Goal: Transaction & Acquisition: Purchase product/service

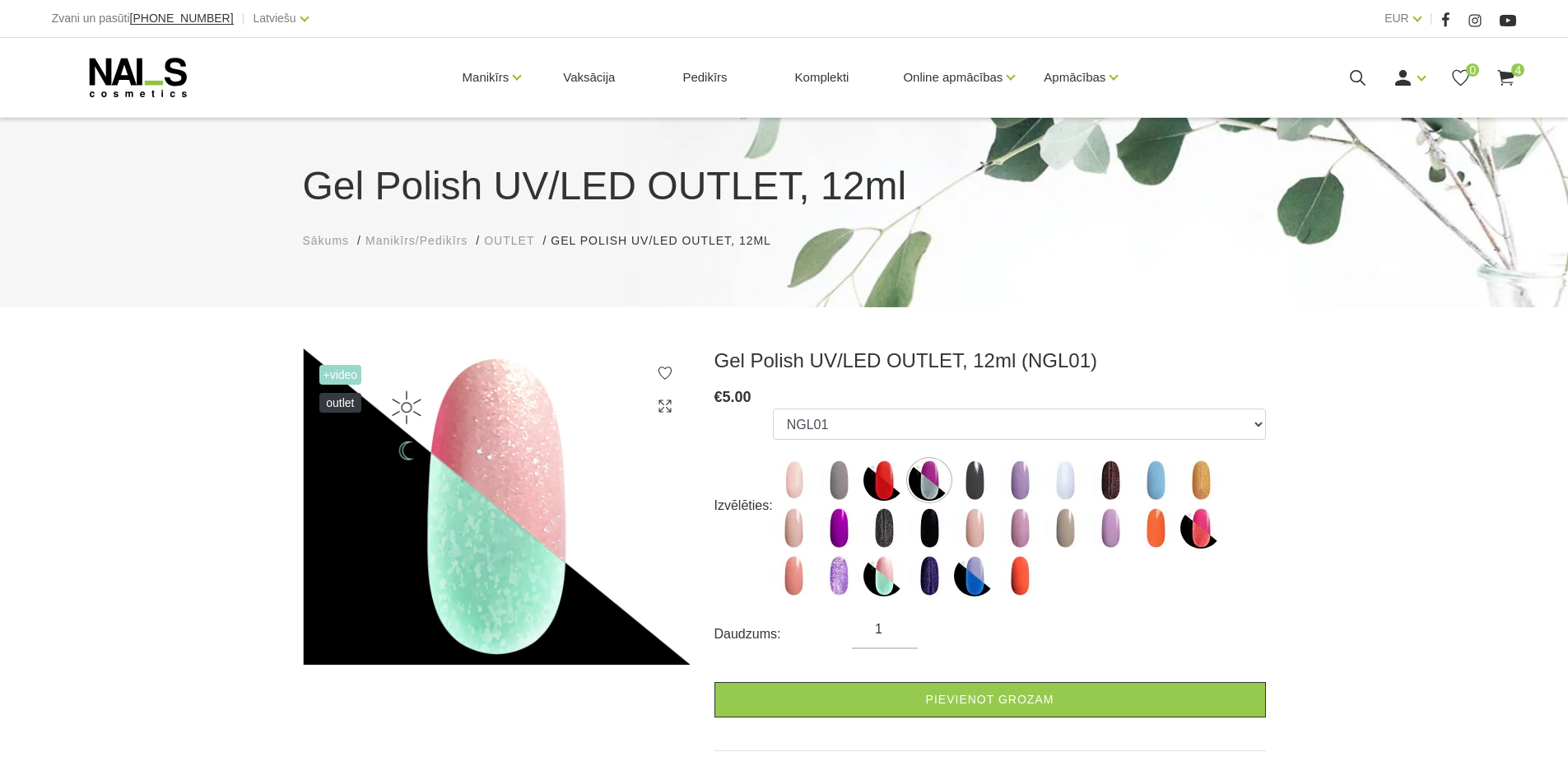
scroll to position [127, 0]
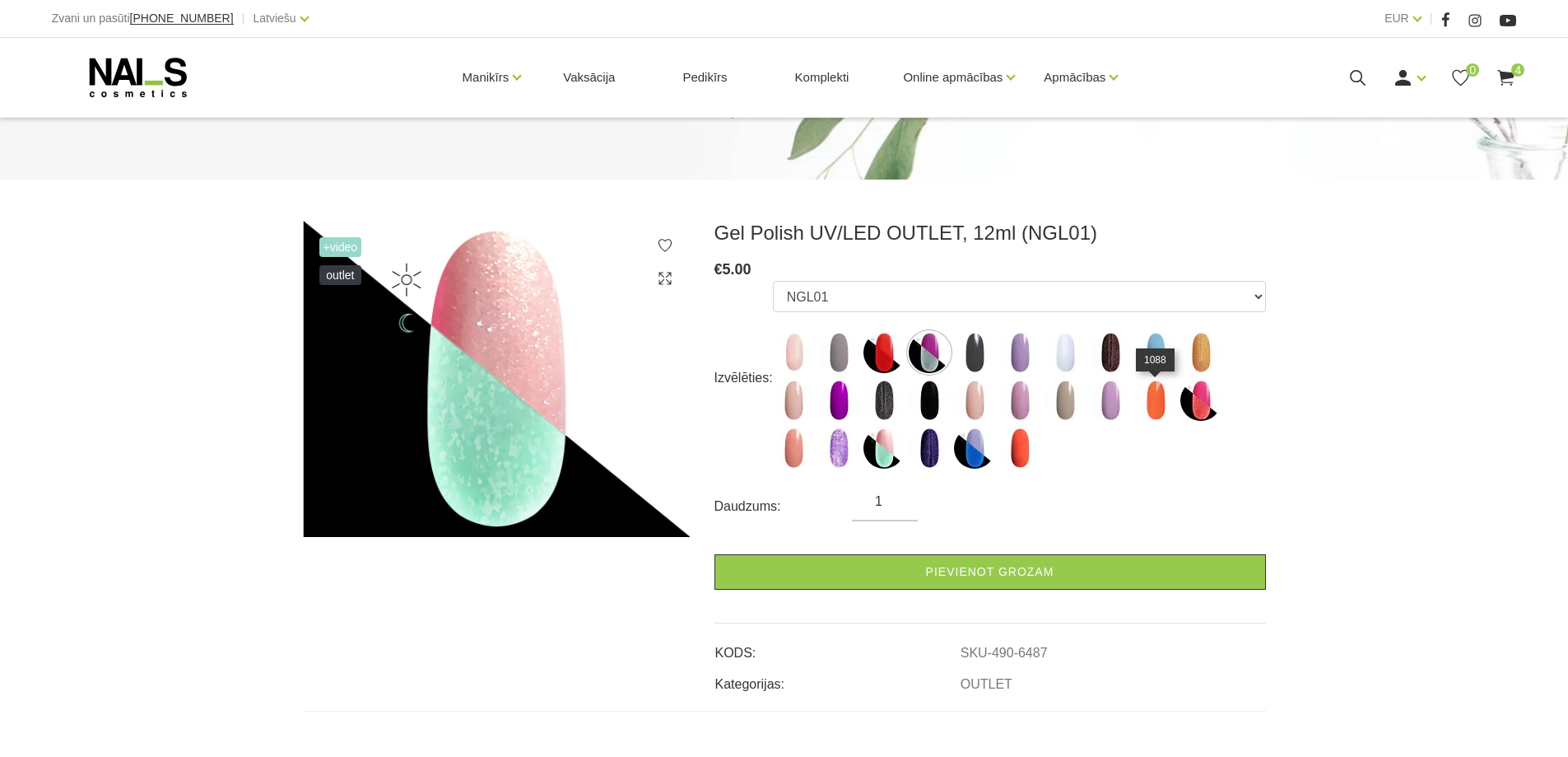
click at [1154, 411] on img at bounding box center [1156, 400] width 41 height 41
select select "6483"
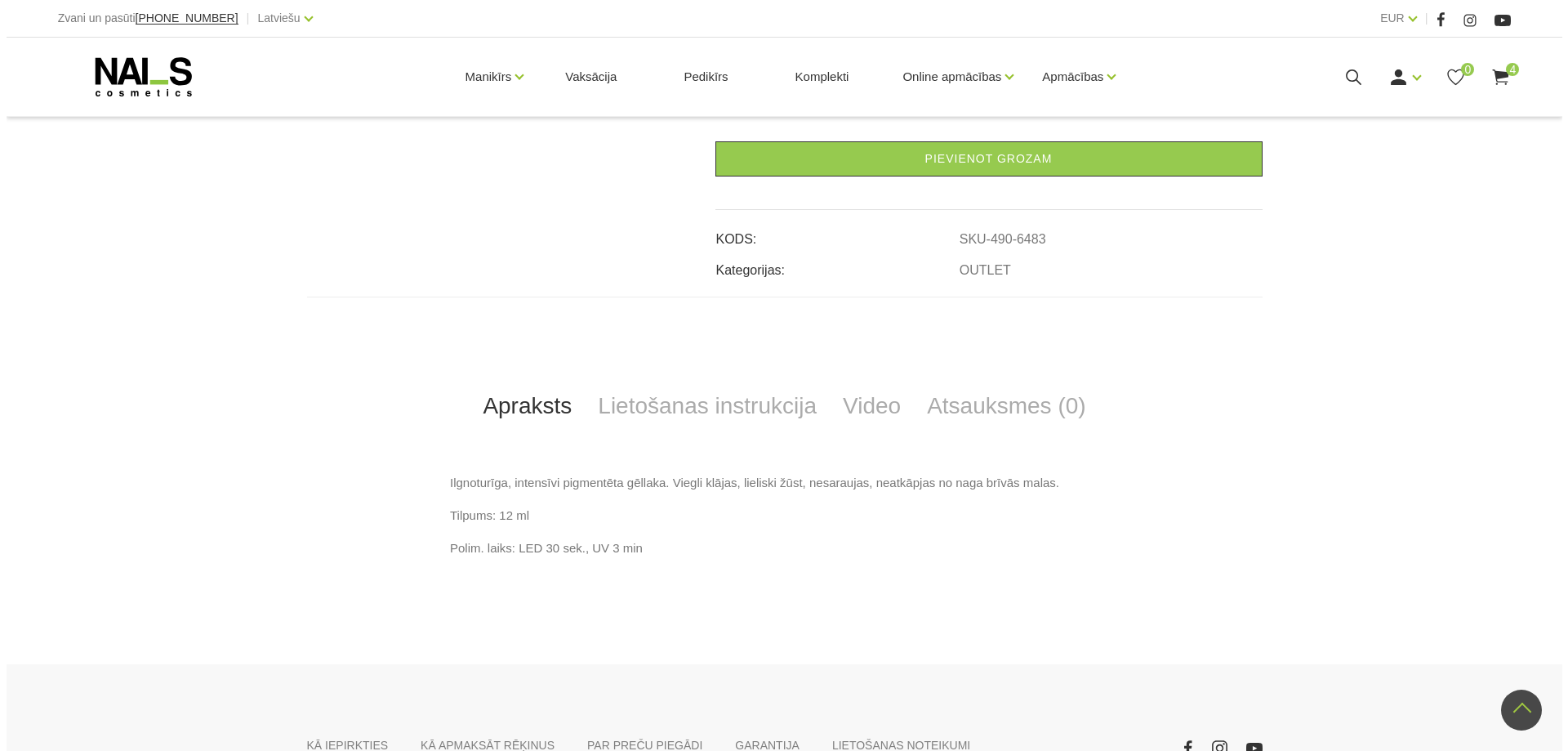
scroll to position [0, 0]
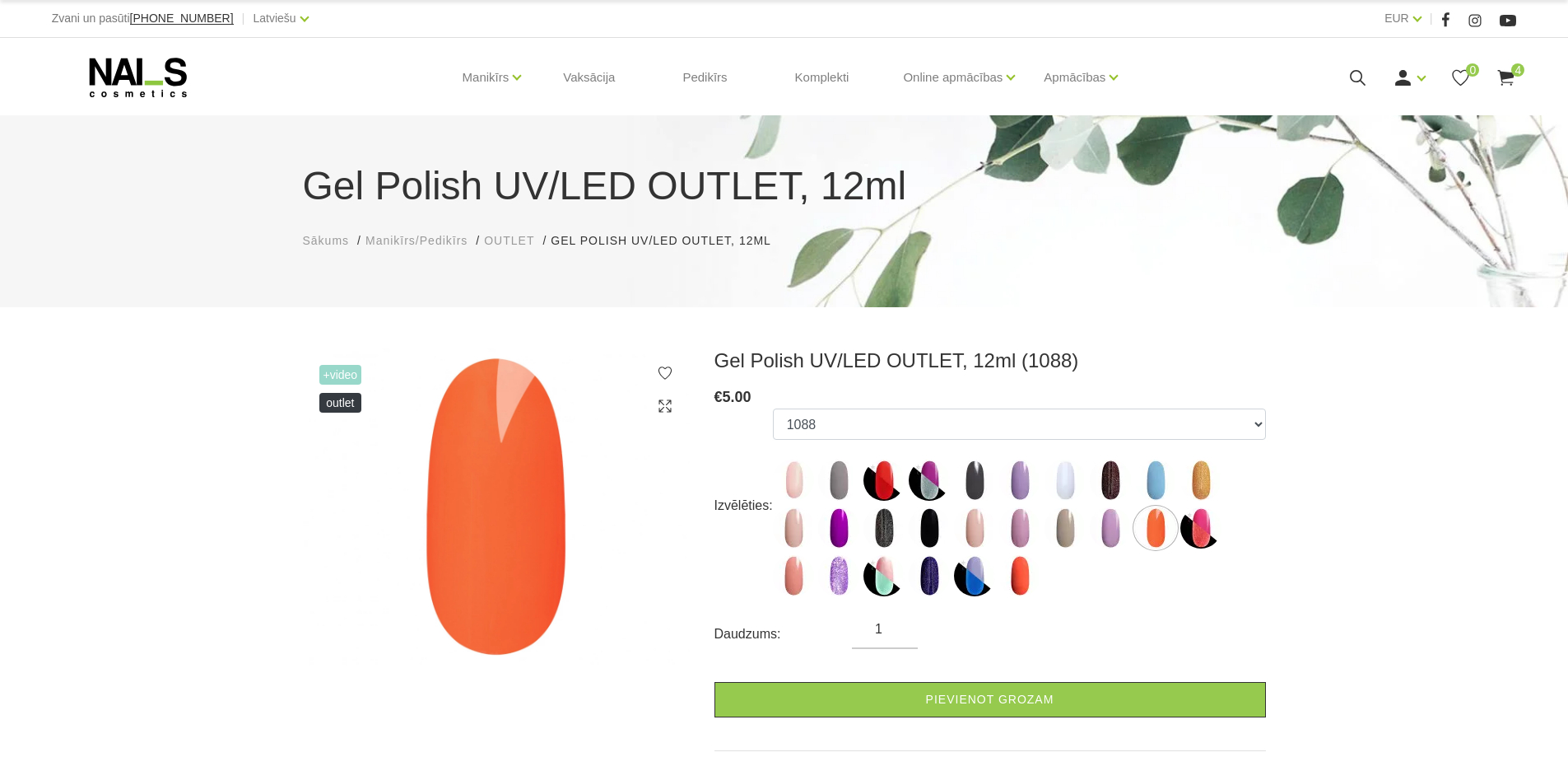
click at [1510, 78] on use at bounding box center [1507, 78] width 17 height 16
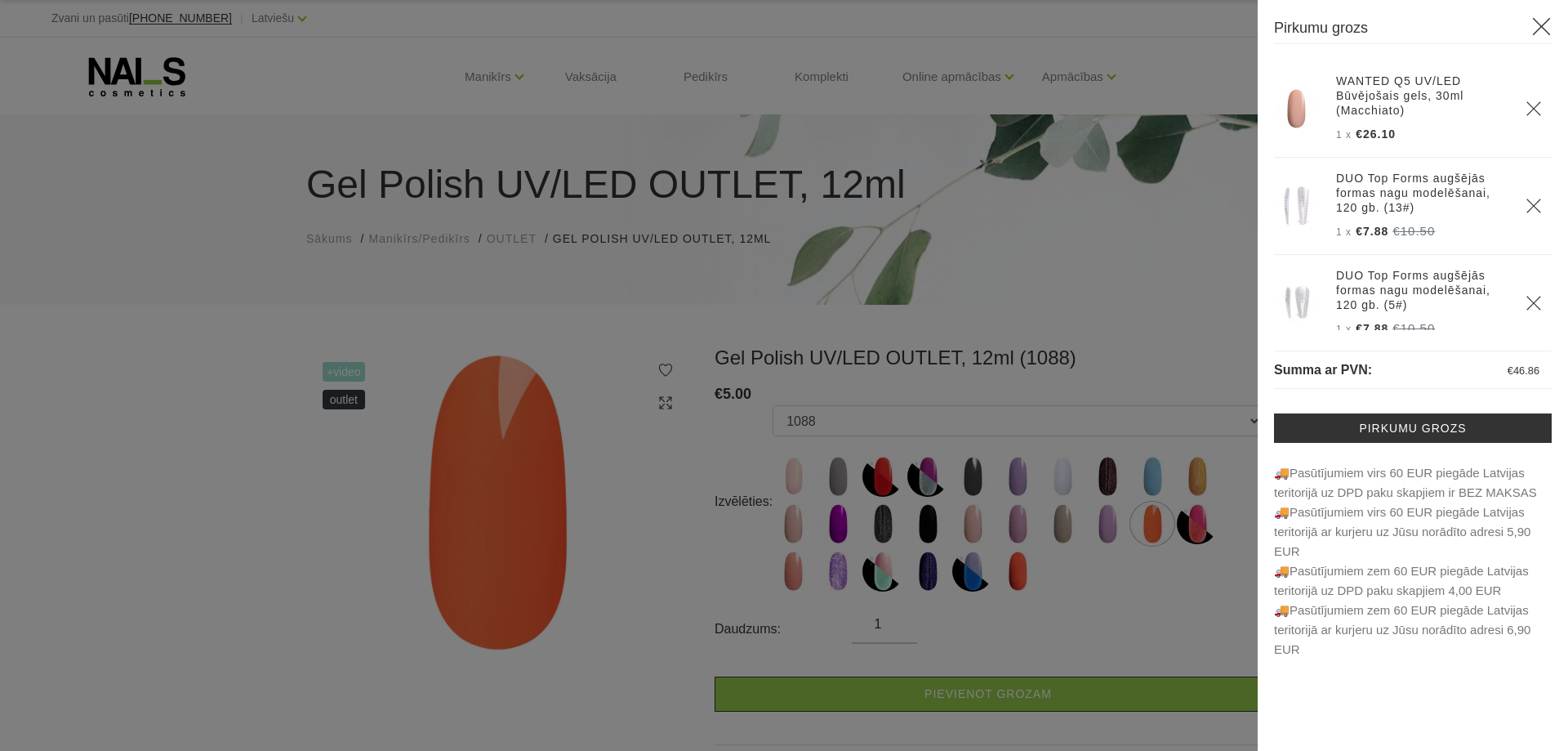
click at [1526, 204] on icon "Delete" at bounding box center [1533, 206] width 16 height 16
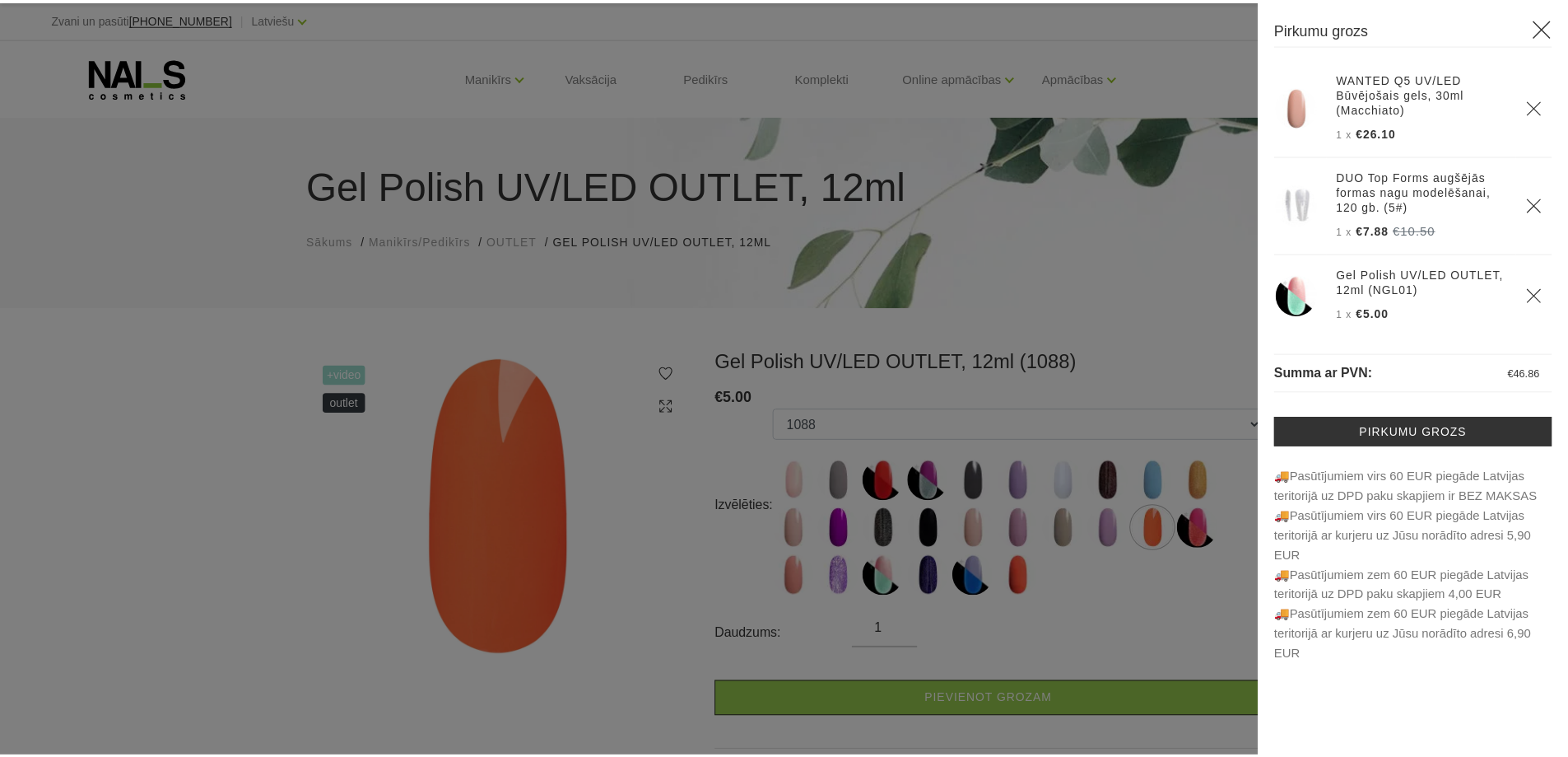
scroll to position [4, 0]
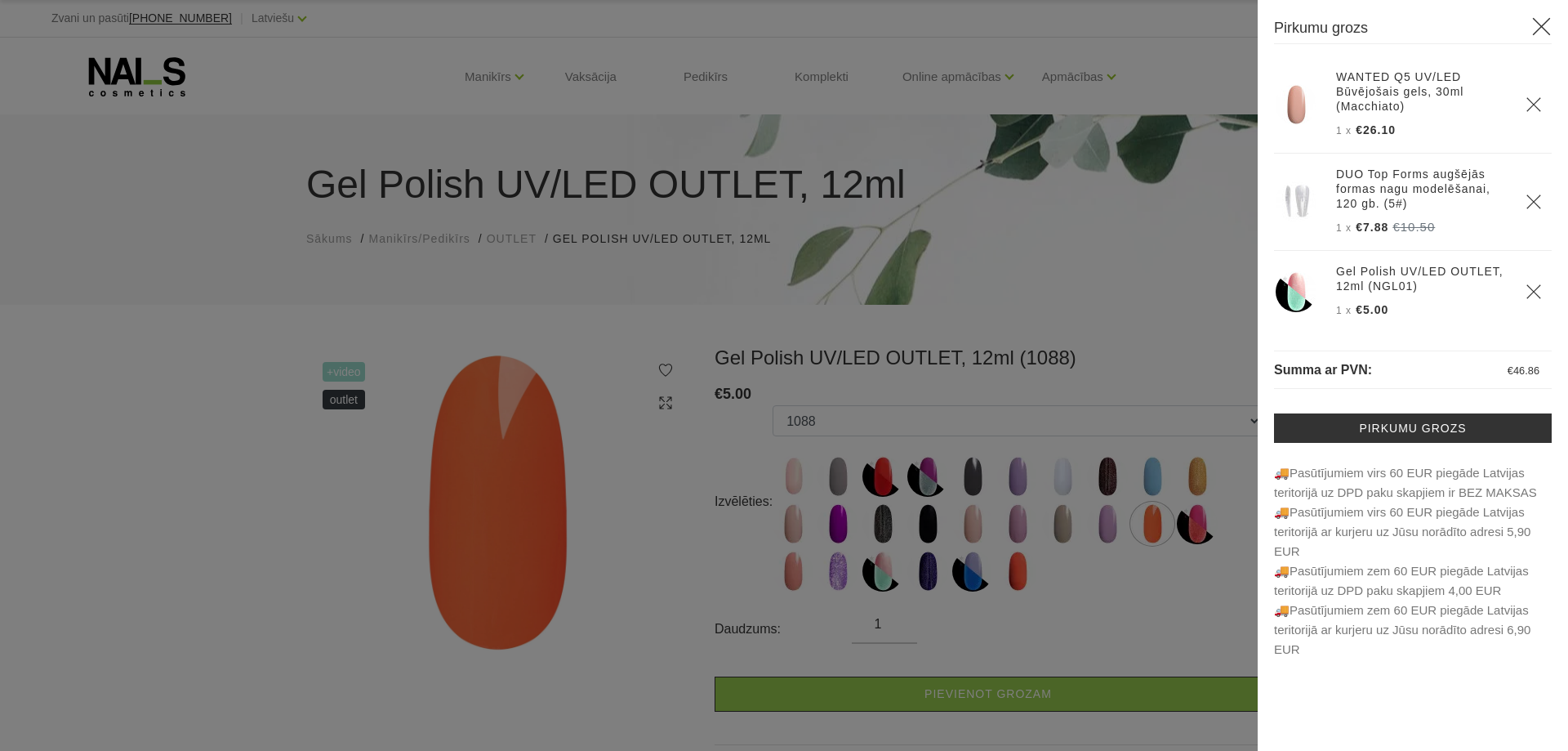
click at [110, 522] on div at bounding box center [784, 376] width 1568 height 751
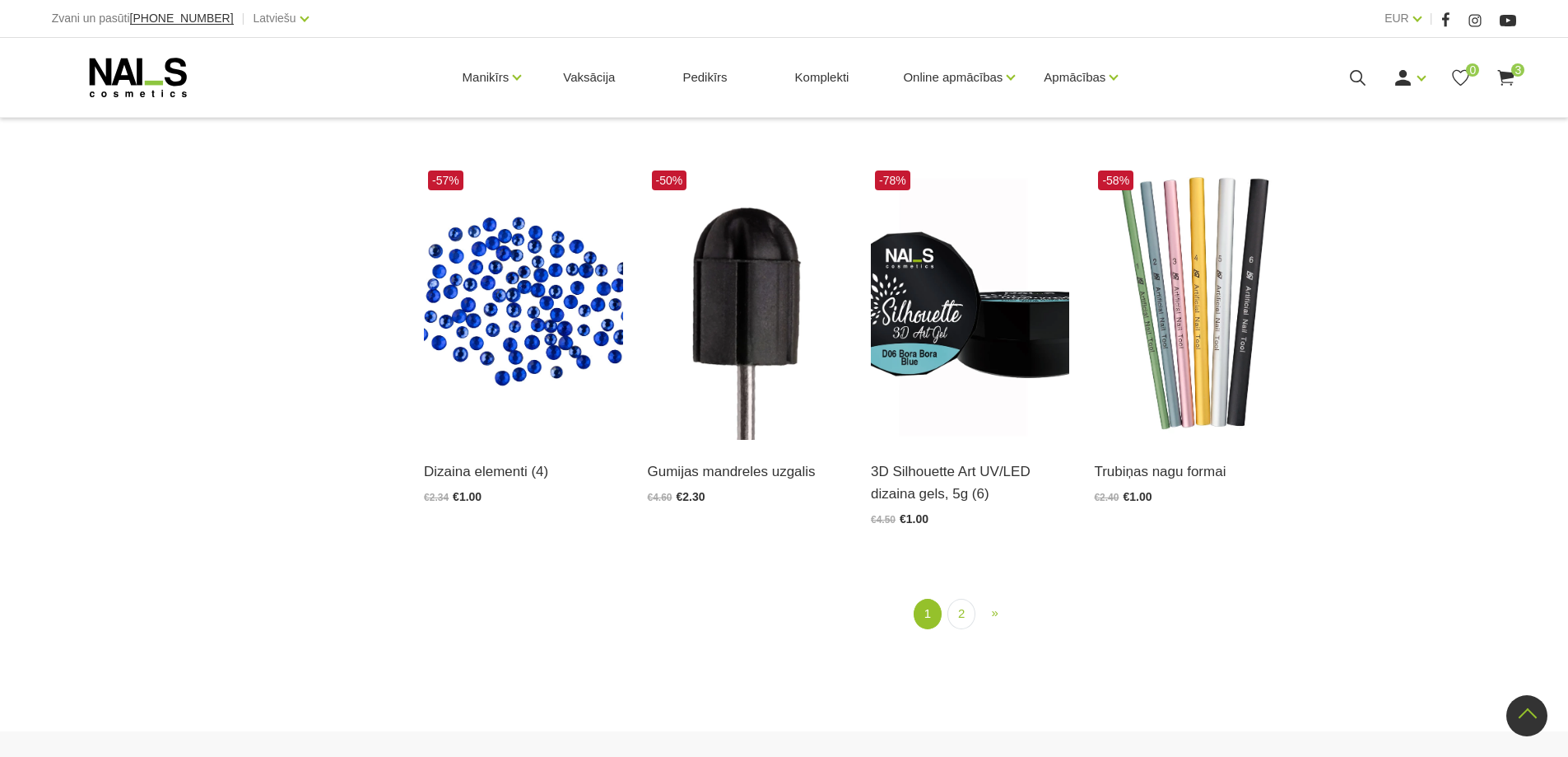
scroll to position [1976, 0]
click at [955, 614] on link "2" at bounding box center [961, 613] width 28 height 30
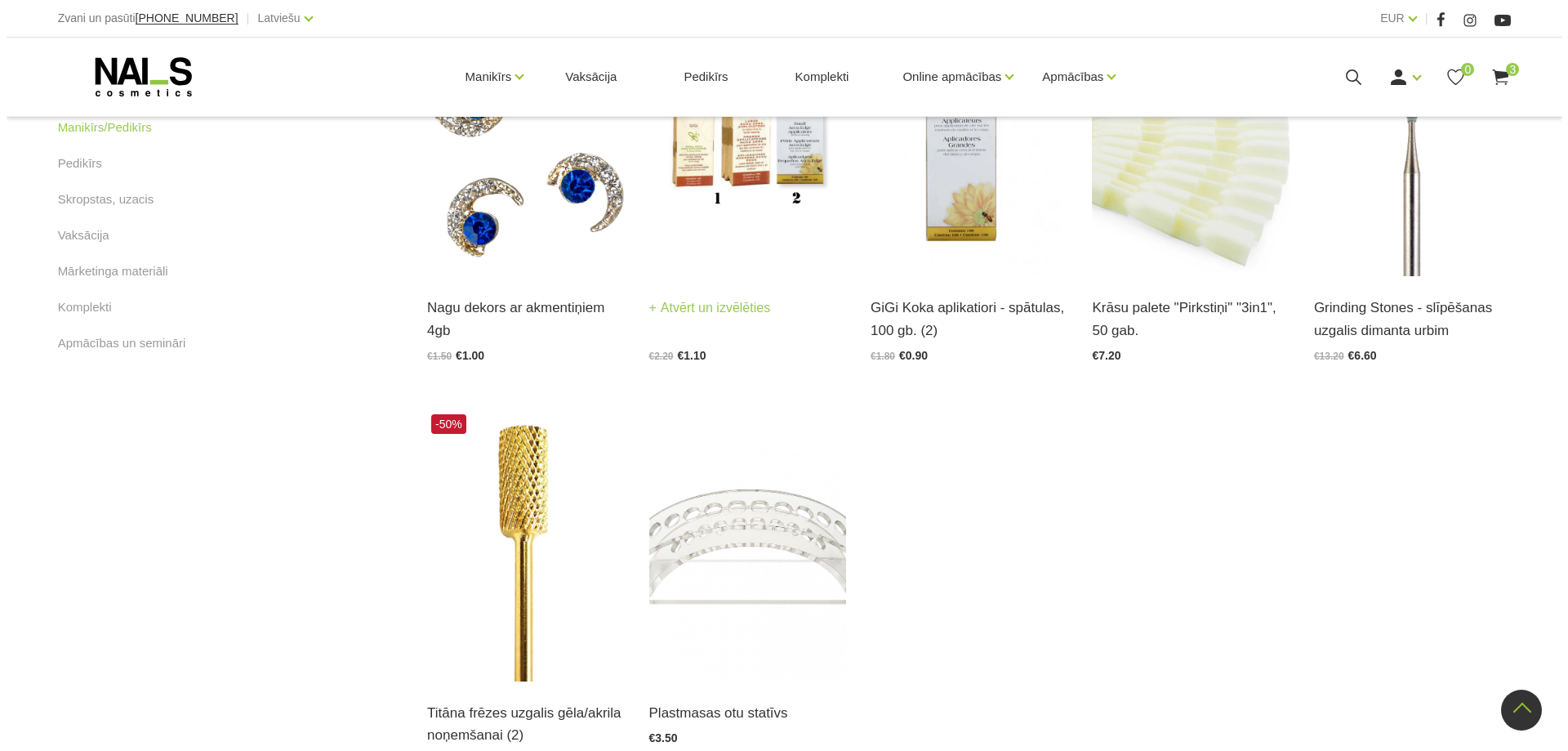
scroll to position [742, 0]
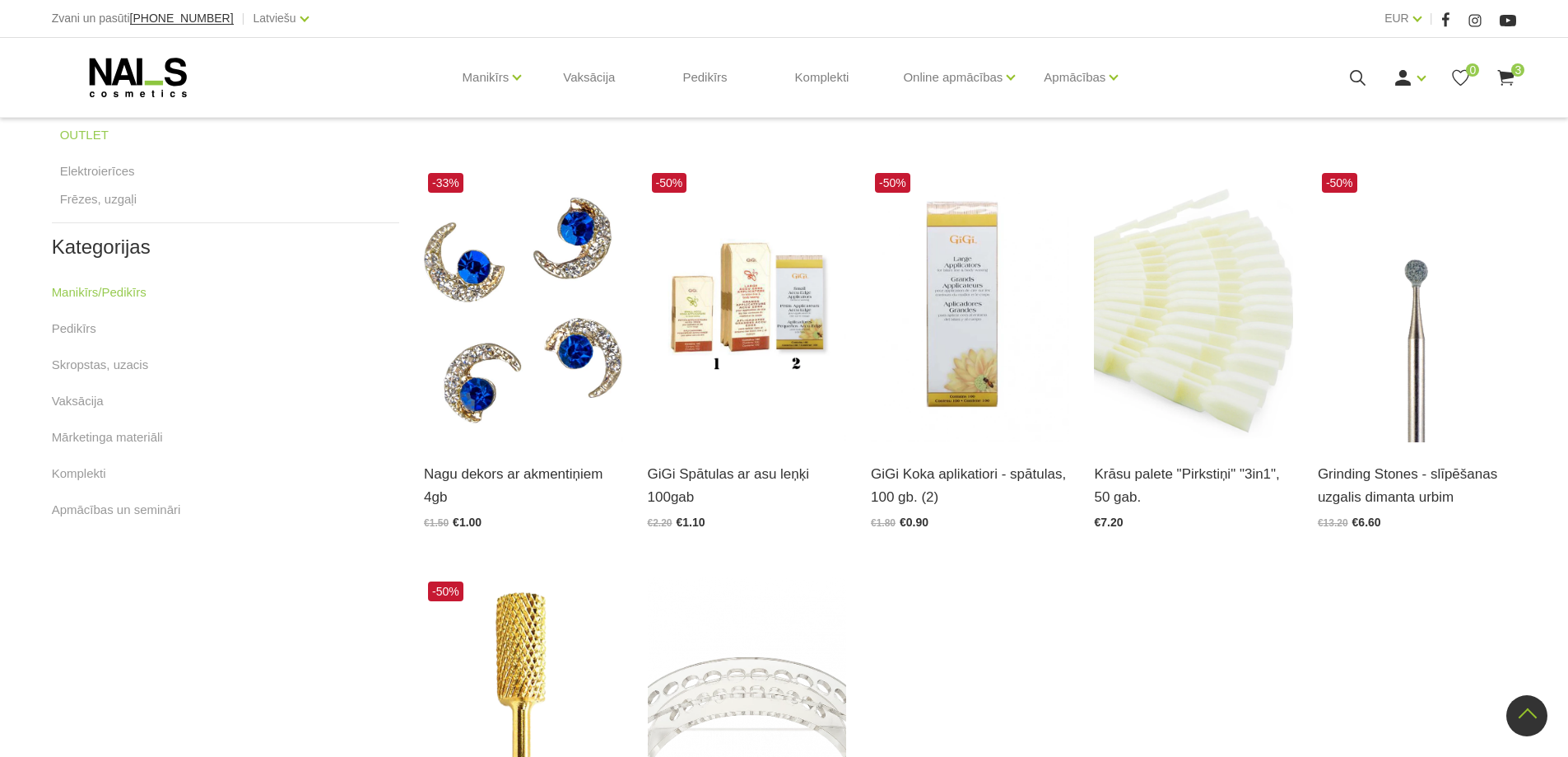
click at [1355, 78] on icon at bounding box center [1358, 77] width 20 height 20
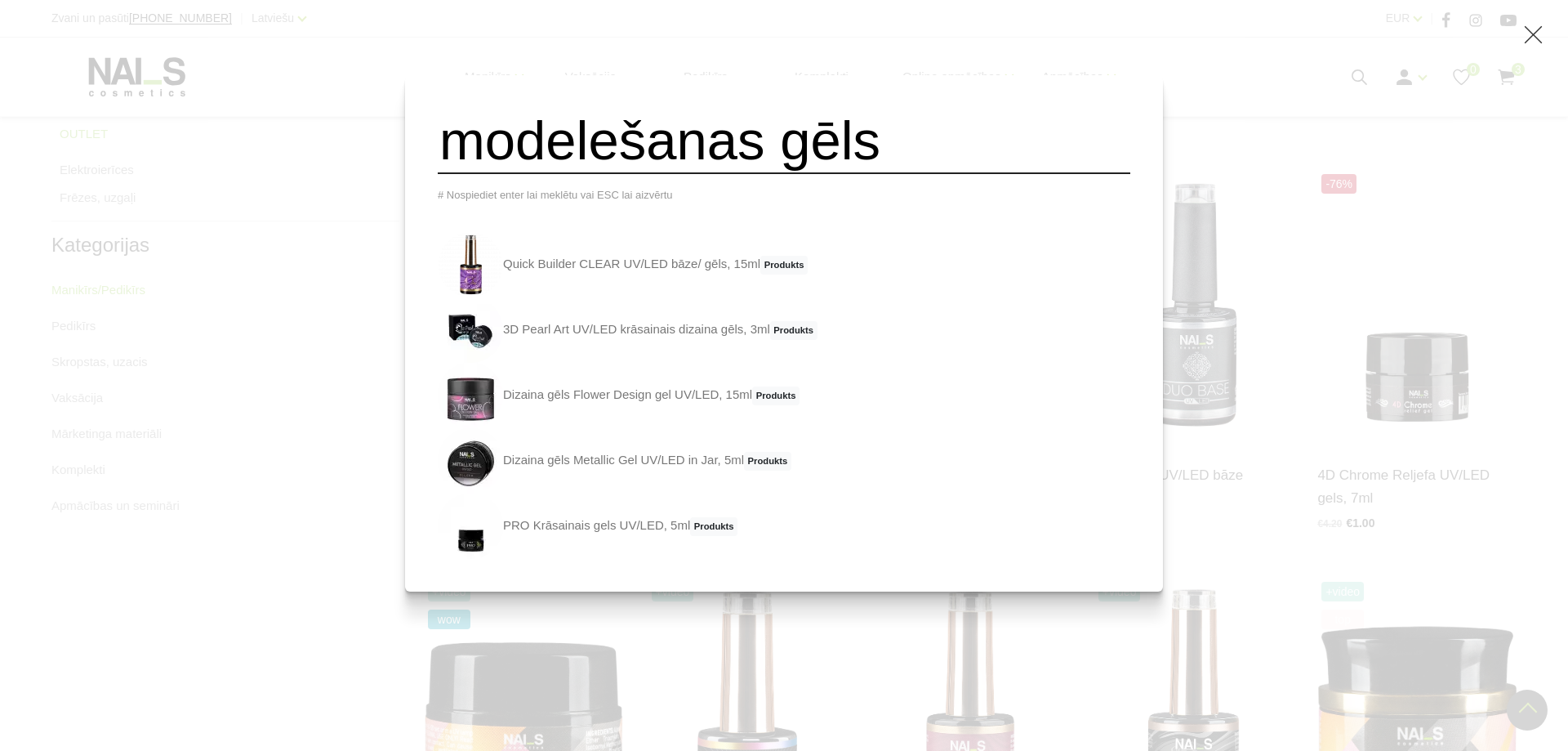
type input "modelešanas gēls"
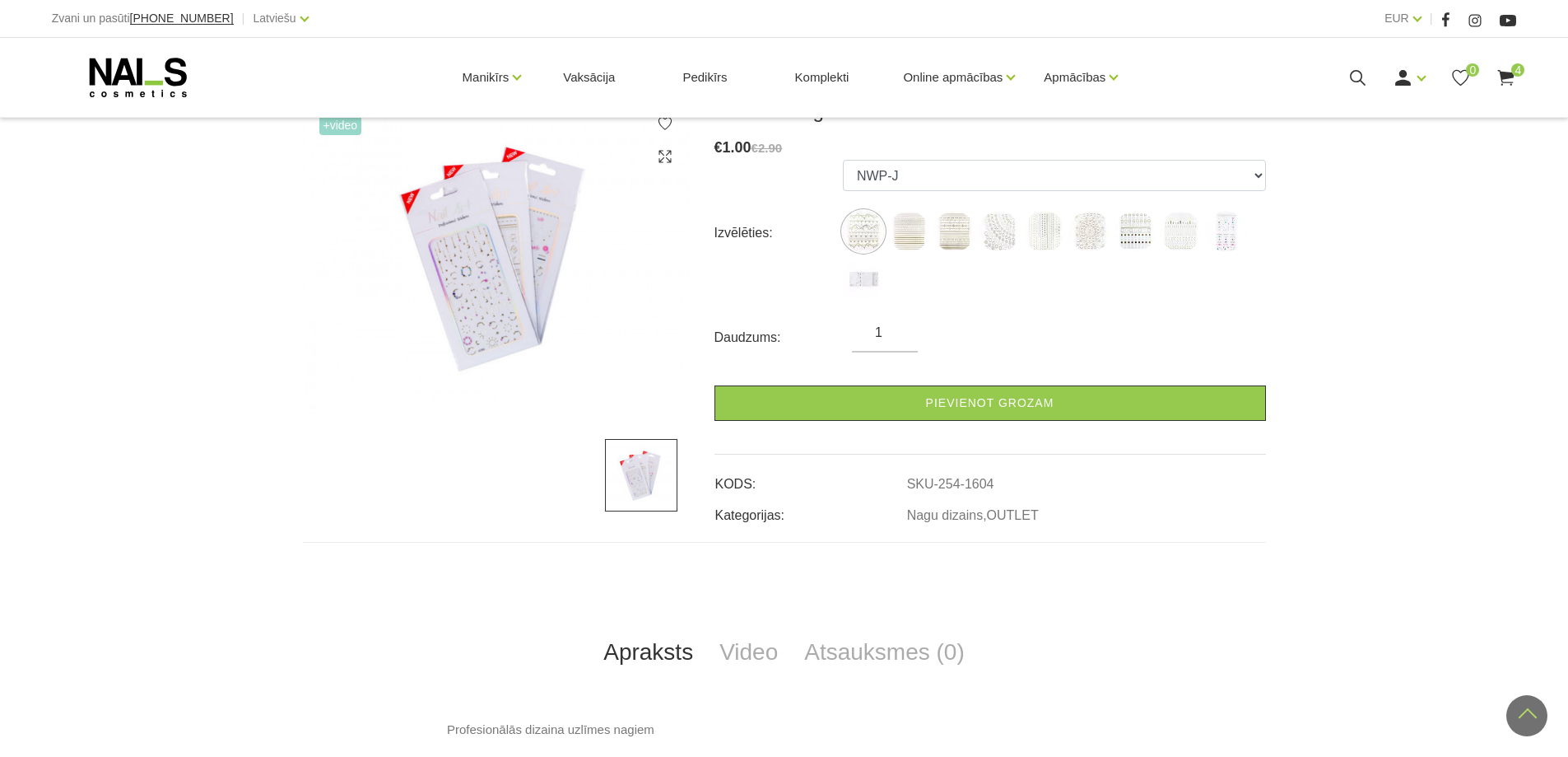
scroll to position [247, 0]
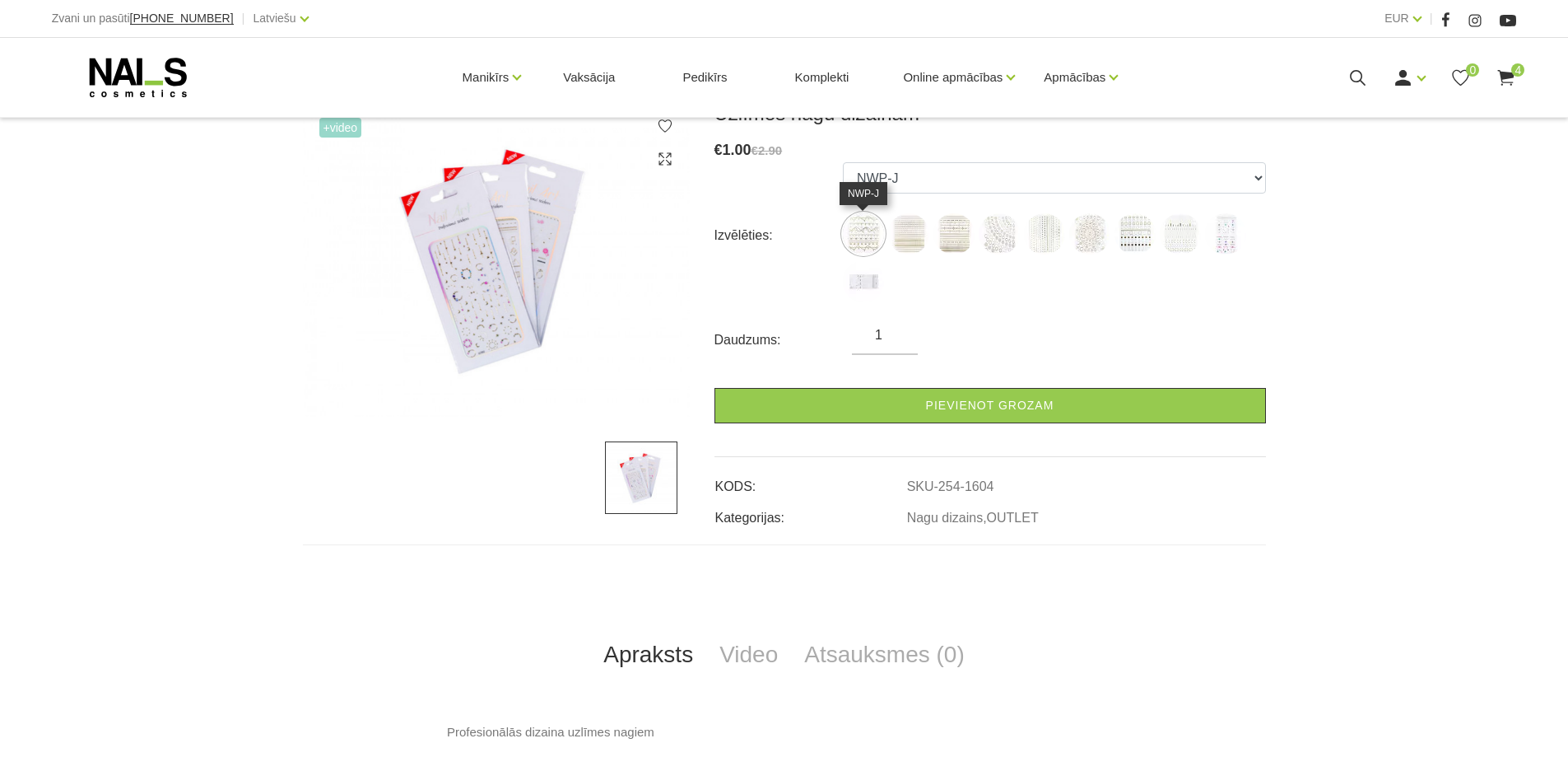
click at [898, 236] on img at bounding box center [909, 234] width 41 height 41
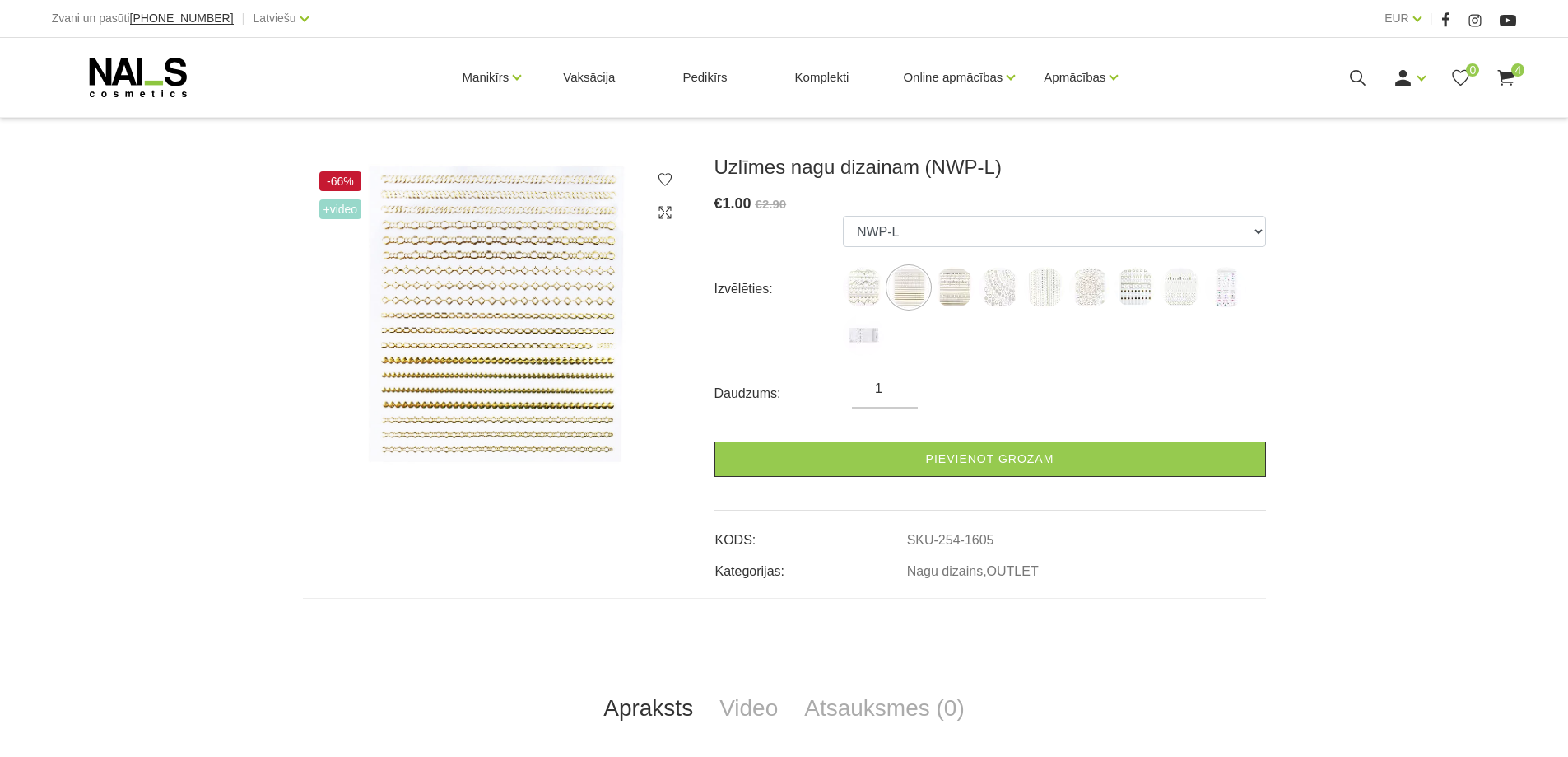
scroll to position [164, 0]
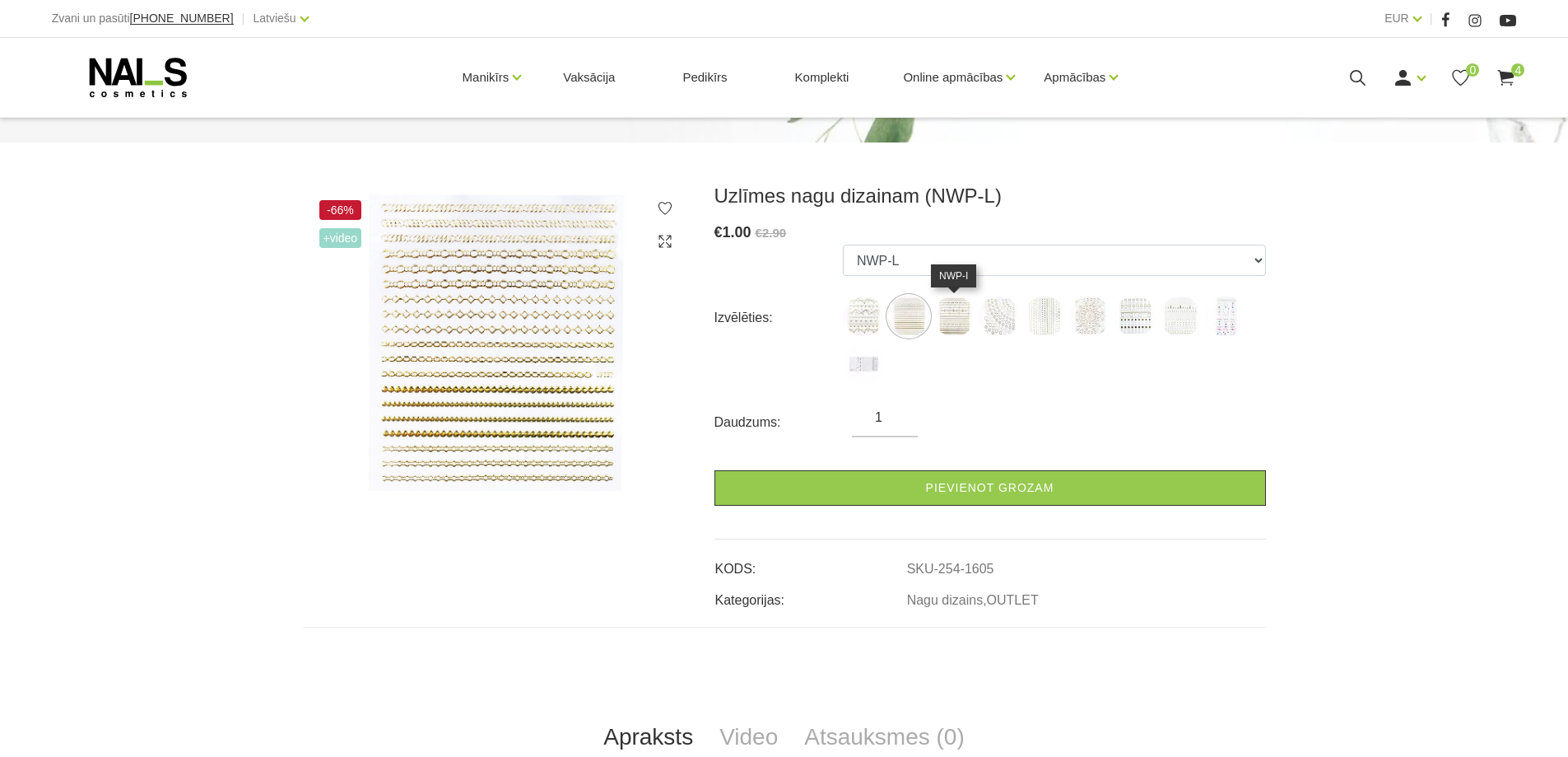
click at [951, 324] on img at bounding box center [954, 316] width 41 height 41
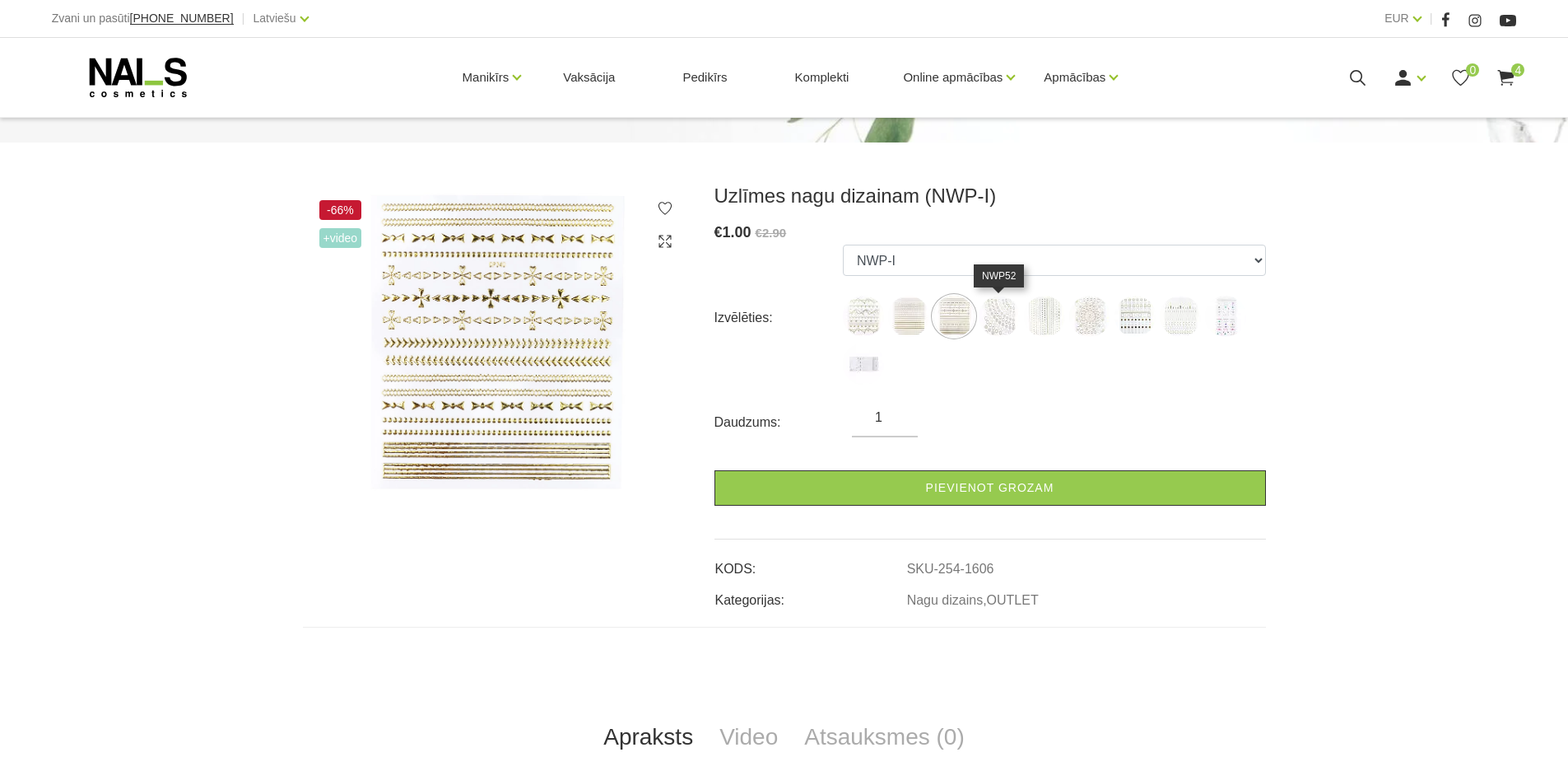
click at [995, 316] on img at bounding box center [999, 316] width 41 height 41
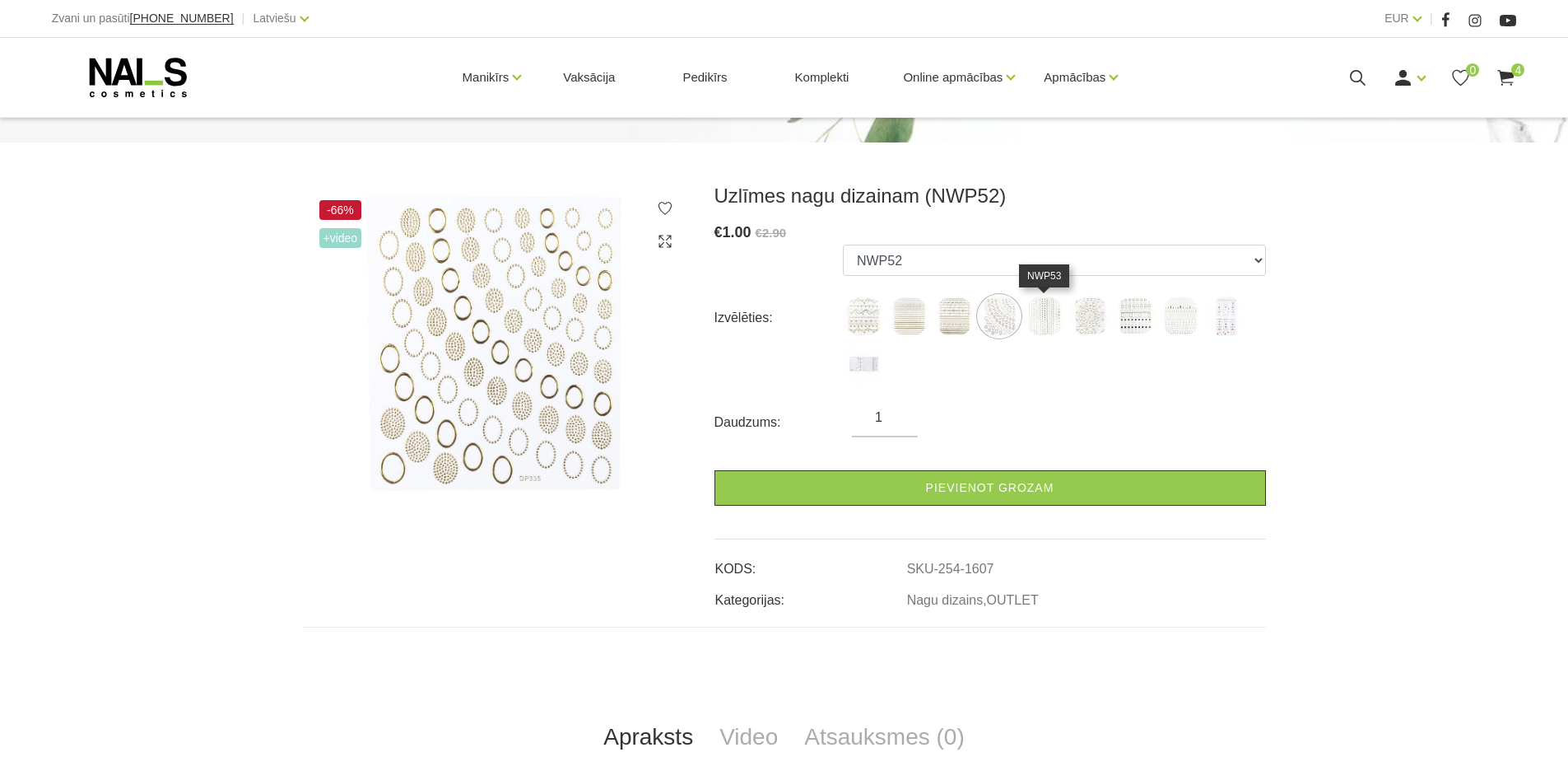
click at [1038, 313] on img at bounding box center [1045, 316] width 41 height 41
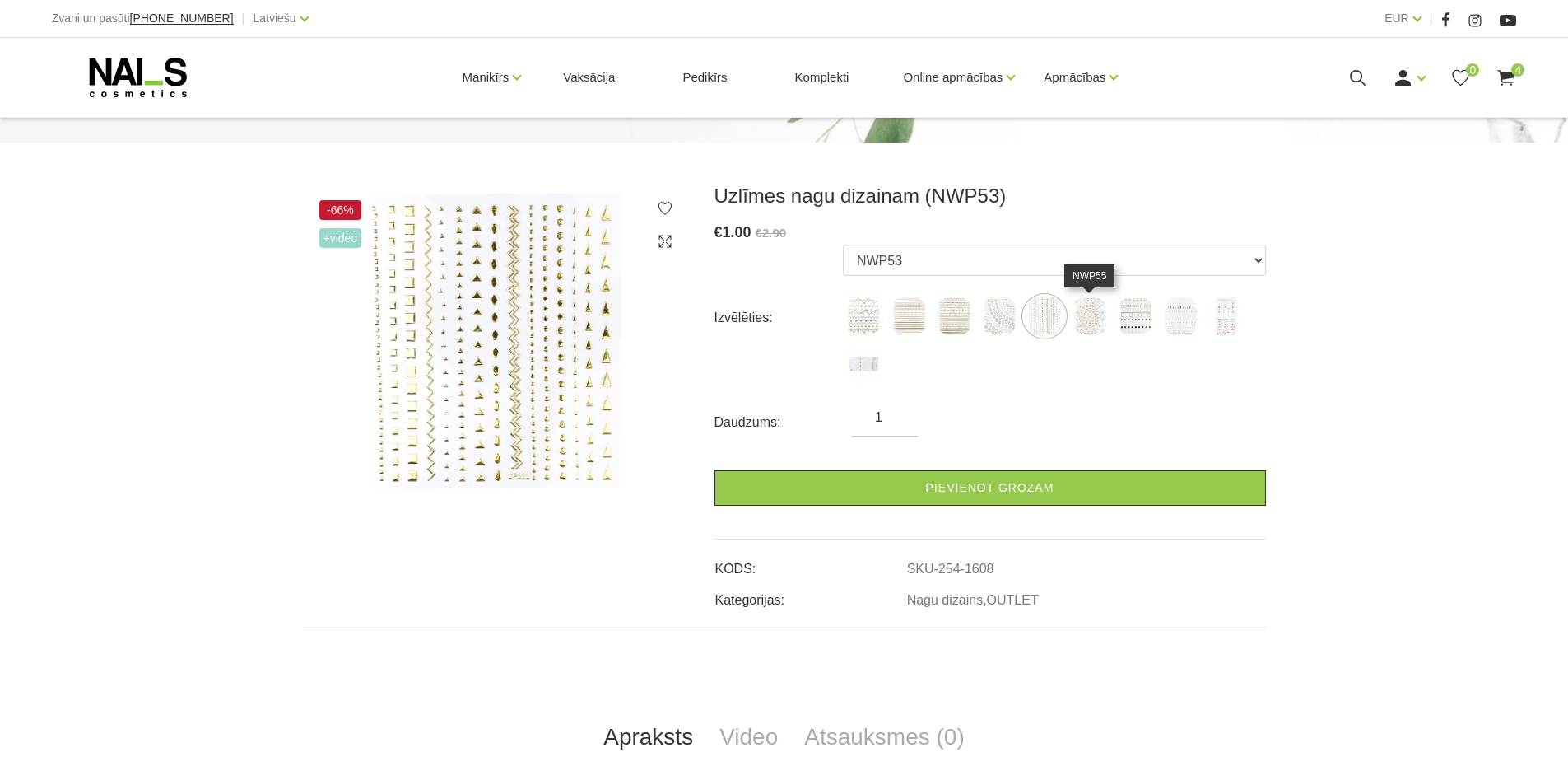
click at [1082, 314] on img at bounding box center [1090, 316] width 41 height 41
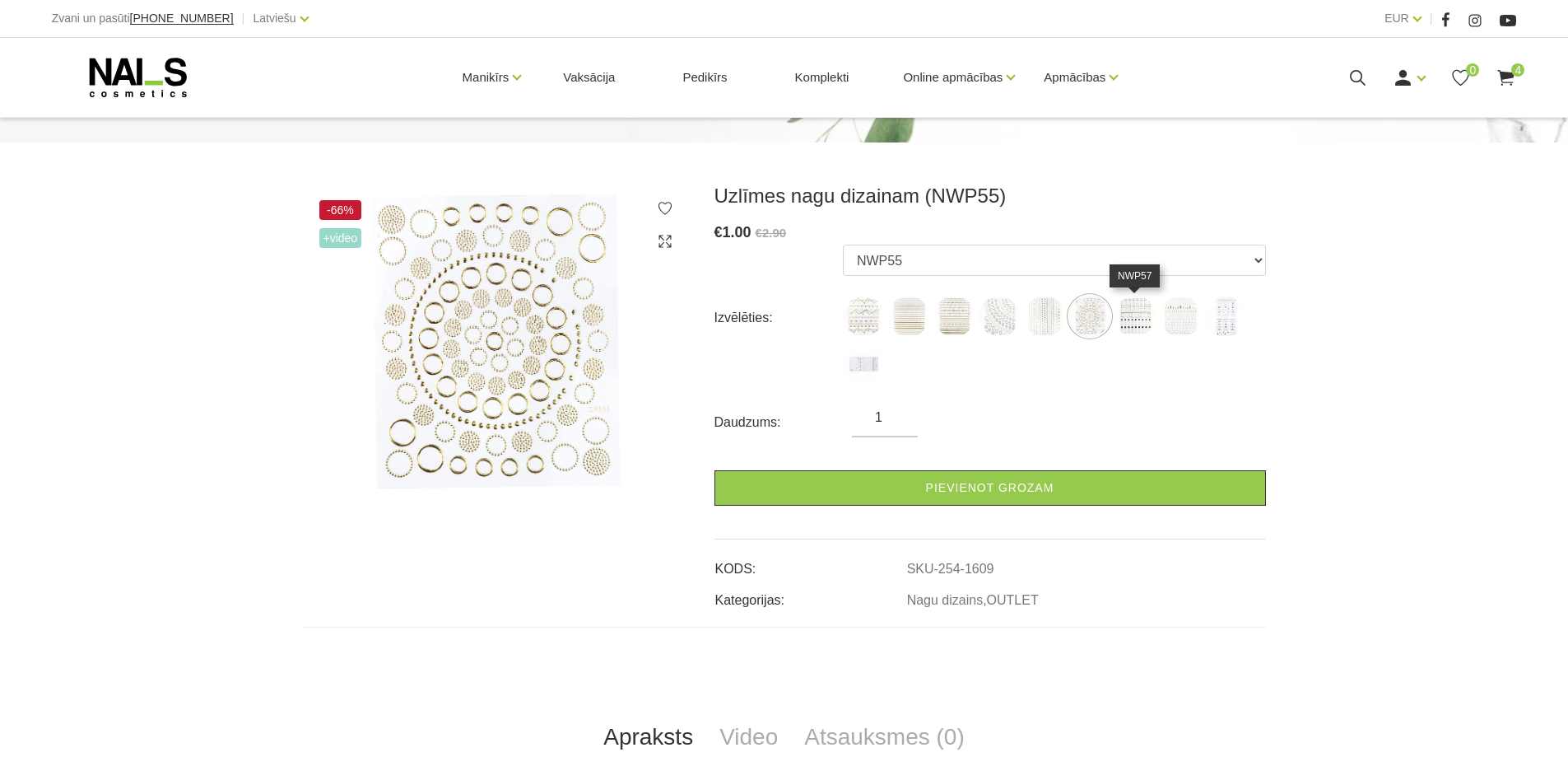
click at [1133, 317] on img at bounding box center [1135, 316] width 41 height 41
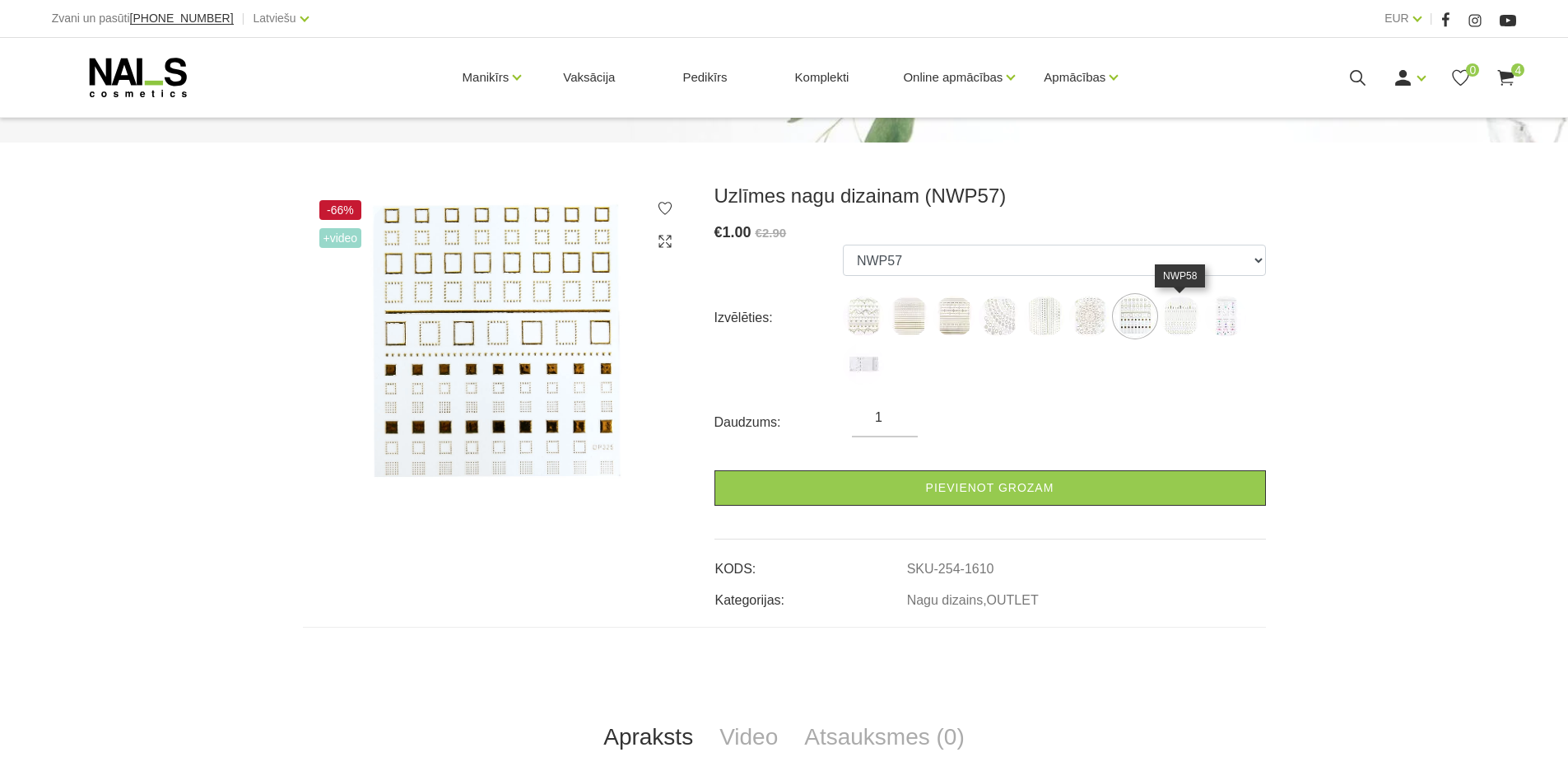
click at [1179, 319] on img at bounding box center [1181, 316] width 41 height 41
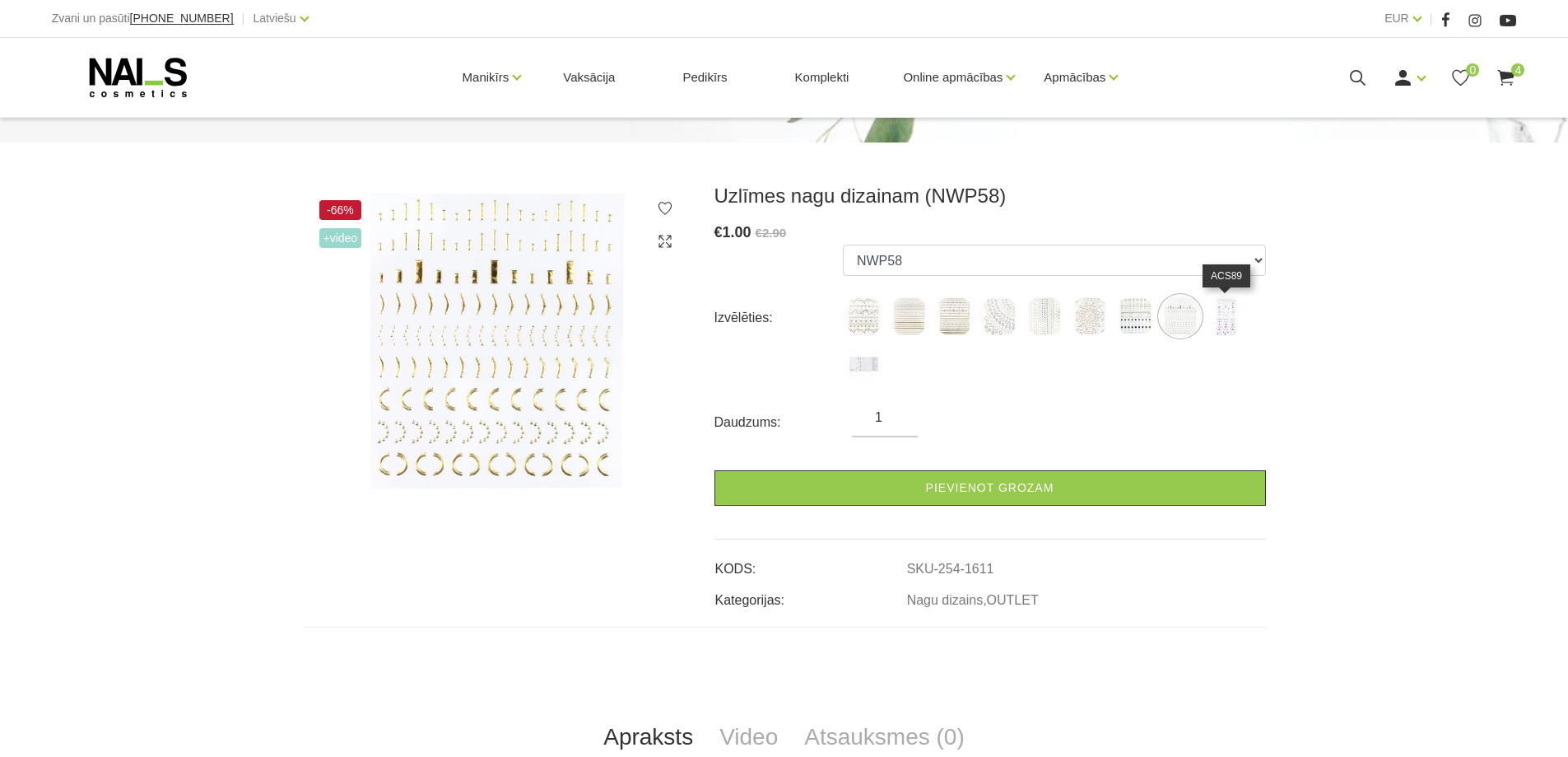
click at [1227, 324] on img at bounding box center [1226, 316] width 41 height 41
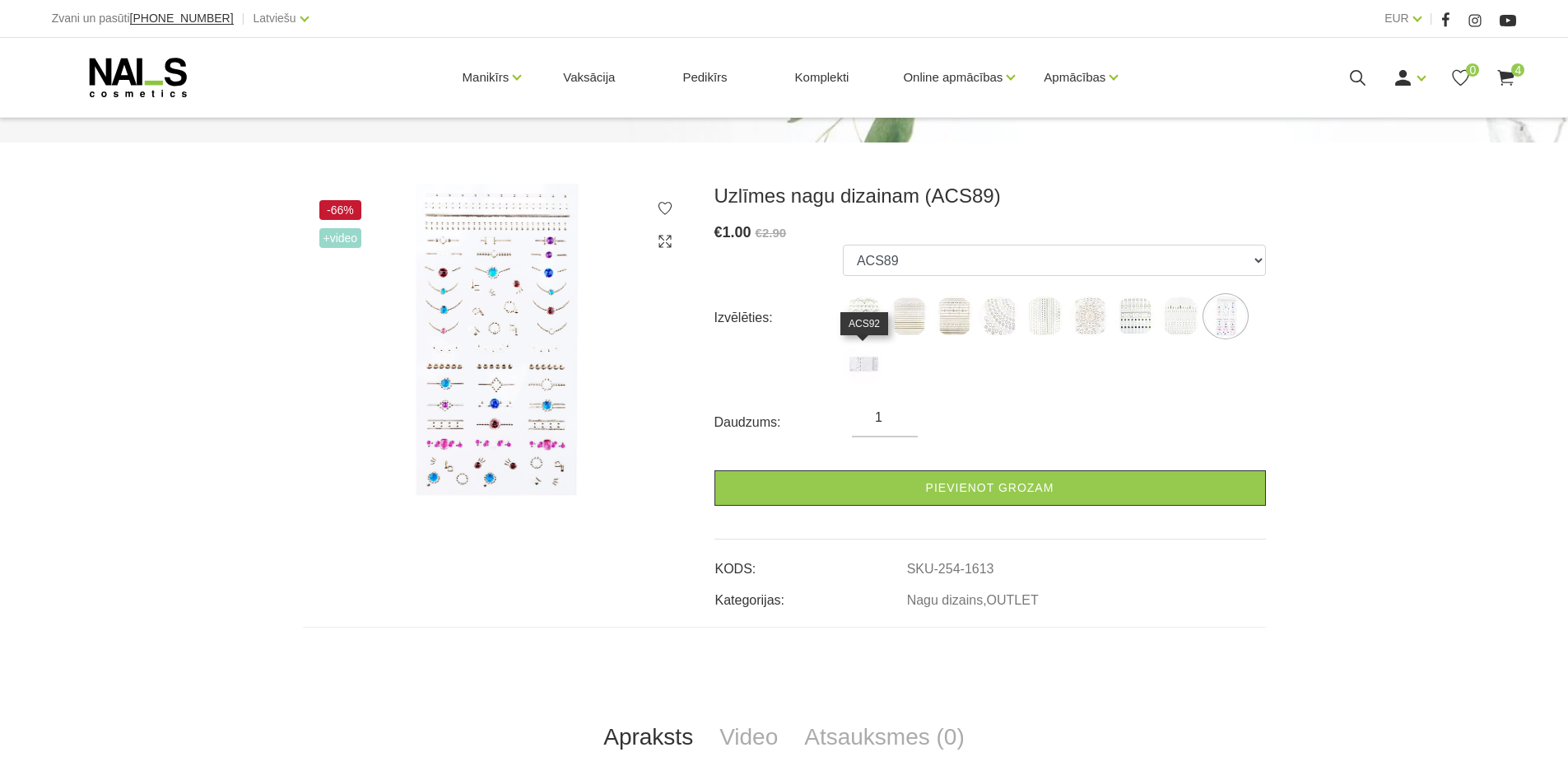
click at [858, 366] on img at bounding box center [864, 364] width 41 height 41
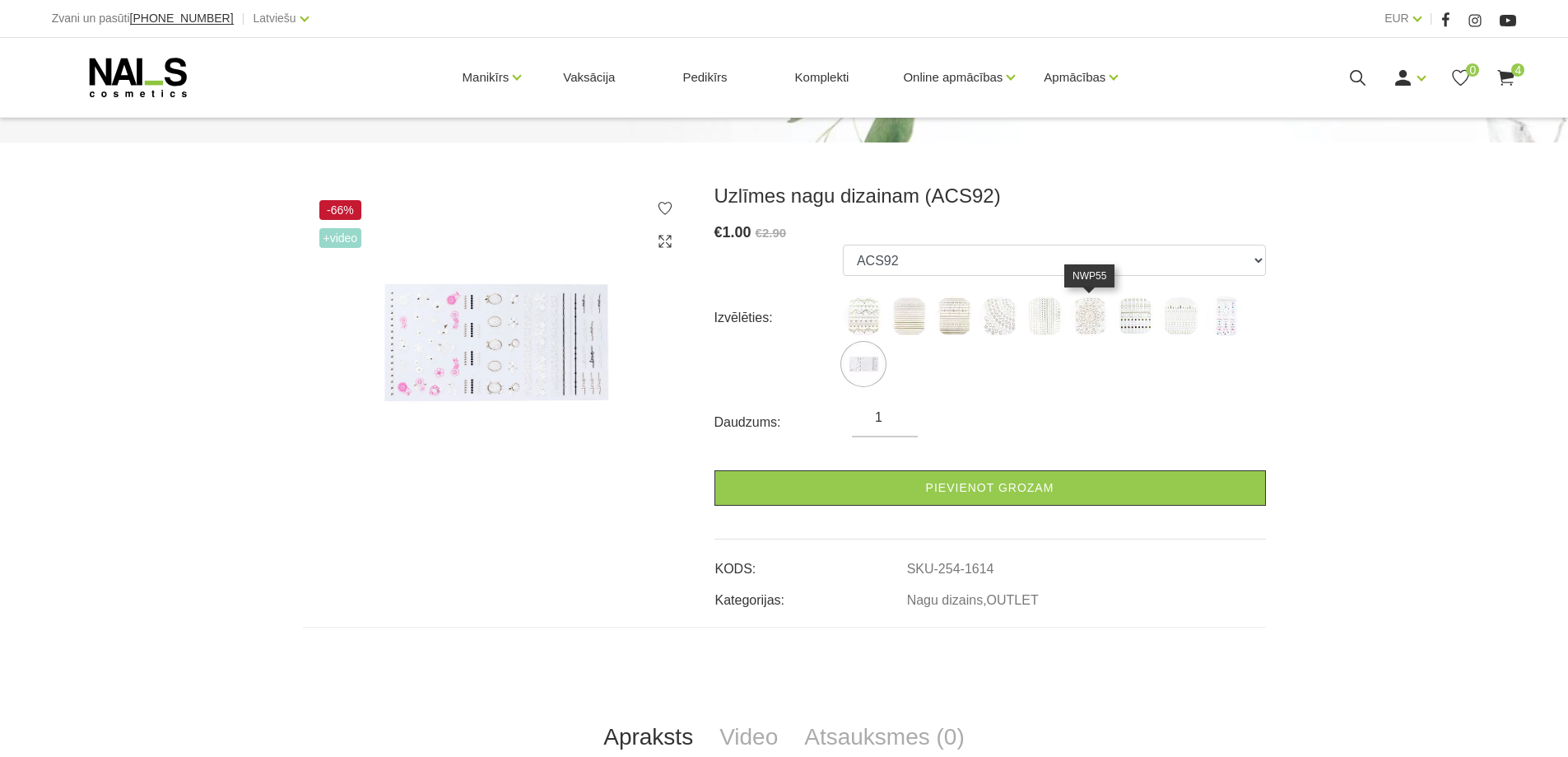
click at [1088, 321] on img at bounding box center [1090, 316] width 41 height 41
select select "1609"
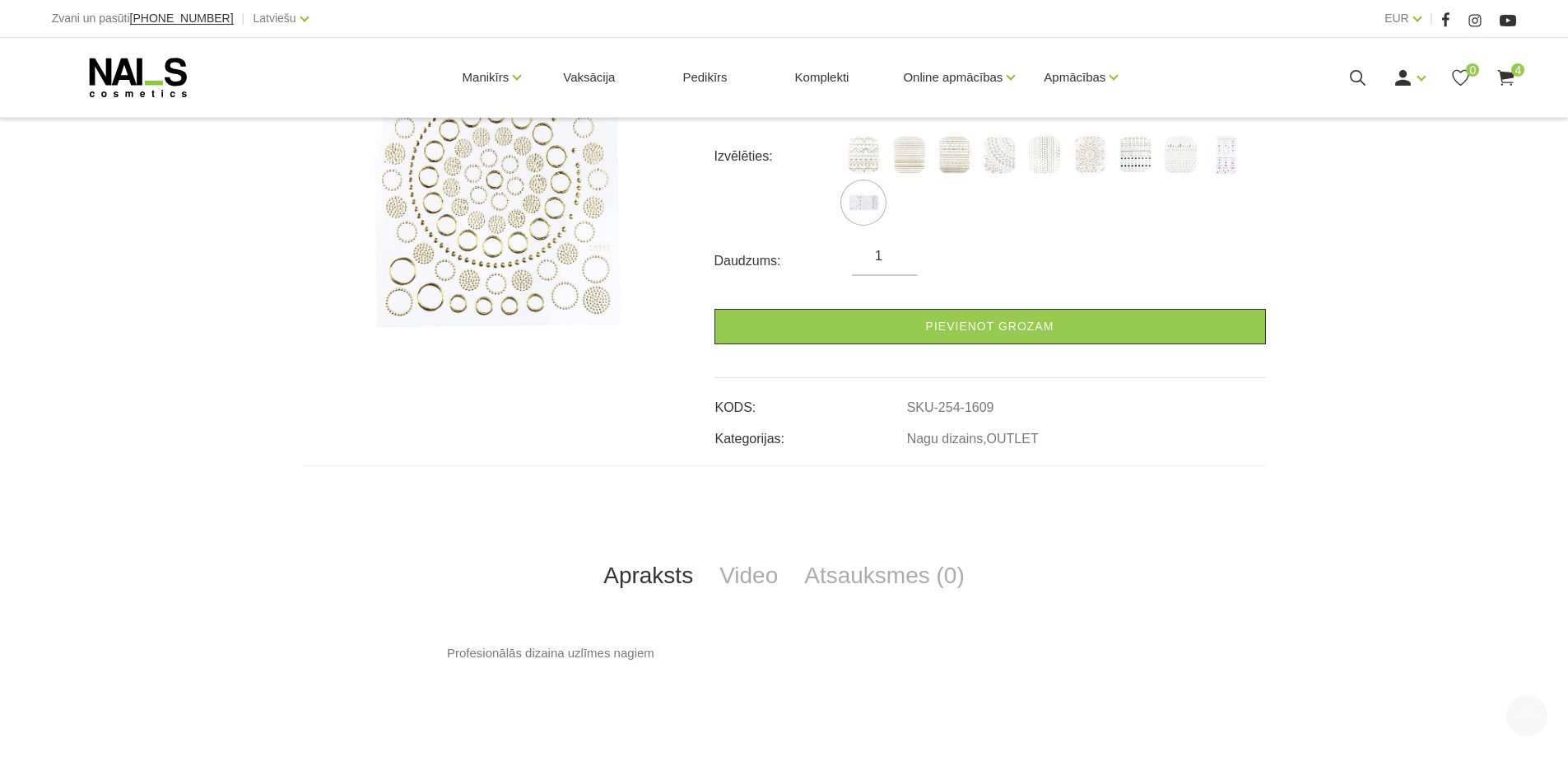
scroll to position [585, 0]
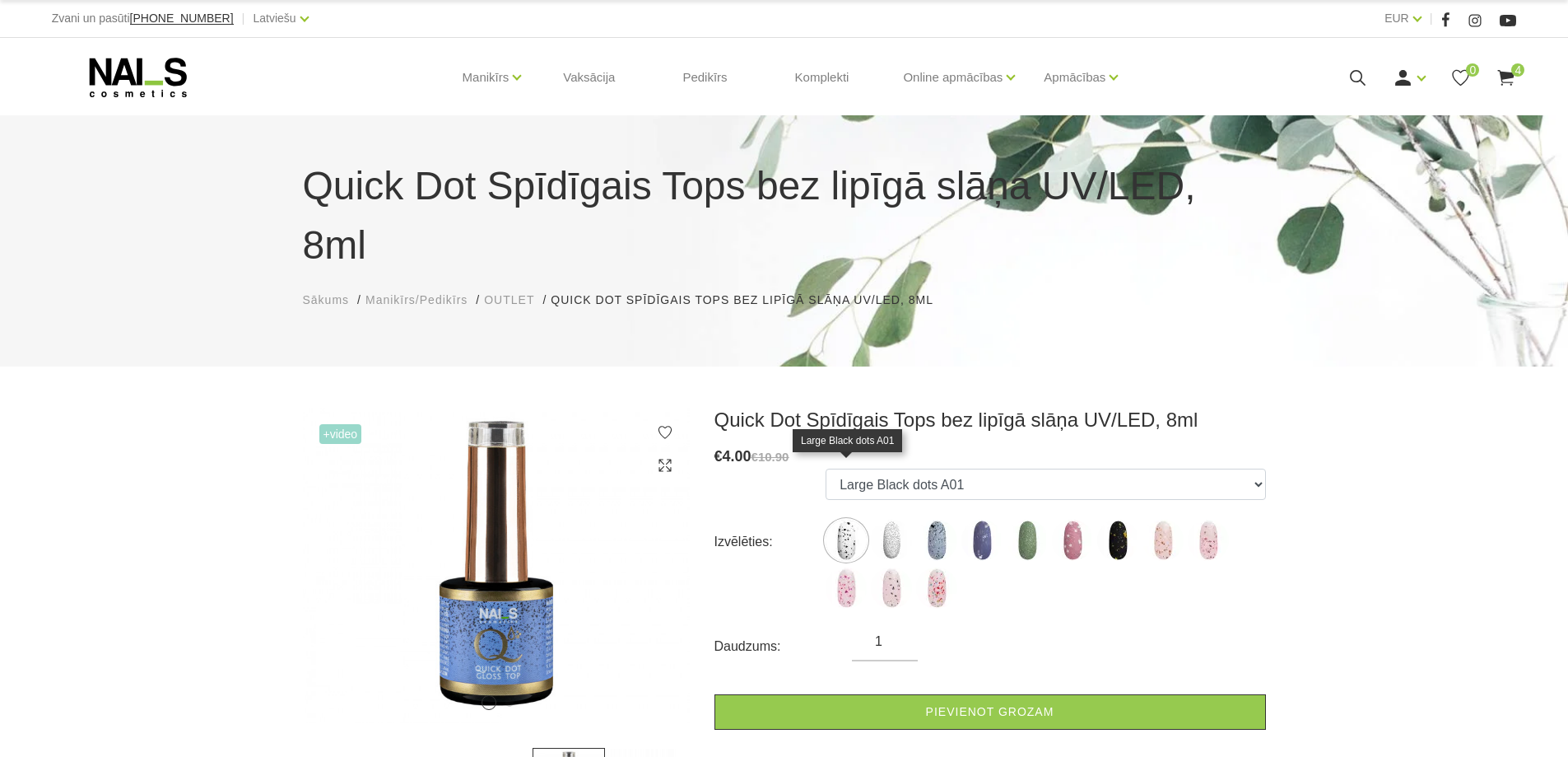
click at [845, 520] on img at bounding box center [846, 540] width 41 height 41
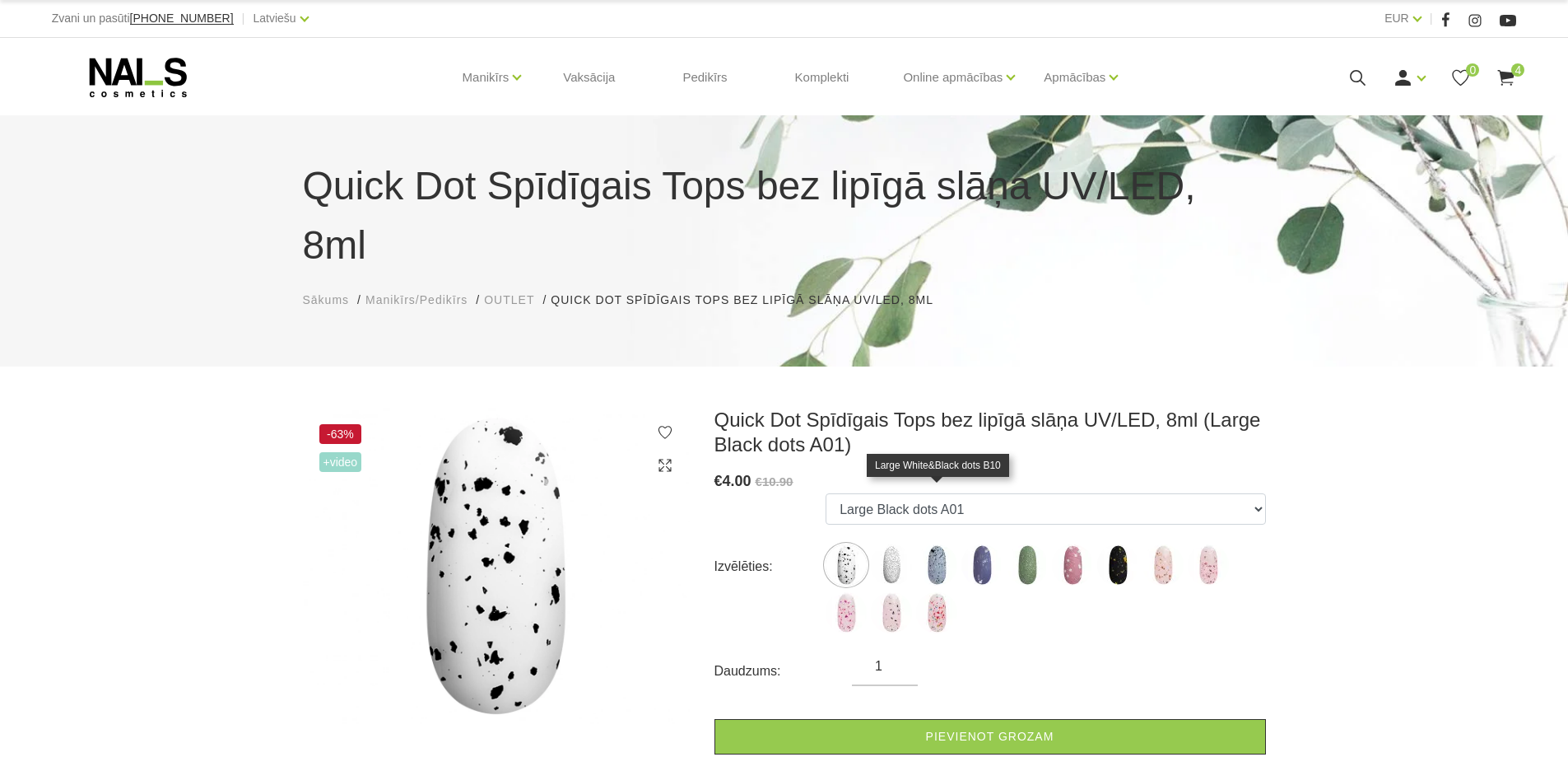
click at [934, 545] on img at bounding box center [937, 565] width 41 height 41
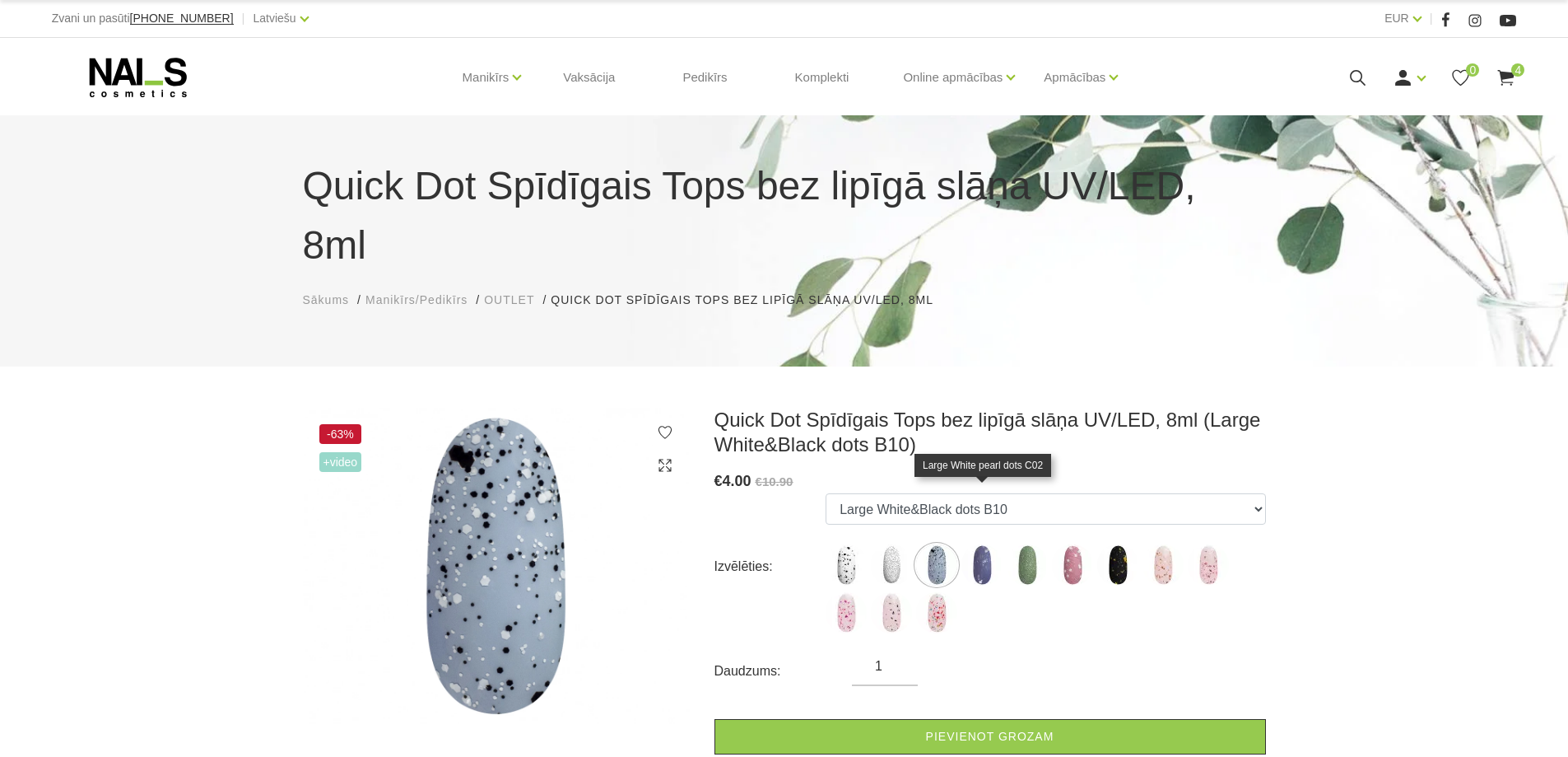
click at [986, 545] on img at bounding box center [982, 565] width 41 height 41
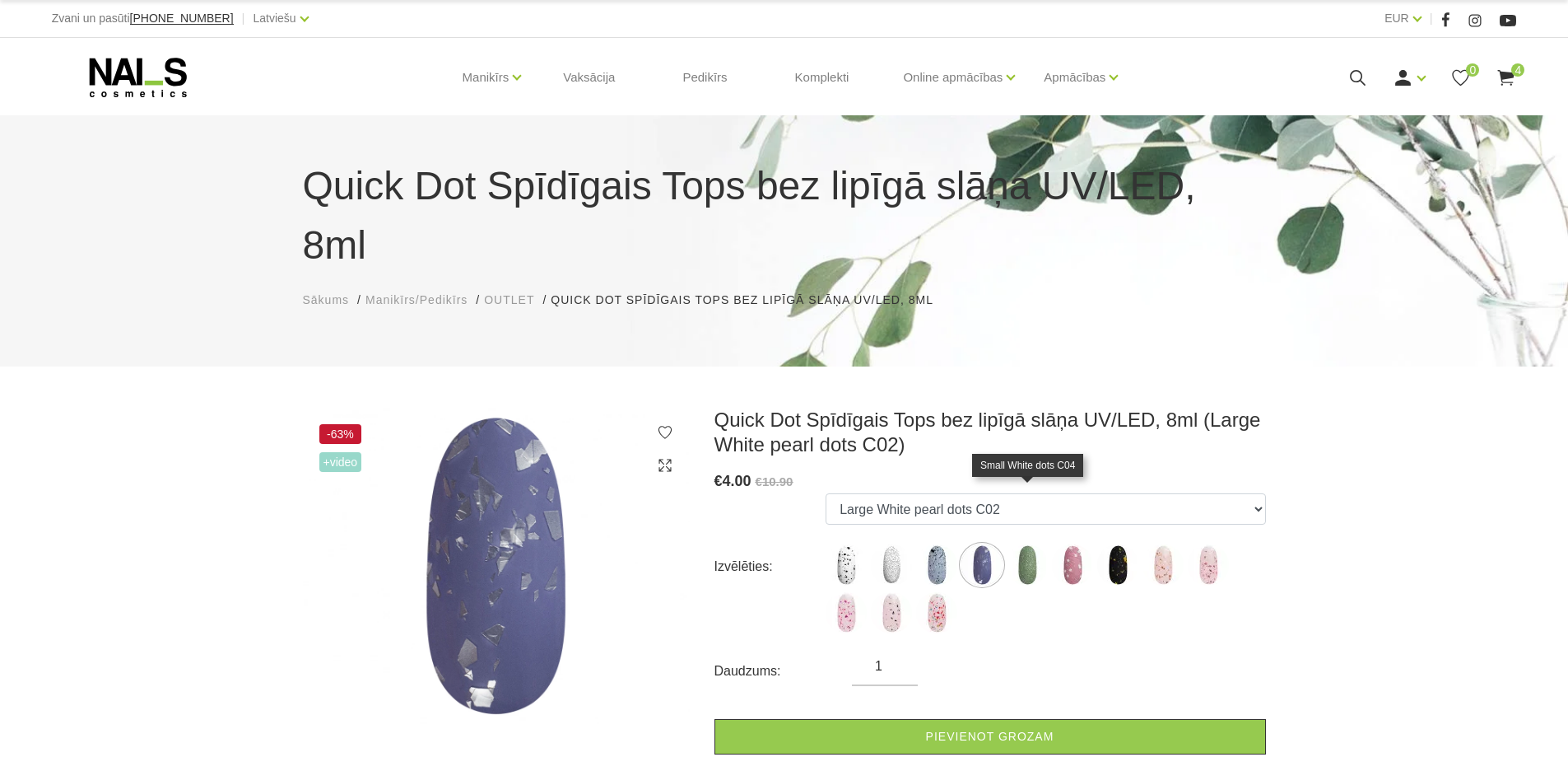
click at [1024, 545] on img at bounding box center [1027, 565] width 41 height 41
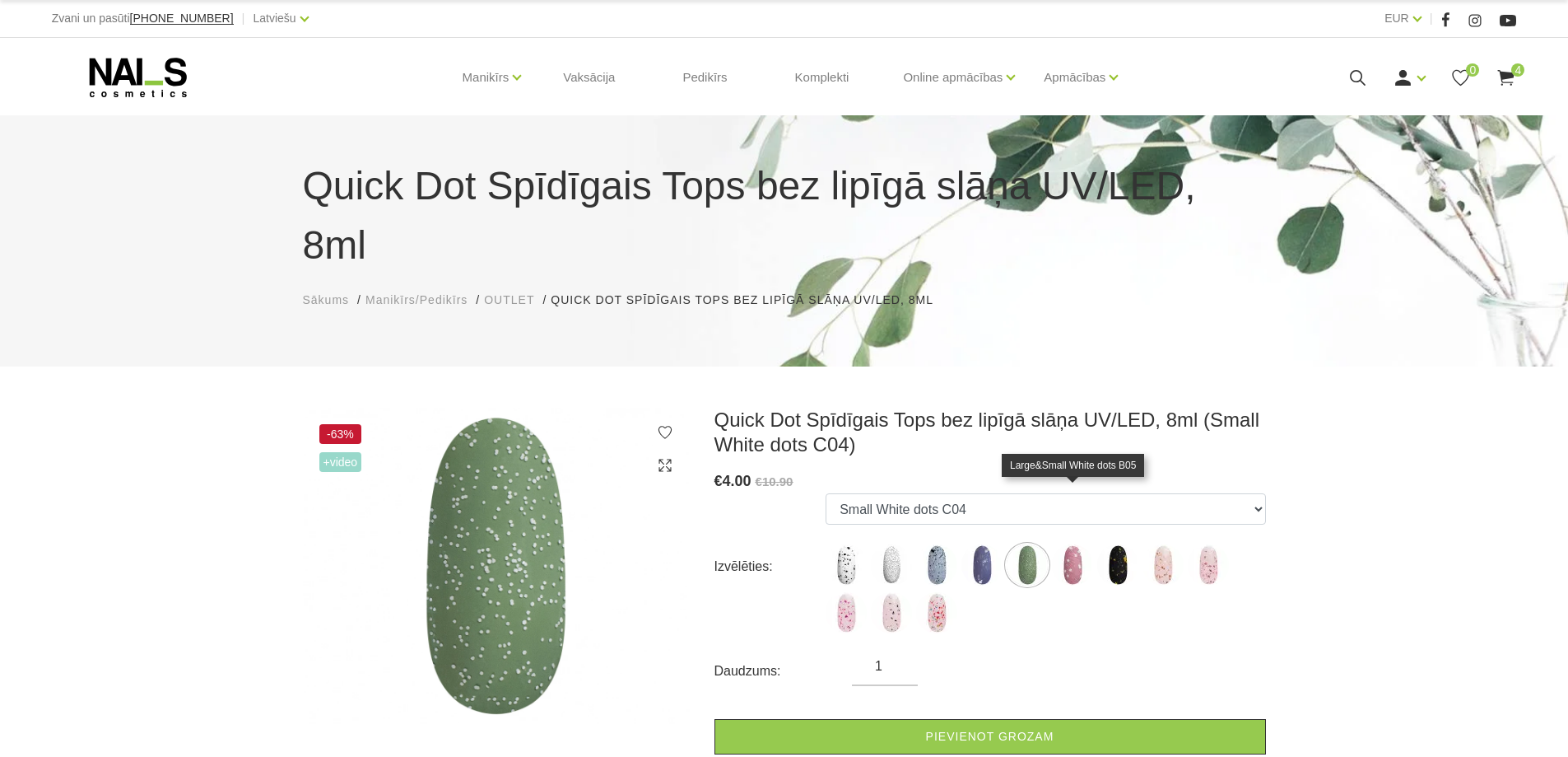
click at [1073, 545] on img at bounding box center [1073, 565] width 41 height 41
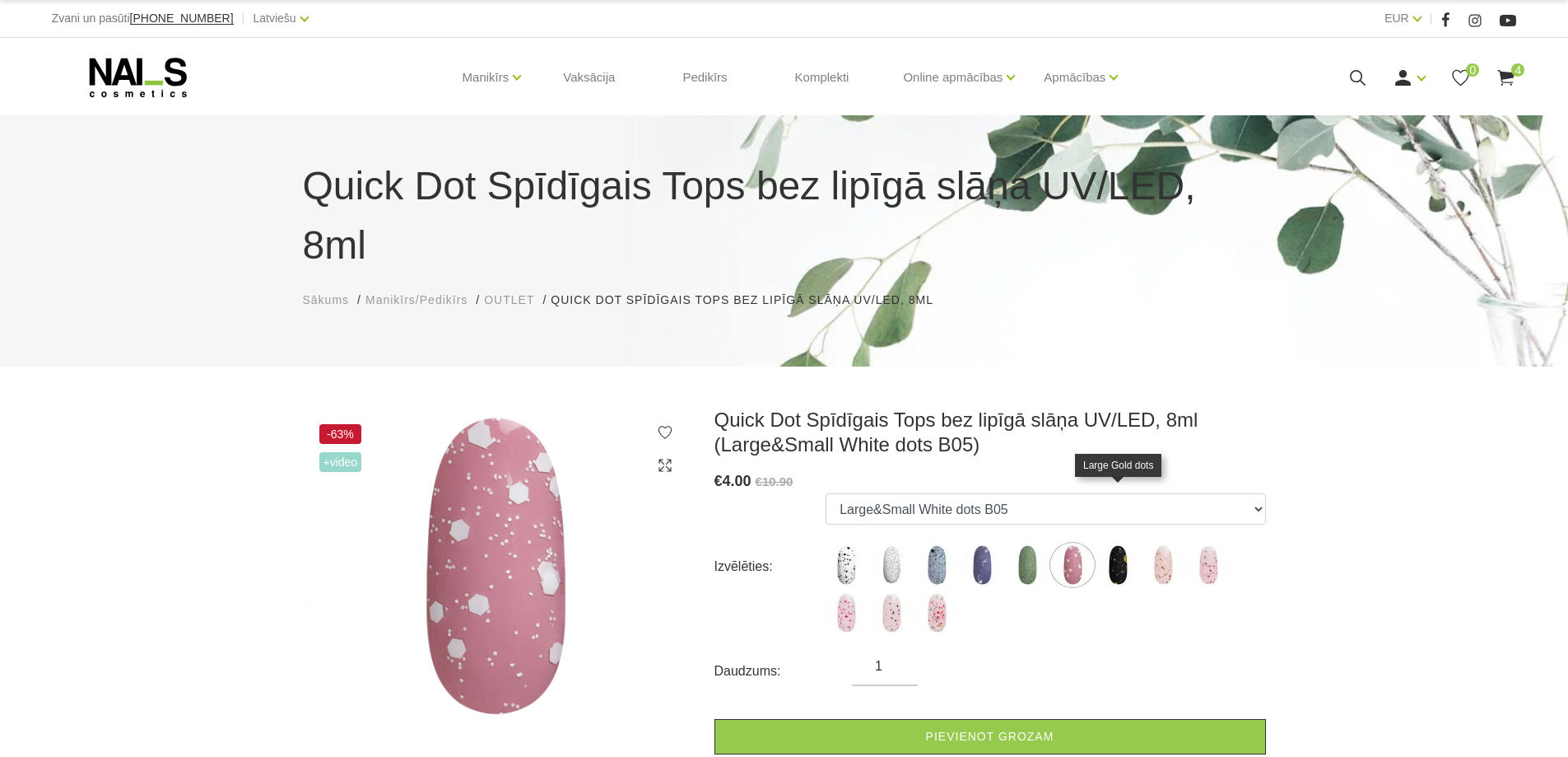
click at [1112, 545] on img at bounding box center [1118, 565] width 41 height 41
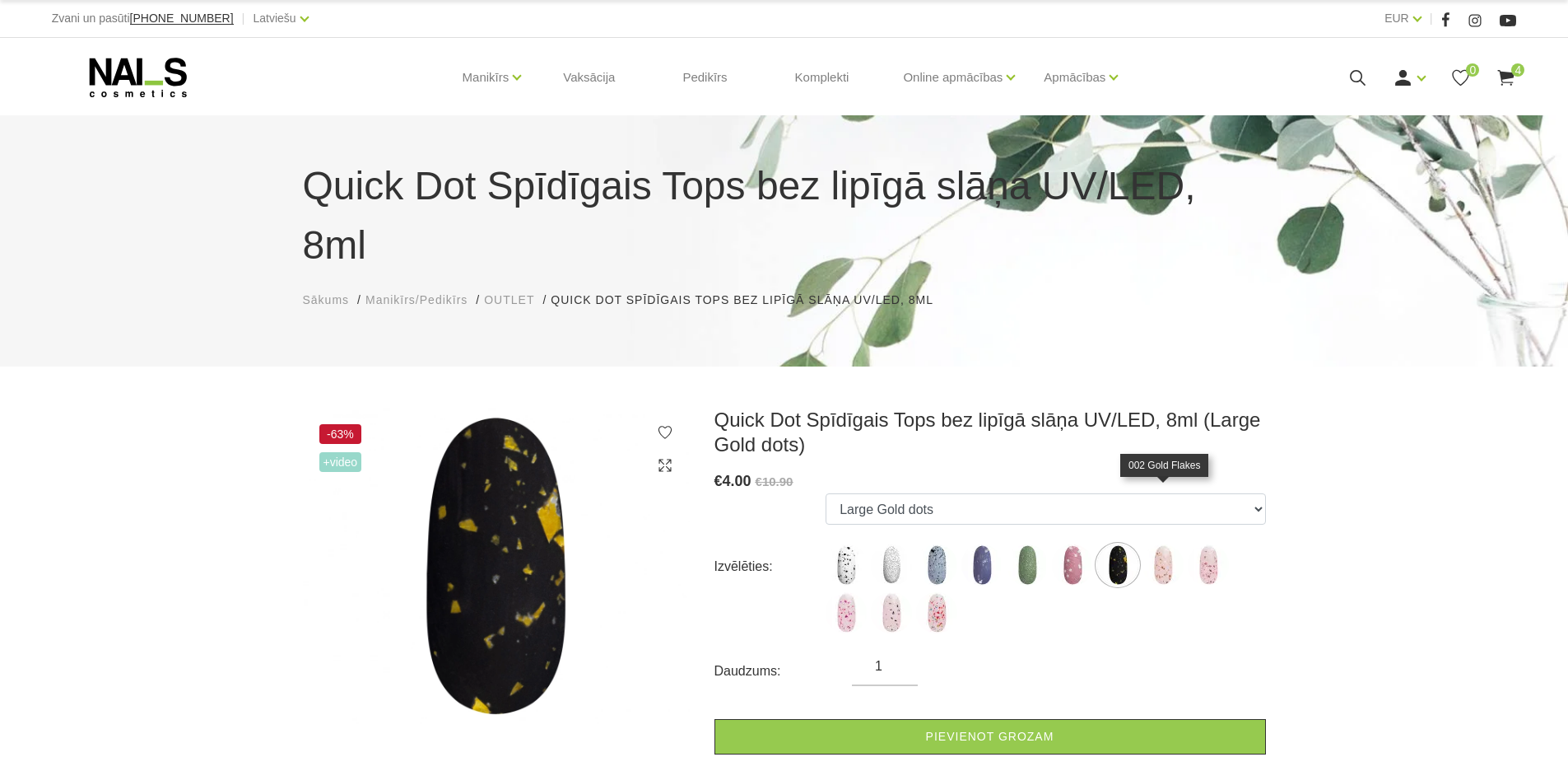
click at [1171, 545] on img at bounding box center [1163, 565] width 41 height 41
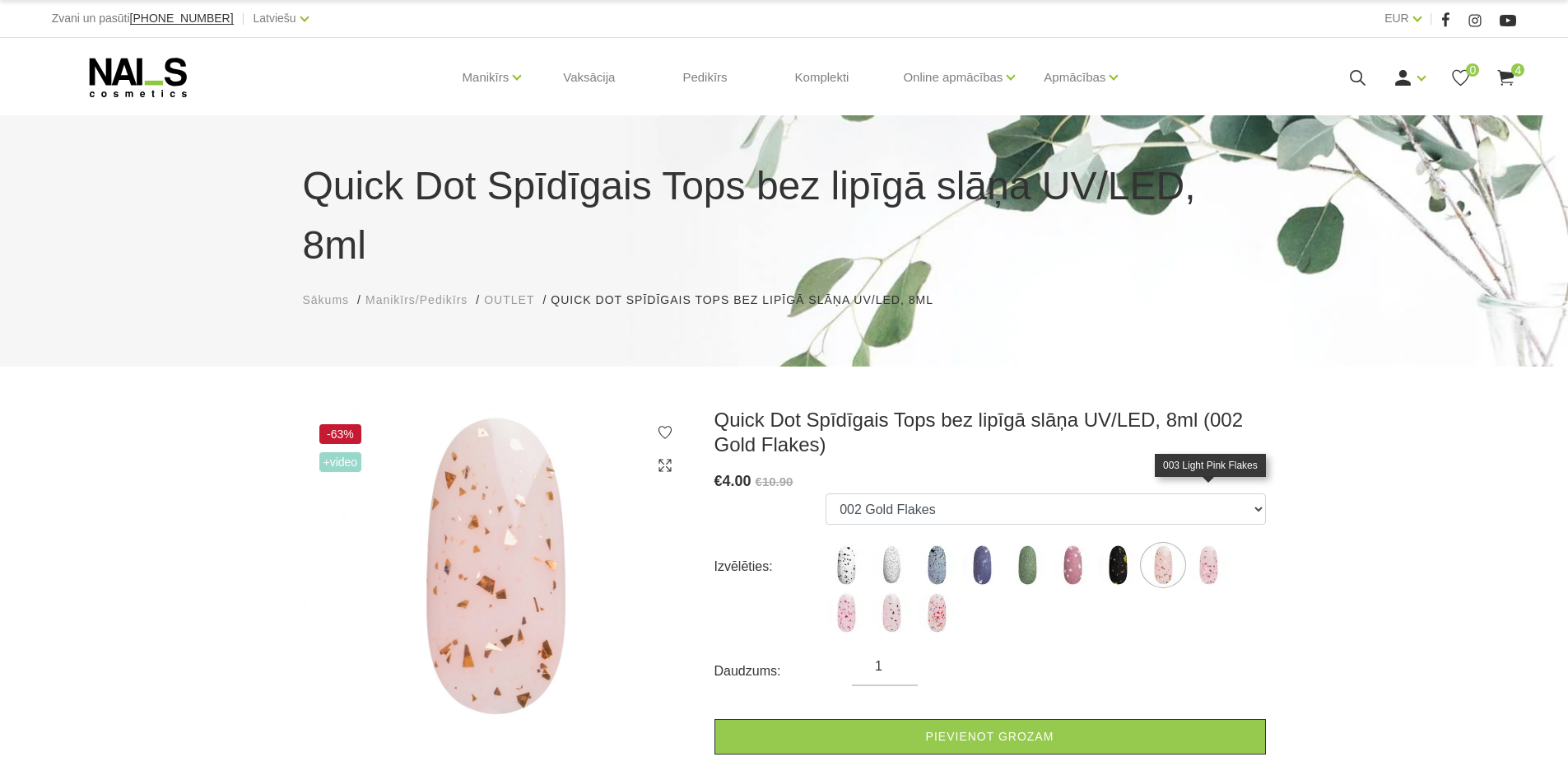
click at [1205, 545] on img at bounding box center [1208, 565] width 41 height 41
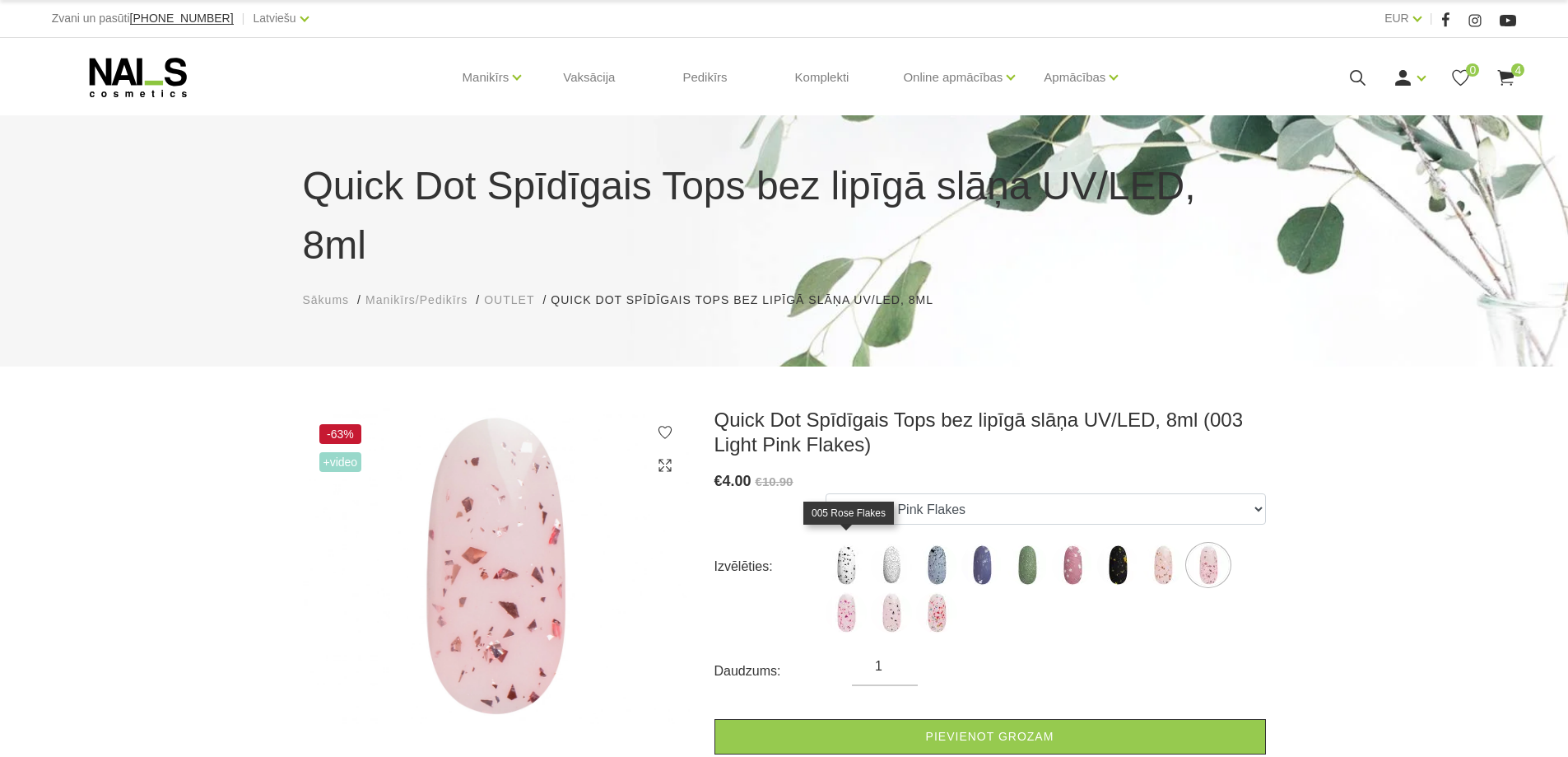
click at [850, 593] on img at bounding box center [846, 613] width 41 height 41
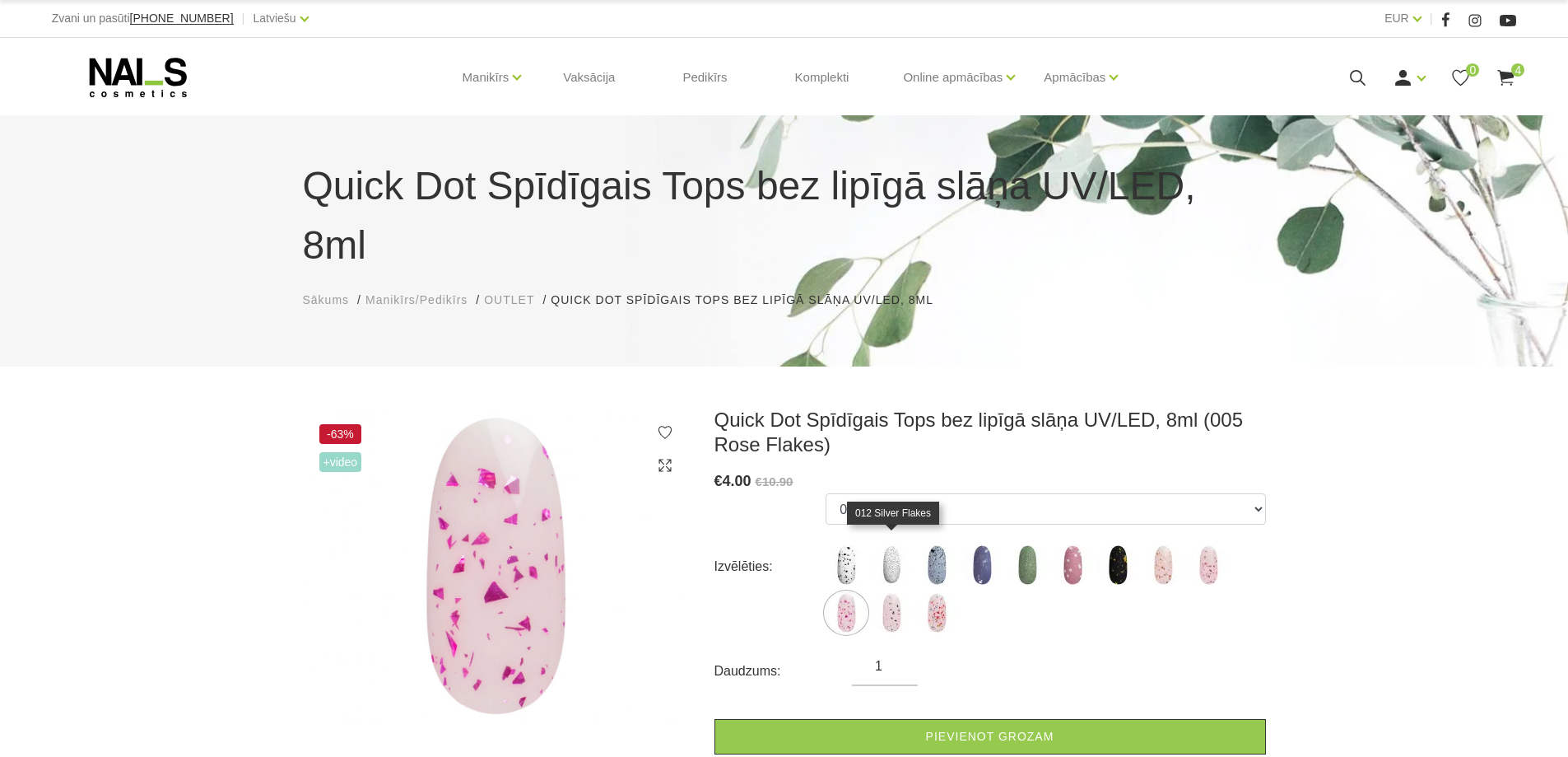
click at [897, 593] on img at bounding box center [892, 613] width 41 height 41
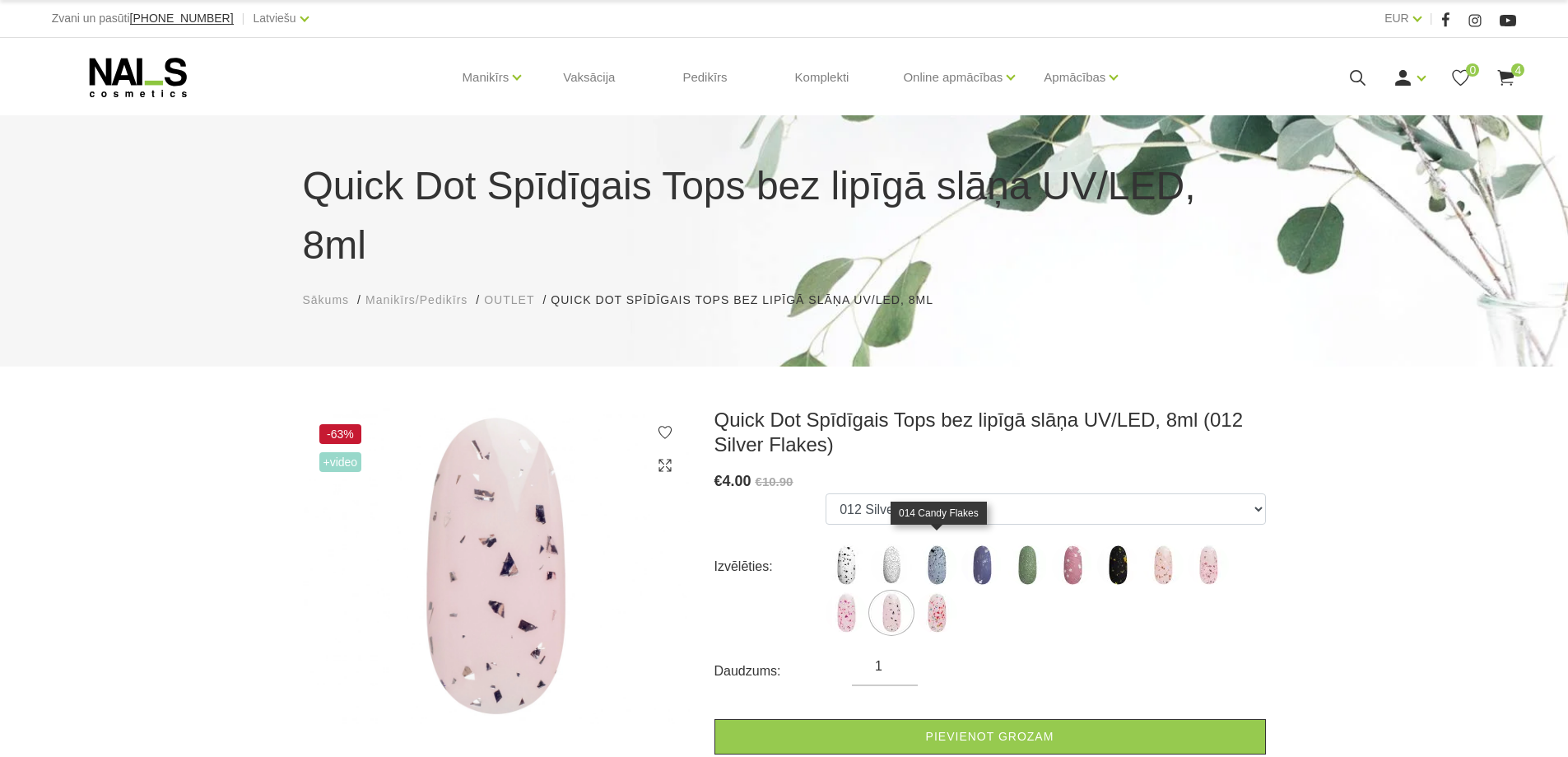
click at [936, 593] on img at bounding box center [937, 613] width 41 height 41
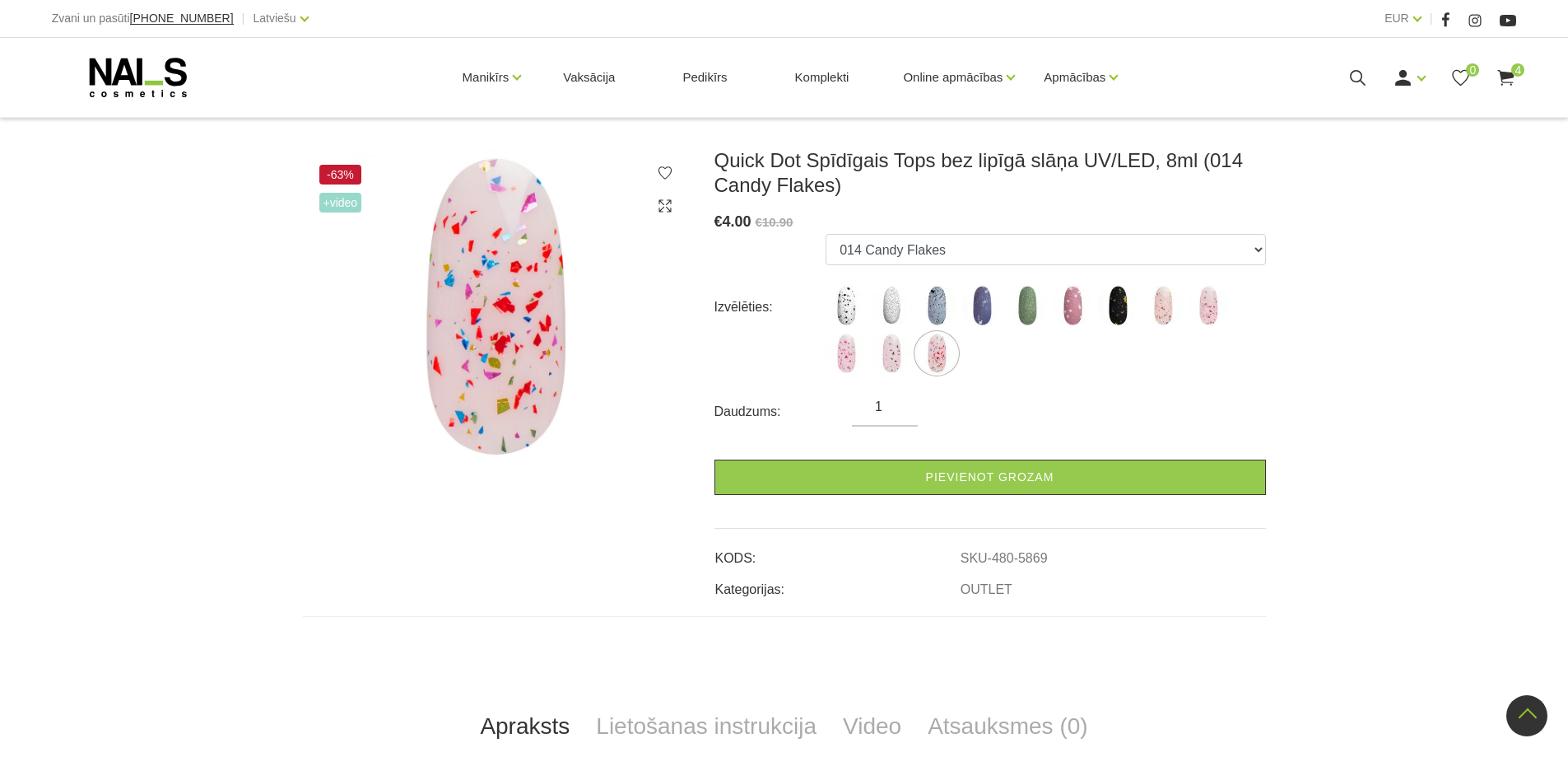
scroll to position [164, 0]
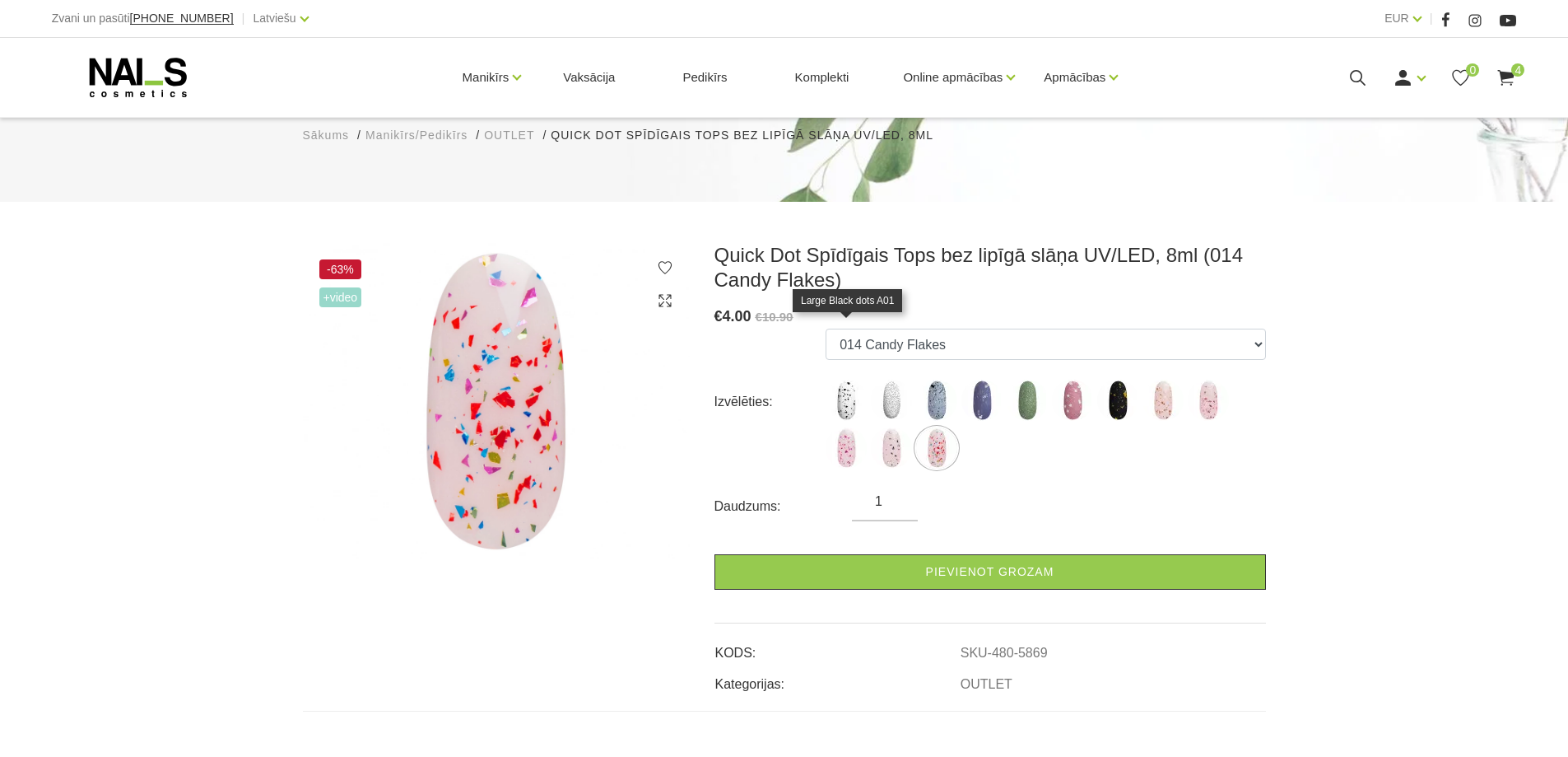
click at [847, 379] on img at bounding box center [846, 400] width 41 height 41
select select "4963"
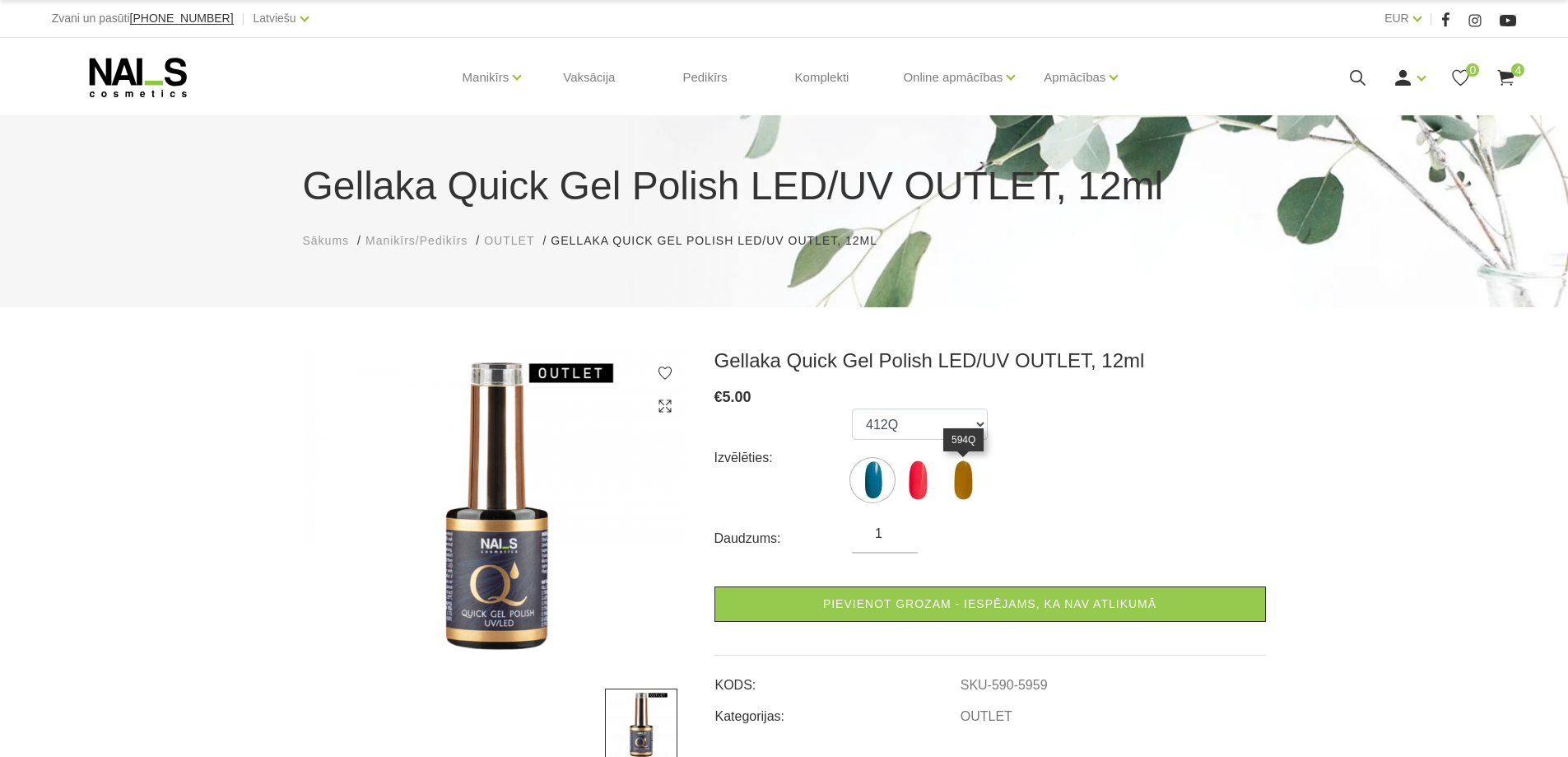
click at [951, 486] on img at bounding box center [963, 480] width 41 height 41
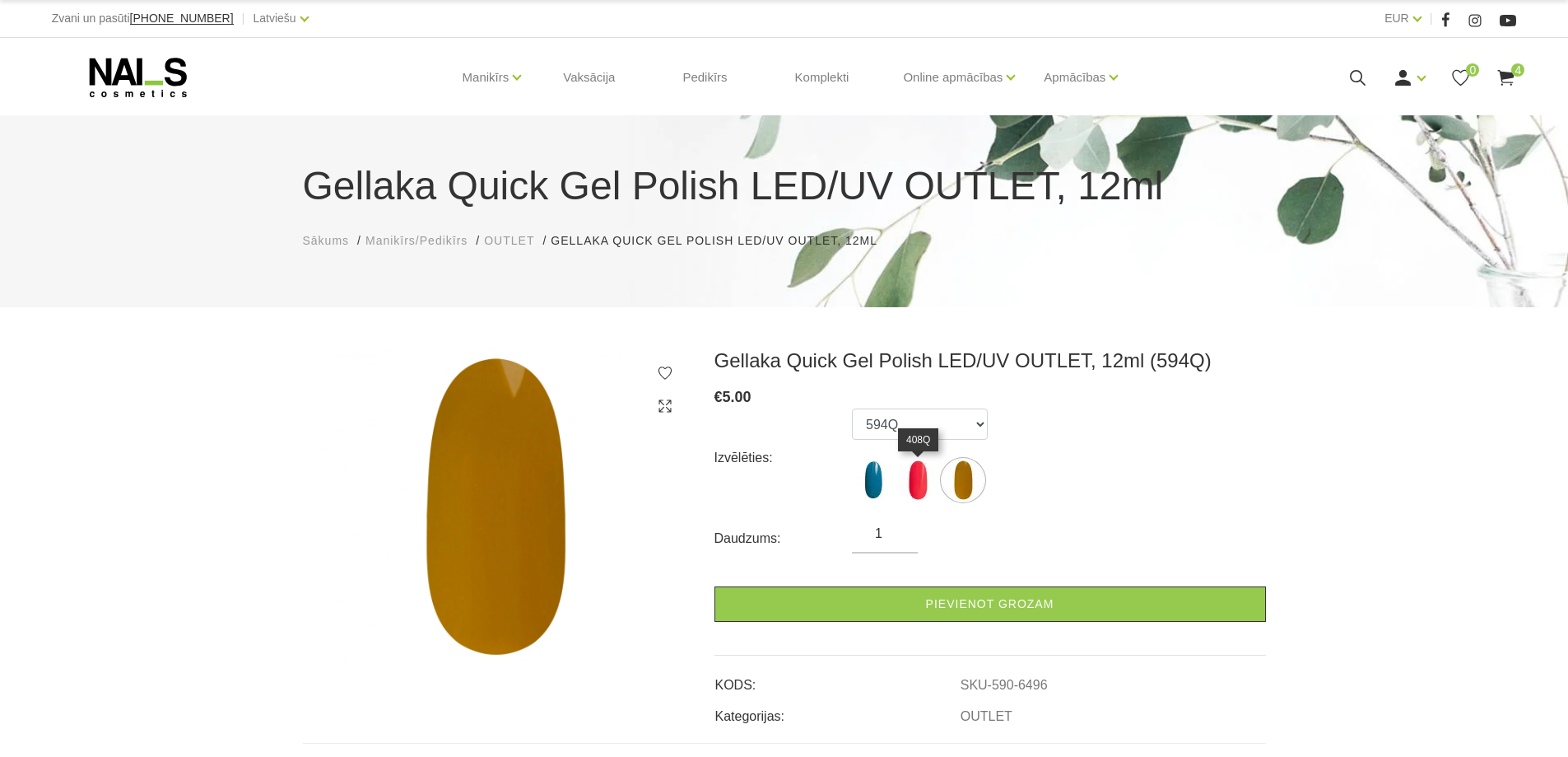
click at [906, 480] on img at bounding box center [918, 480] width 41 height 41
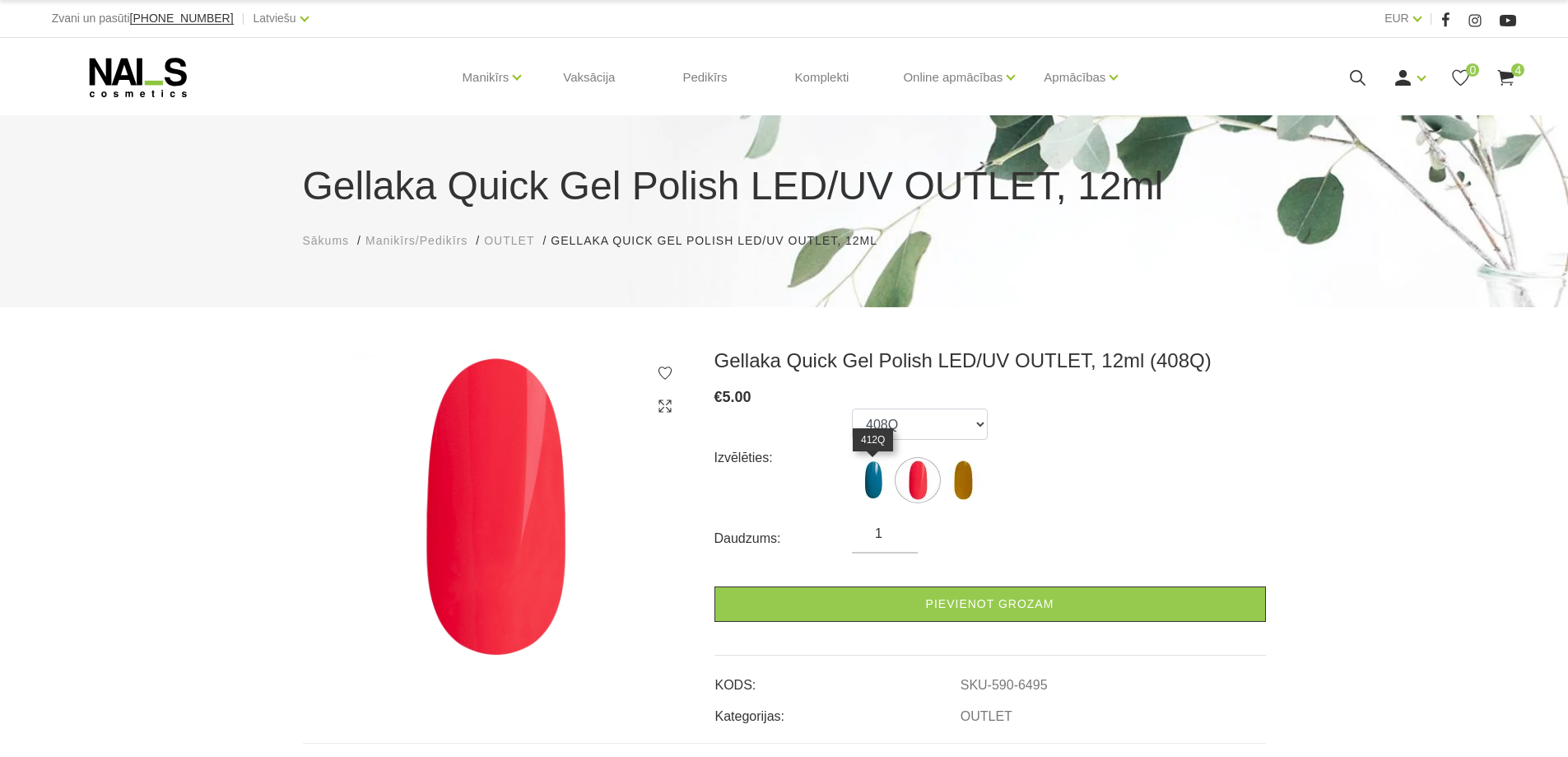
click at [877, 482] on img at bounding box center [873, 480] width 41 height 41
select select "6373"
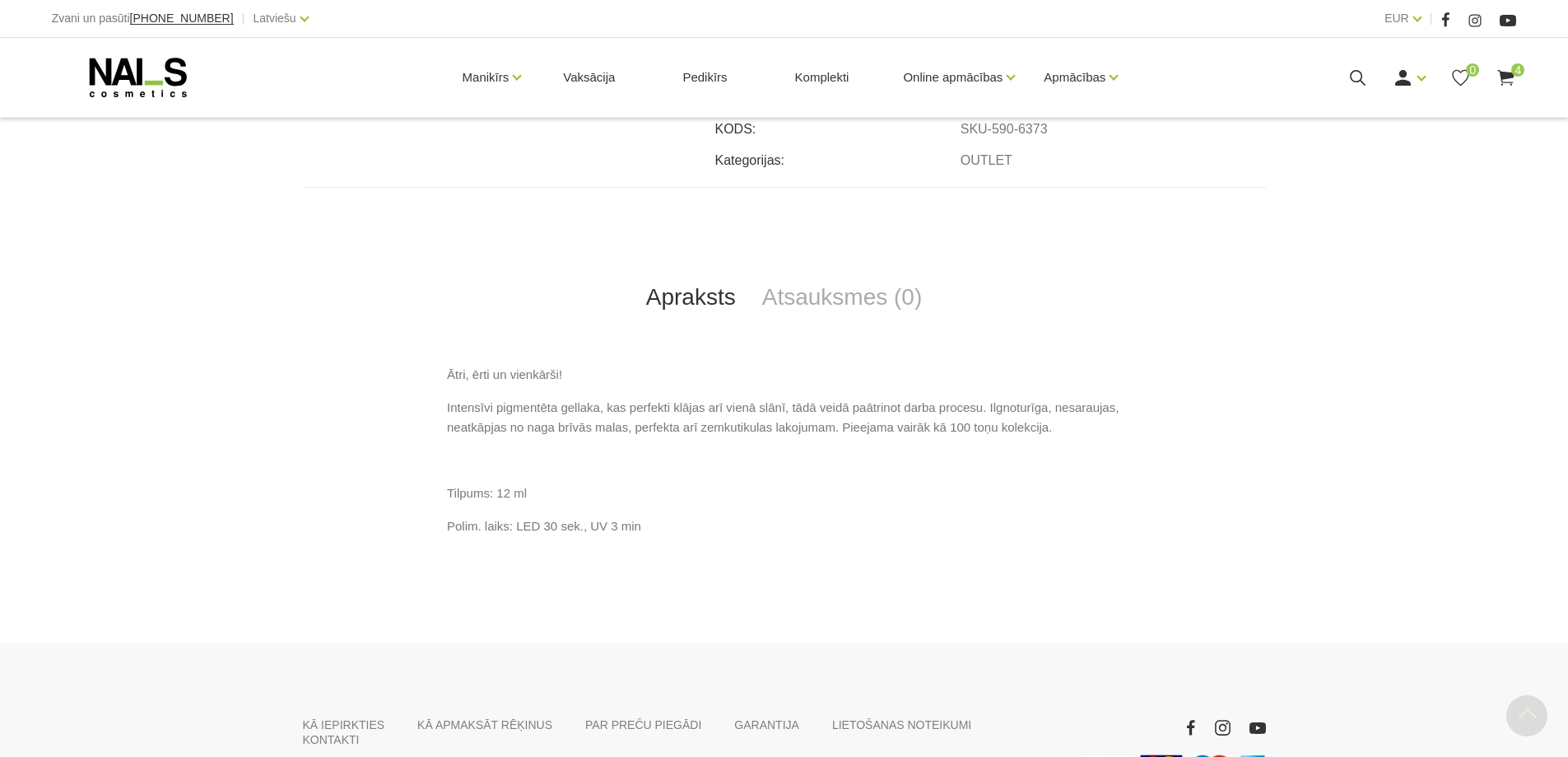
scroll to position [577, 0]
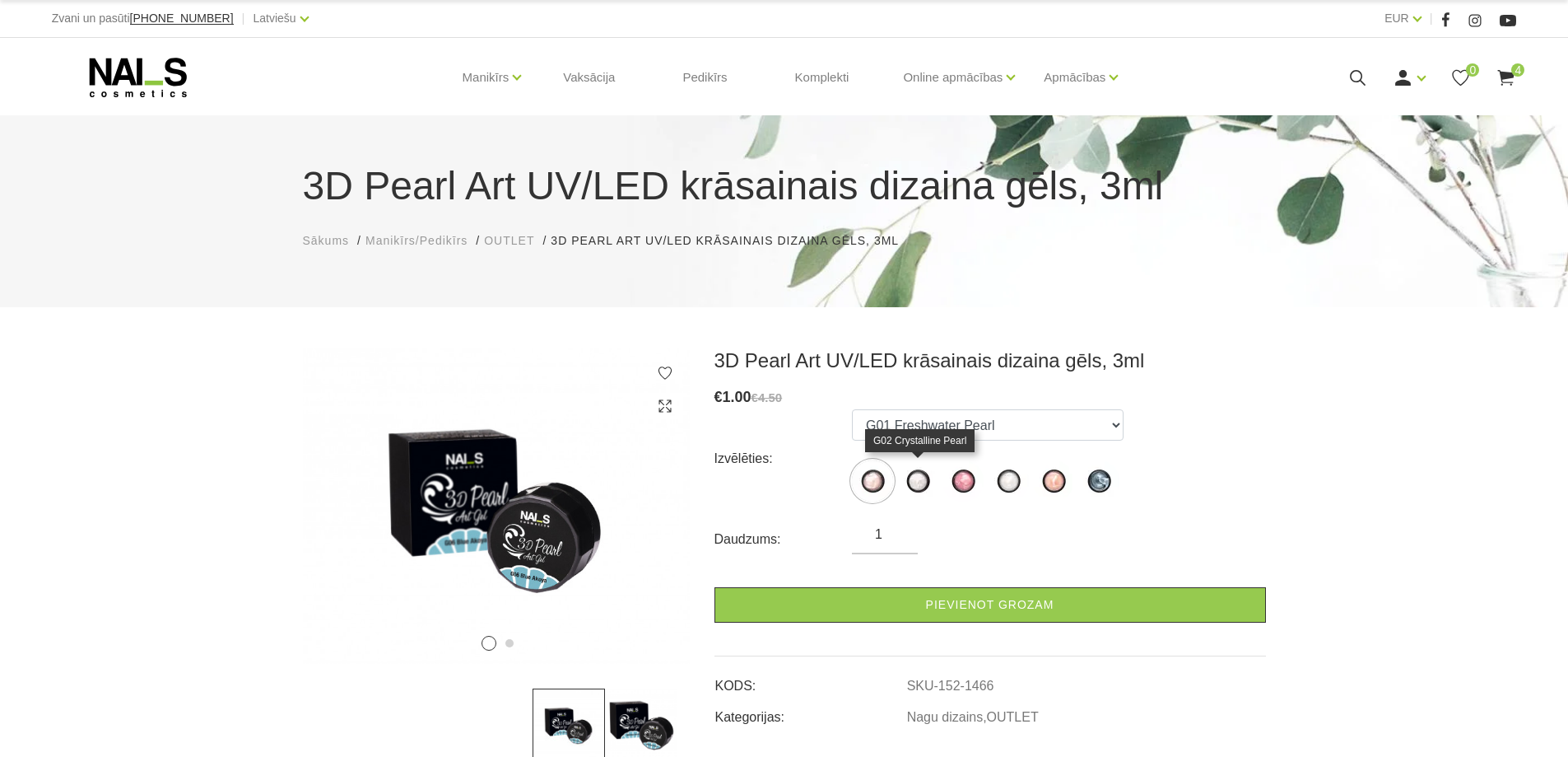
click at [918, 480] on img at bounding box center [918, 481] width 41 height 41
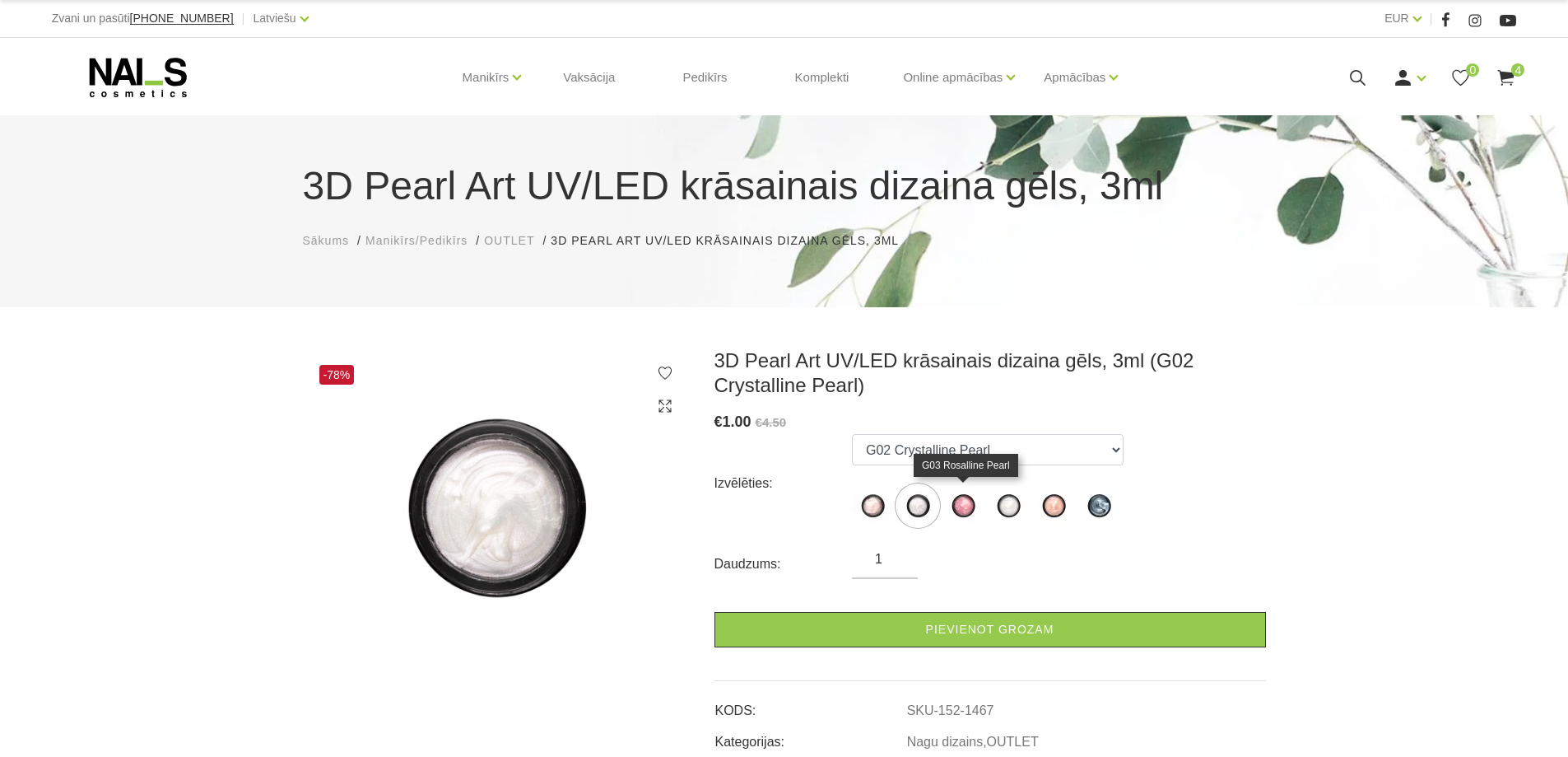
click at [970, 500] on img at bounding box center [963, 506] width 41 height 41
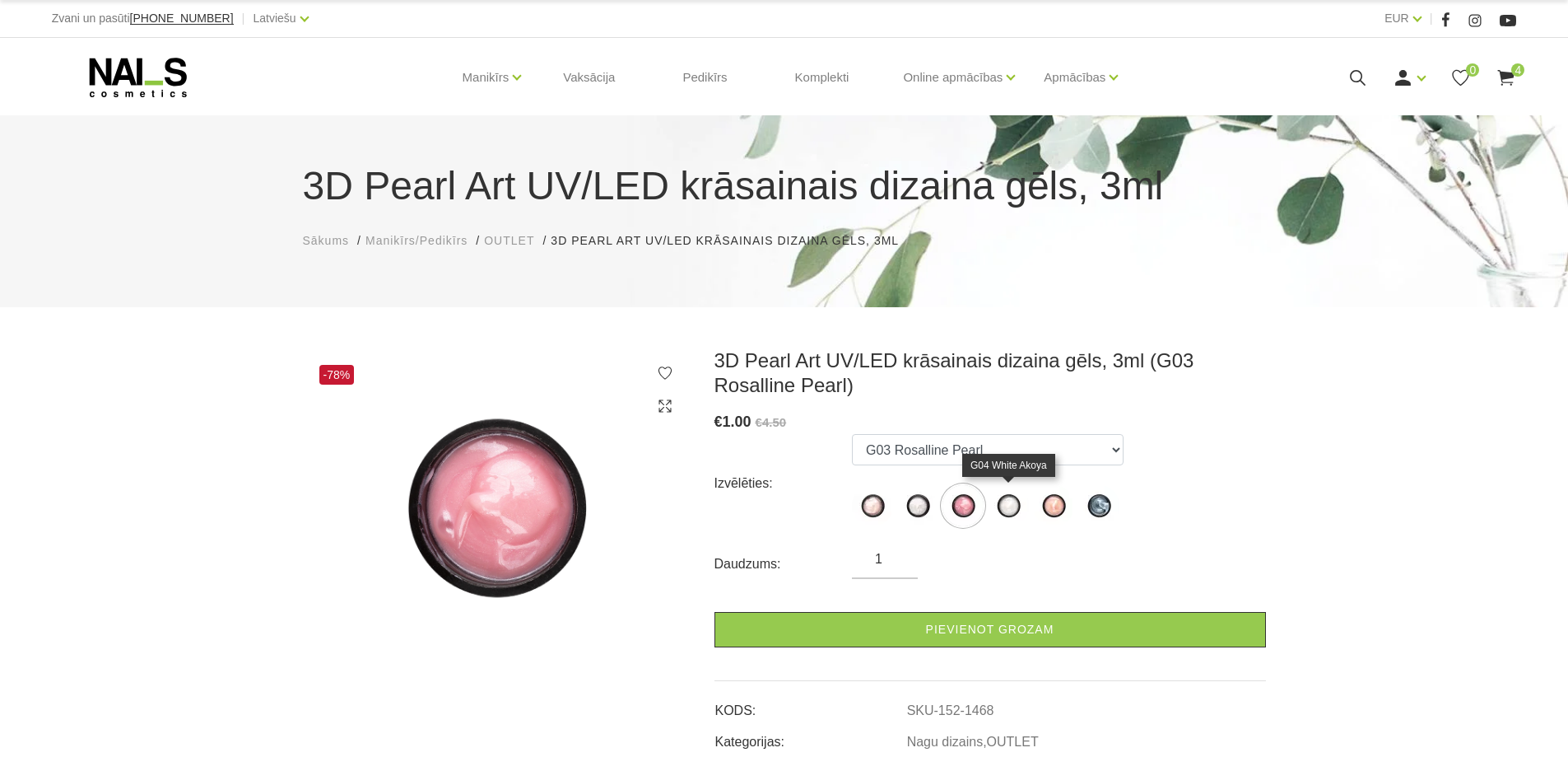
click at [1006, 508] on img at bounding box center [1009, 506] width 41 height 41
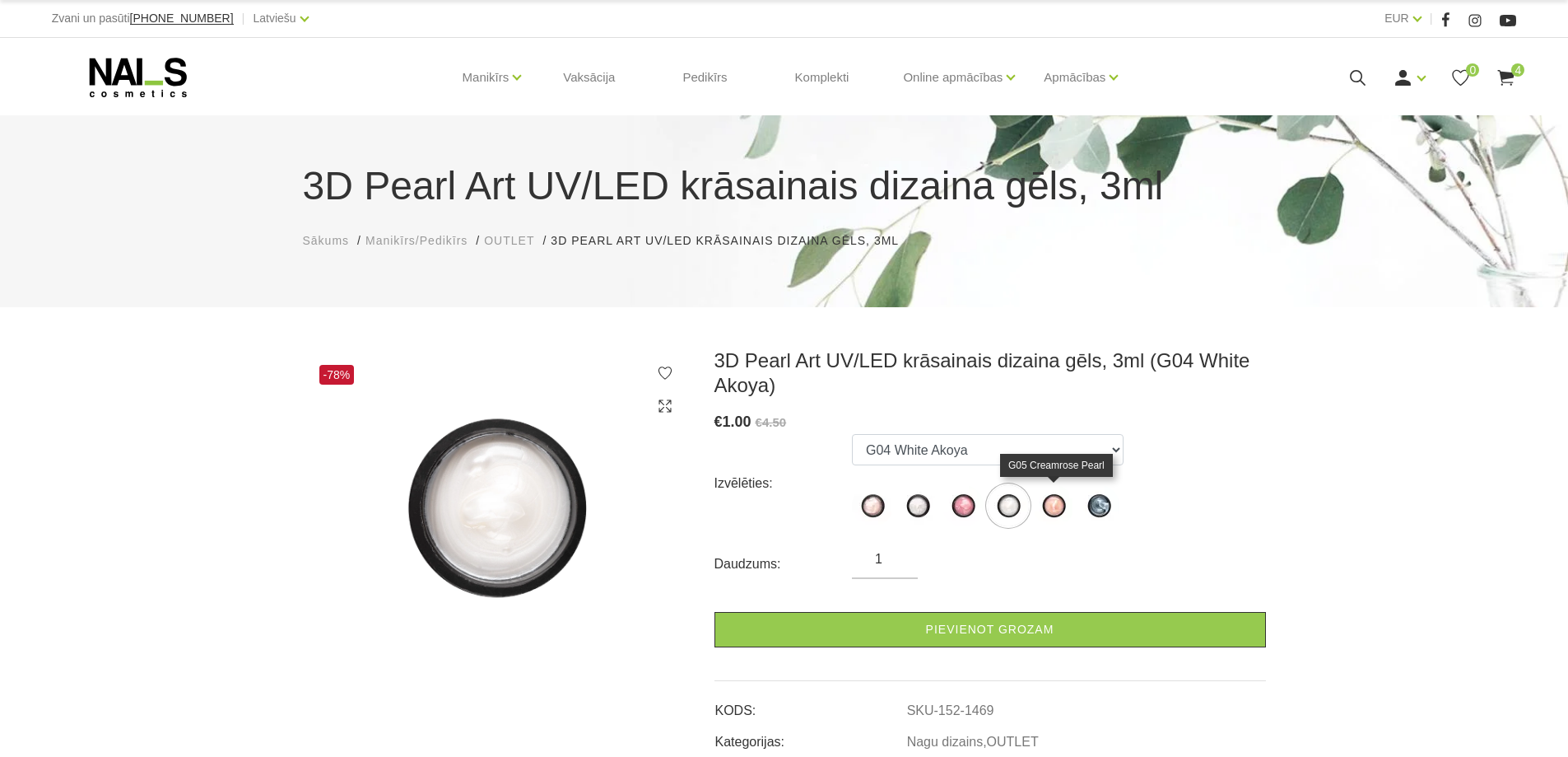
click at [1055, 507] on img at bounding box center [1053, 506] width 41 height 41
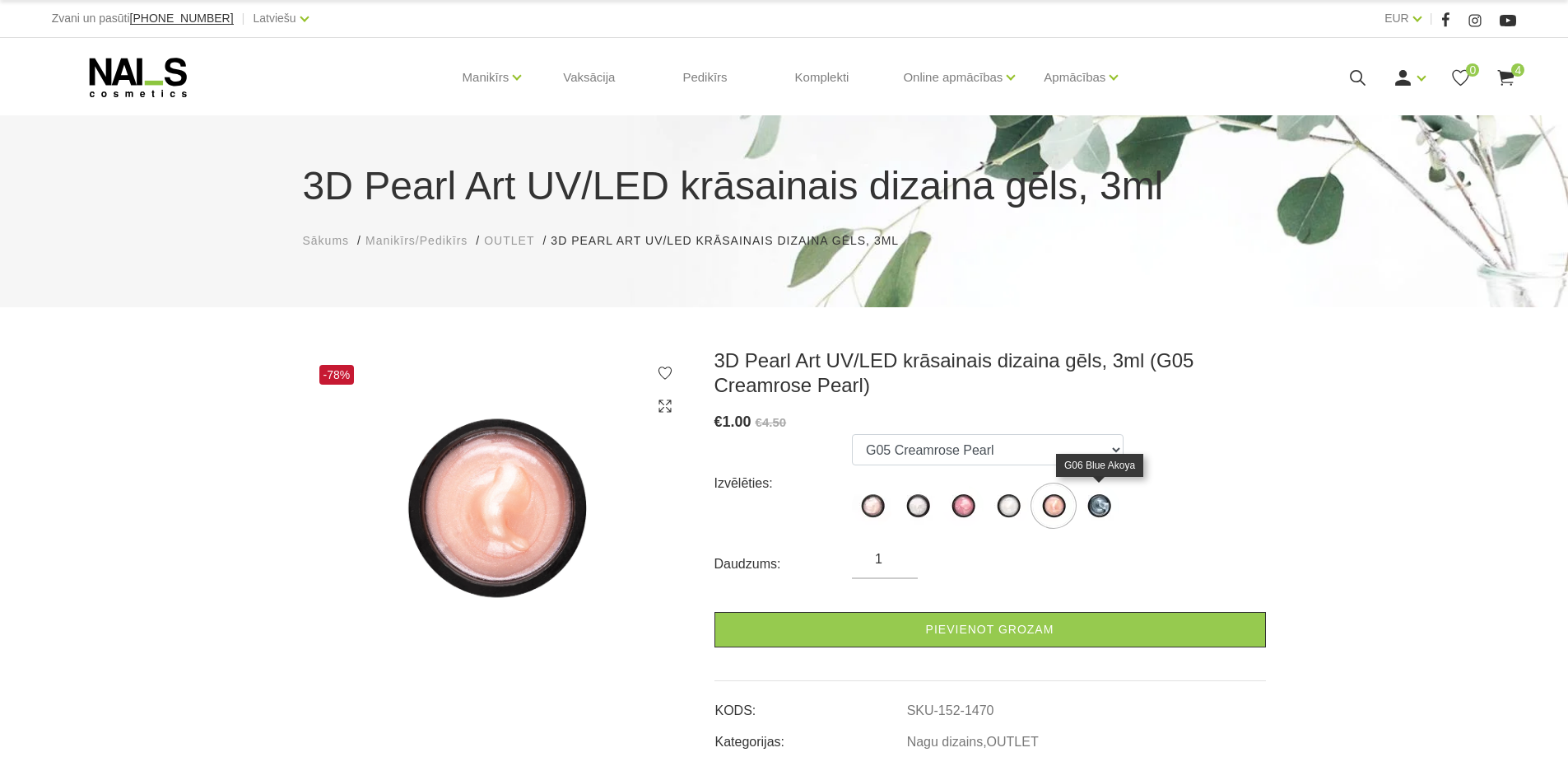
click at [1096, 506] on img at bounding box center [1099, 506] width 41 height 41
select select "1471"
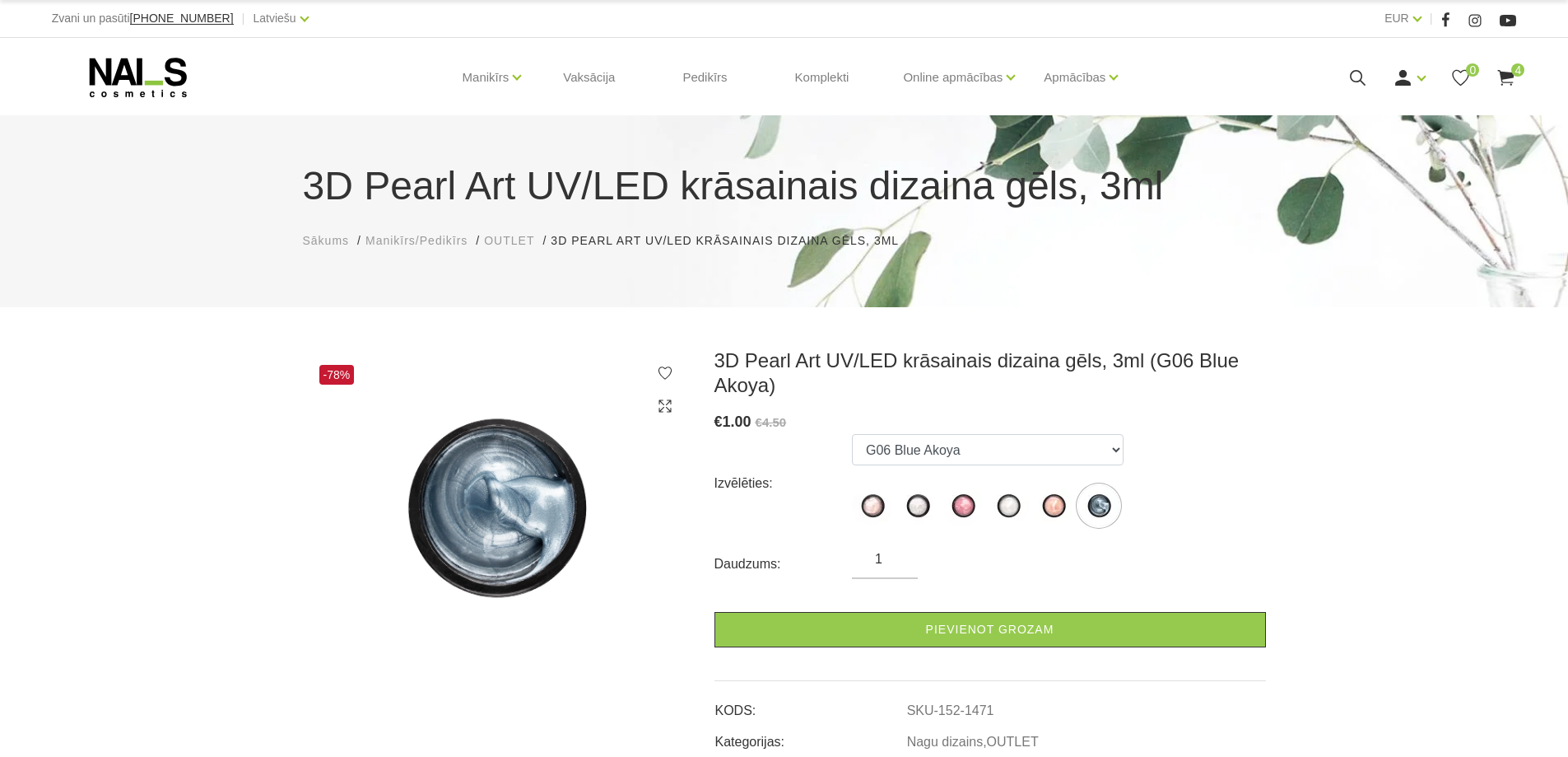
click at [1354, 78] on icon at bounding box center [1358, 77] width 20 height 20
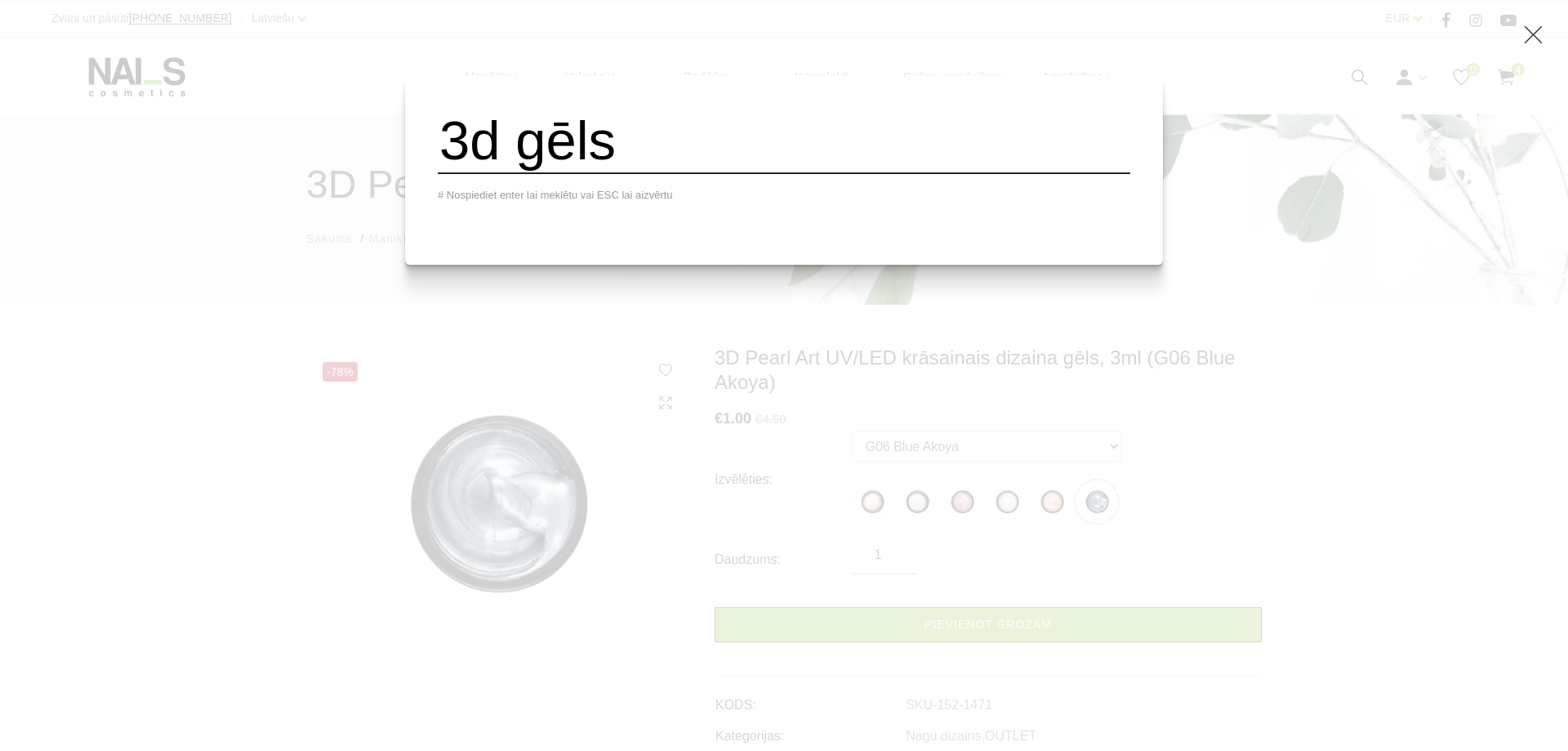
type input "3d gēls"
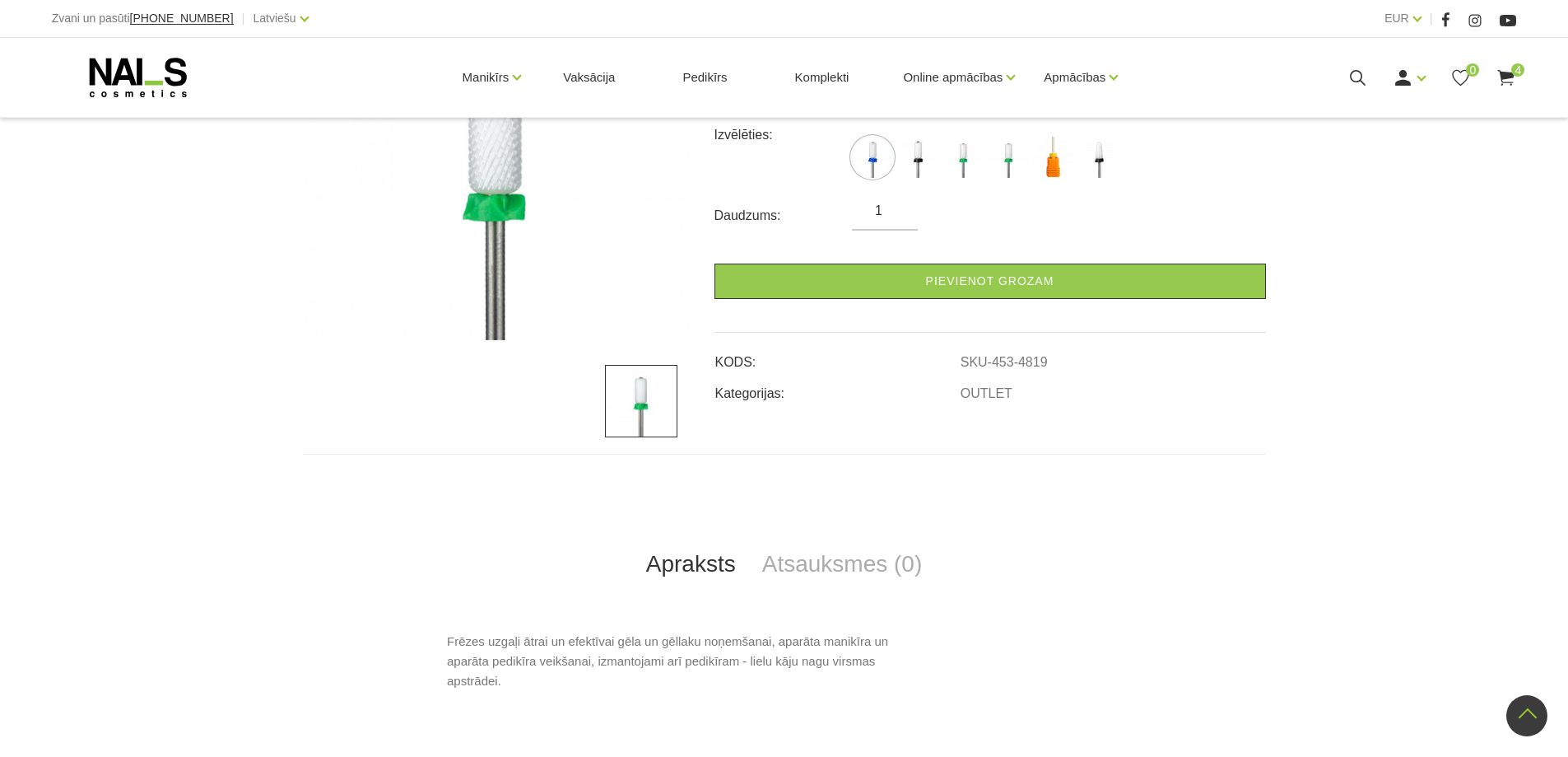
scroll to position [164, 0]
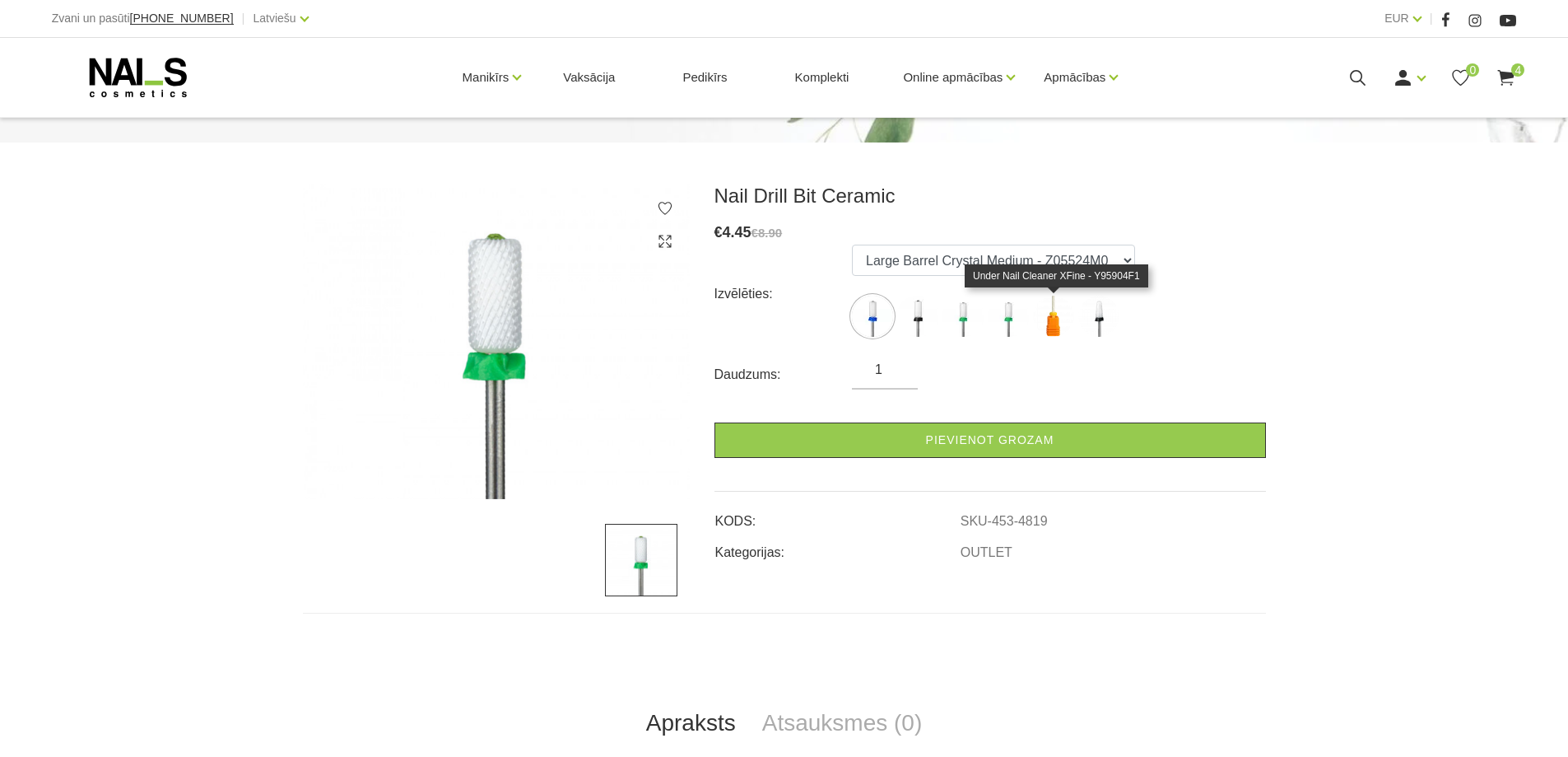
click at [1060, 325] on img at bounding box center [1053, 316] width 41 height 41
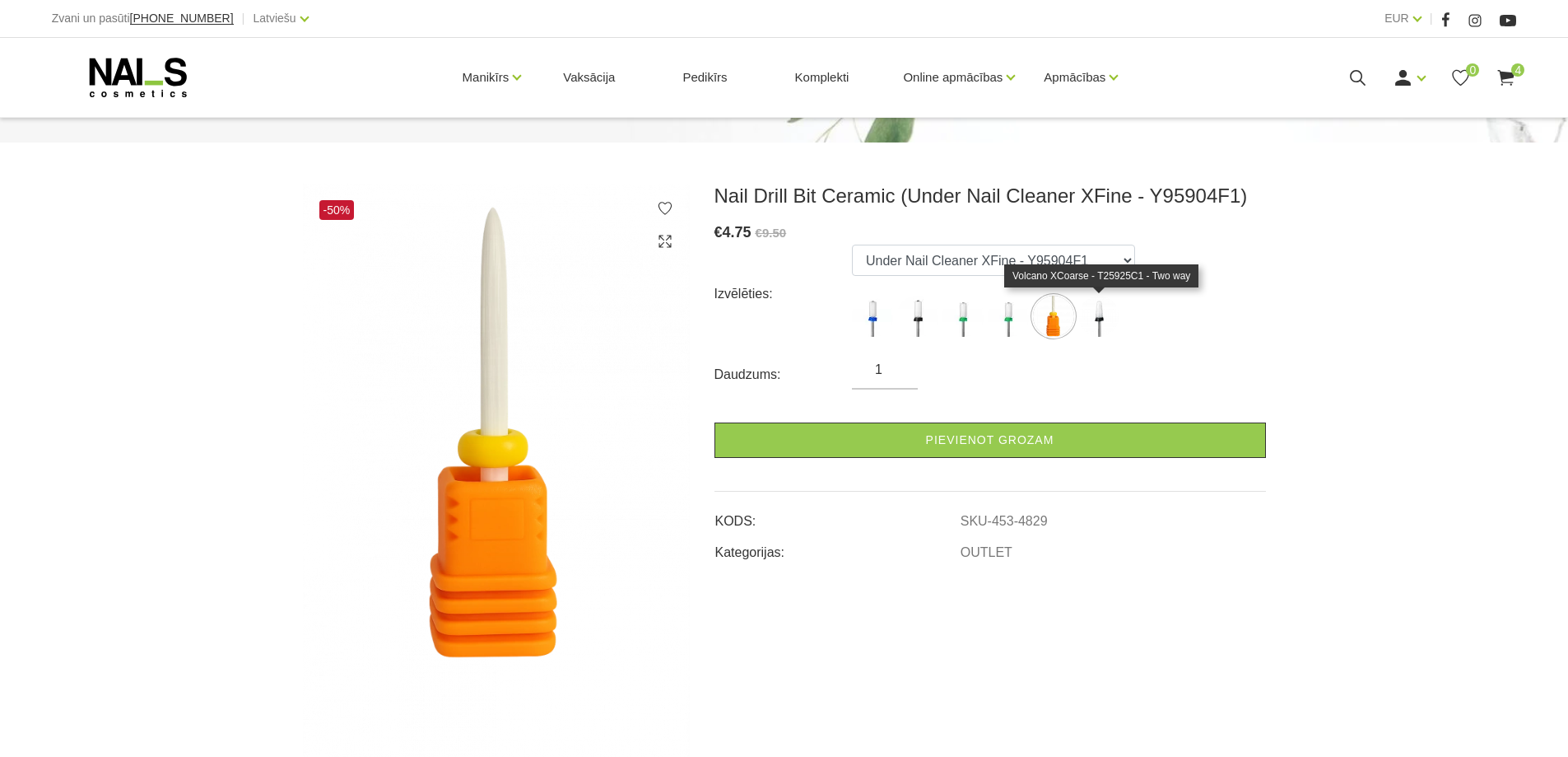
click at [1107, 319] on img at bounding box center [1099, 316] width 41 height 41
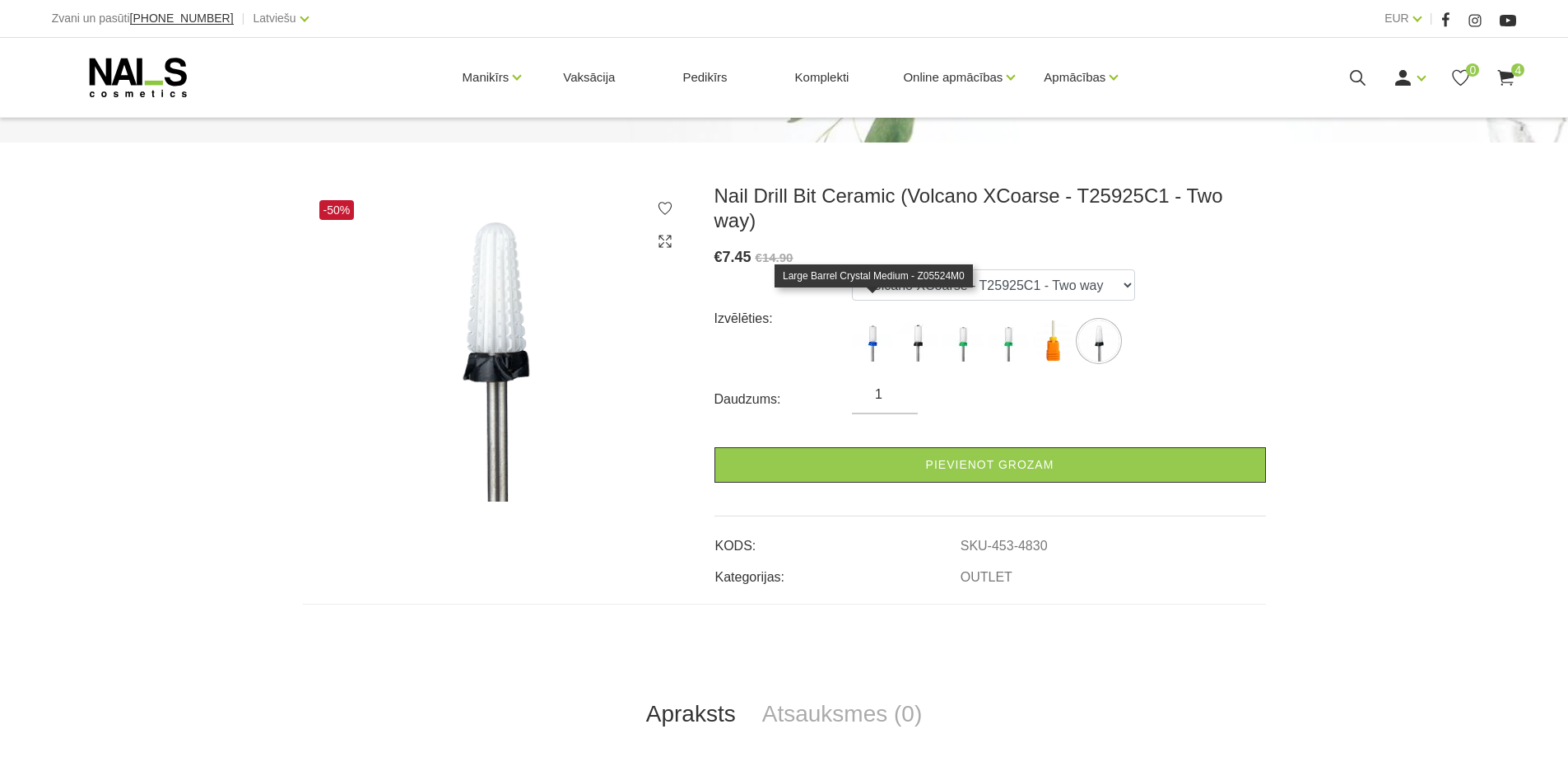
click at [866, 320] on img at bounding box center [873, 341] width 41 height 41
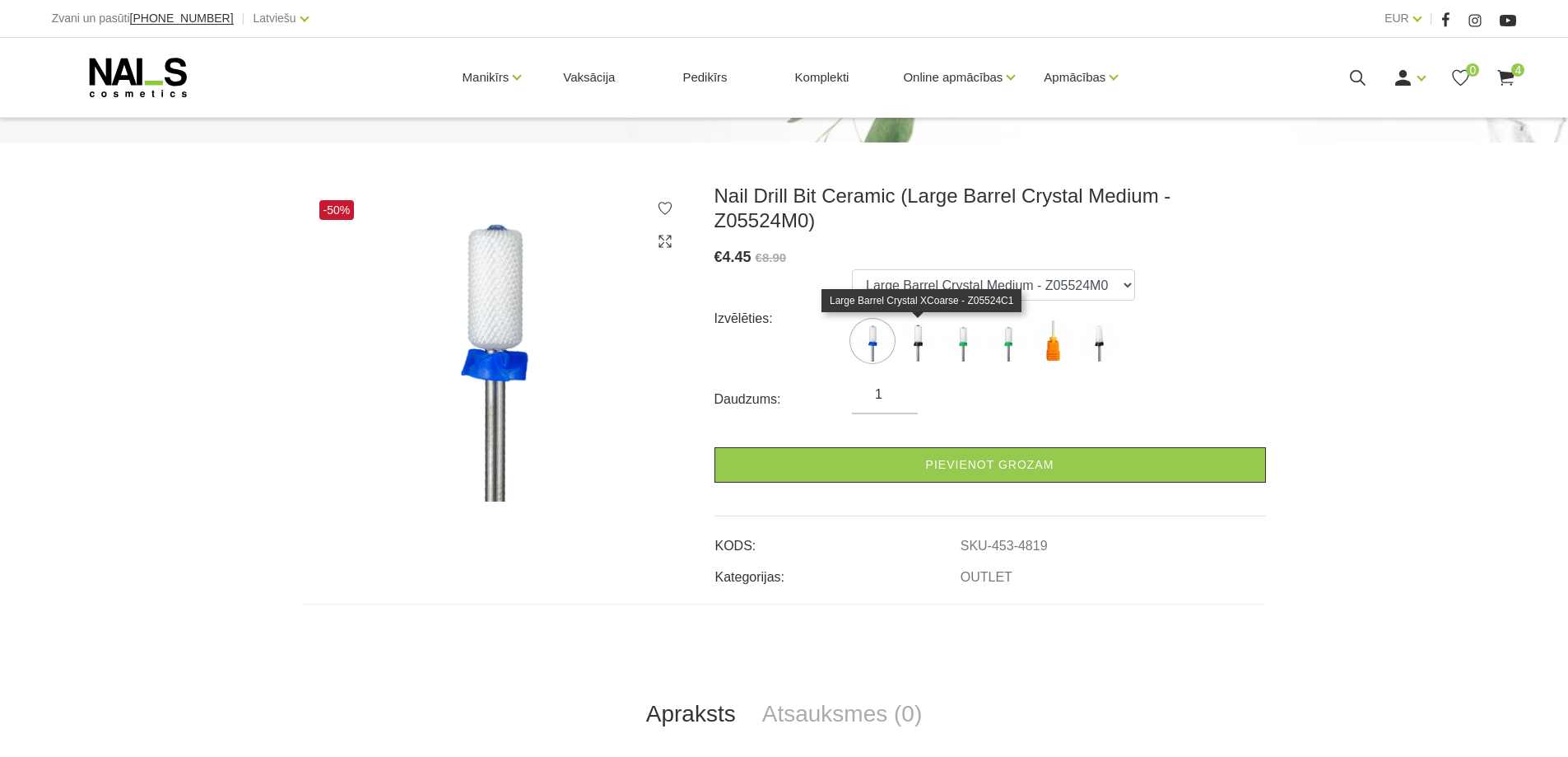
click at [923, 341] on img at bounding box center [918, 341] width 41 height 41
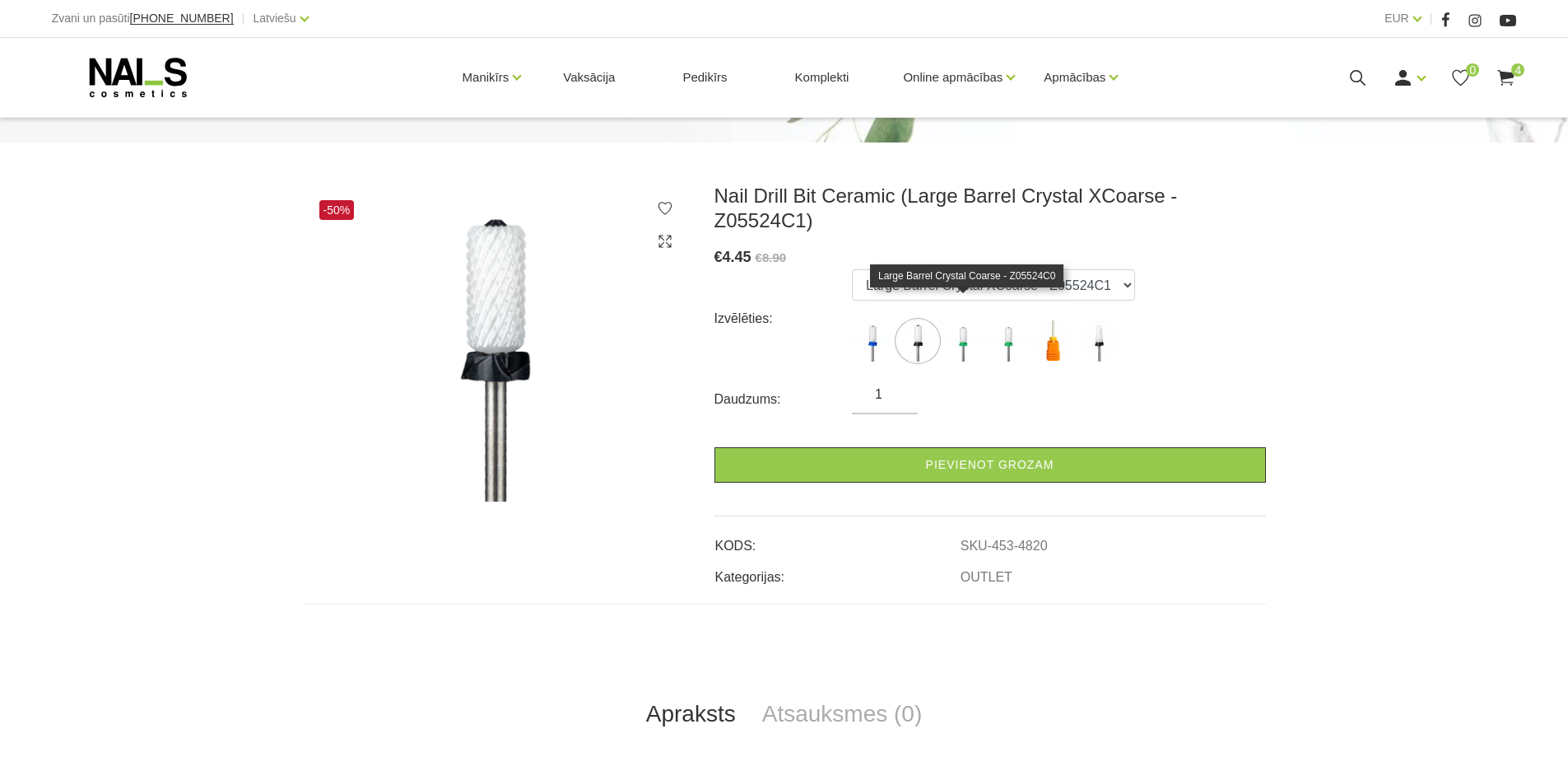
click at [968, 329] on img at bounding box center [963, 341] width 41 height 41
click at [1002, 320] on img at bounding box center [1009, 341] width 41 height 41
select select "4821"
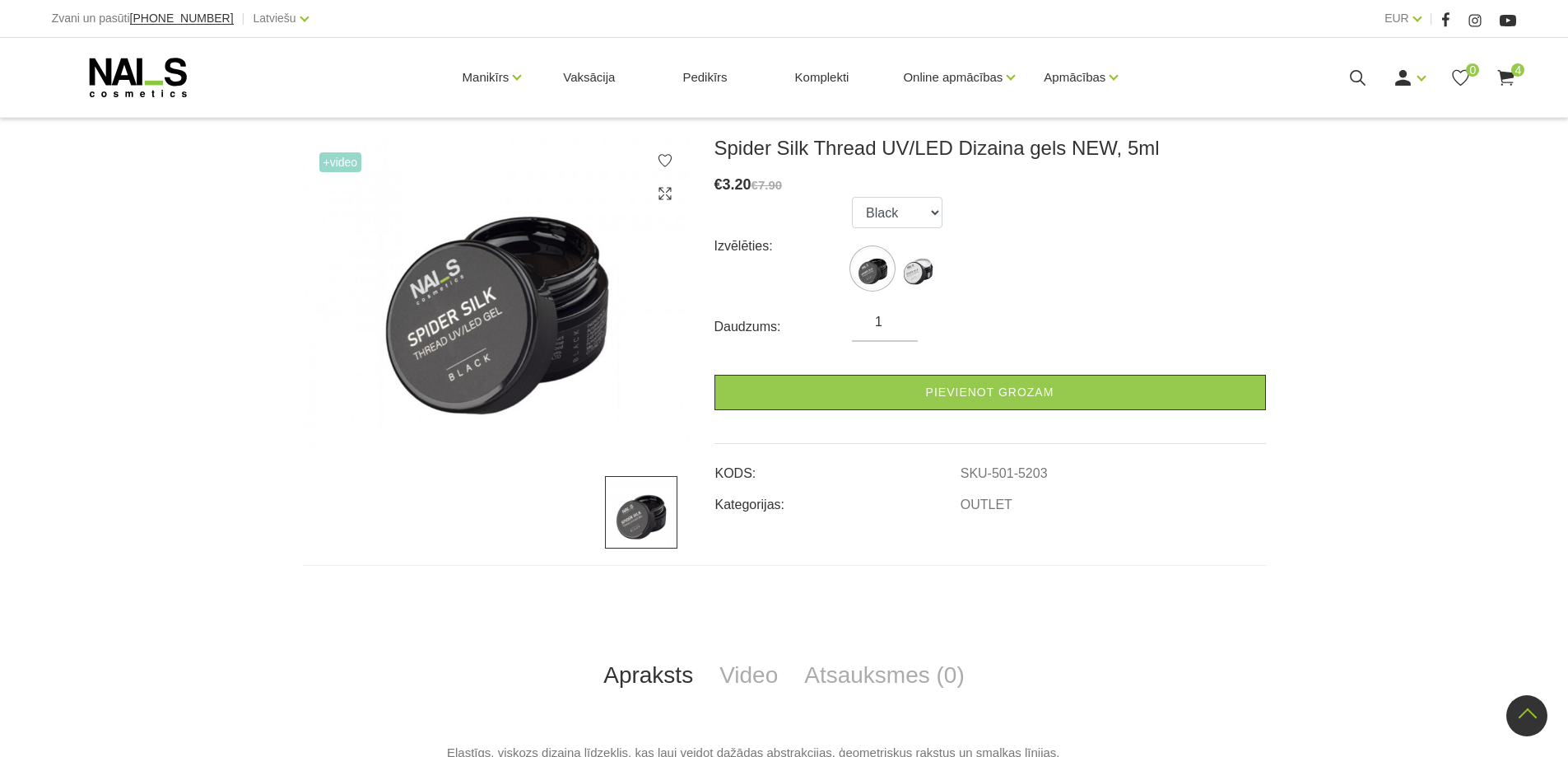
scroll to position [83, 0]
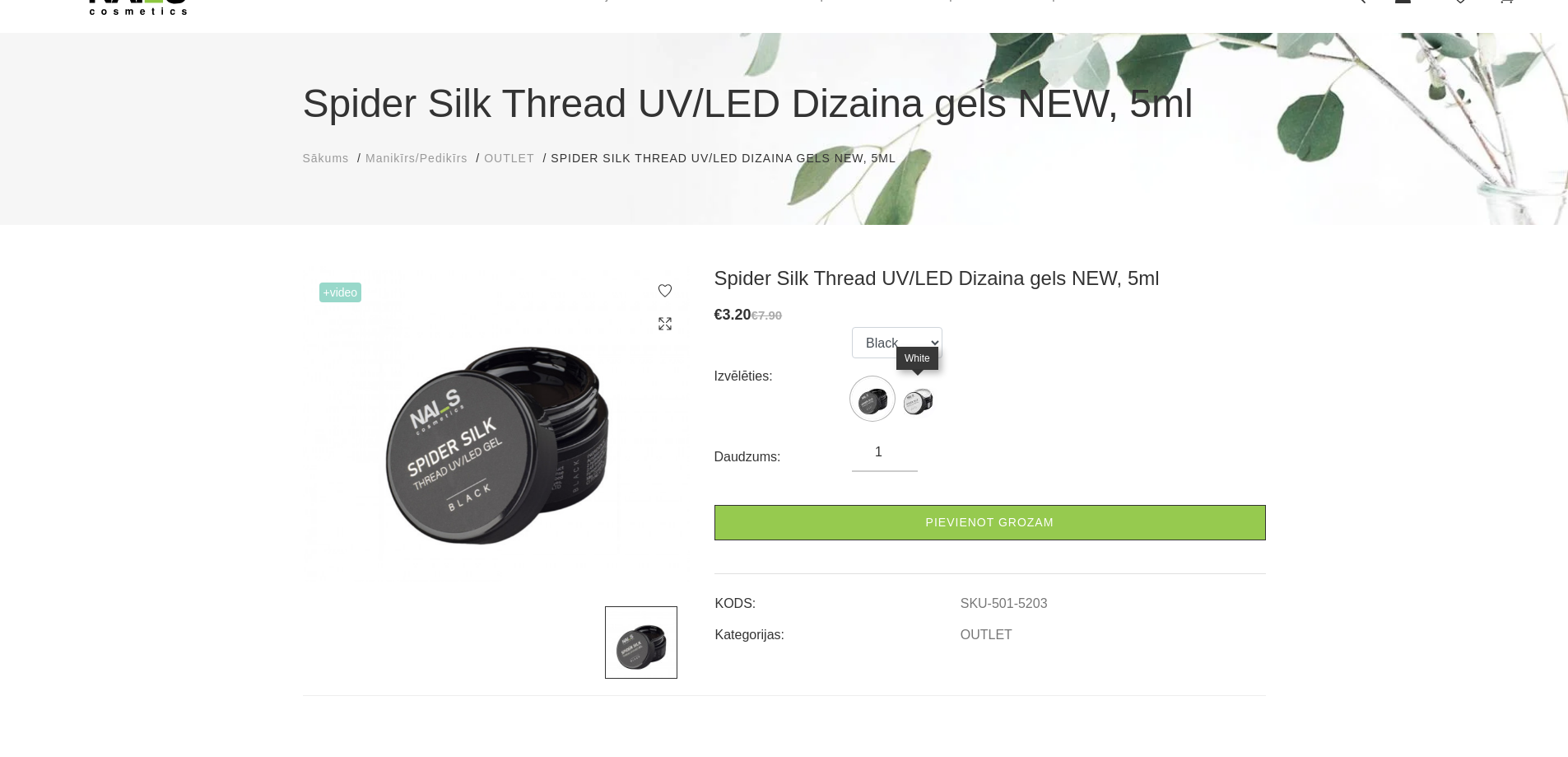
click at [919, 408] on img at bounding box center [918, 399] width 41 height 41
select select "5204"
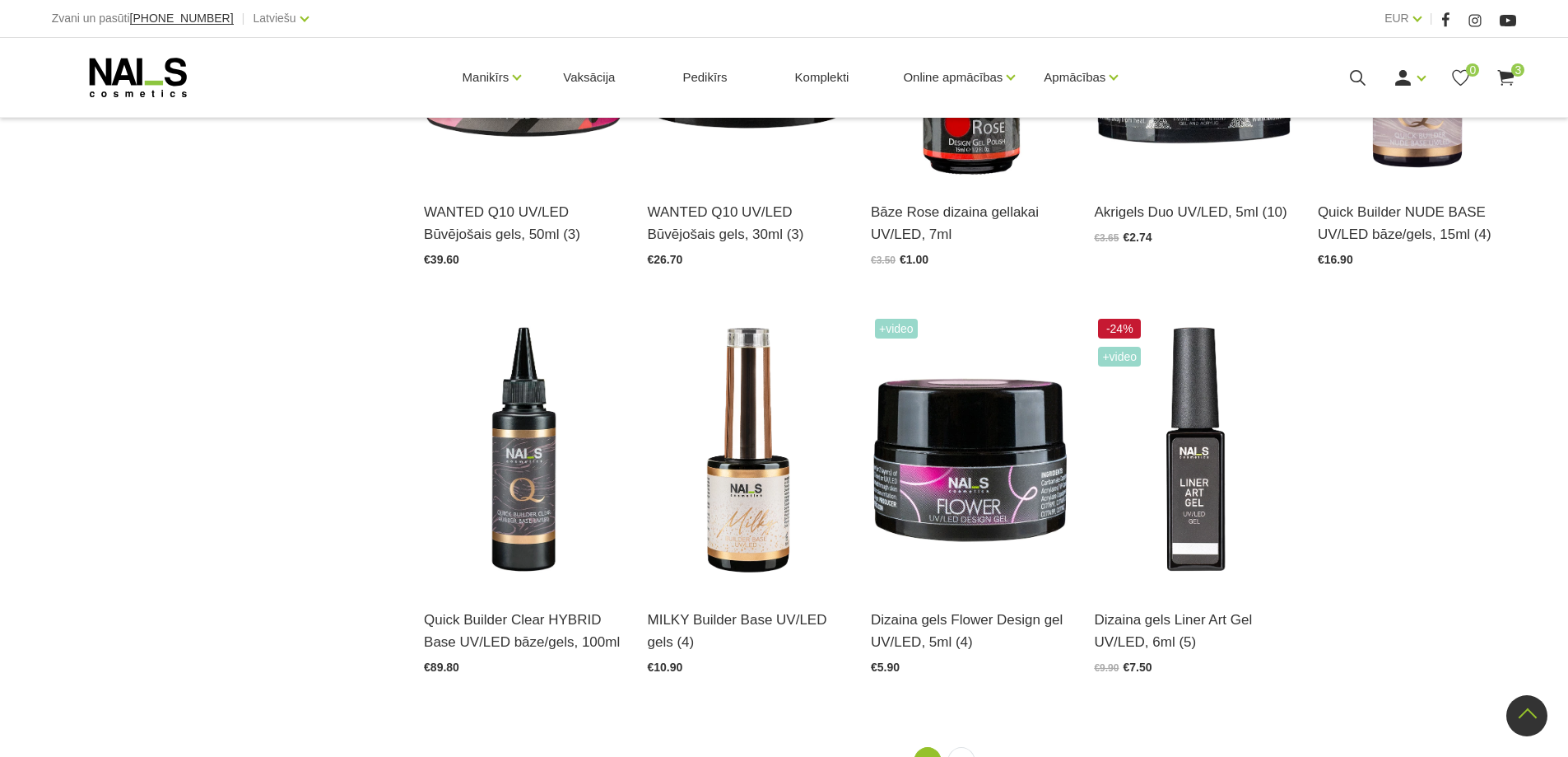
scroll to position [1976, 0]
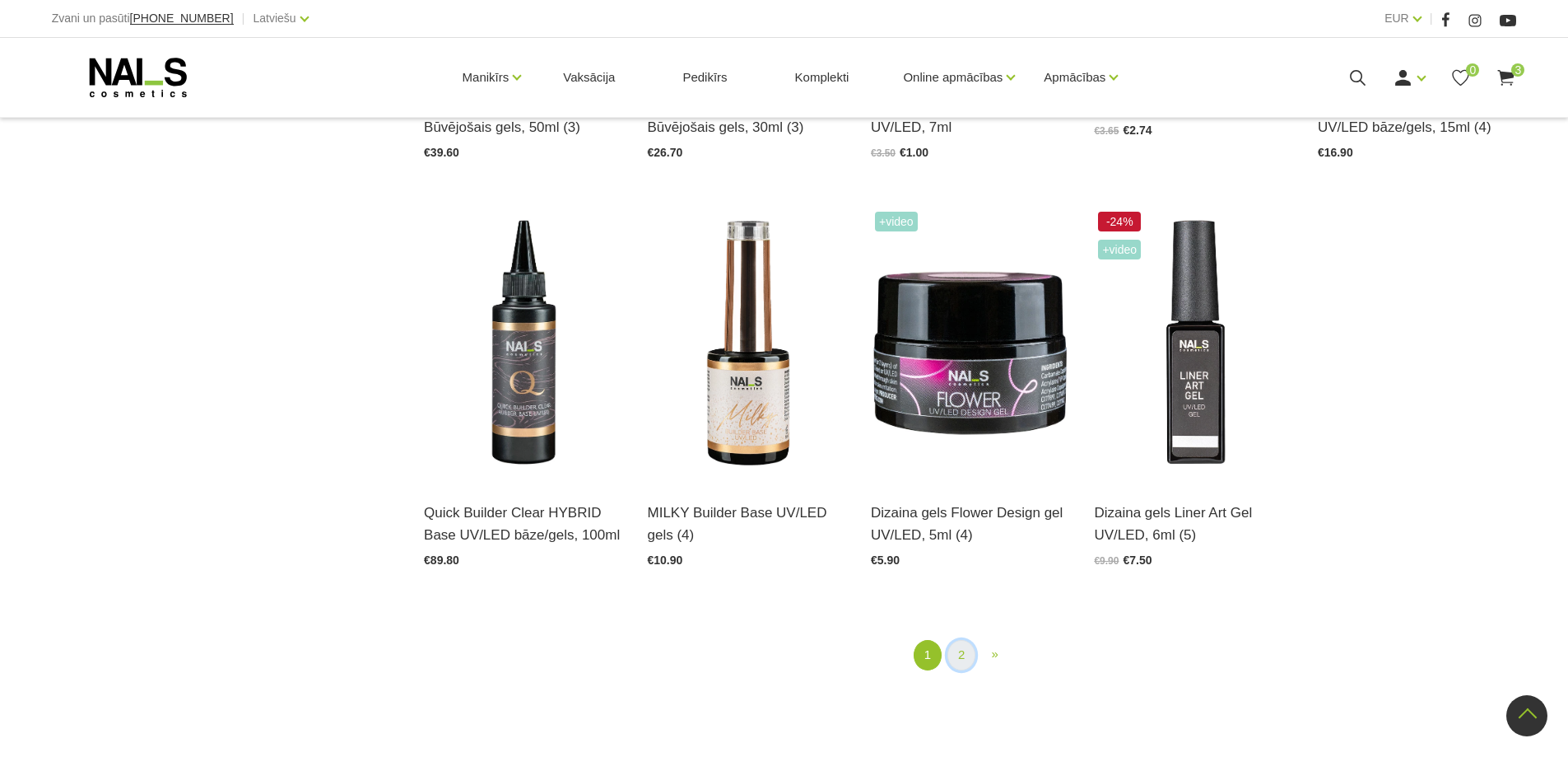
click at [962, 664] on link "2" at bounding box center [961, 655] width 28 height 30
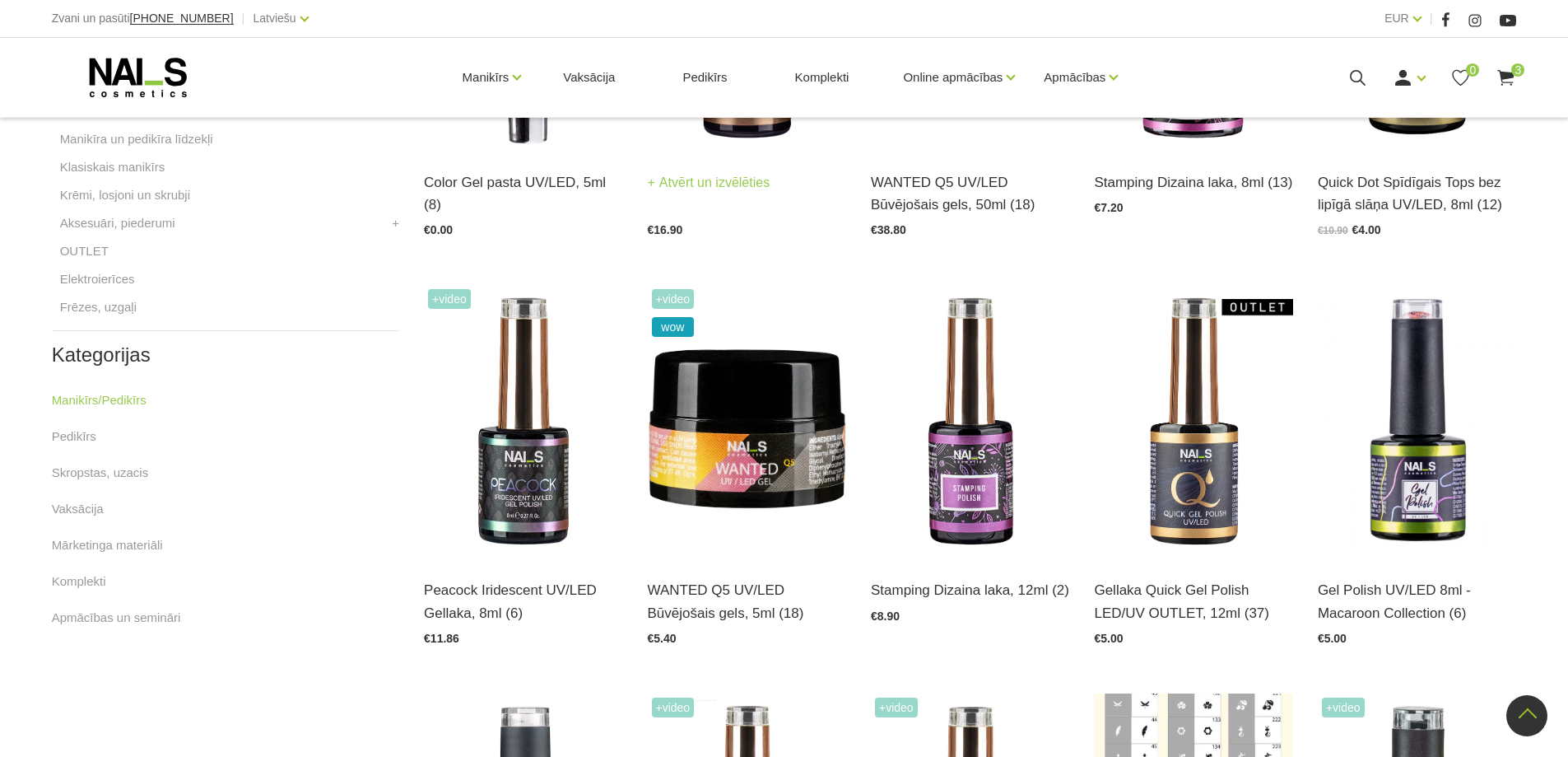
scroll to position [686, 0]
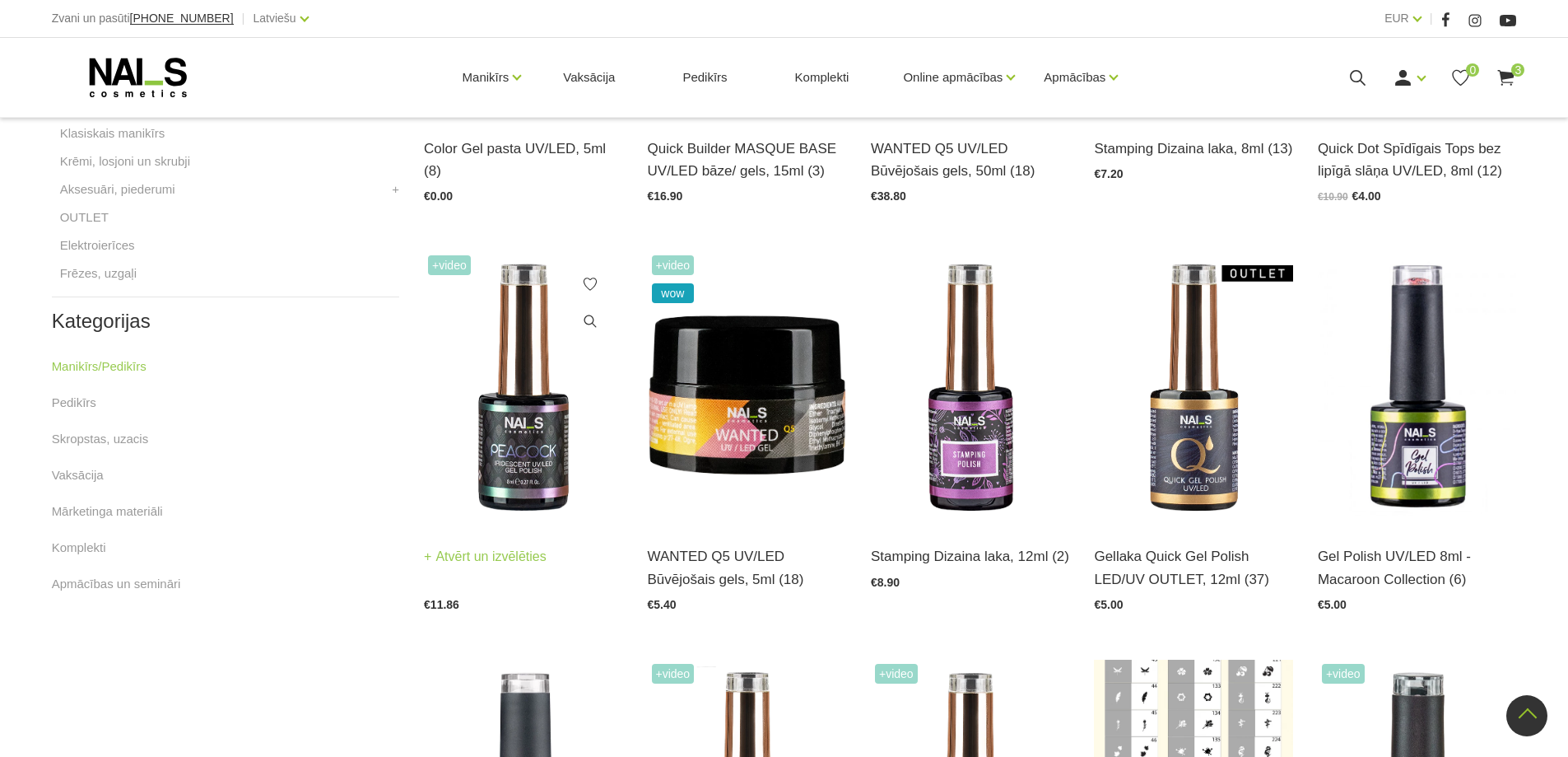
click at [508, 461] on img at bounding box center [523, 387] width 198 height 273
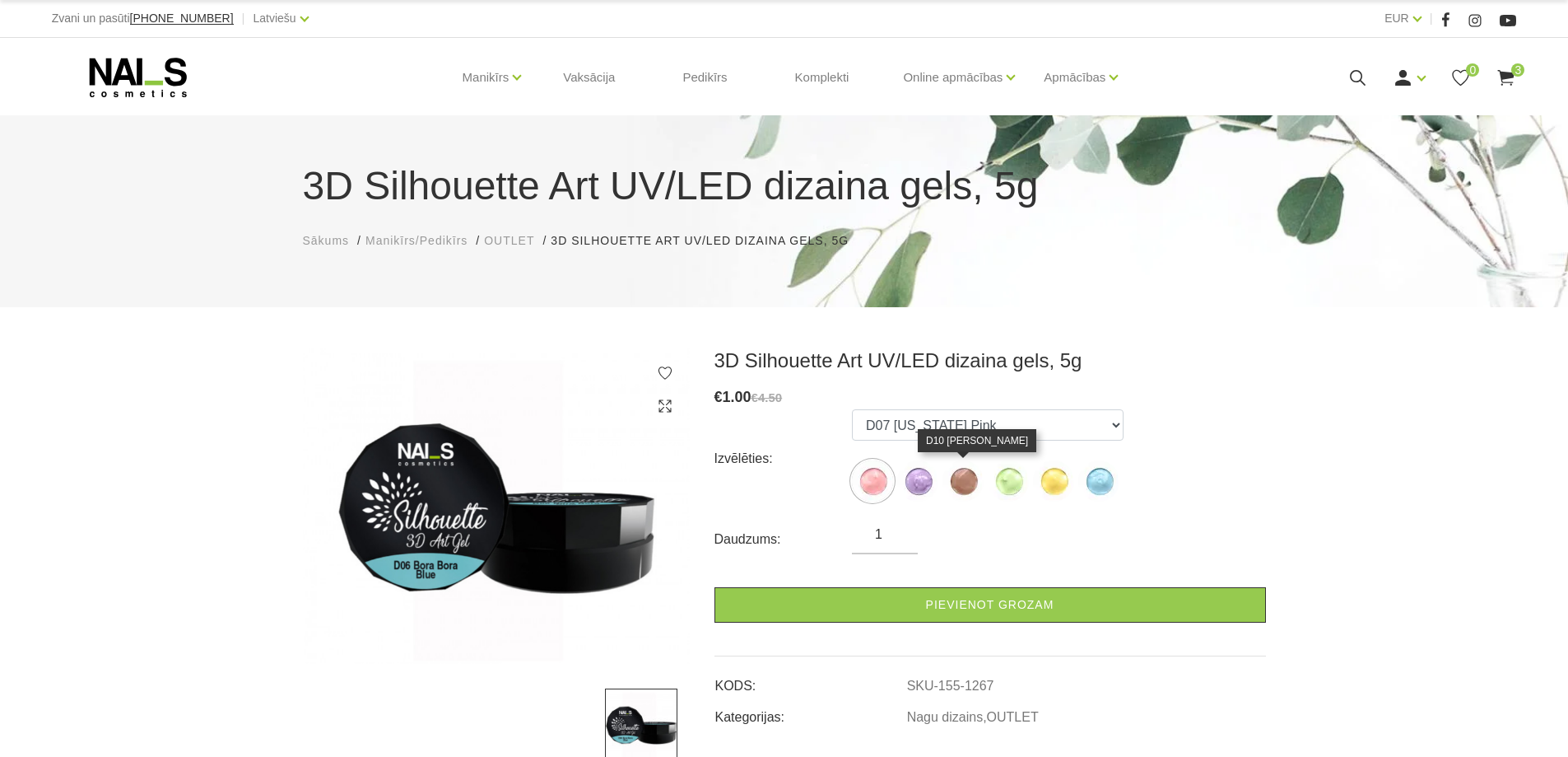
click at [959, 485] on img at bounding box center [963, 481] width 41 height 41
select select "1270"
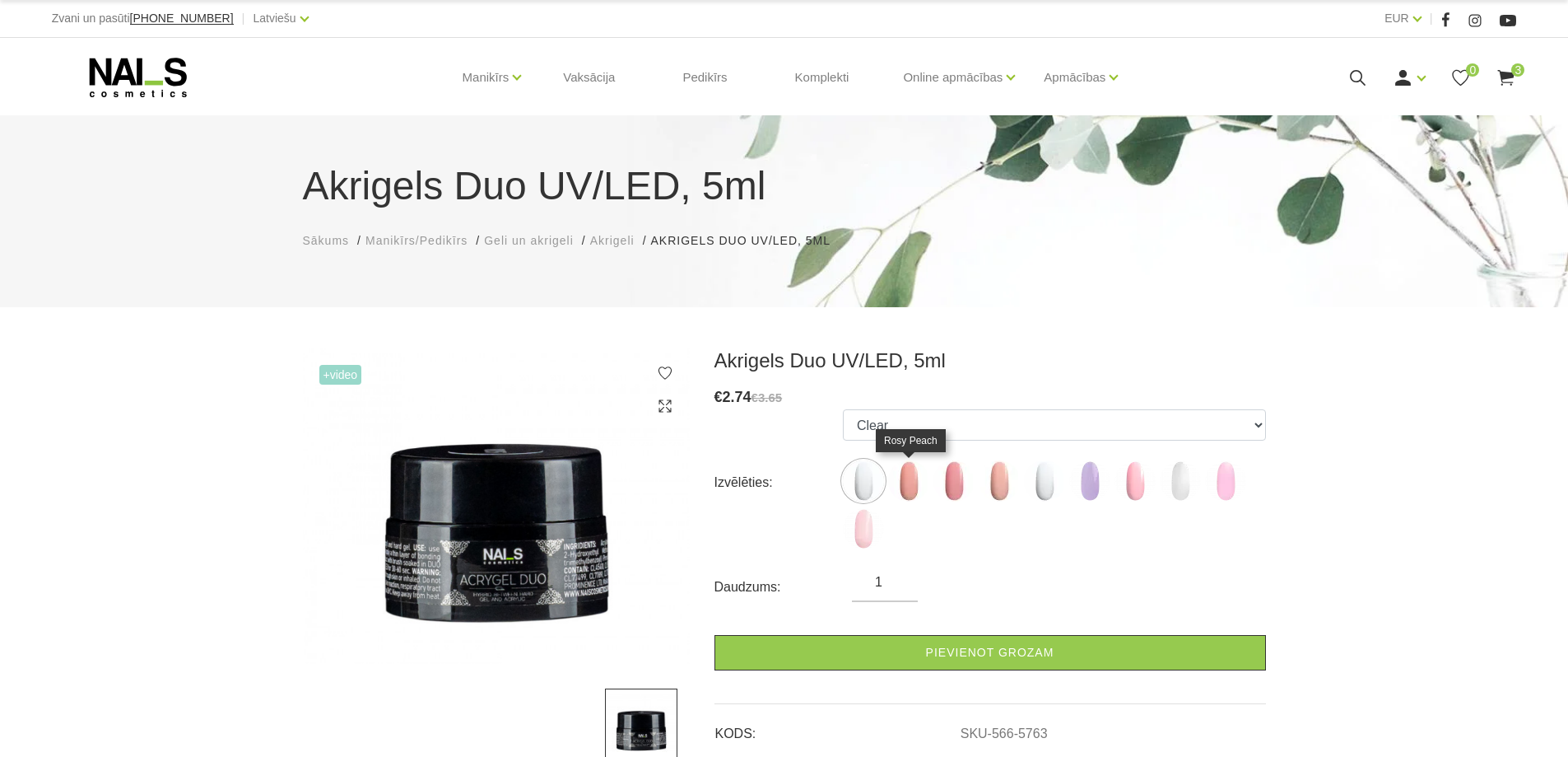
click at [913, 488] on img at bounding box center [909, 481] width 41 height 41
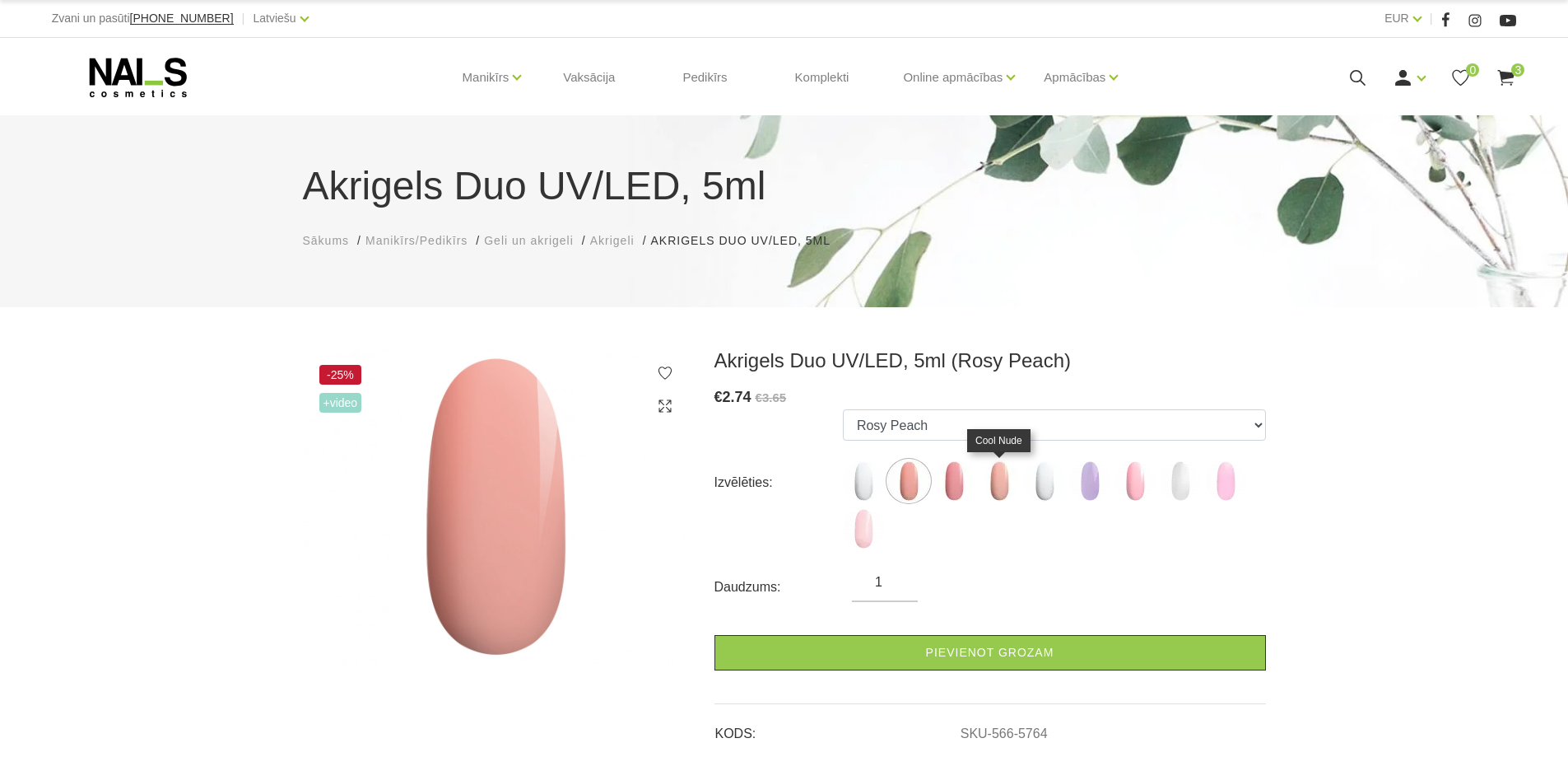
click at [1006, 488] on img at bounding box center [999, 481] width 41 height 41
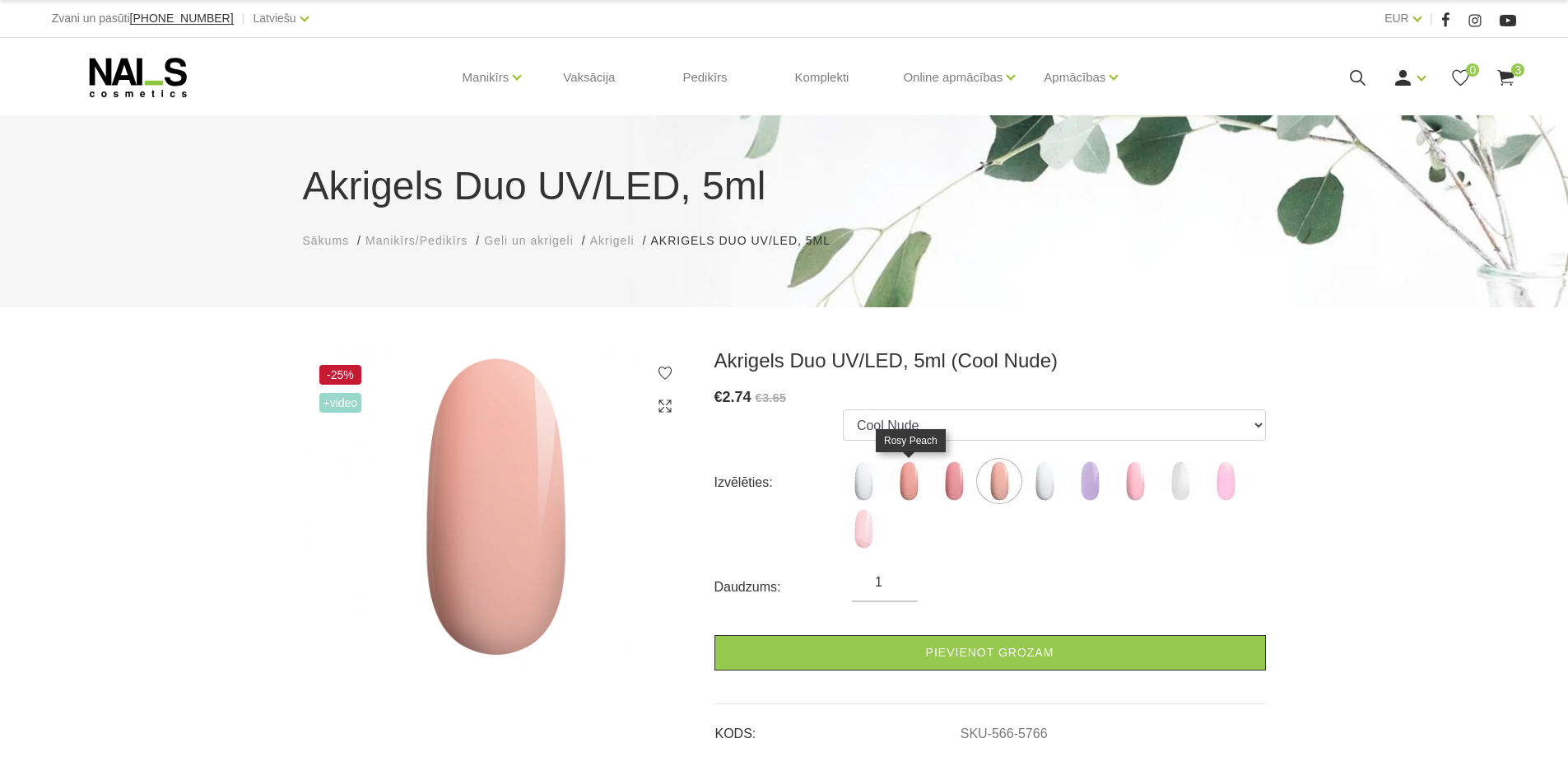
click at [909, 490] on img at bounding box center [909, 481] width 41 height 41
select select "5764"
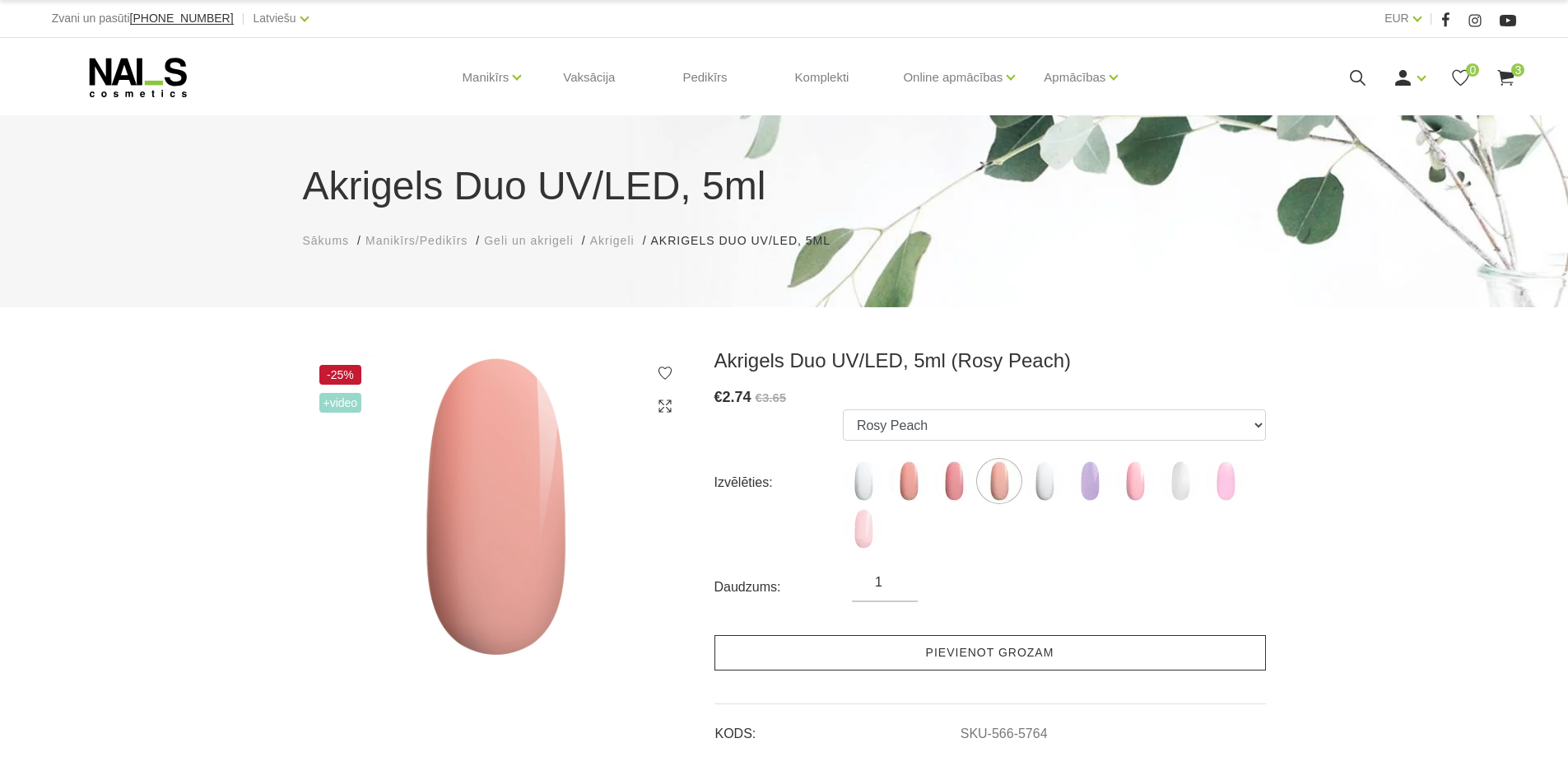
click at [965, 658] on link "Pievienot grozam" at bounding box center [990, 653] width 552 height 35
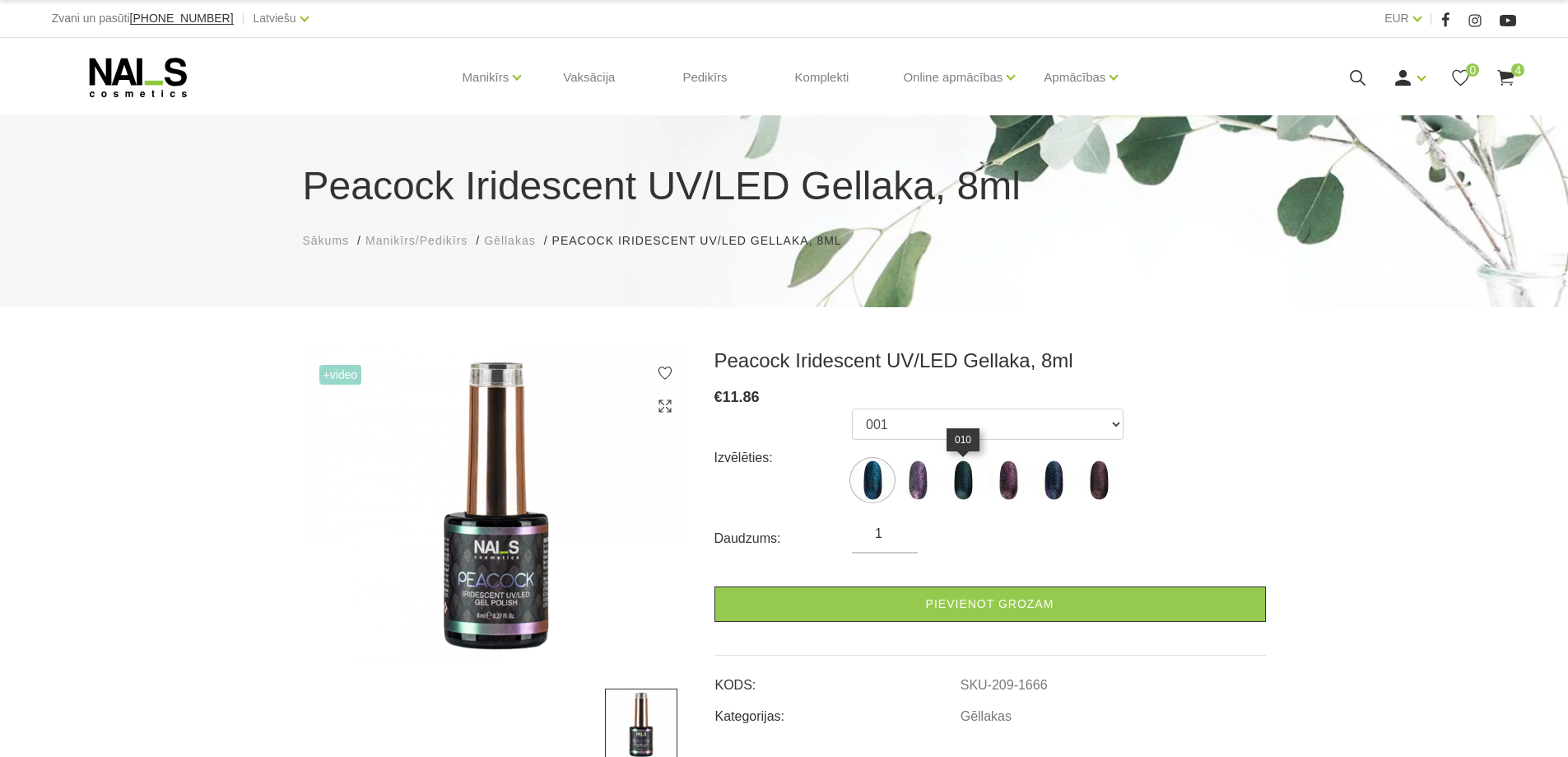
click at [954, 487] on img at bounding box center [963, 480] width 41 height 41
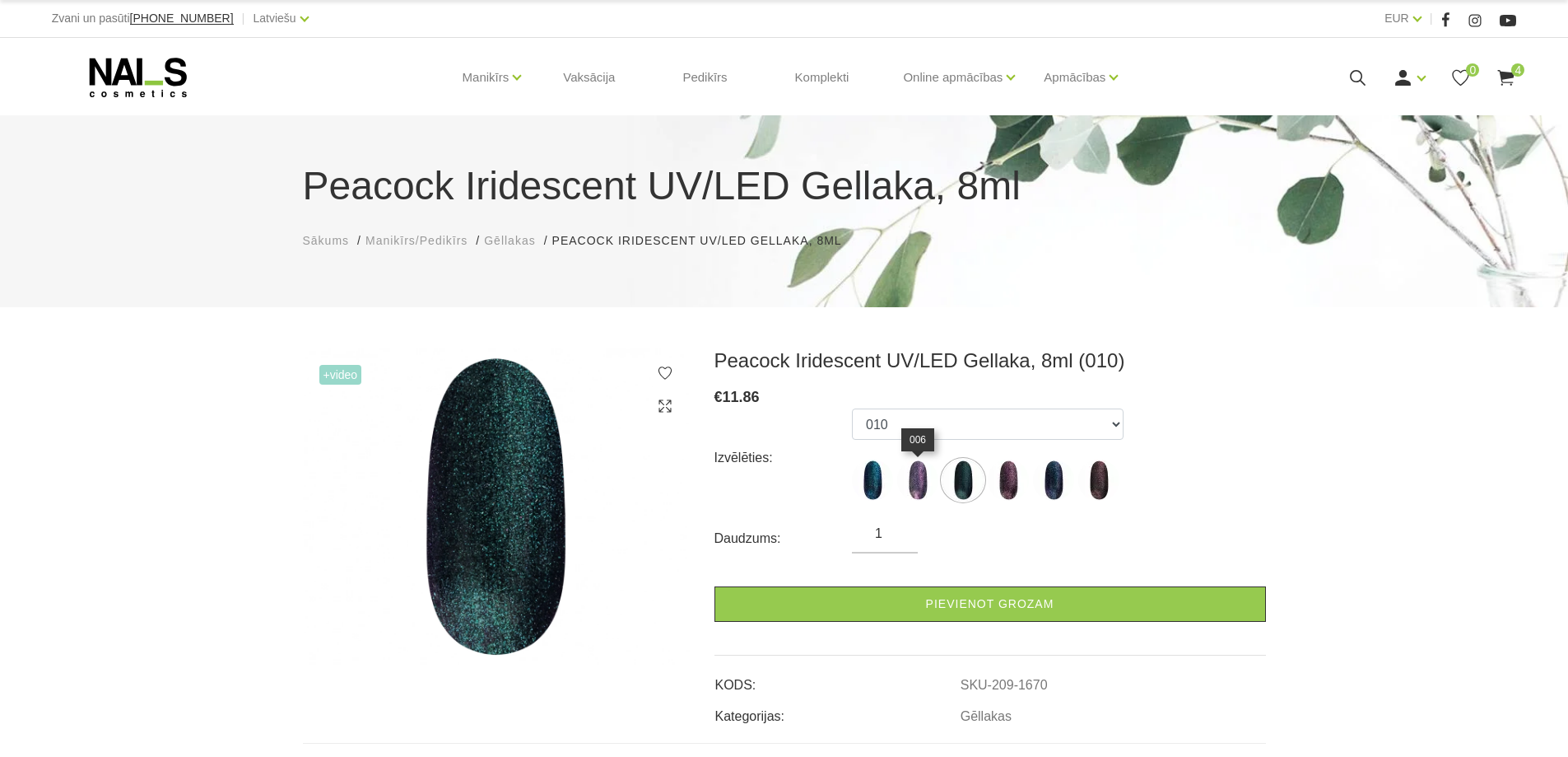
click at [918, 487] on img at bounding box center [918, 480] width 41 height 41
select select "1667"
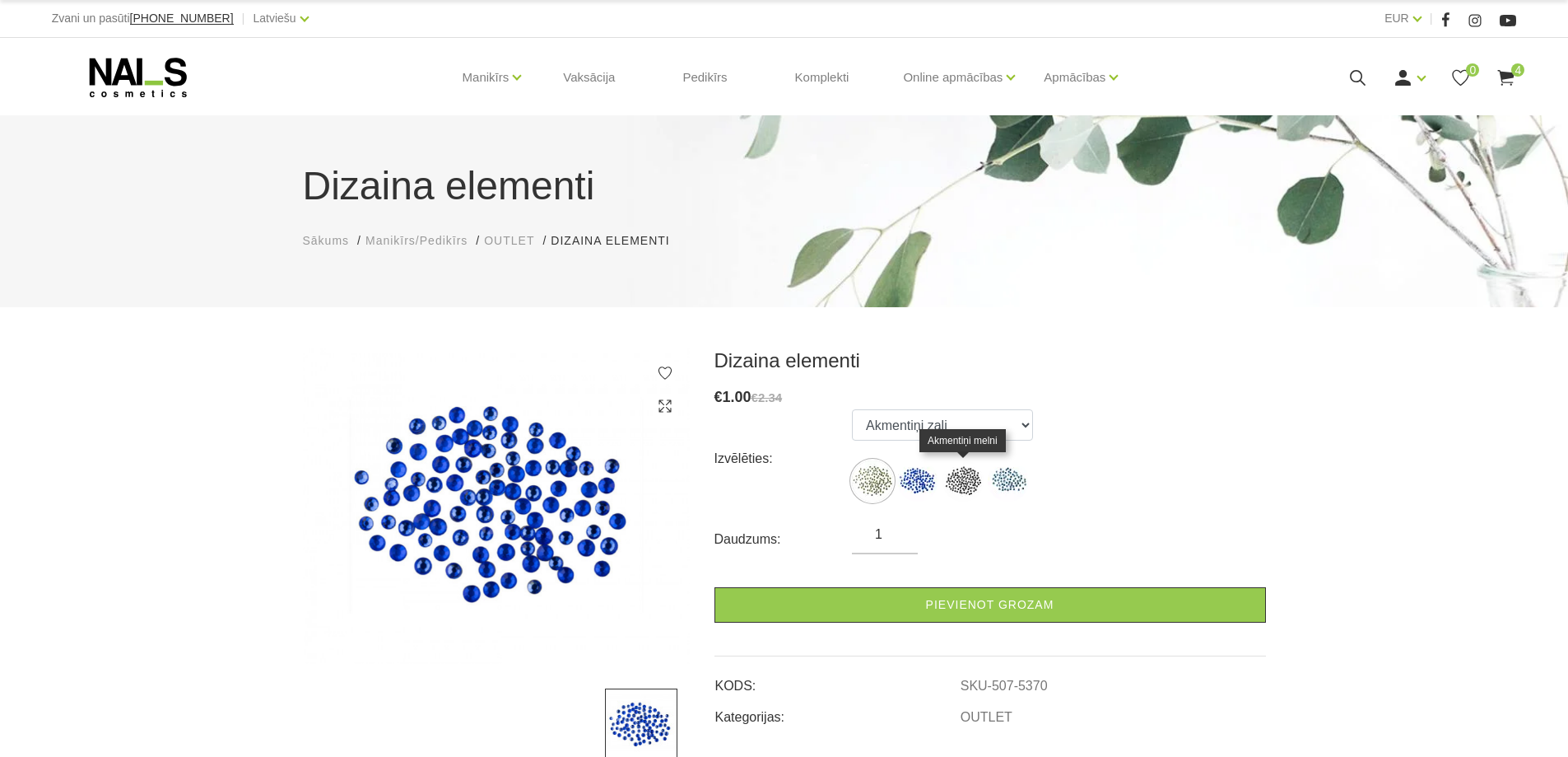
click at [964, 480] on img at bounding box center [963, 481] width 41 height 41
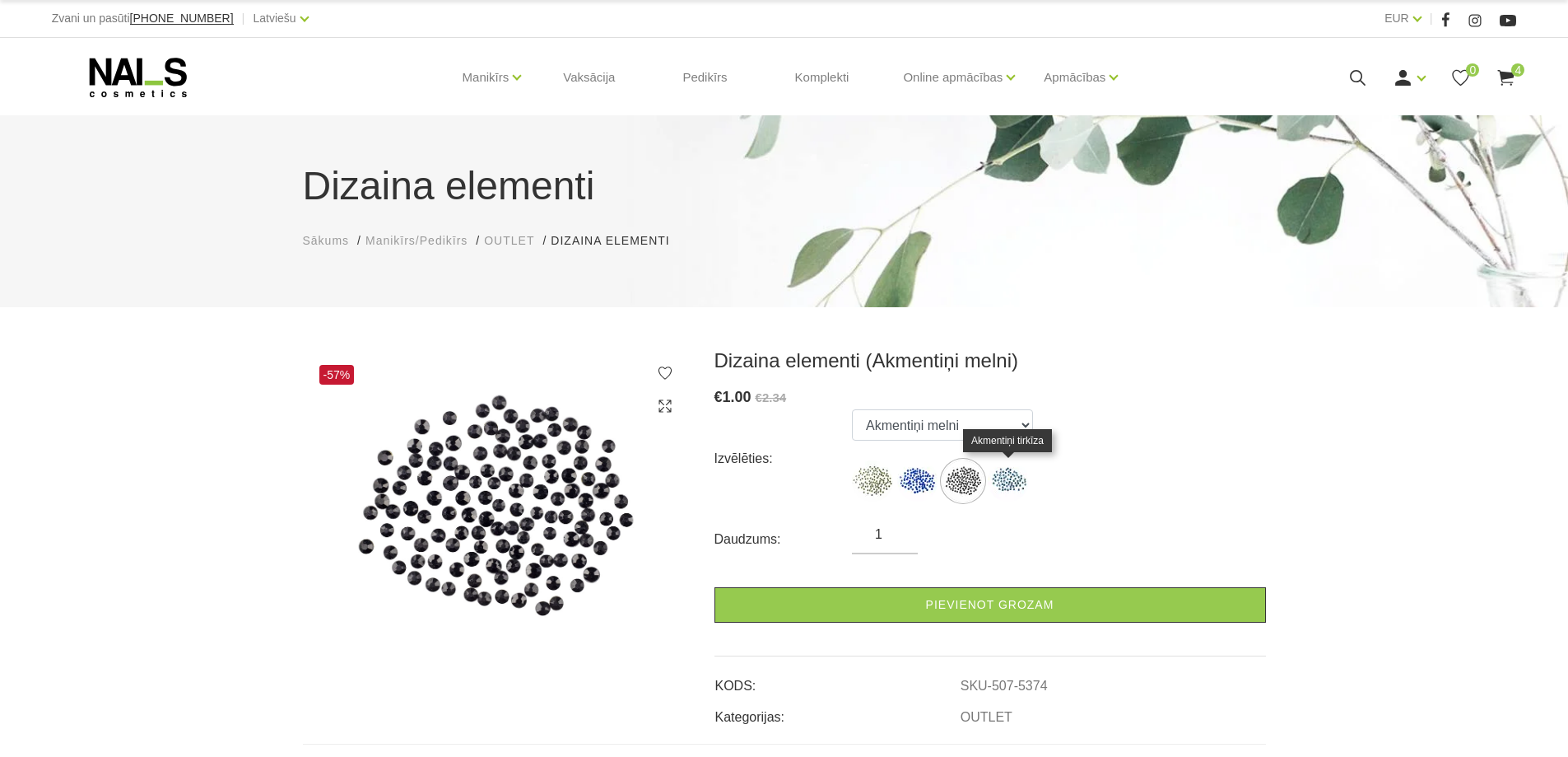
click at [1010, 485] on img at bounding box center [1009, 481] width 41 height 41
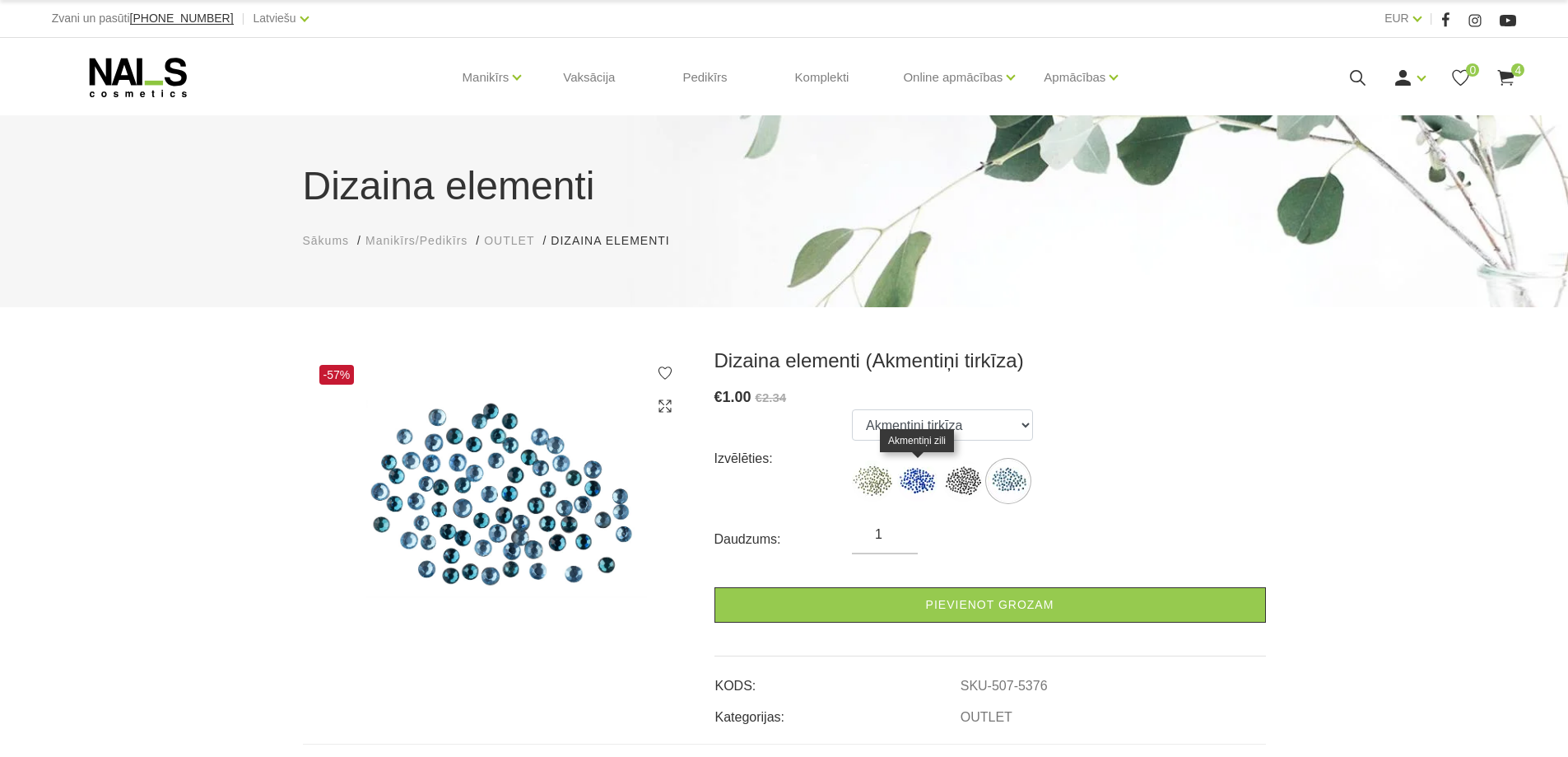
click at [921, 484] on img at bounding box center [918, 481] width 41 height 41
select select "5373"
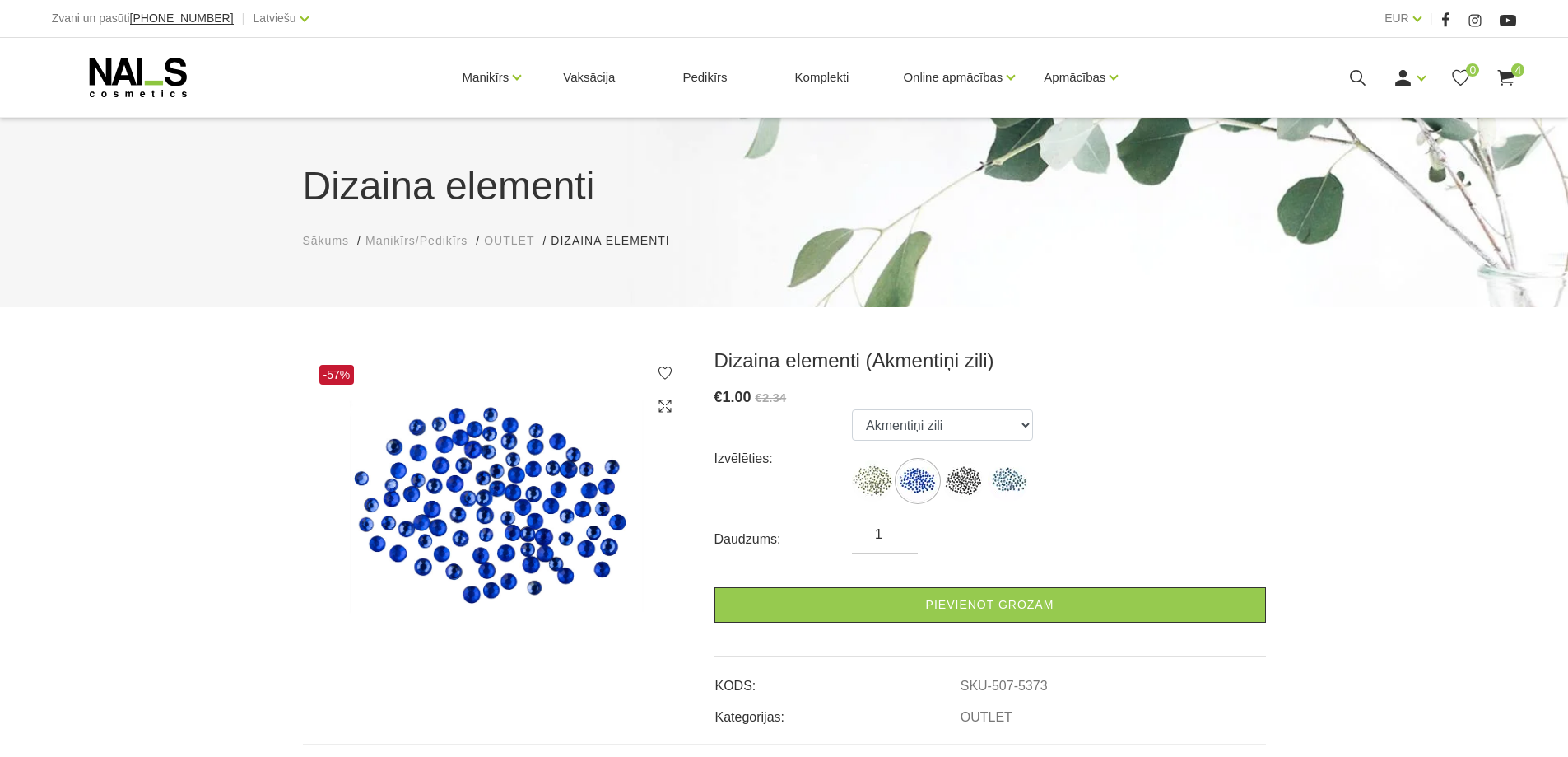
scroll to position [577, 0]
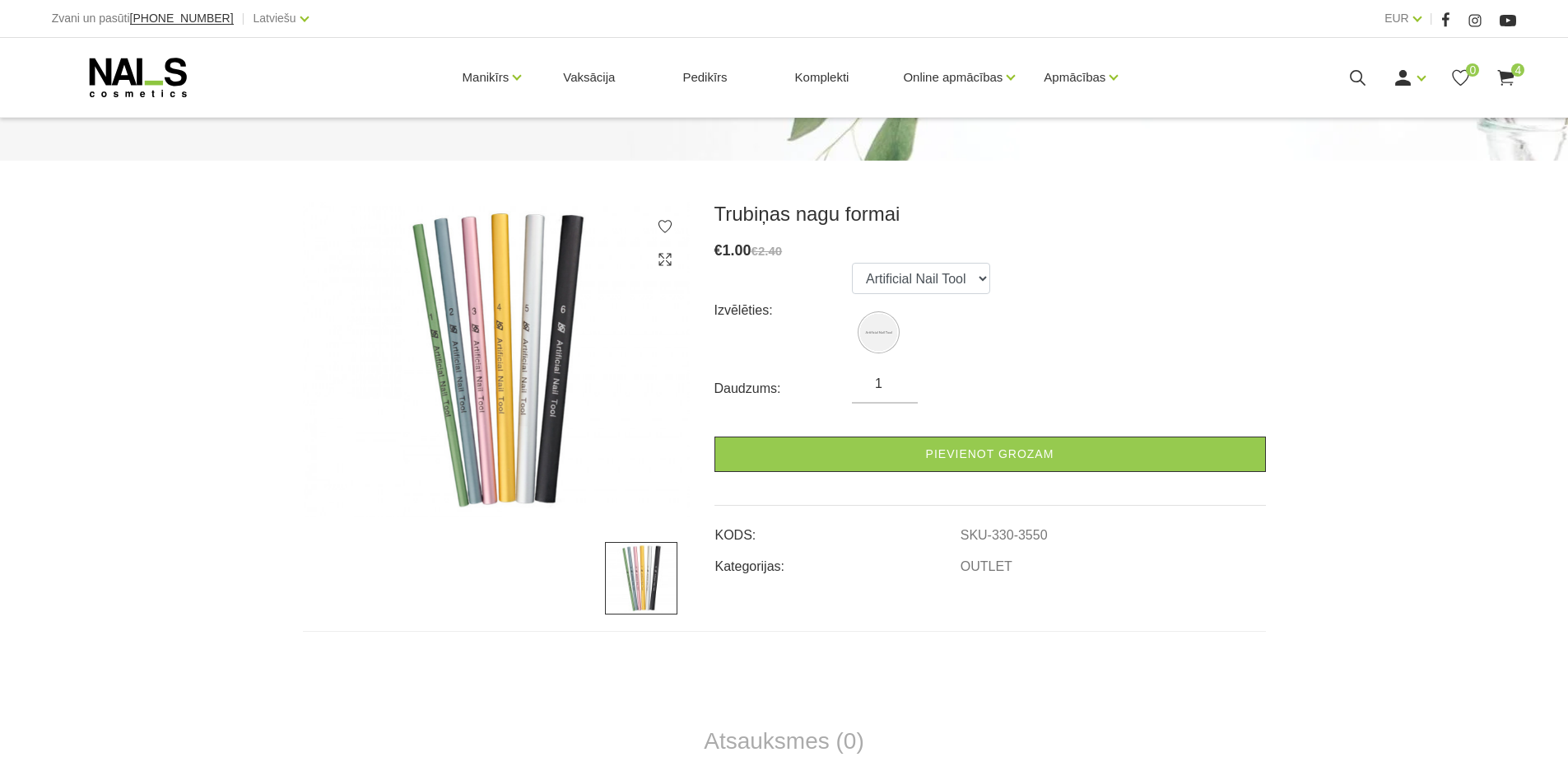
scroll to position [115, 0]
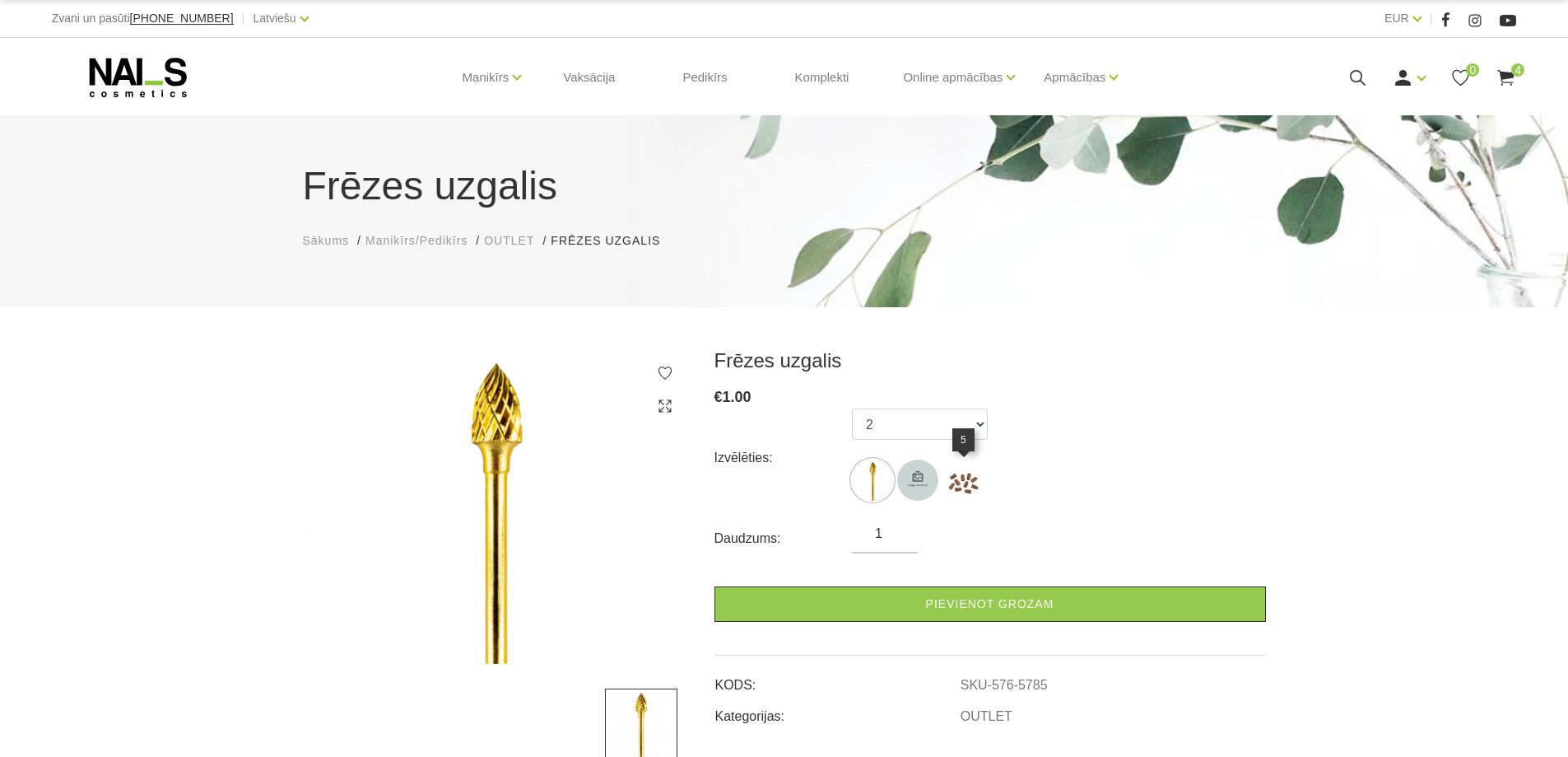
click at [970, 482] on img at bounding box center [963, 480] width 41 height 41
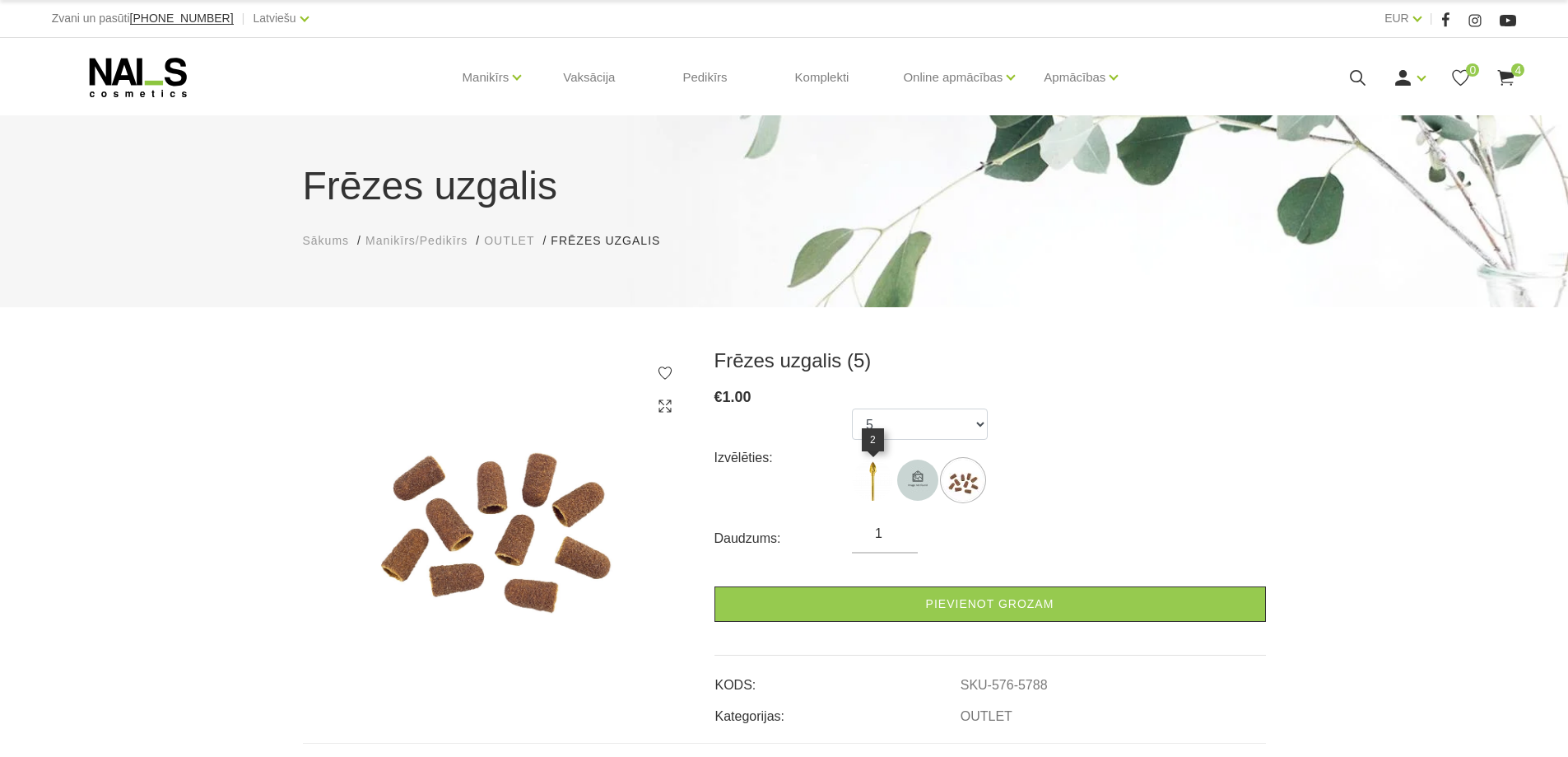
drag, startPoint x: 875, startPoint y: 478, endPoint x: 1091, endPoint y: 476, distance: 216.0
click at [876, 478] on img at bounding box center [873, 480] width 41 height 41
select select "5785"
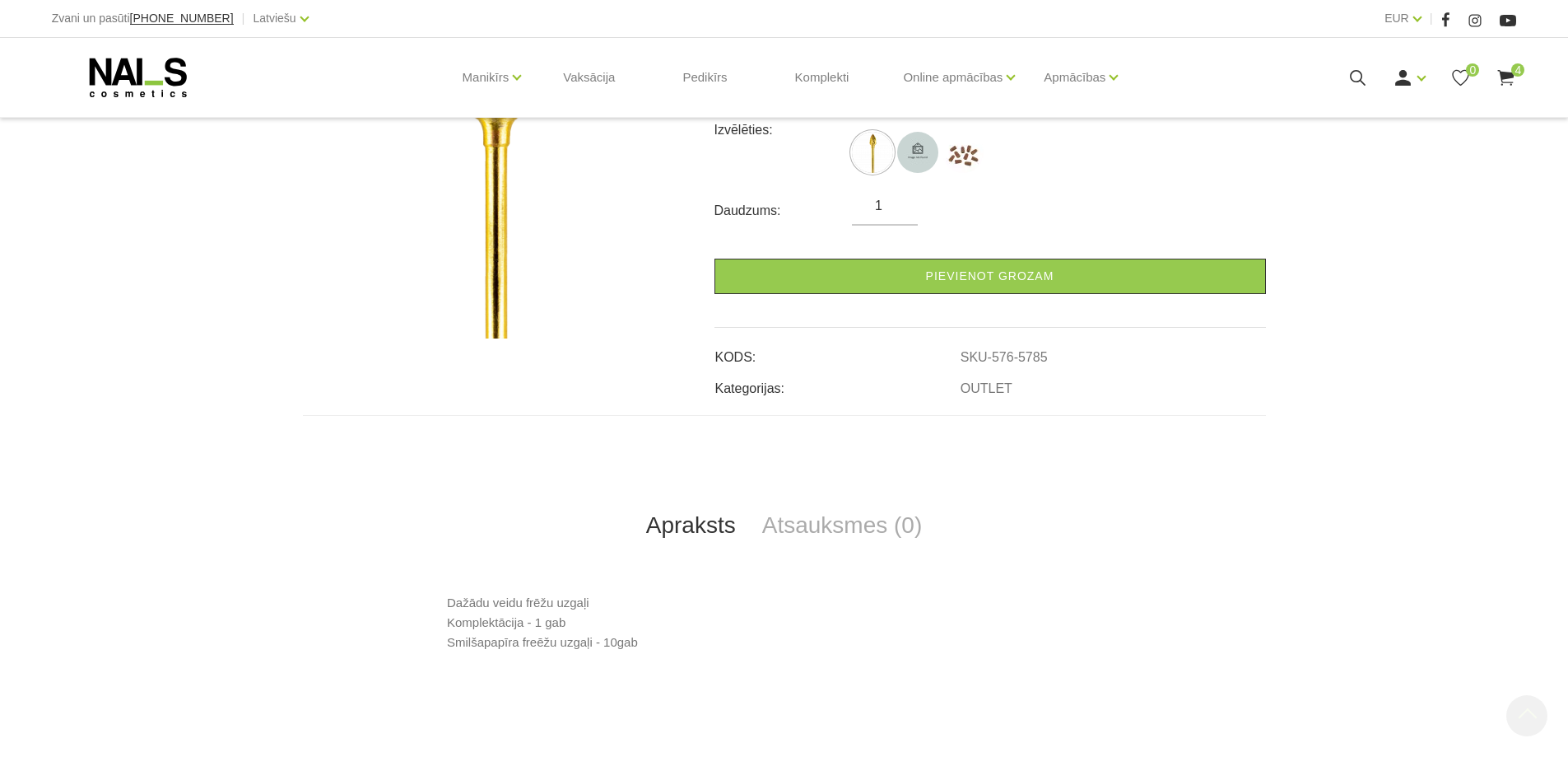
scroll to position [493, 0]
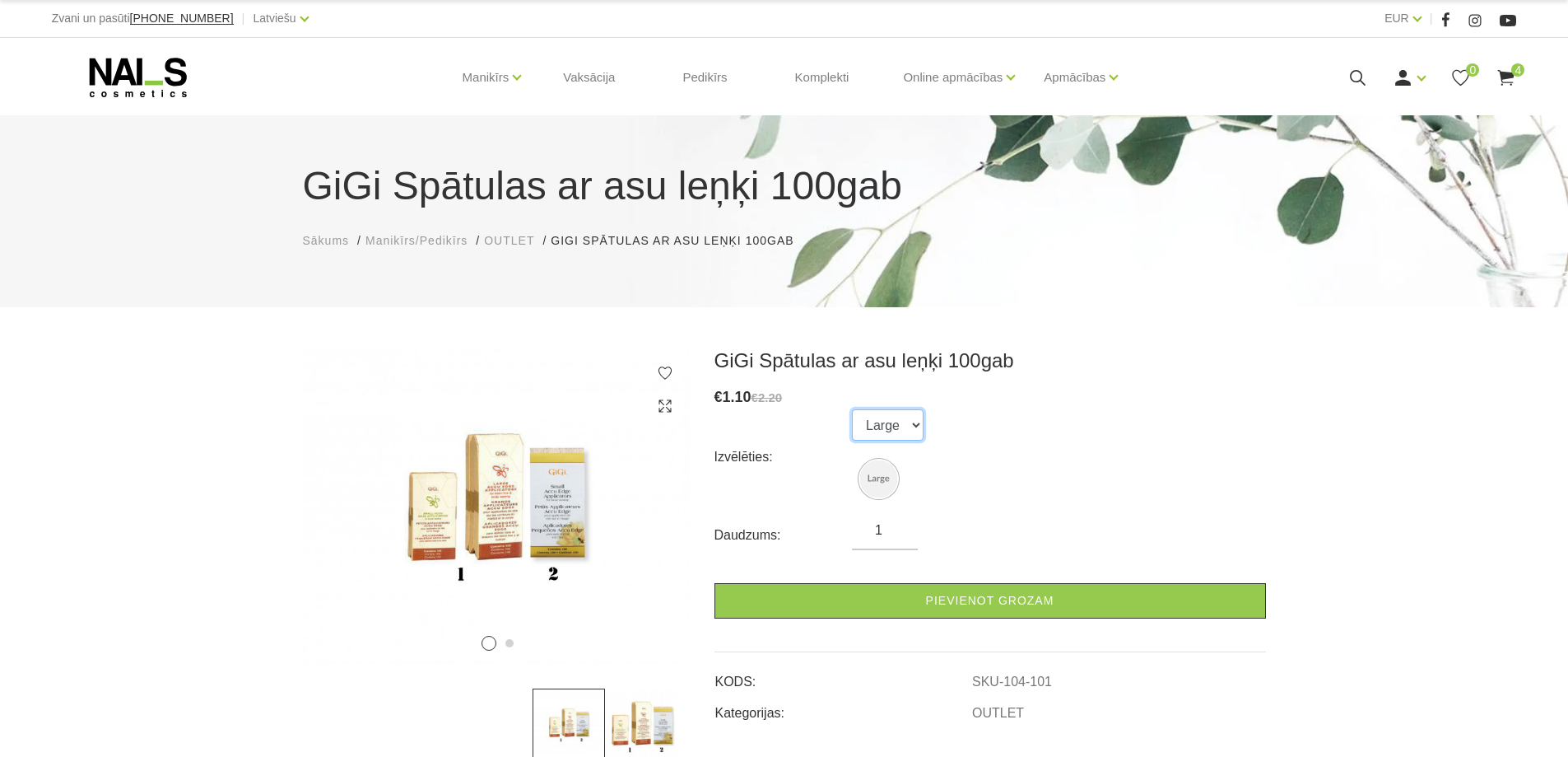
click at [896, 427] on select "Large" at bounding box center [888, 425] width 72 height 31
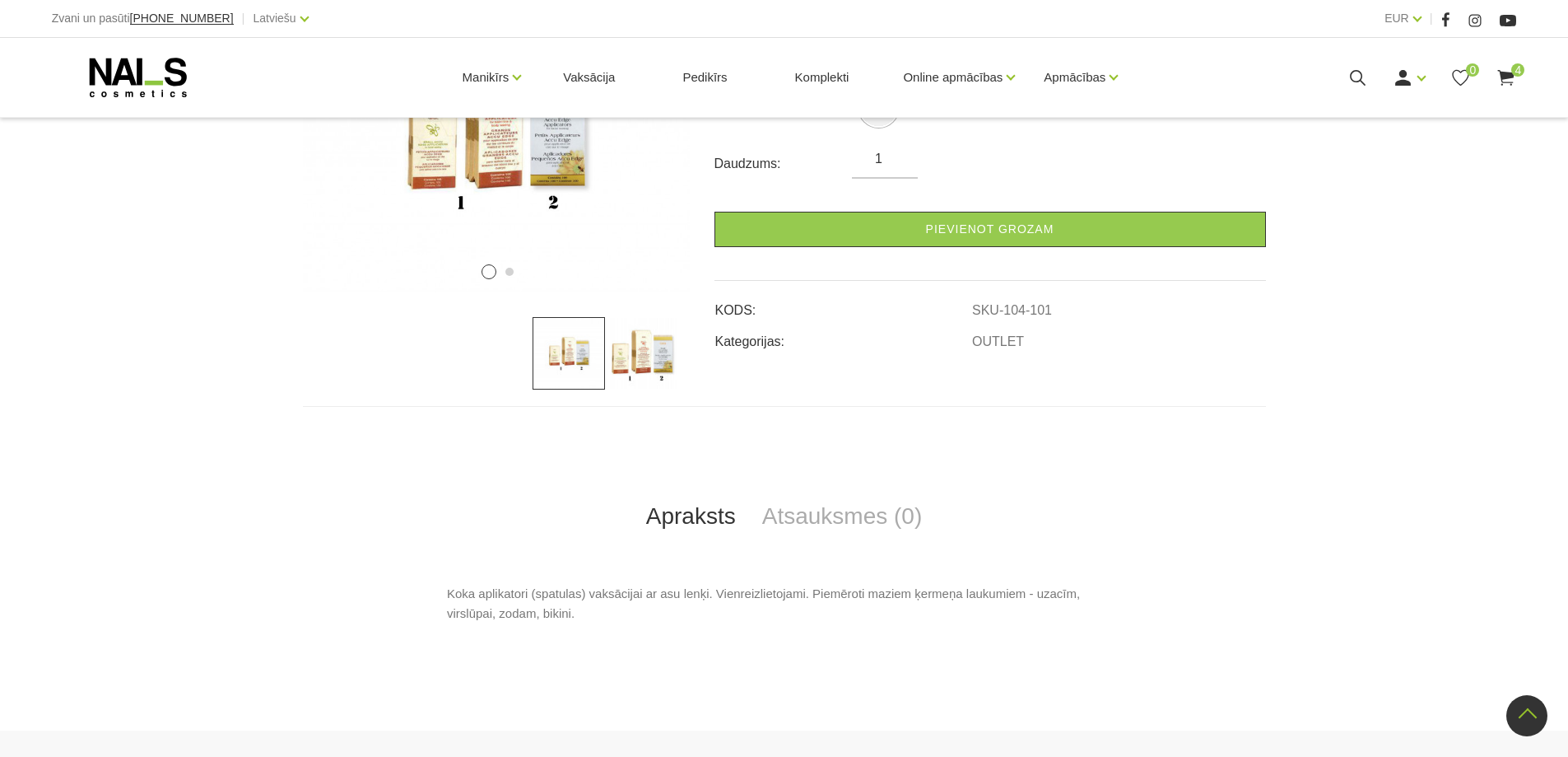
scroll to position [412, 0]
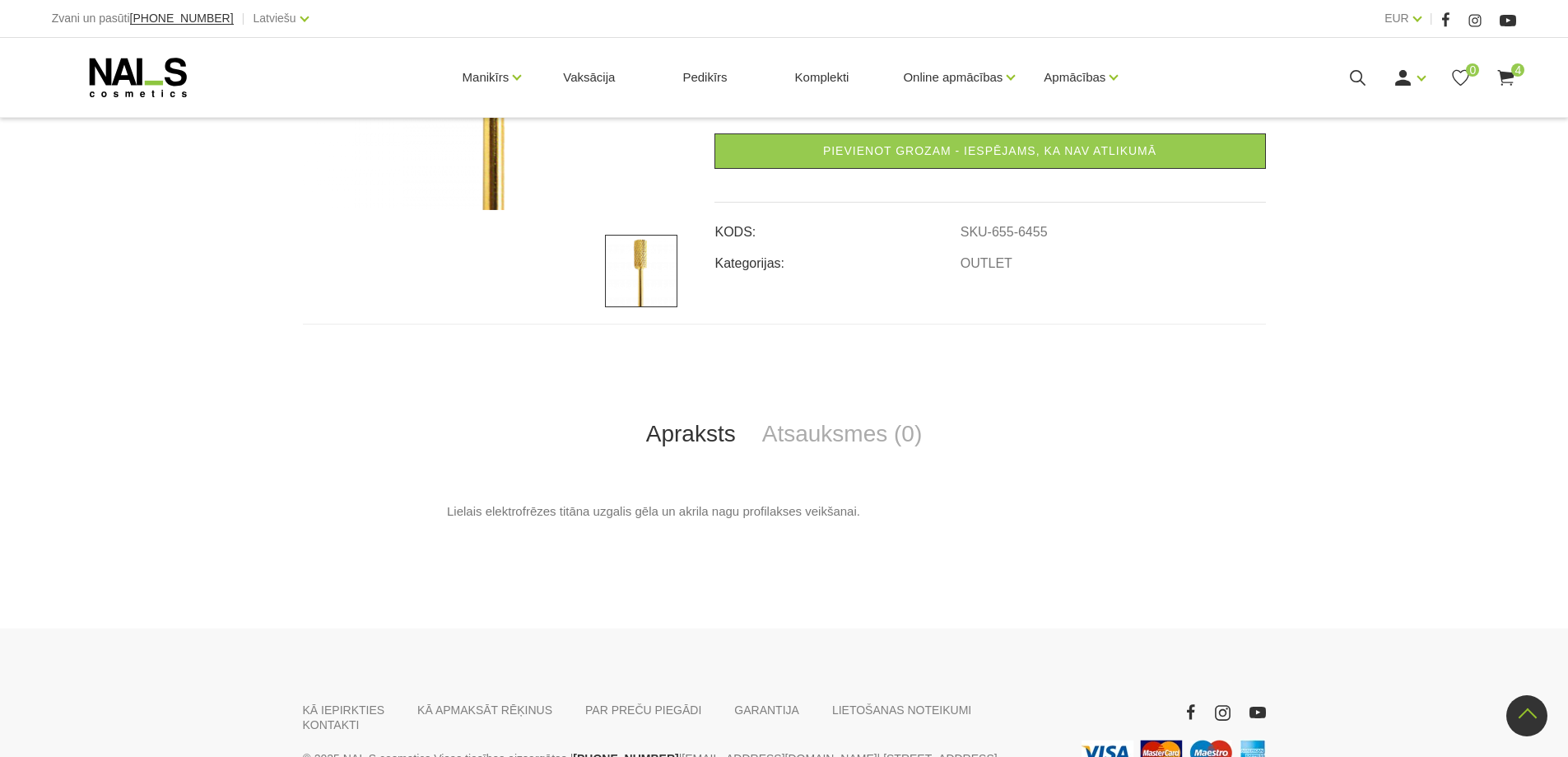
scroll to position [241, 0]
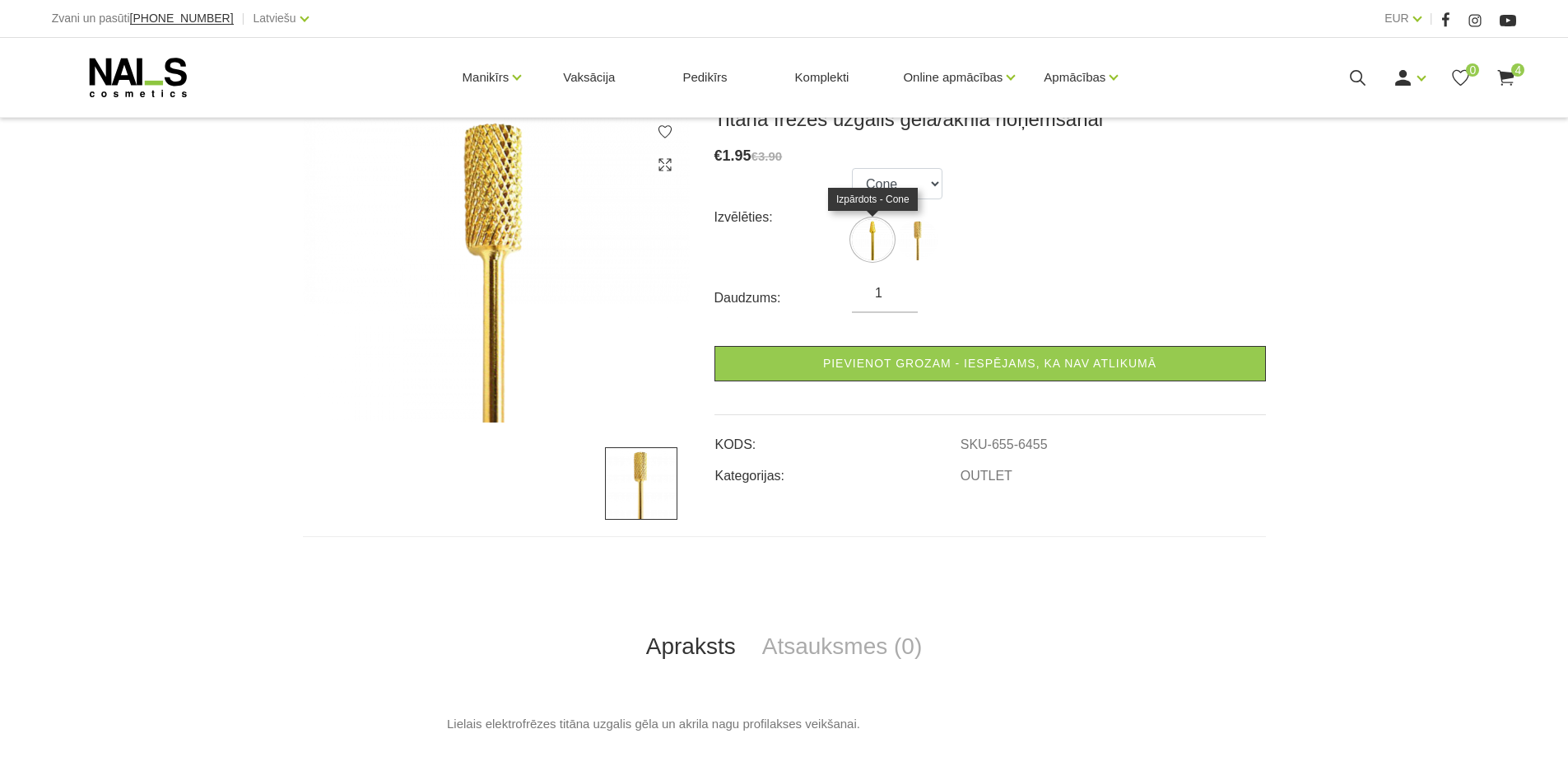
click at [872, 238] on img at bounding box center [873, 239] width 41 height 41
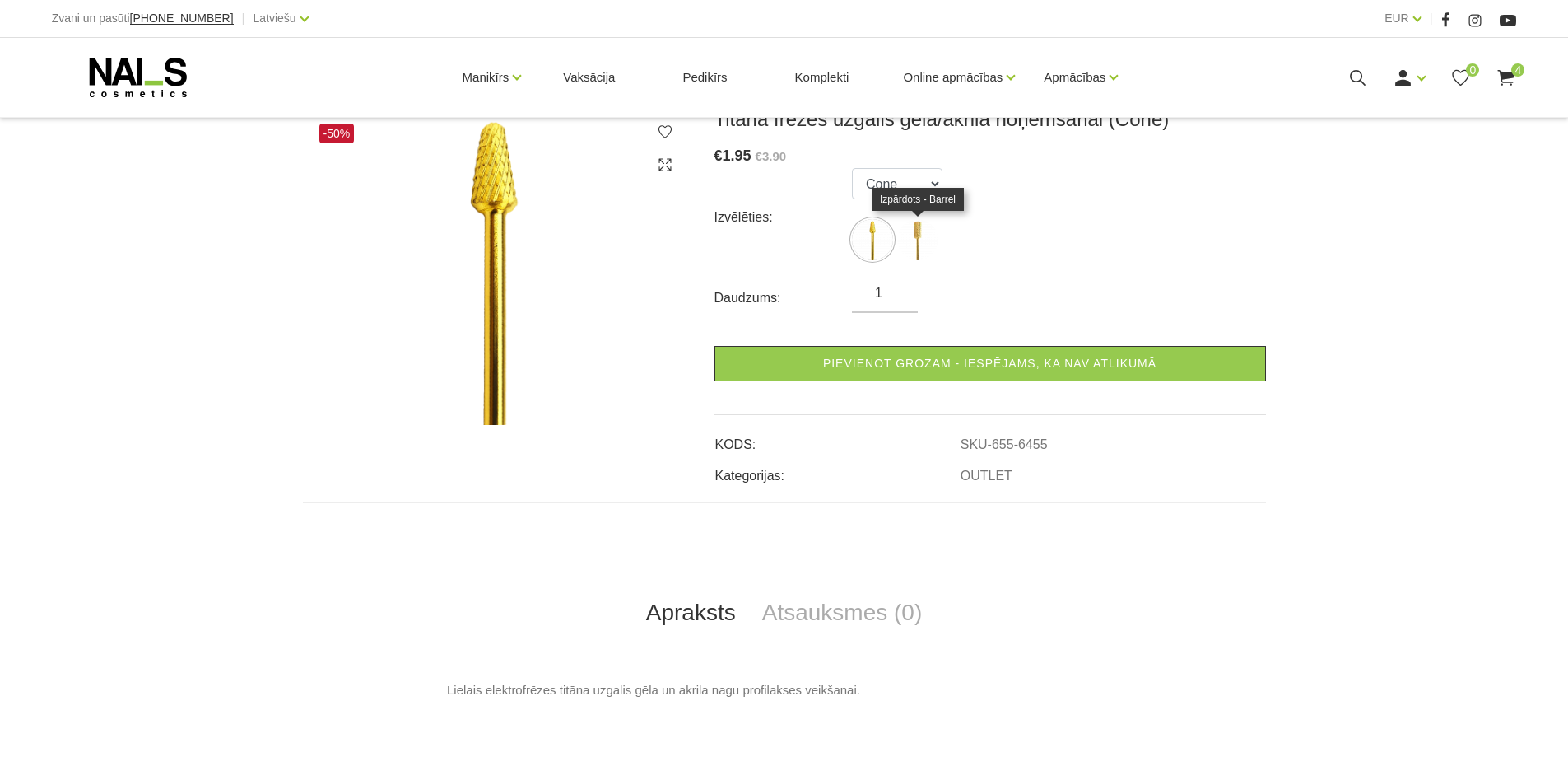
click at [911, 227] on img at bounding box center [918, 239] width 41 height 41
select select "6456"
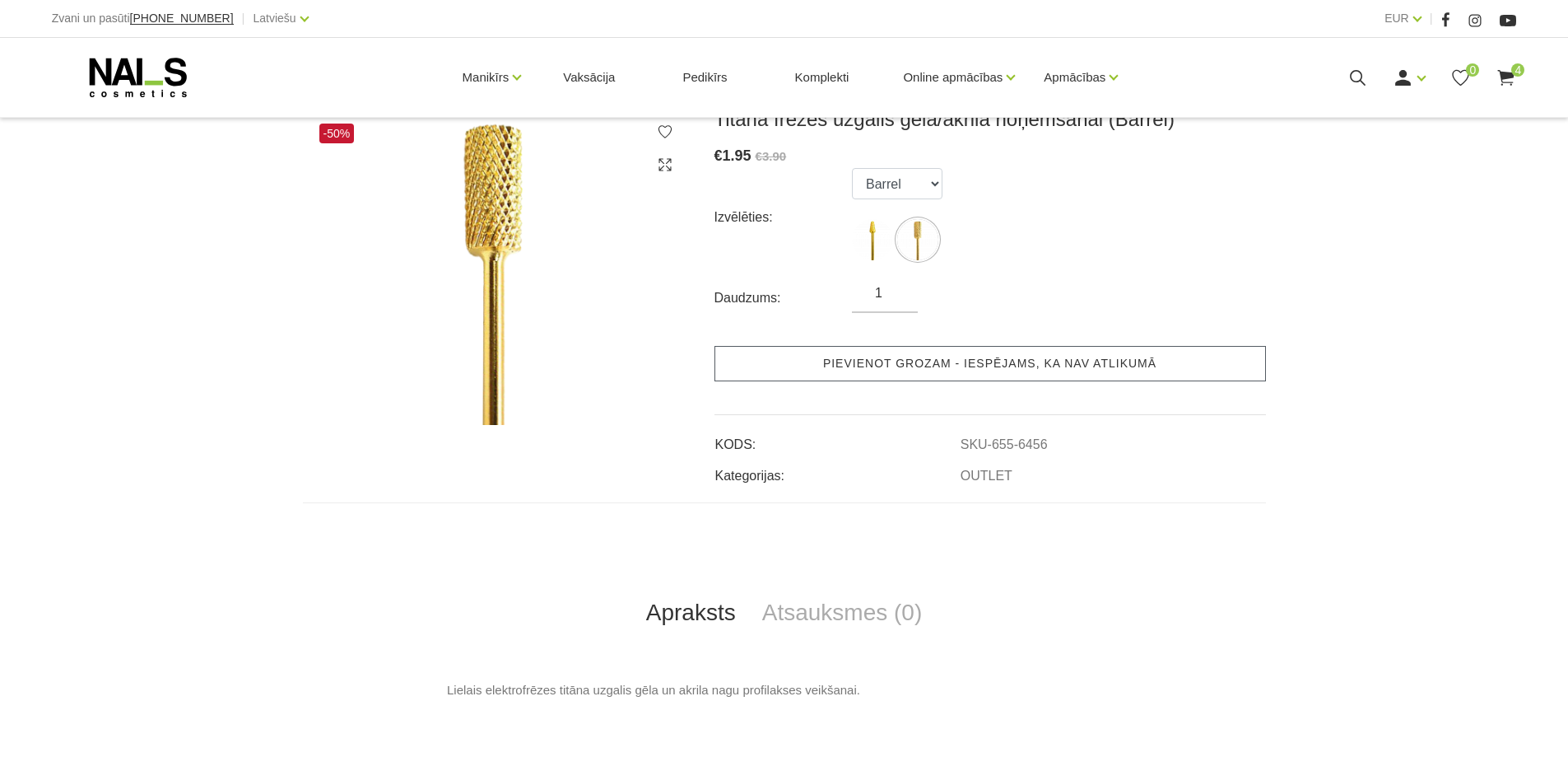
click at [995, 361] on link "Pievienot grozam - iespējams, ka nav atlikumā" at bounding box center [990, 364] width 552 height 35
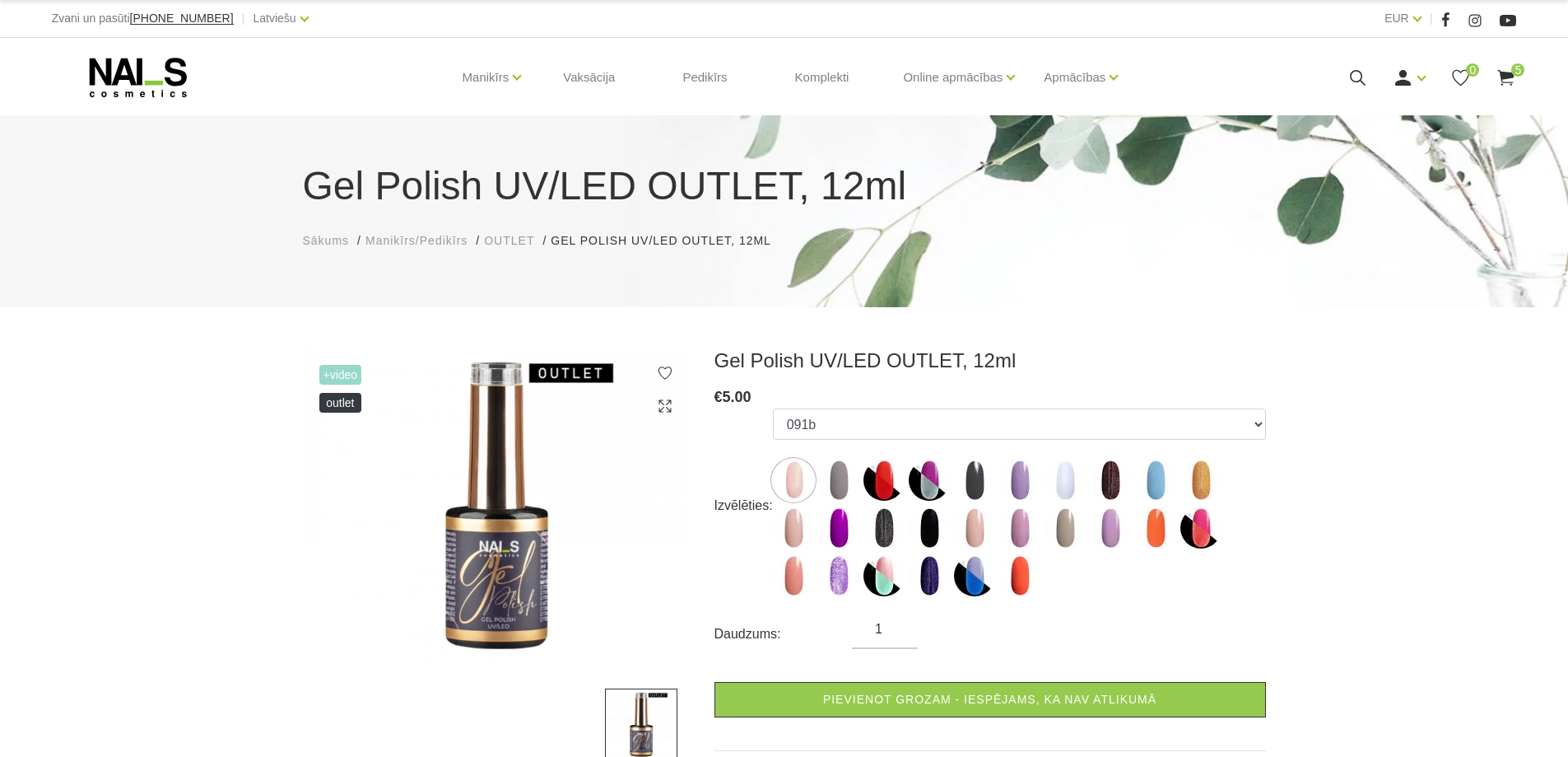
click at [1509, 79] on icon at bounding box center [1506, 77] width 20 height 20
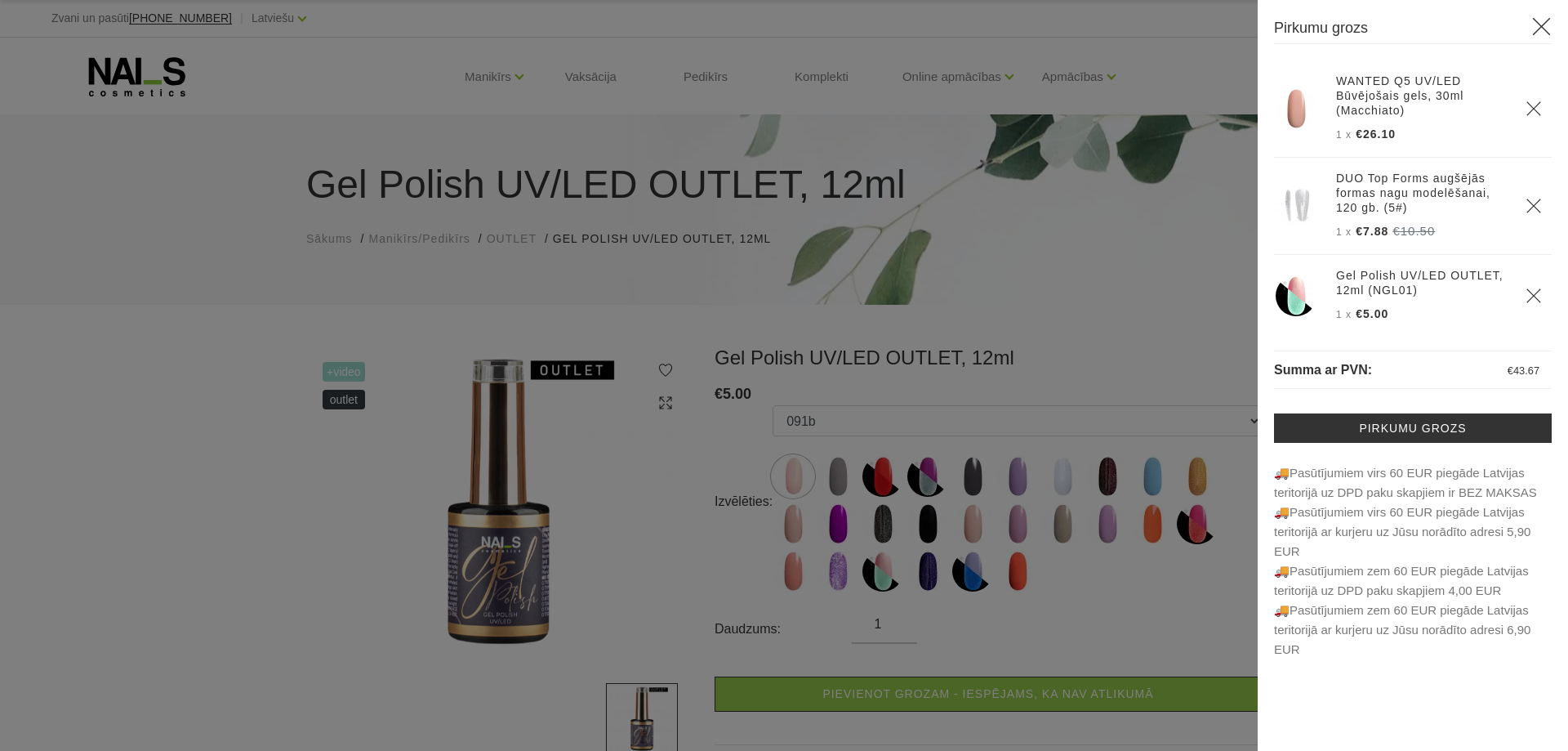
click at [148, 494] on div at bounding box center [784, 376] width 1568 height 751
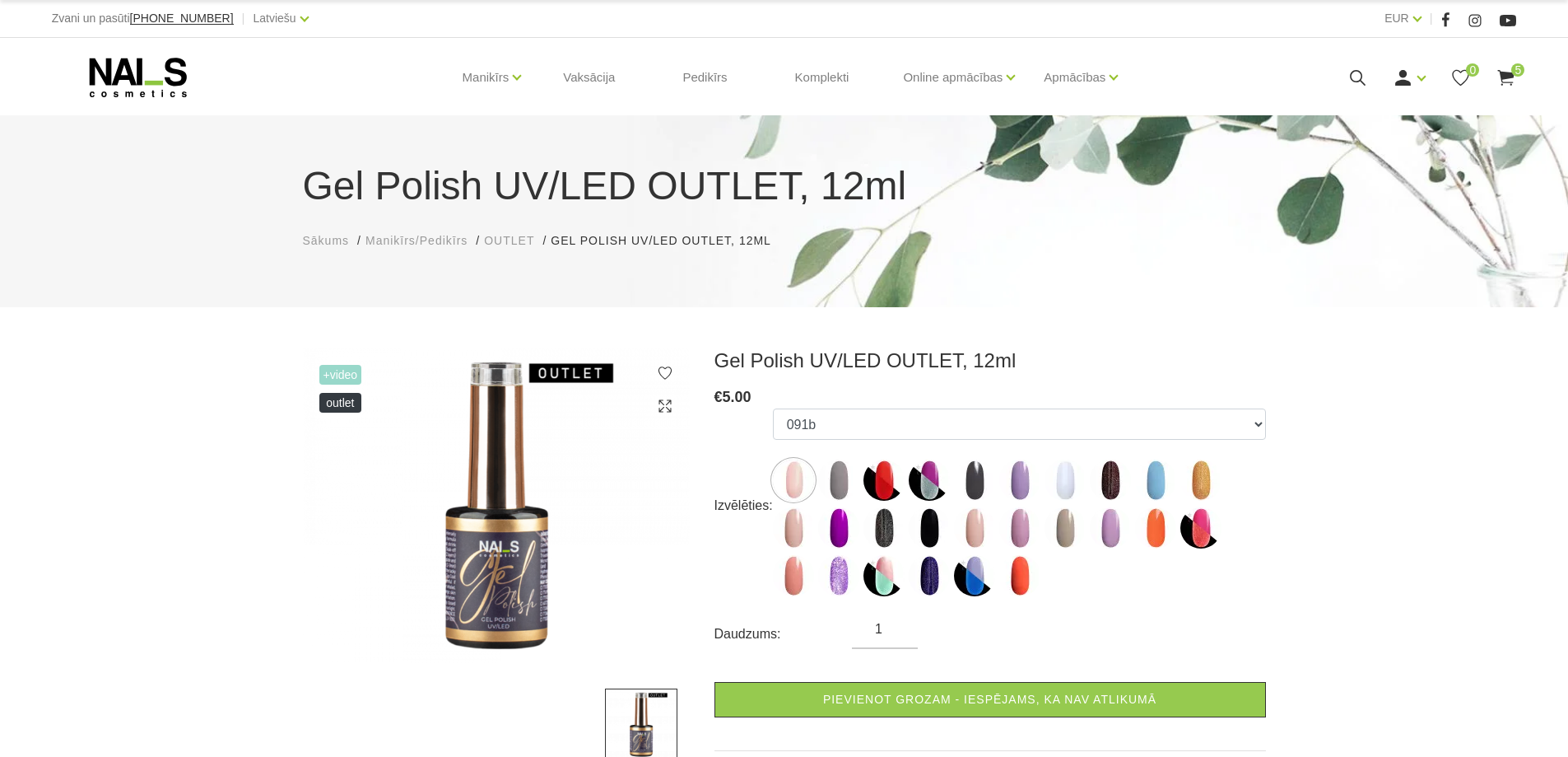
click at [1504, 72] on use at bounding box center [1507, 78] width 17 height 16
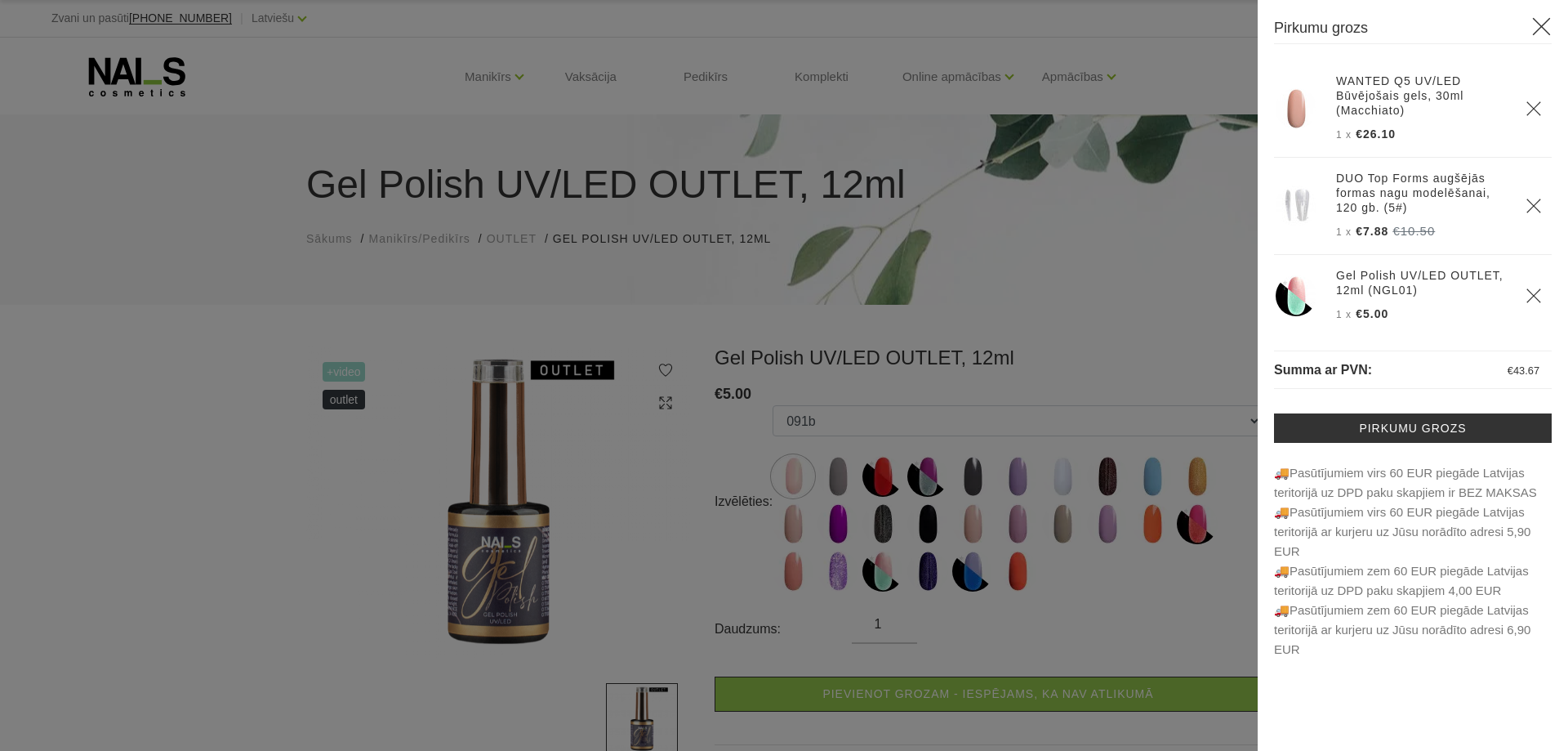
click at [226, 487] on div at bounding box center [784, 376] width 1568 height 751
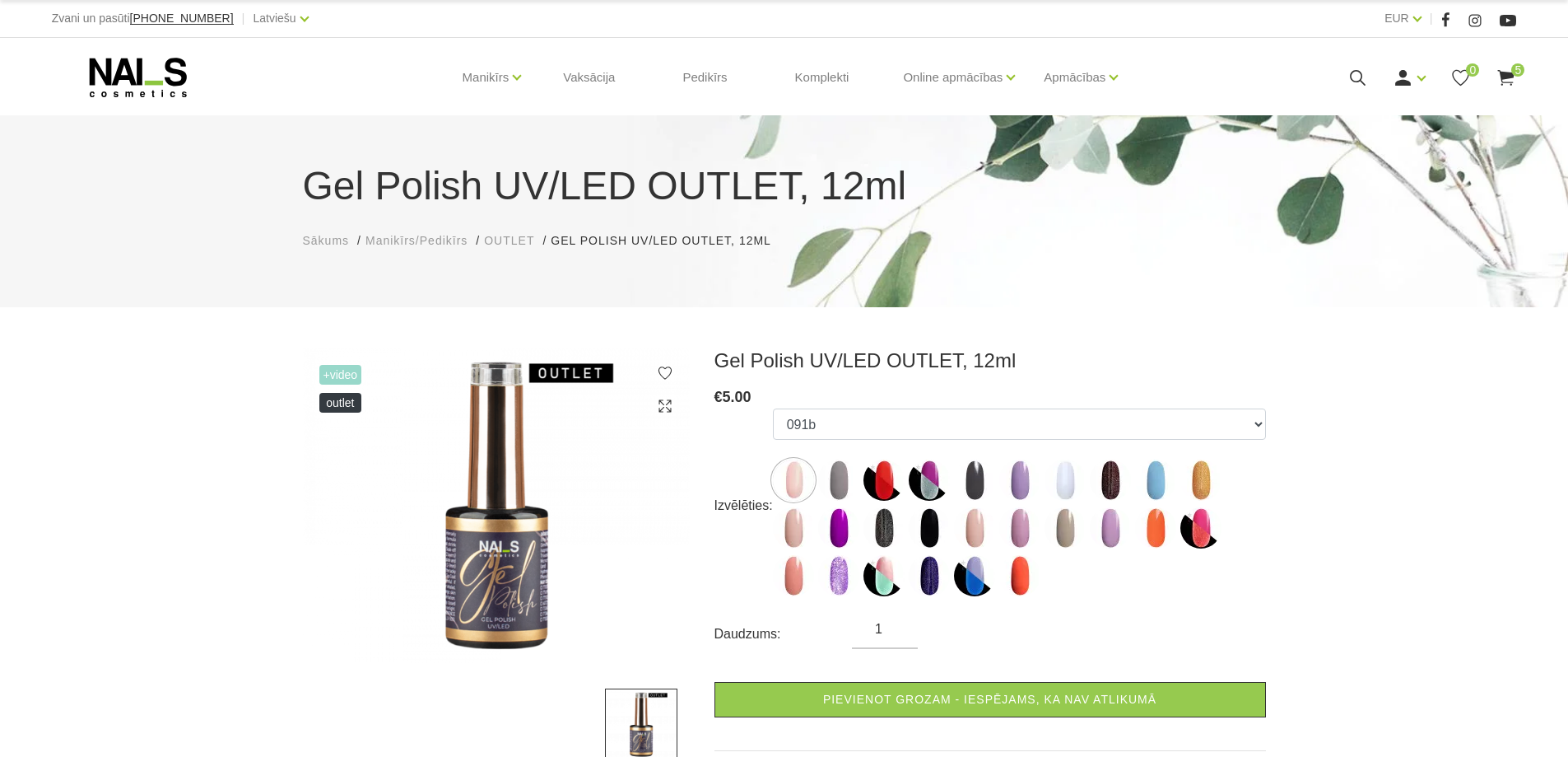
click at [1510, 72] on use at bounding box center [1507, 78] width 17 height 16
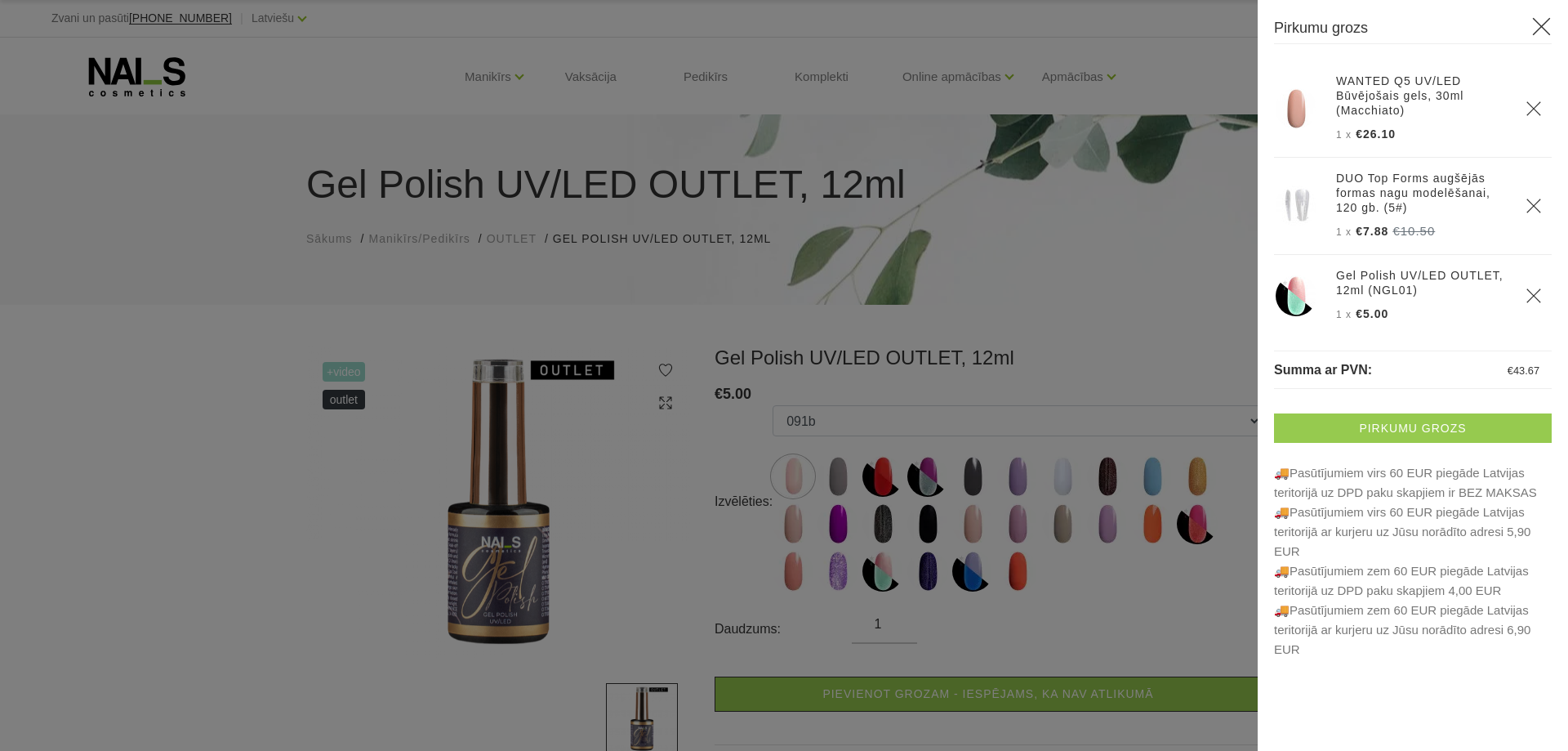
click at [1436, 429] on link "Pirkumu grozs" at bounding box center [1413, 428] width 278 height 29
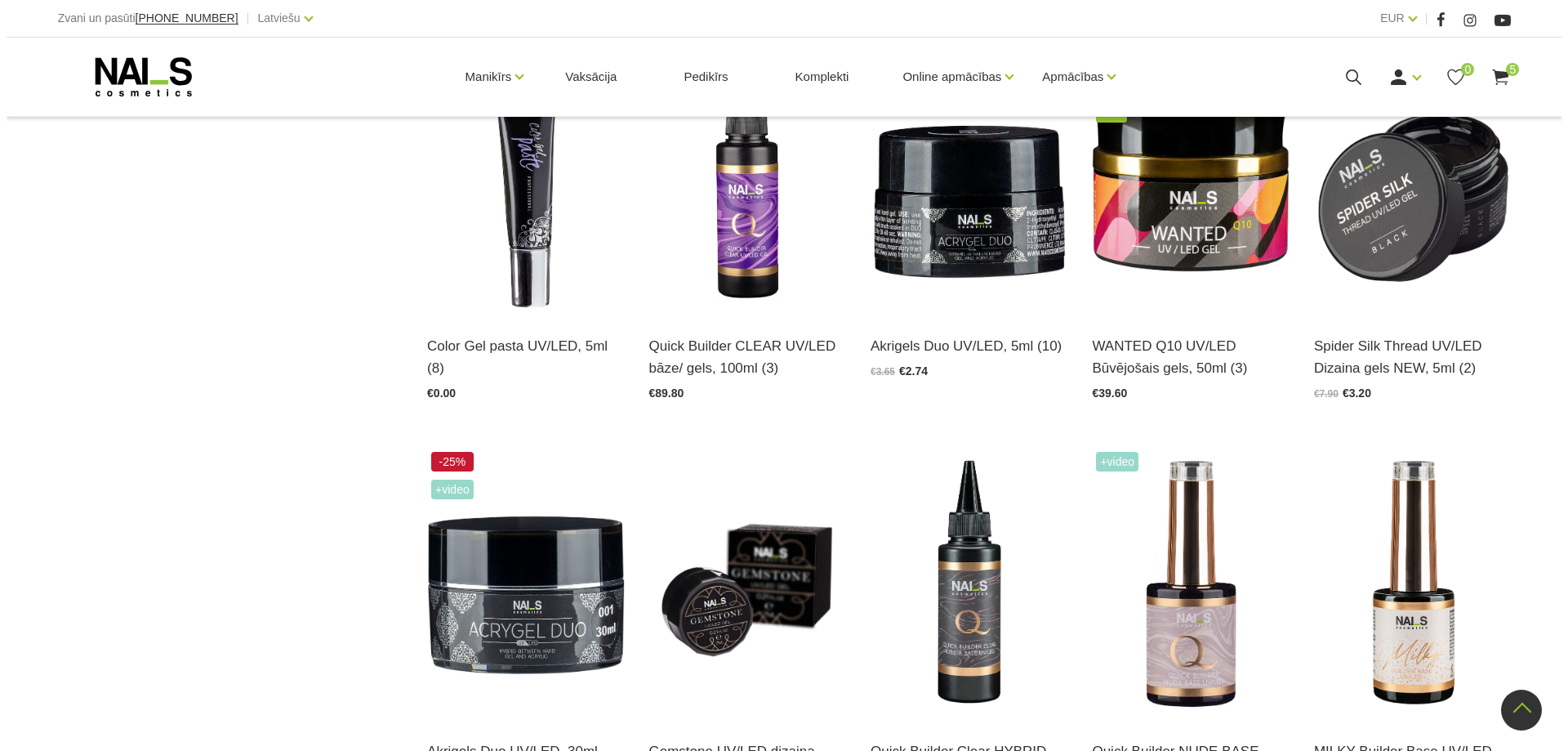
scroll to position [1471, 0]
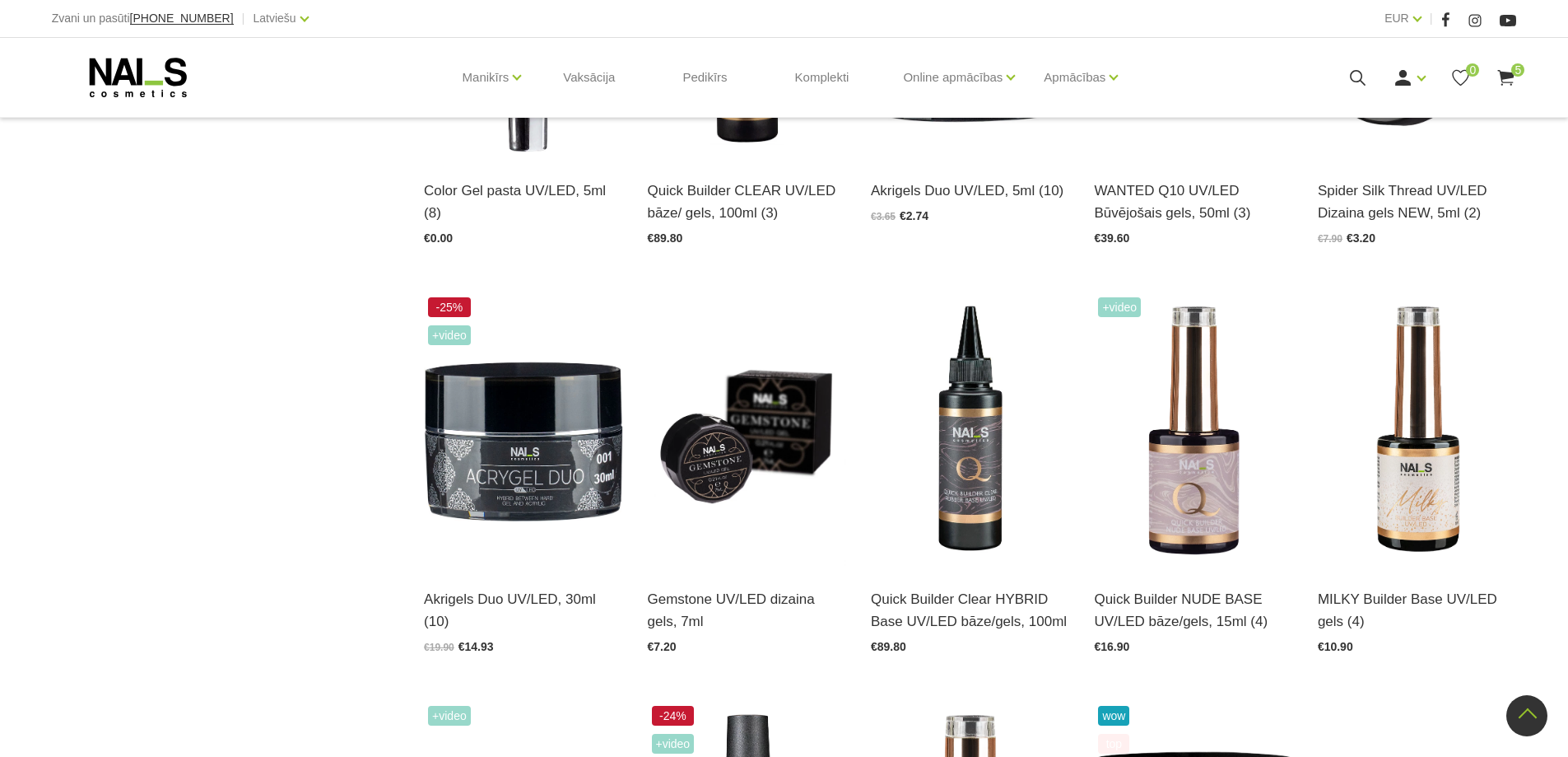
click at [1361, 76] on icon at bounding box center [1358, 77] width 20 height 20
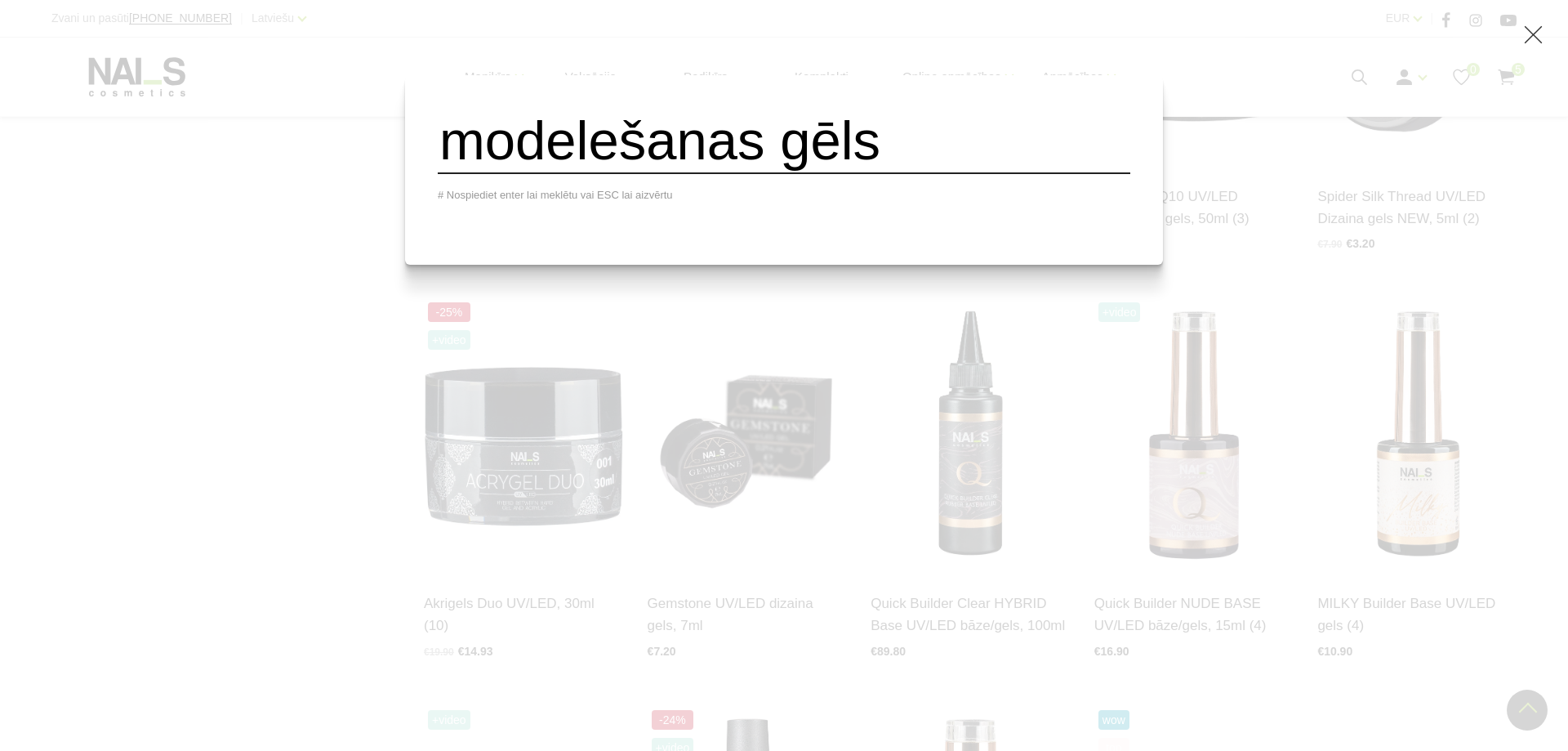
drag, startPoint x: 904, startPoint y: 157, endPoint x: 41, endPoint y: 156, distance: 863.0
click at [41, 156] on div "modelešanas gēls # Nospiediet enter lai meklētu vai ESC lai aizvērtu" at bounding box center [784, 376] width 1568 height 751
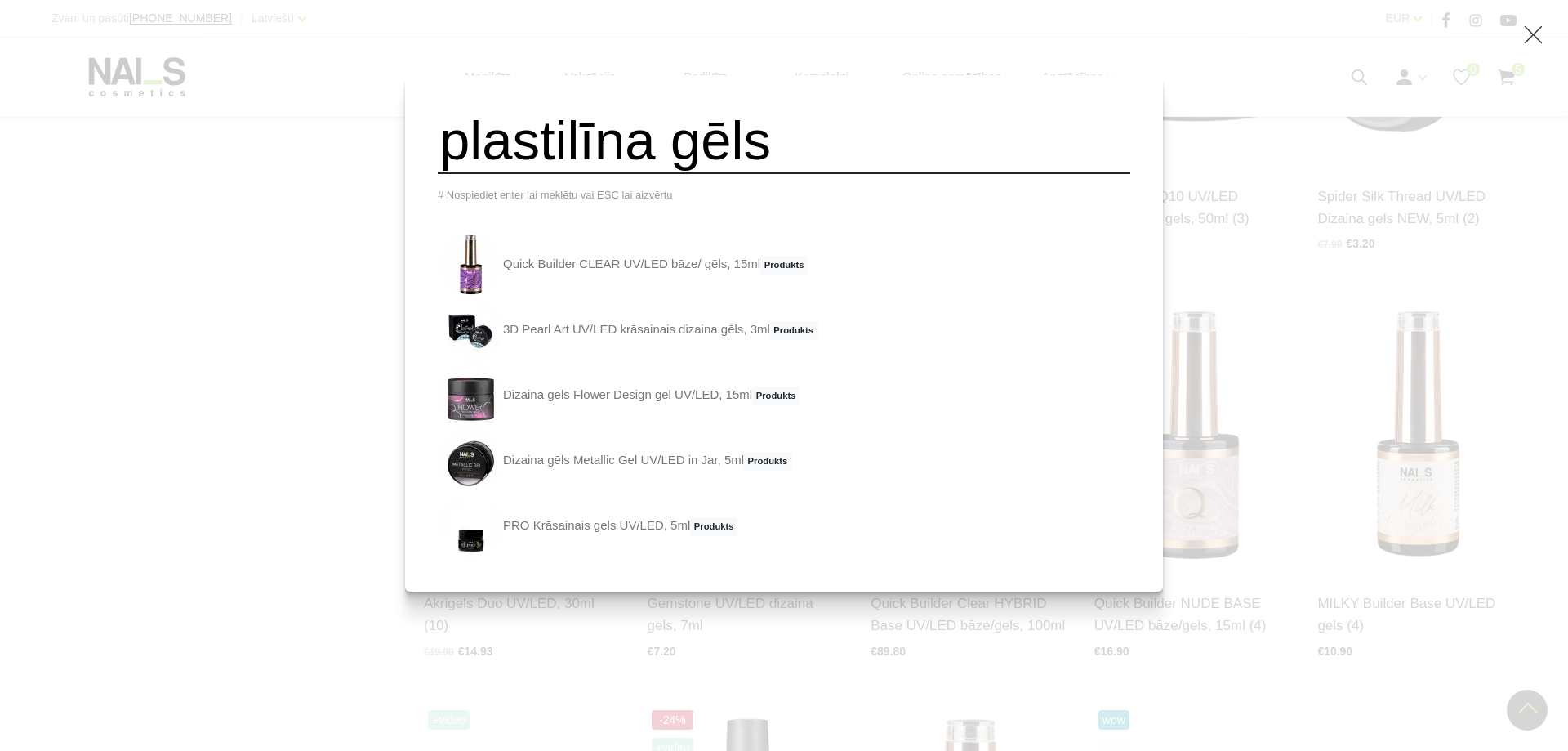
type input "plastilīna gēls"
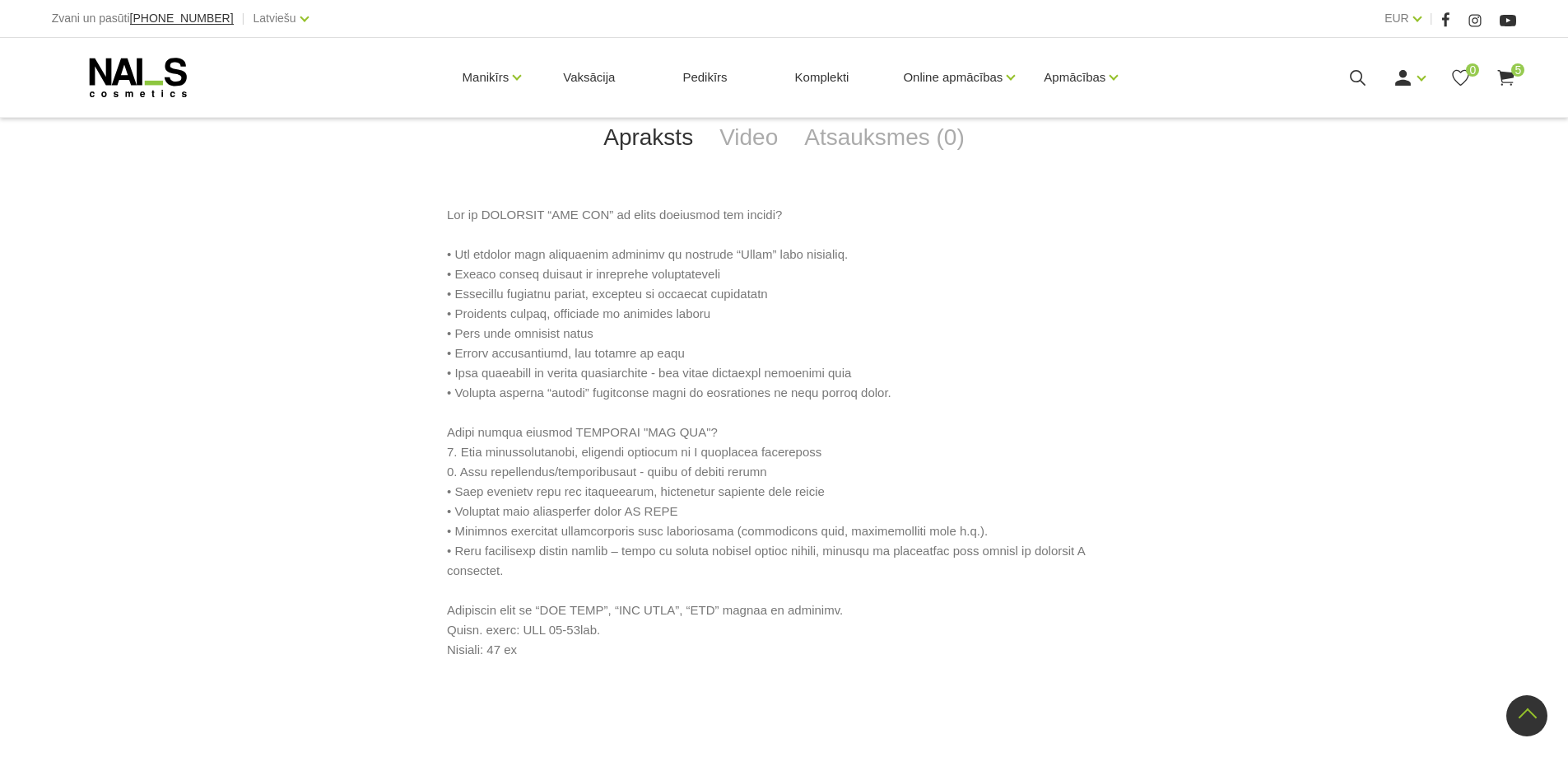
scroll to position [823, 0]
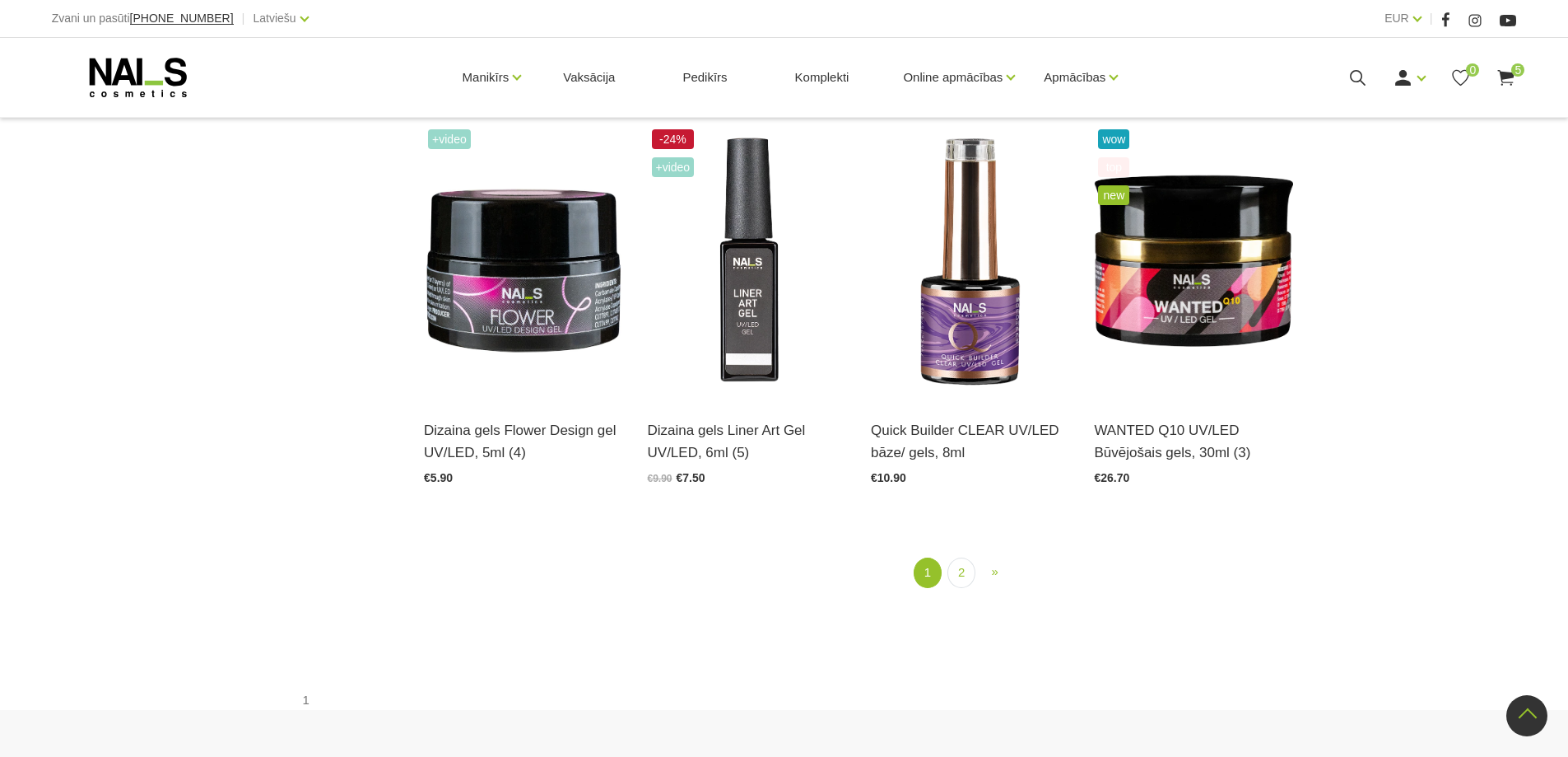
scroll to position [2142, 0]
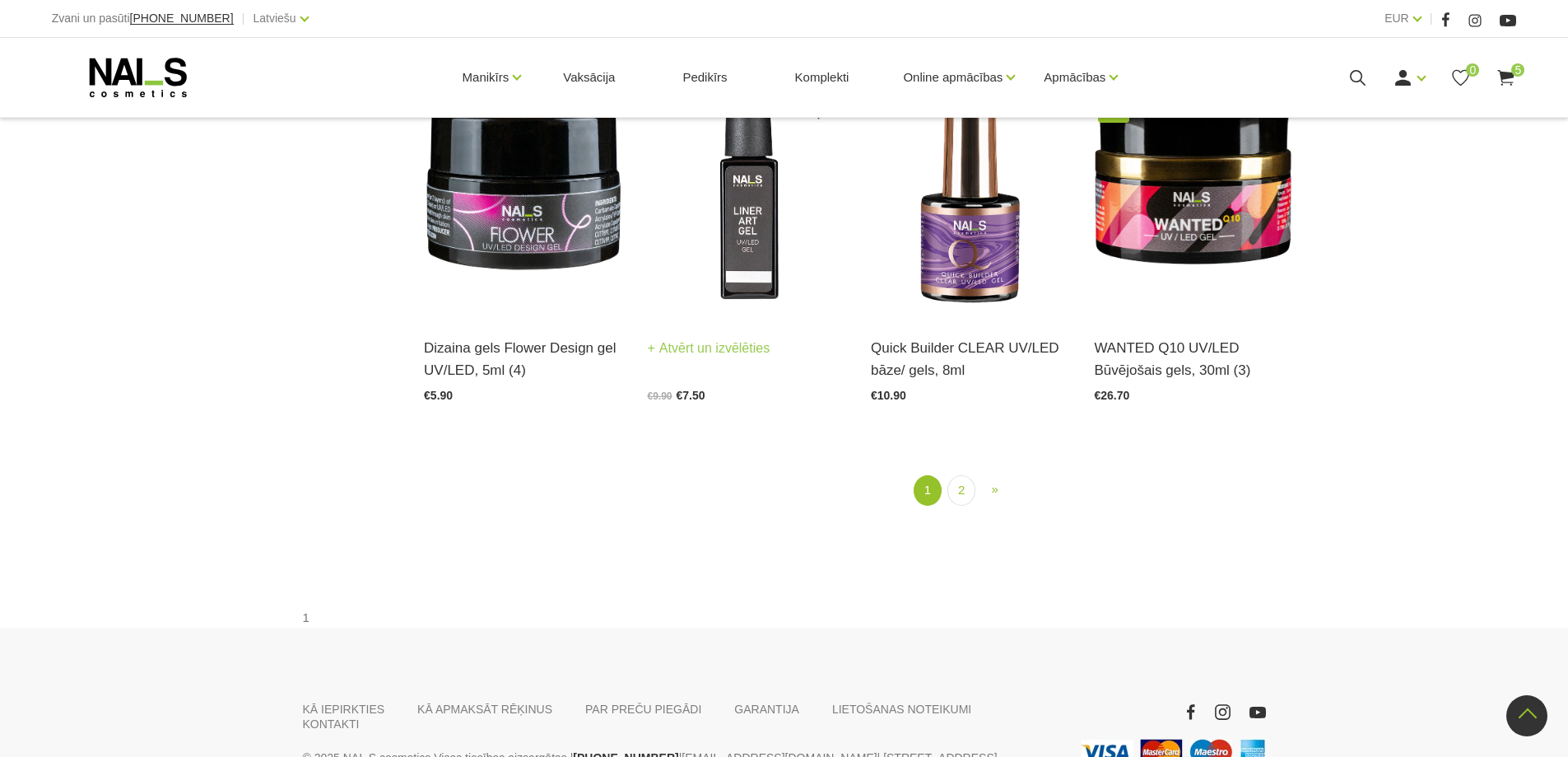
click at [756, 221] on img at bounding box center [747, 179] width 198 height 273
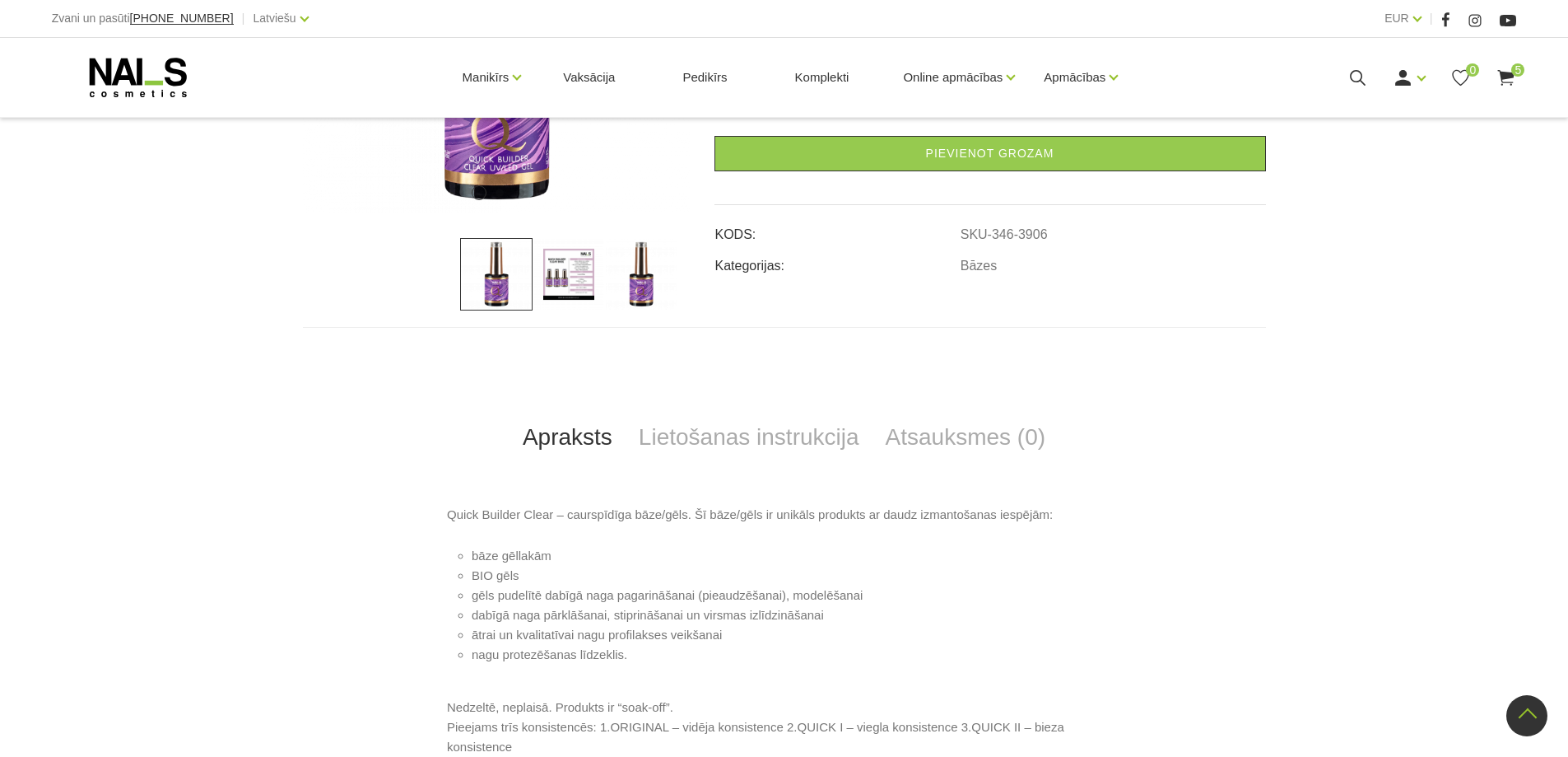
scroll to position [659, 0]
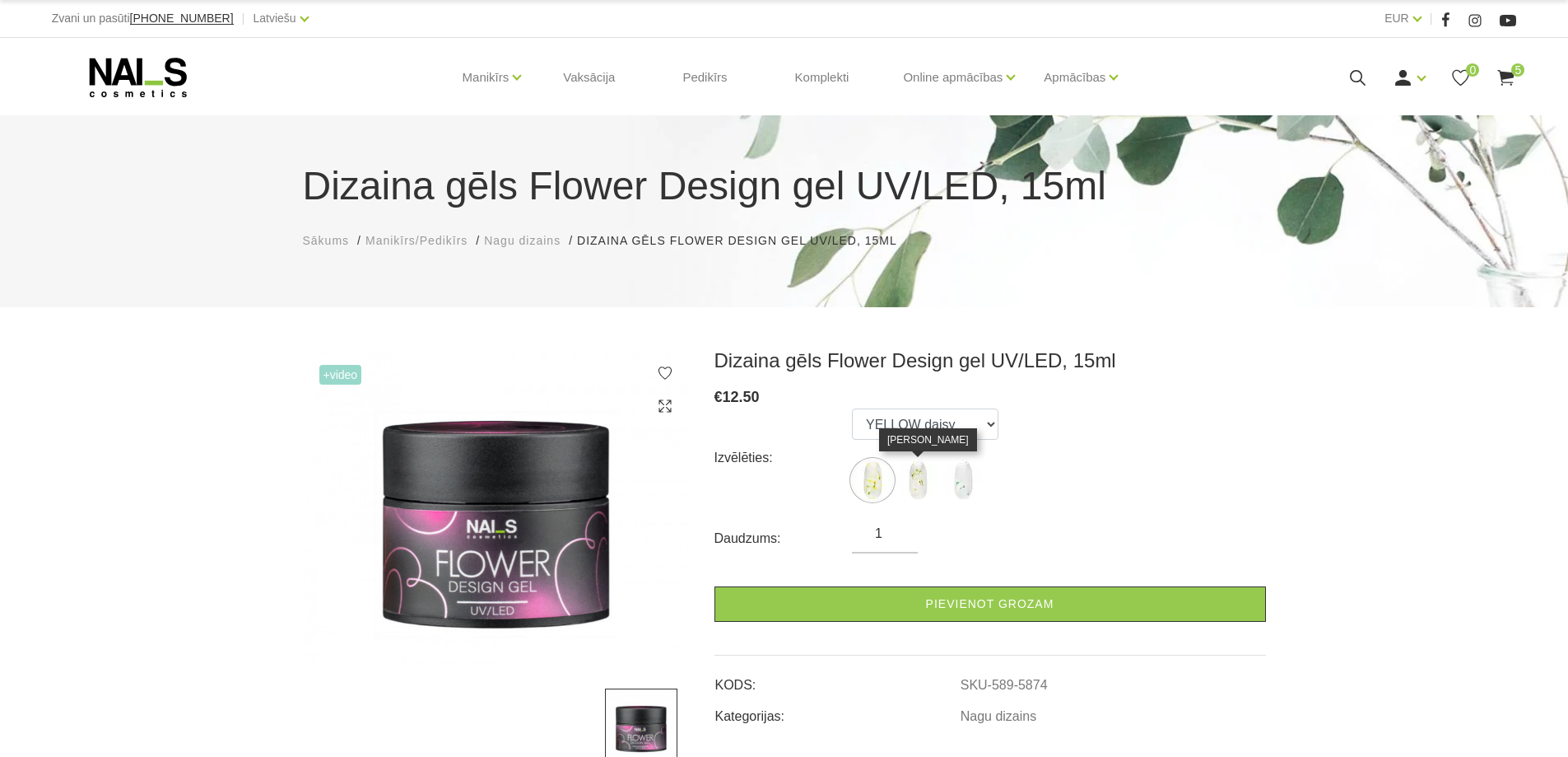
click at [919, 473] on img at bounding box center [918, 480] width 41 height 41
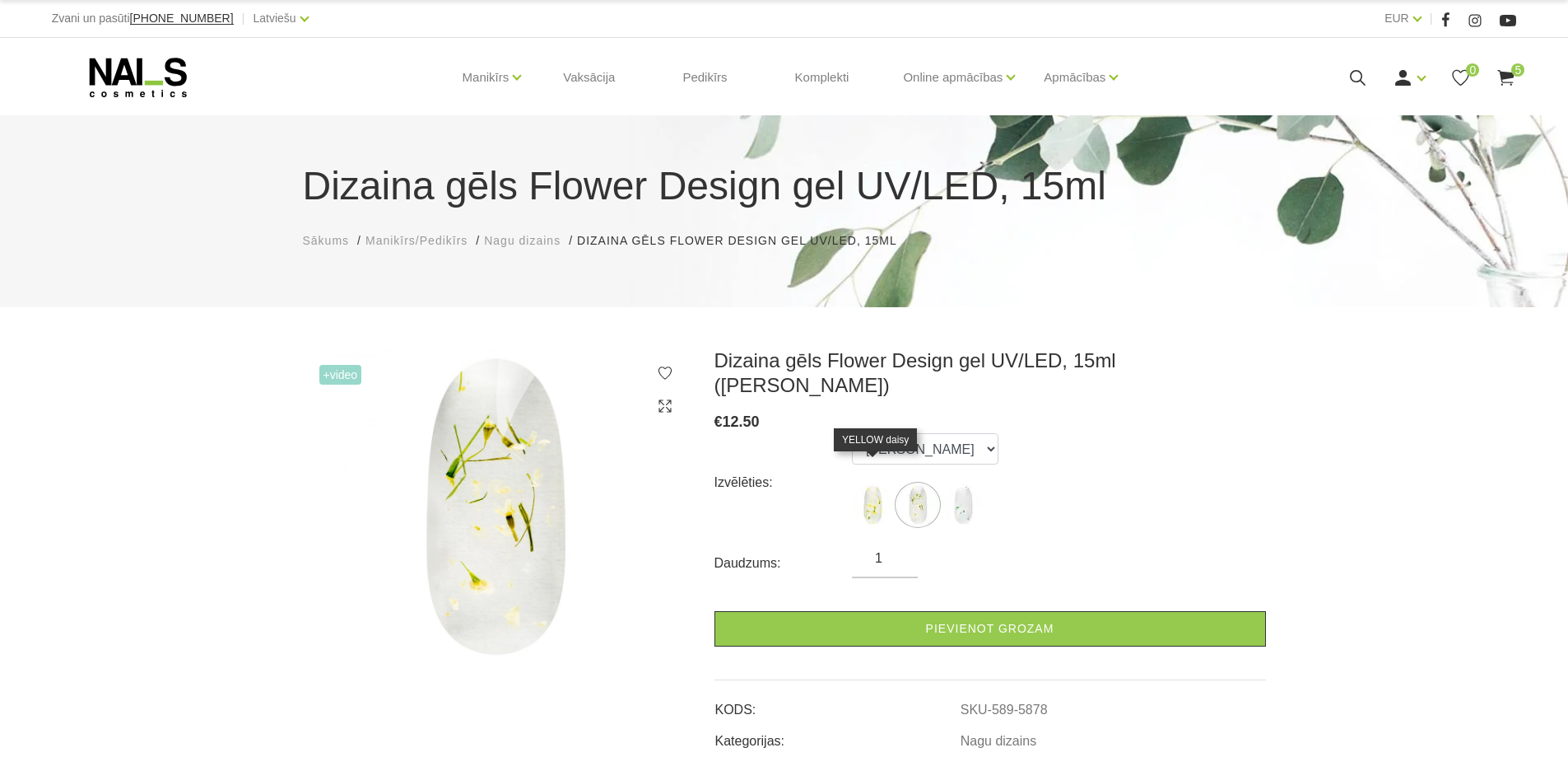
click at [878, 485] on img at bounding box center [873, 505] width 41 height 41
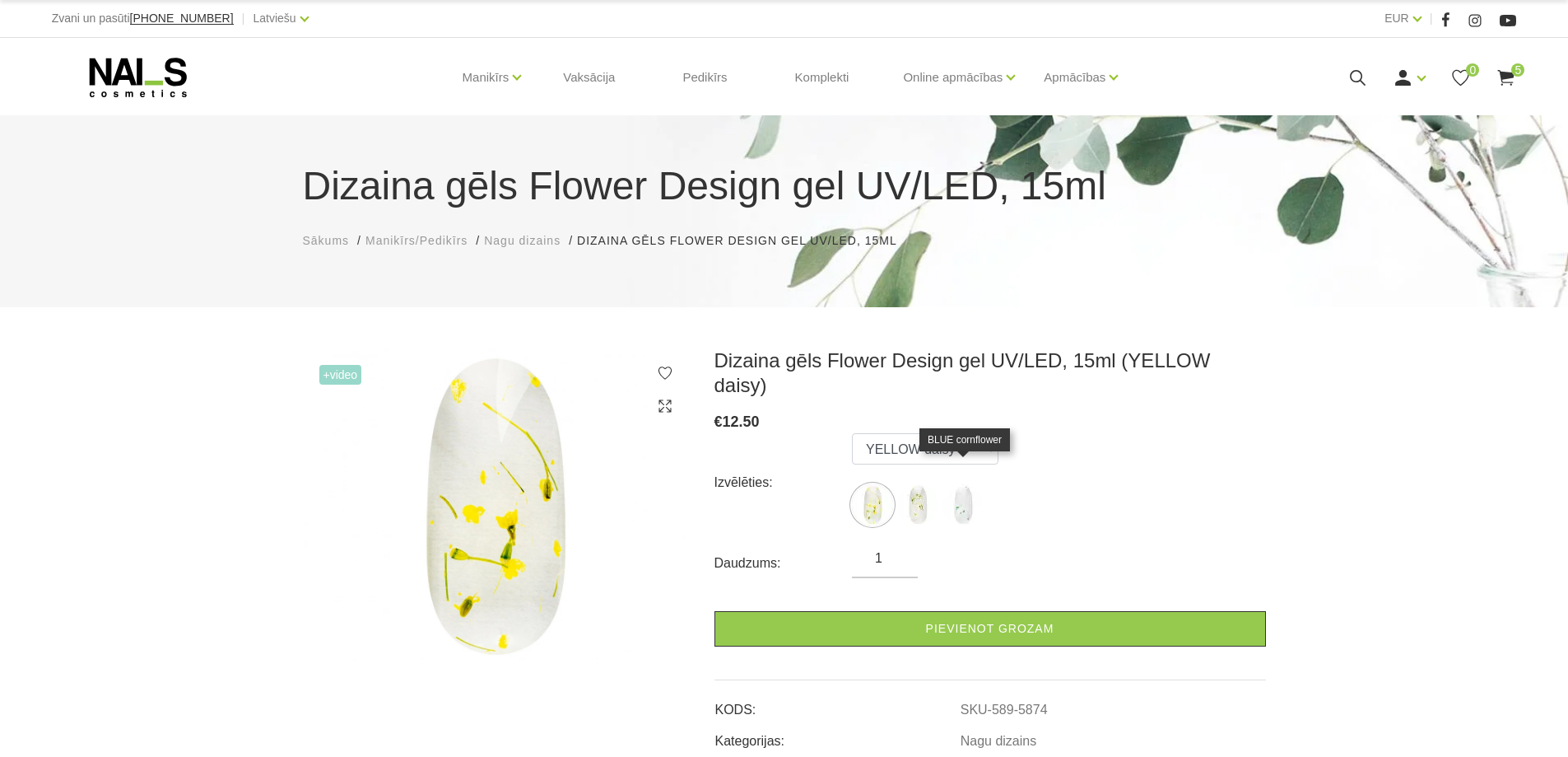
click at [967, 485] on img at bounding box center [963, 505] width 41 height 41
select select "5879"
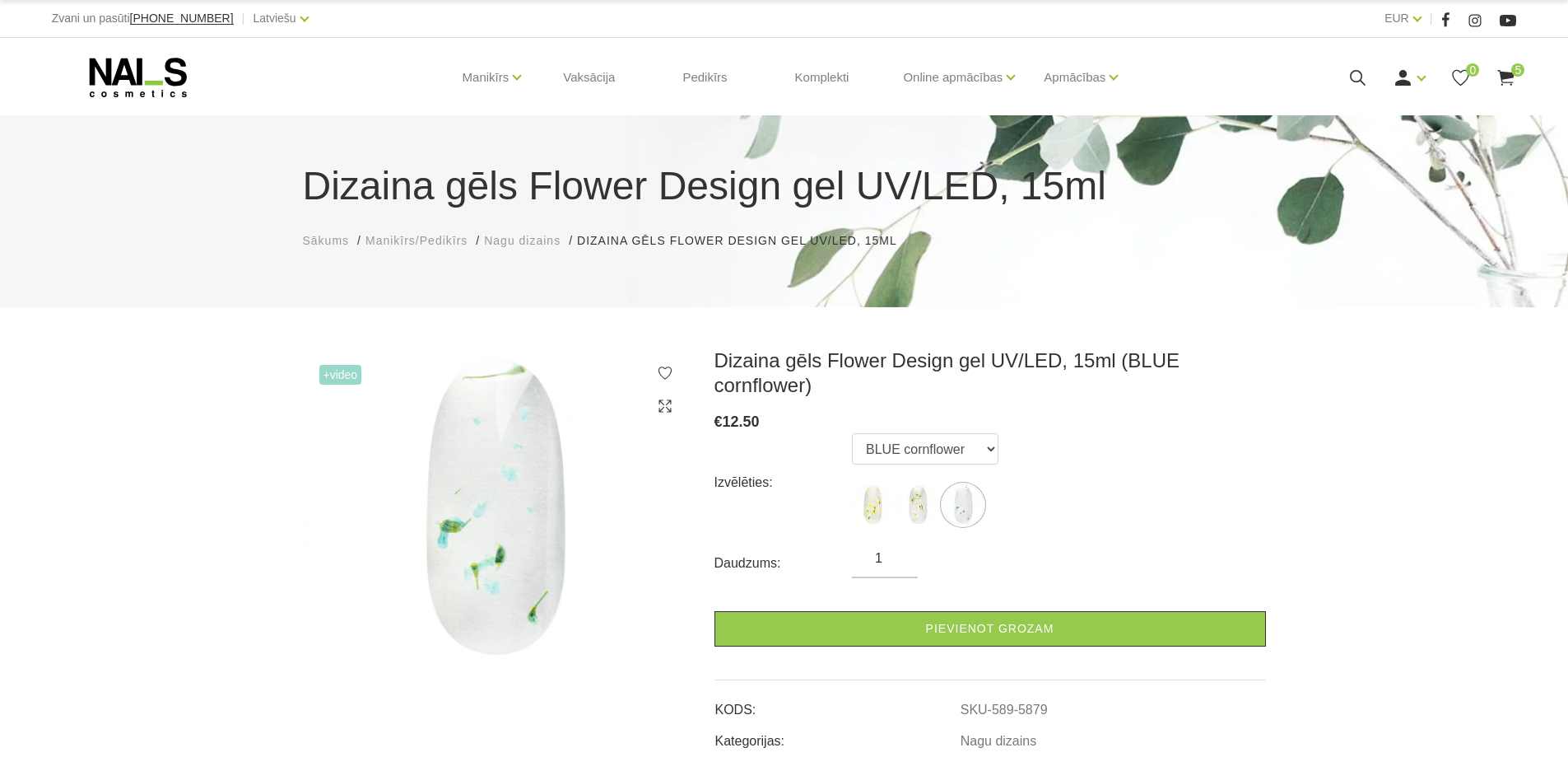
click at [1360, 82] on icon at bounding box center [1358, 77] width 20 height 20
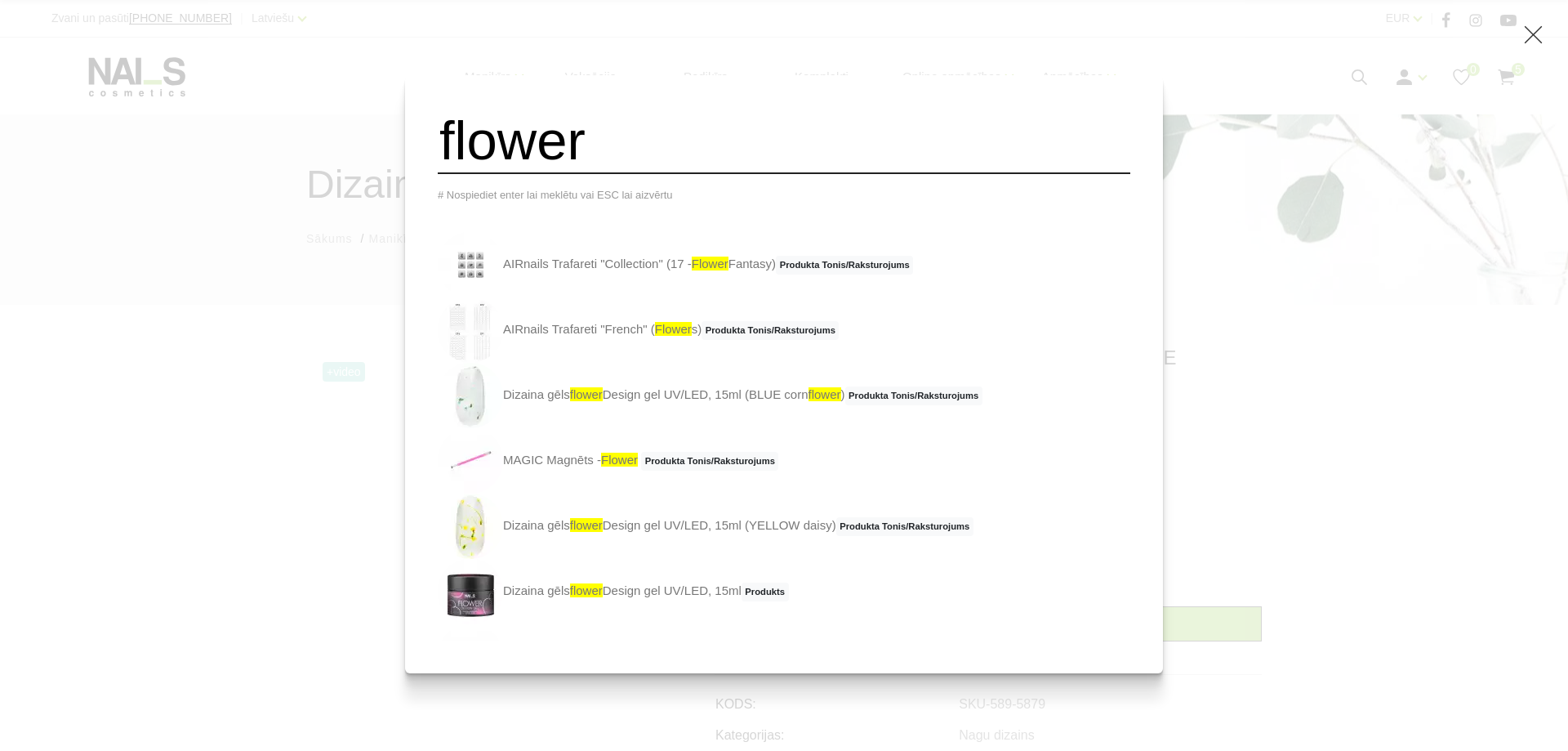
type input "flower"
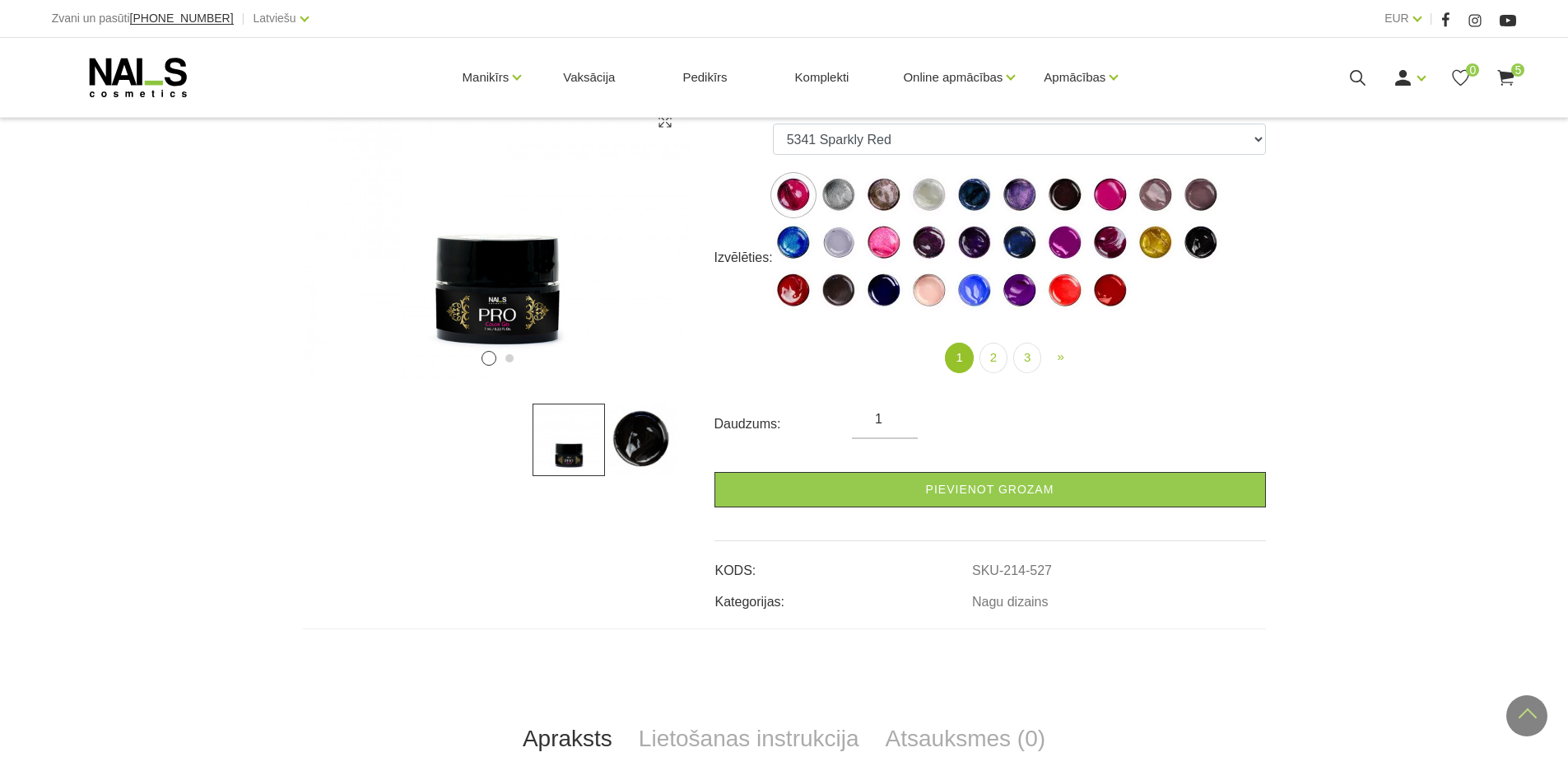
scroll to position [247, 0]
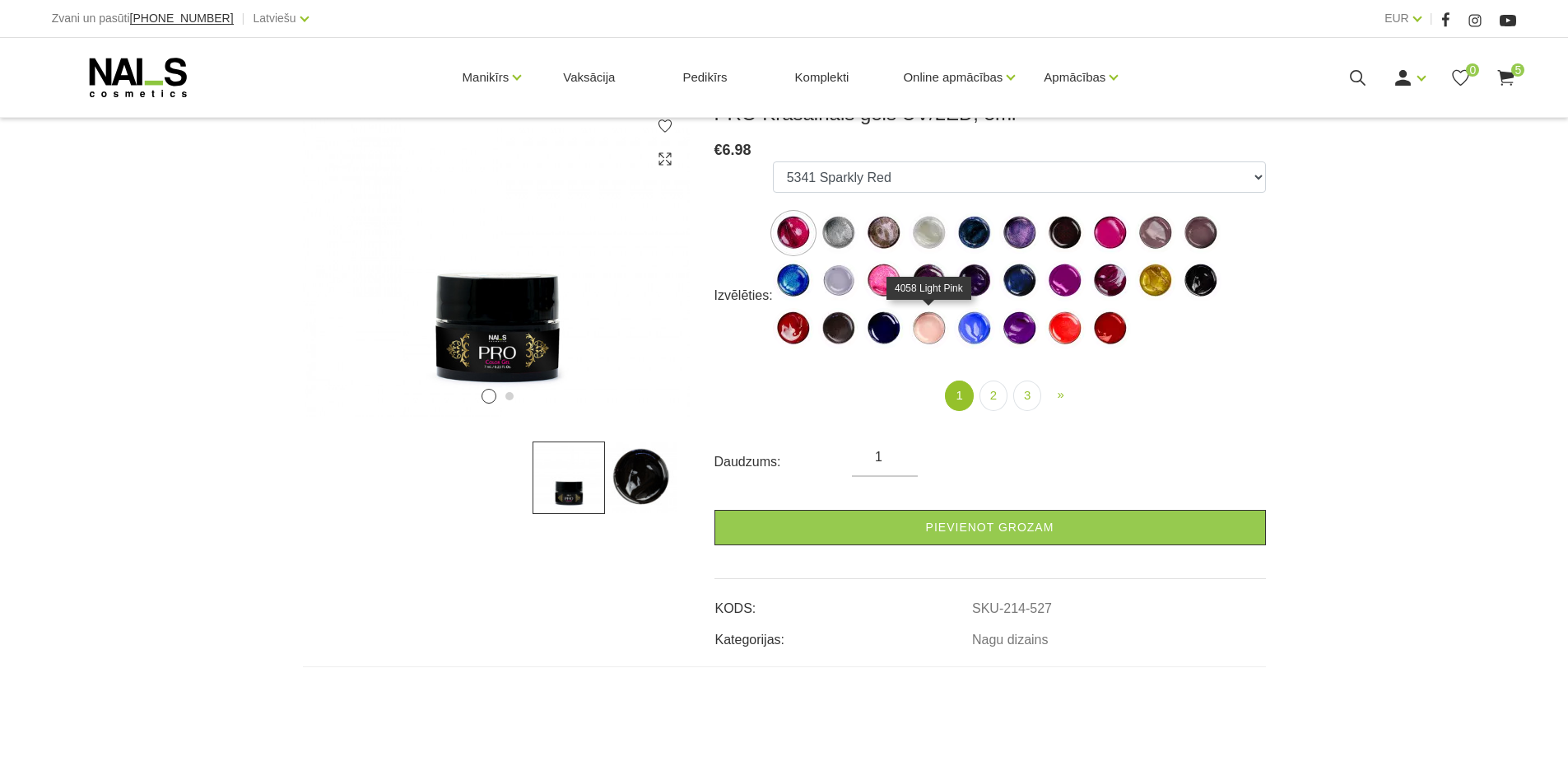
click at [925, 327] on img at bounding box center [929, 329] width 41 height 41
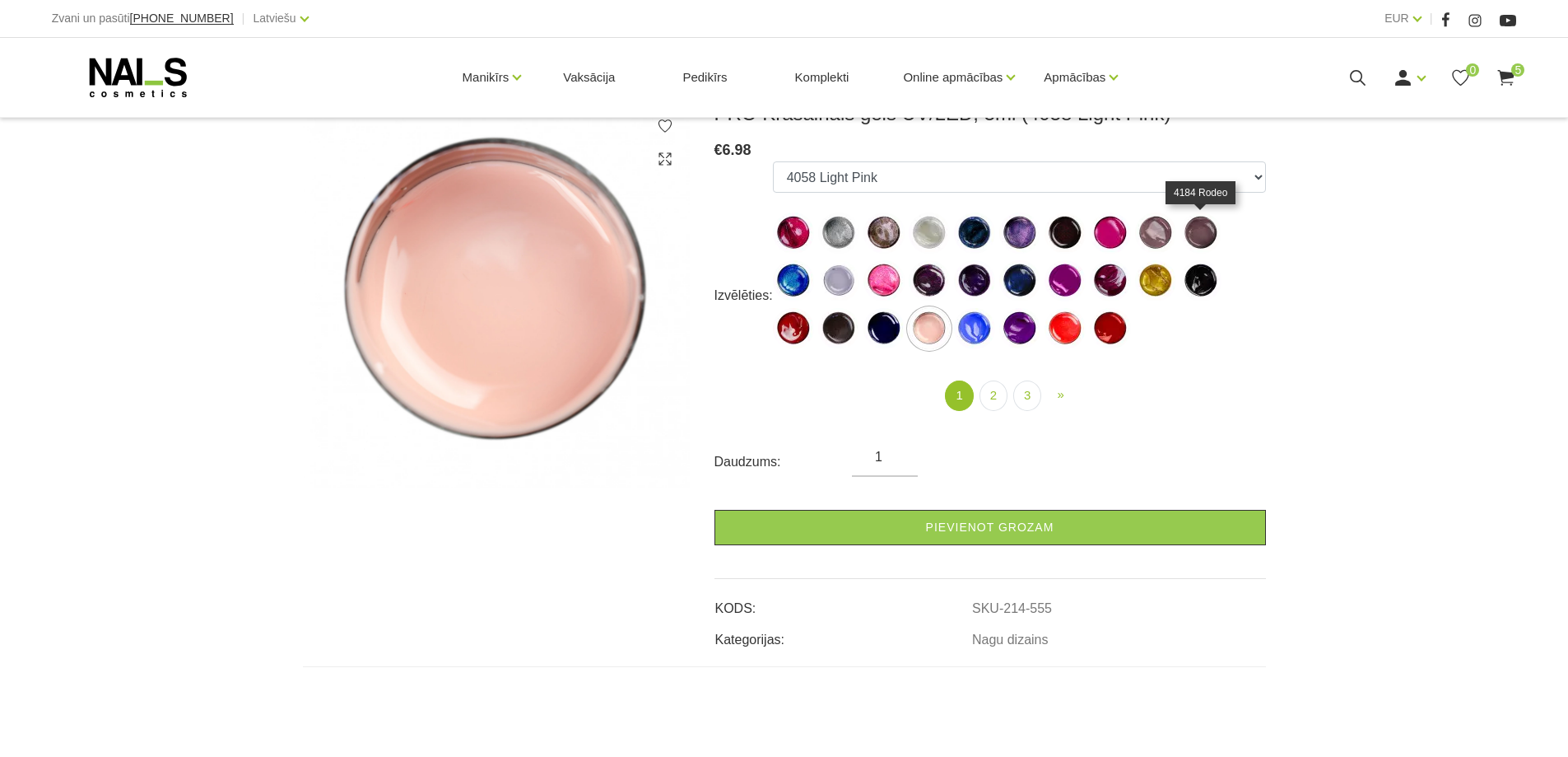
click at [1215, 225] on img at bounding box center [1201, 233] width 41 height 41
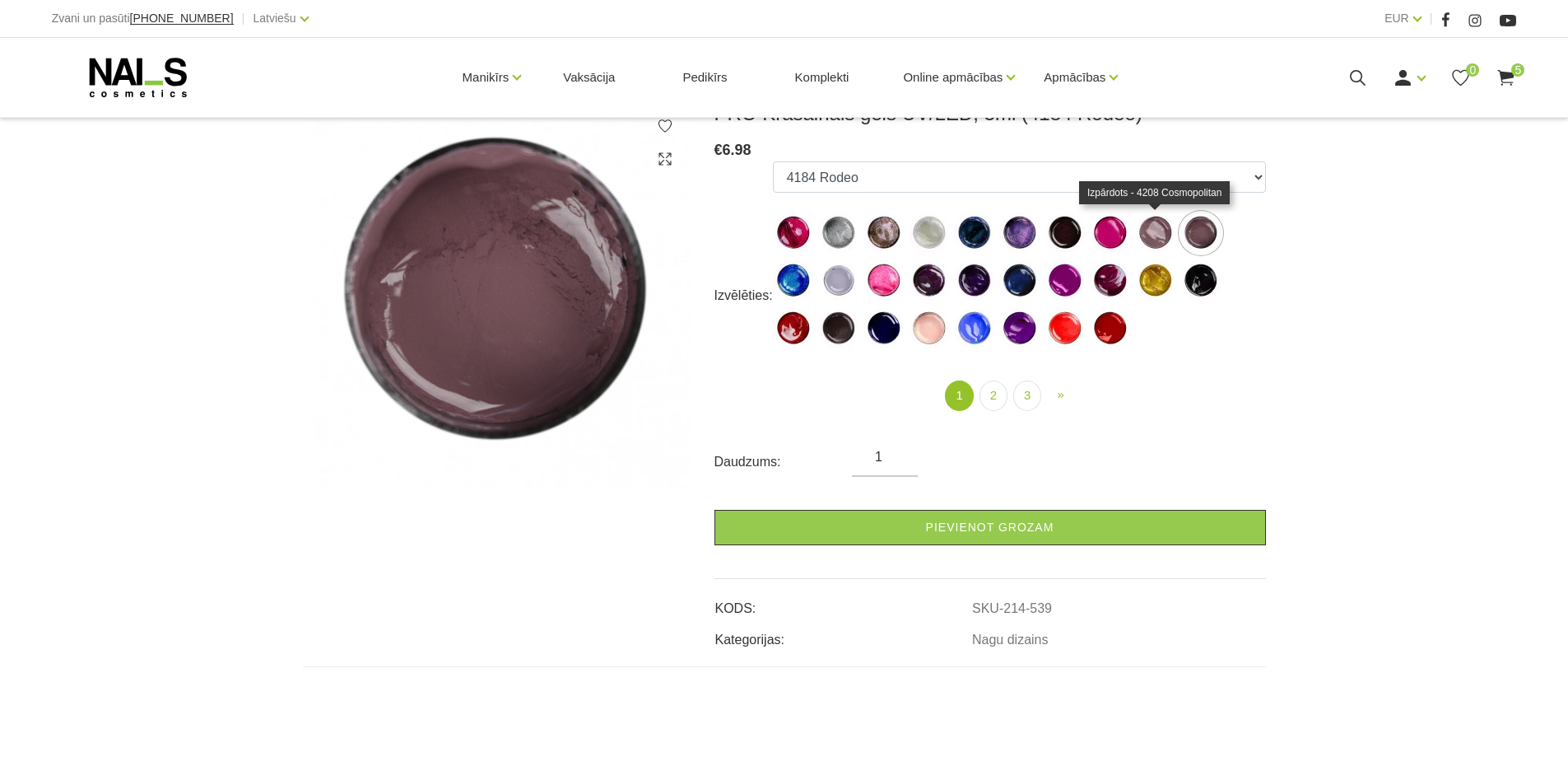
click at [1154, 234] on img at bounding box center [1156, 233] width 41 height 41
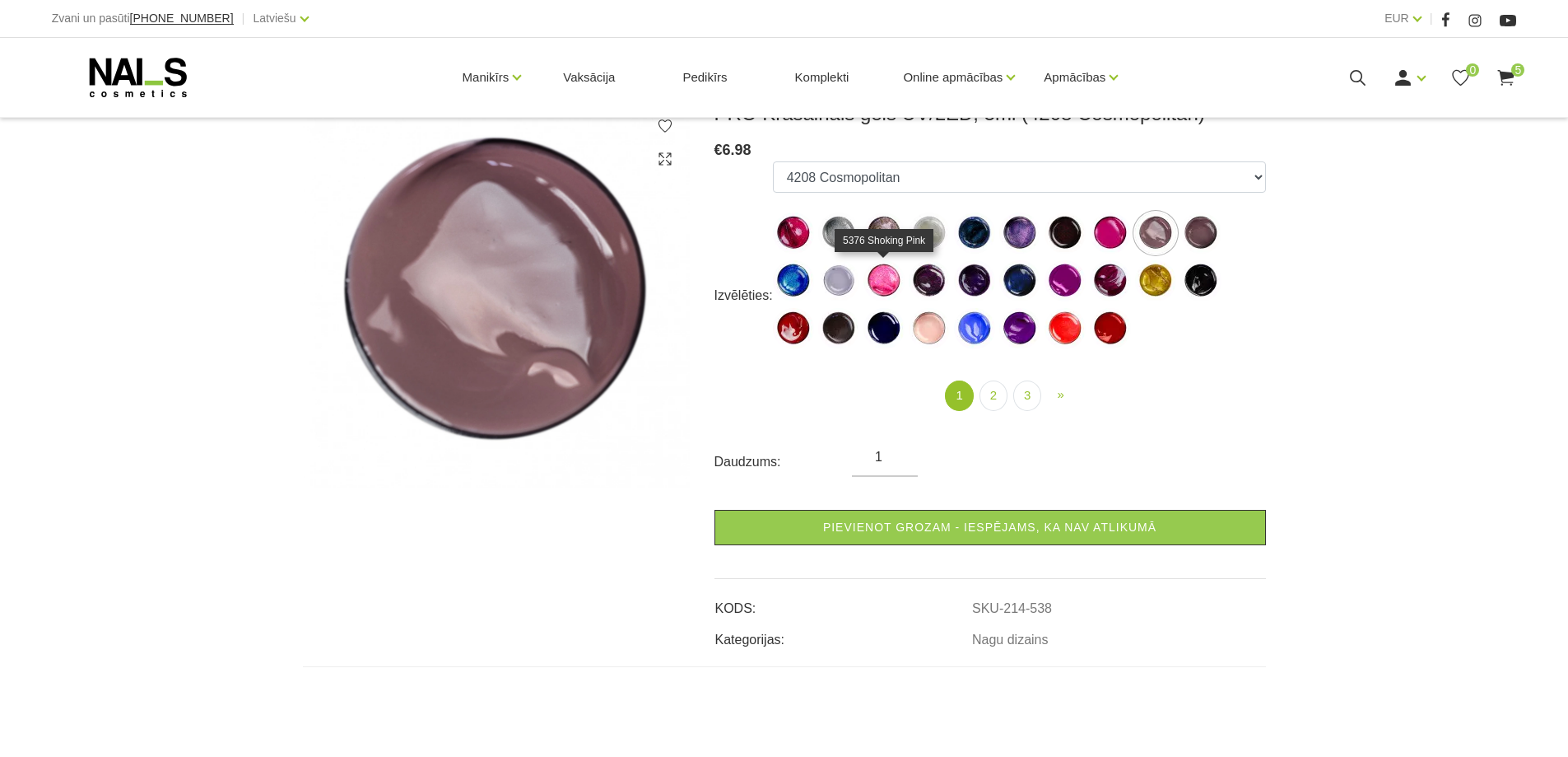
click at [886, 290] on img at bounding box center [884, 280] width 41 height 41
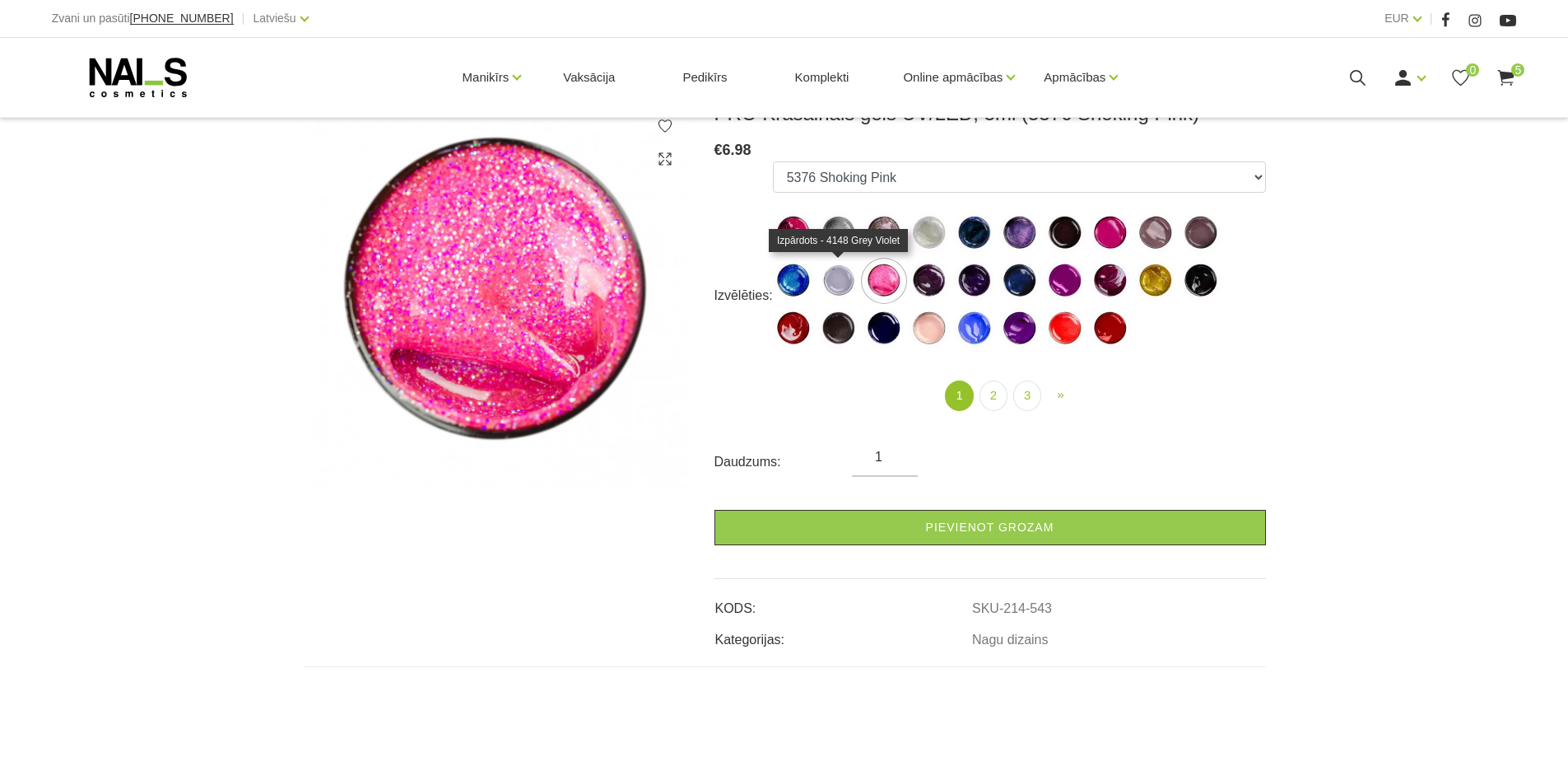
click at [844, 282] on img at bounding box center [838, 280] width 41 height 41
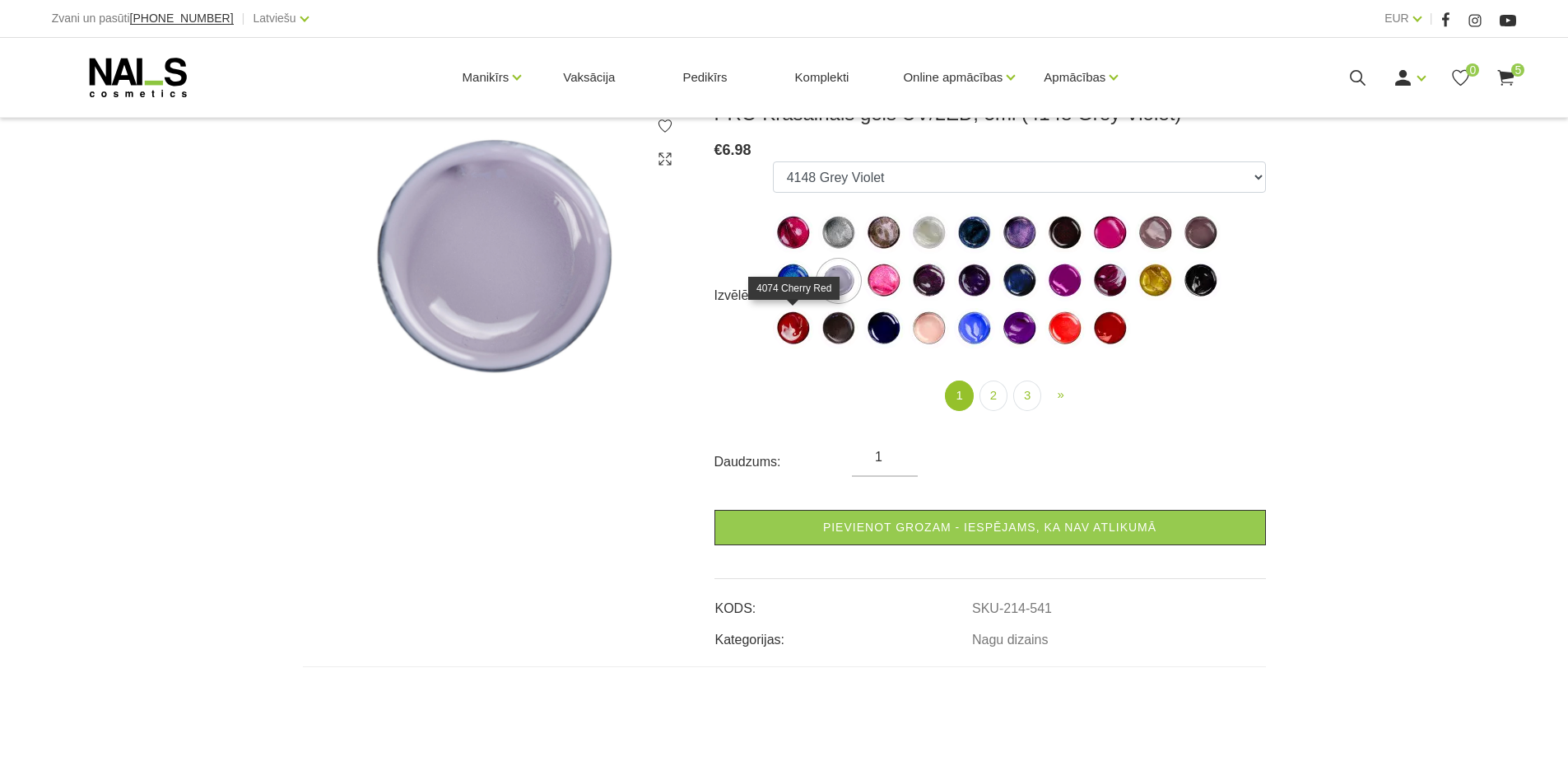
click at [783, 324] on img at bounding box center [794, 329] width 41 height 41
select select "552"
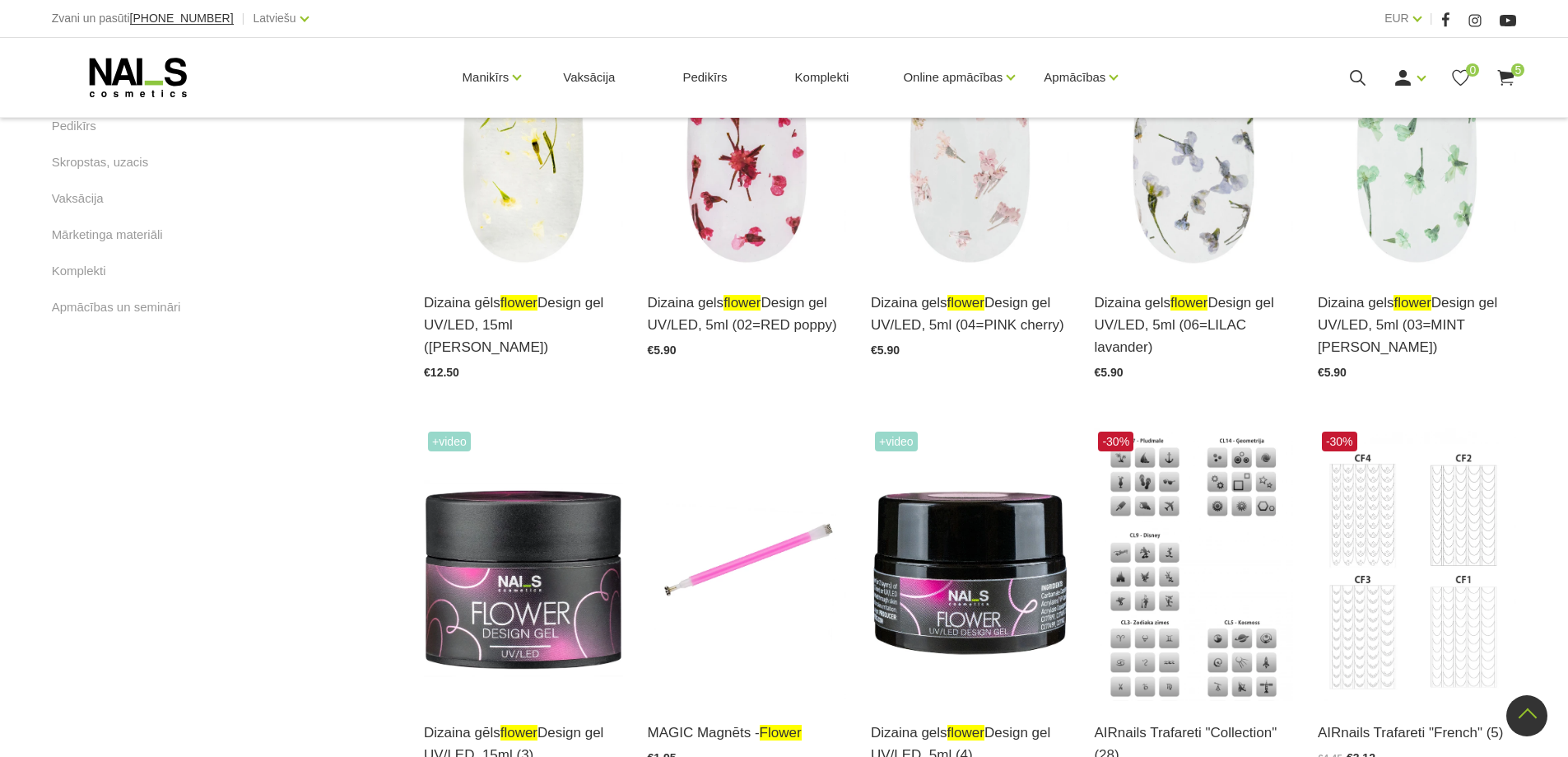
scroll to position [577, 0]
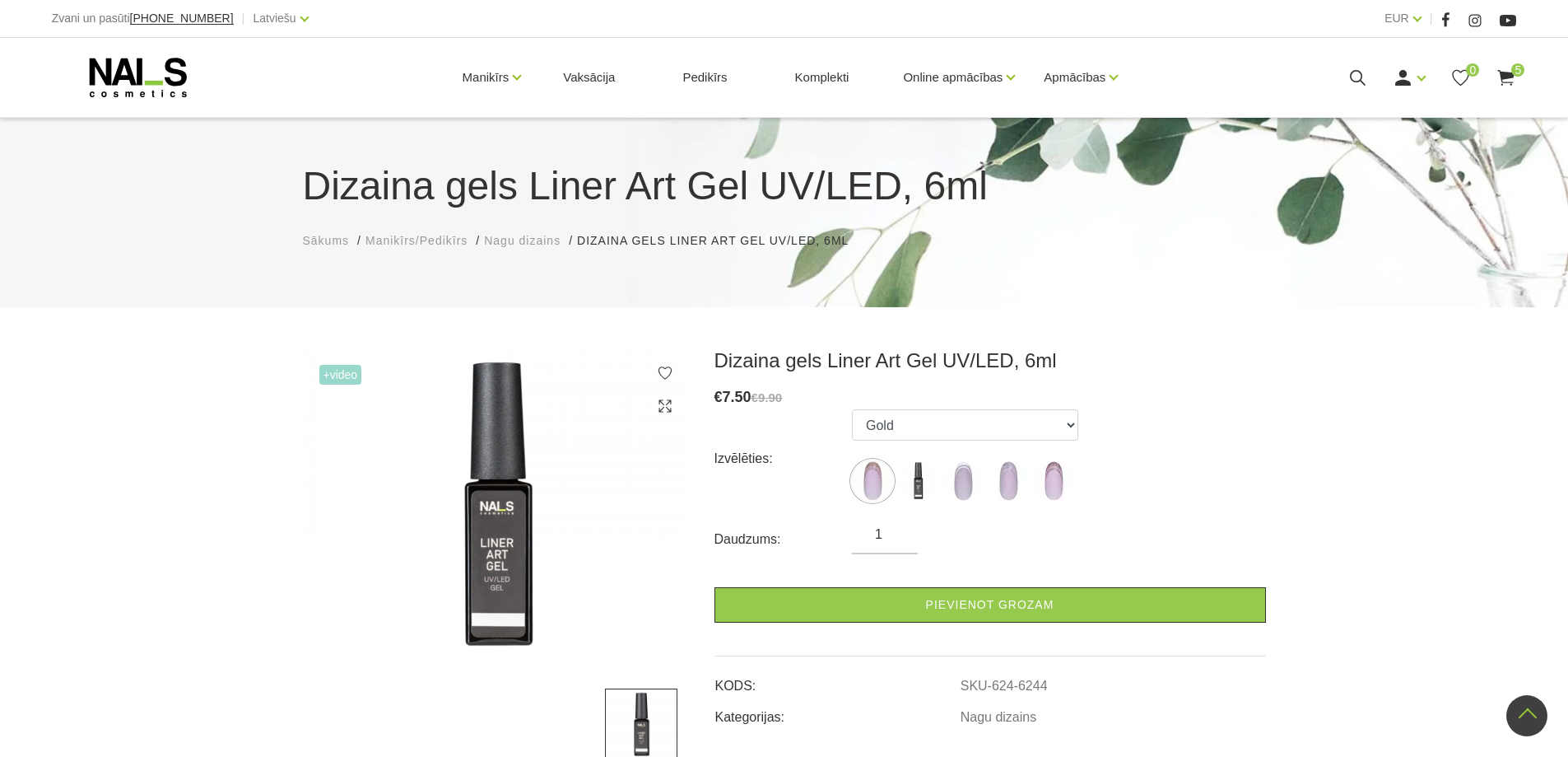
scroll to position [741, 0]
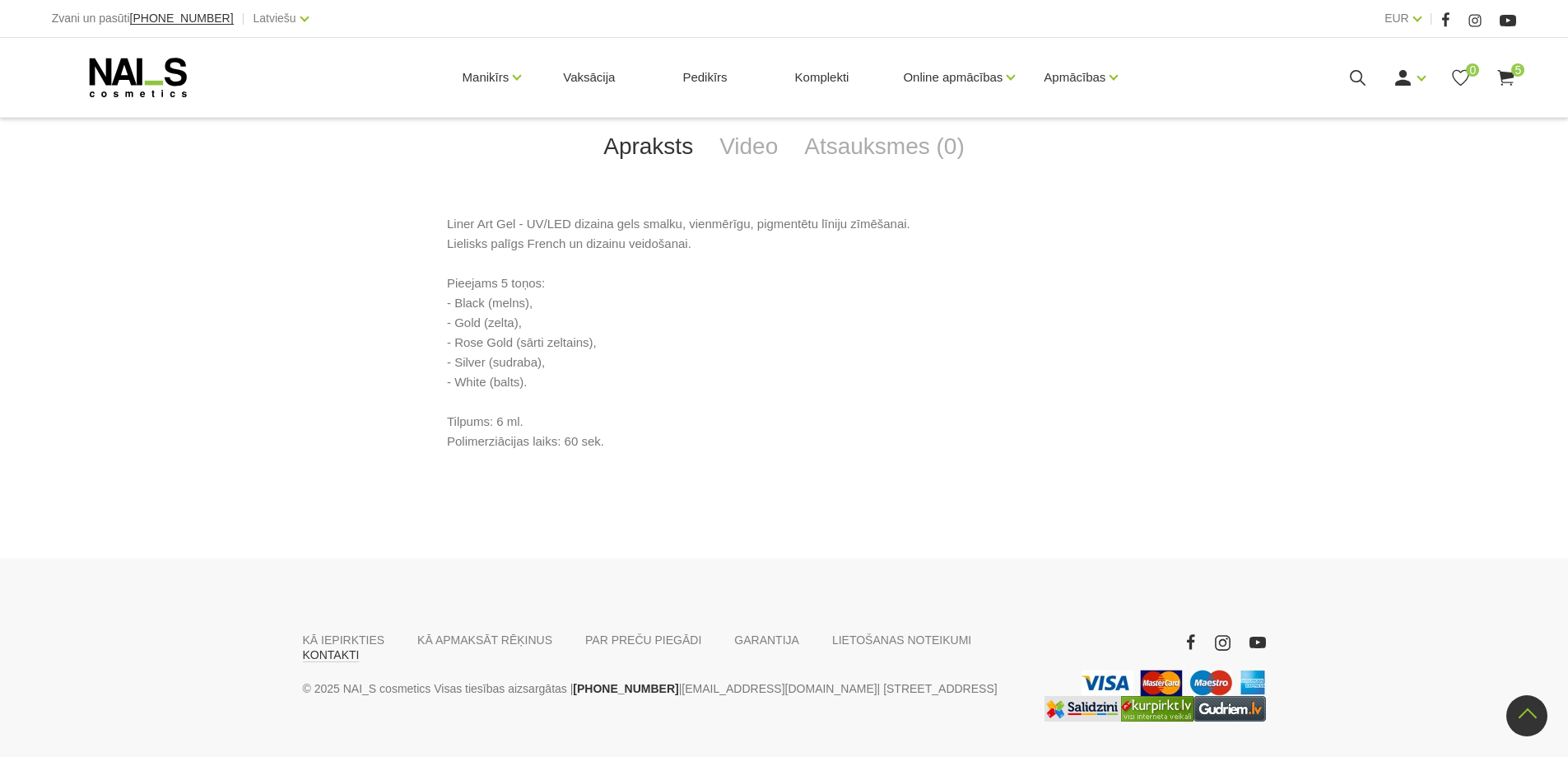
click at [360, 647] on link "KONTAKTI" at bounding box center [331, 654] width 56 height 15
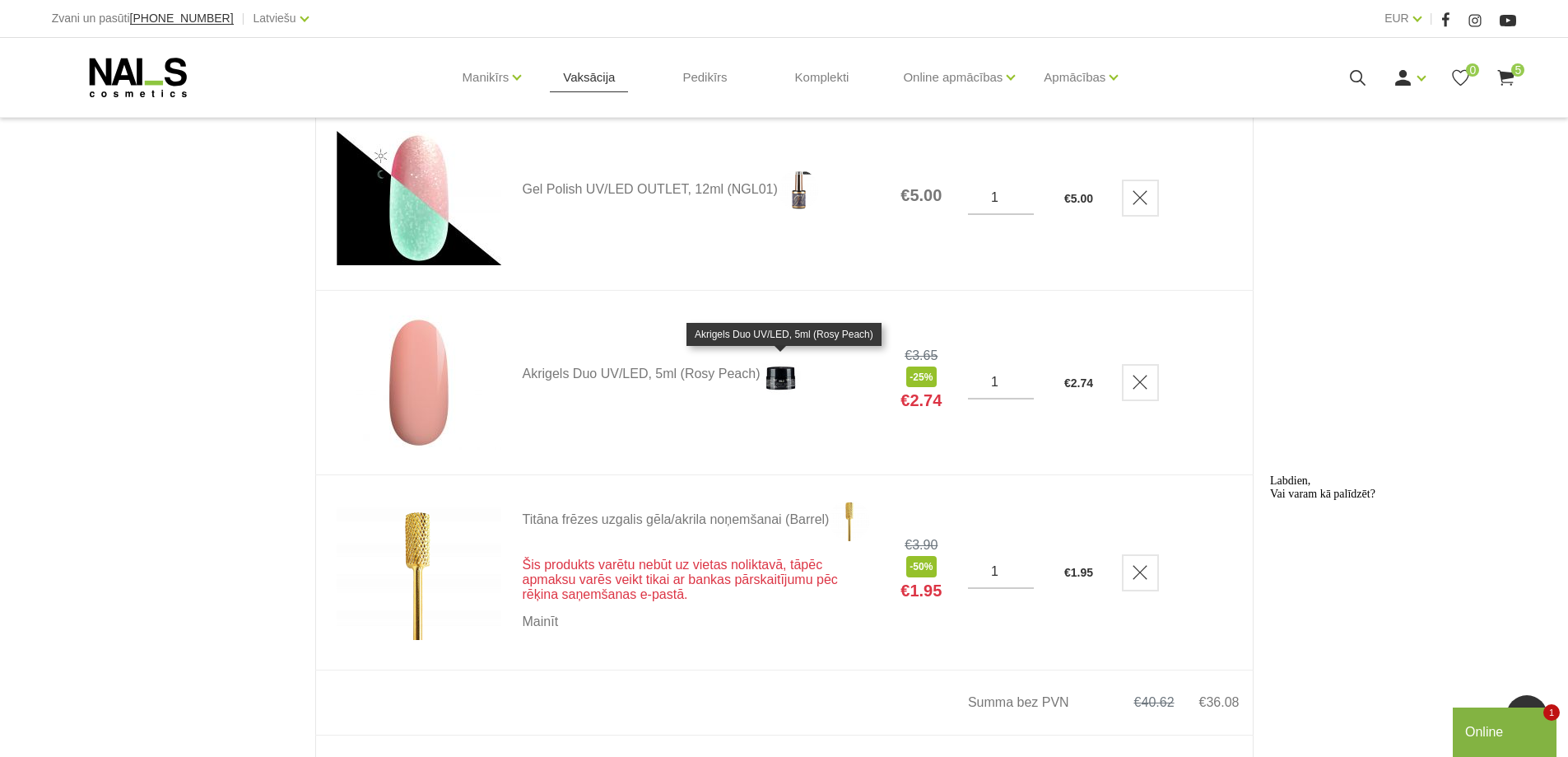
scroll to position [659, 0]
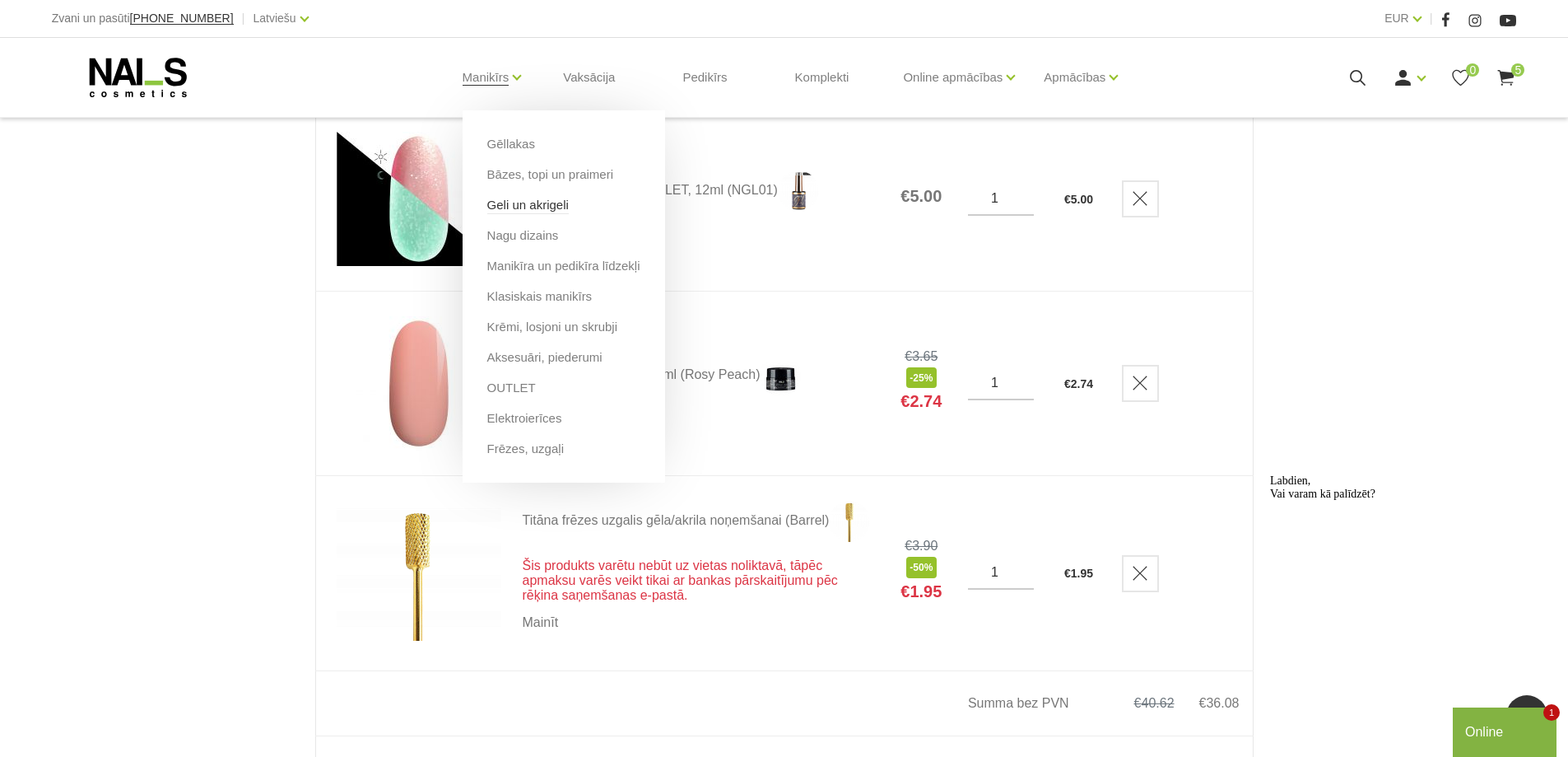
click at [514, 205] on link "Geli un akrigeli" at bounding box center [528, 204] width 82 height 18
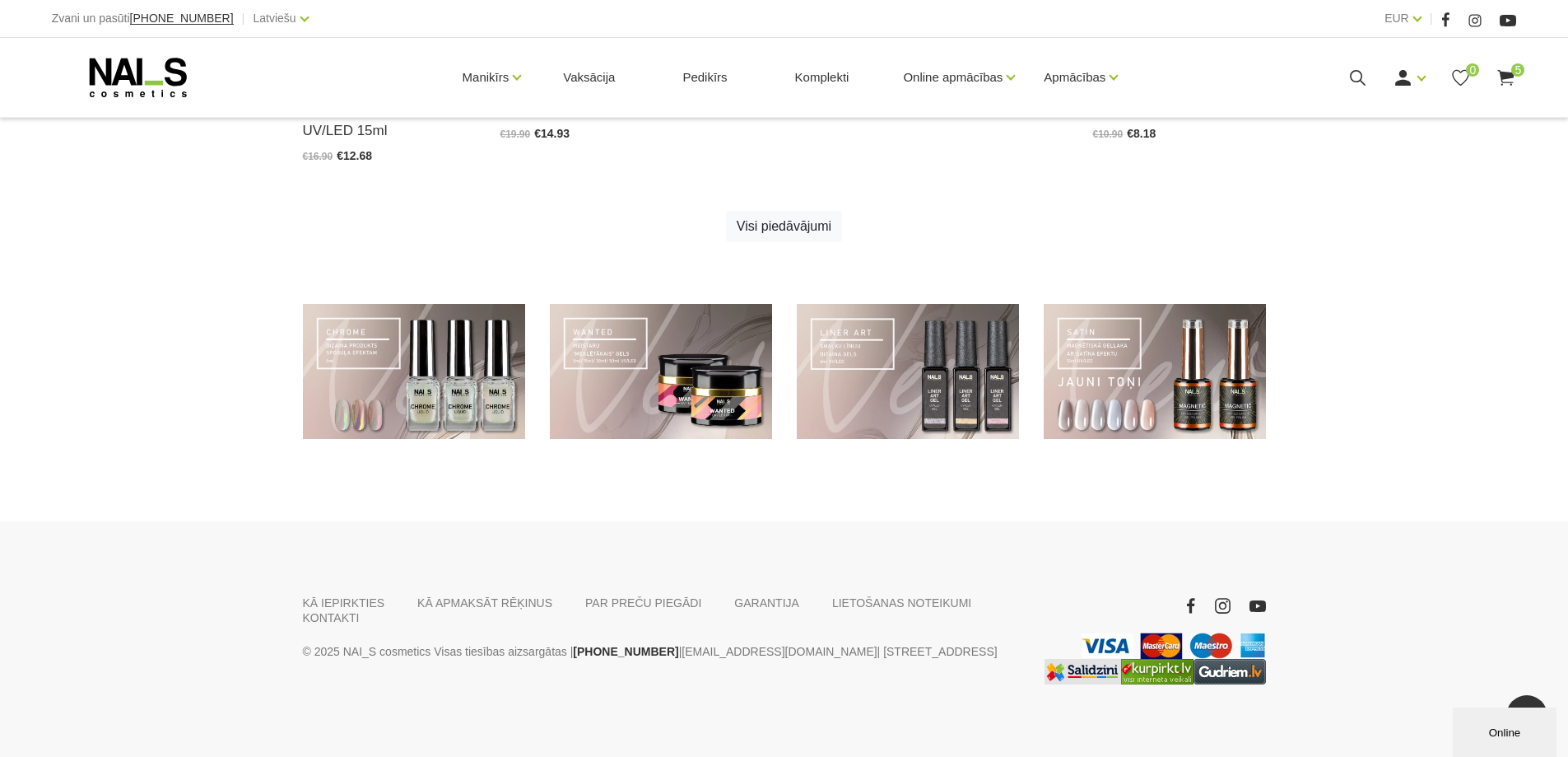
scroll to position [1185, 0]
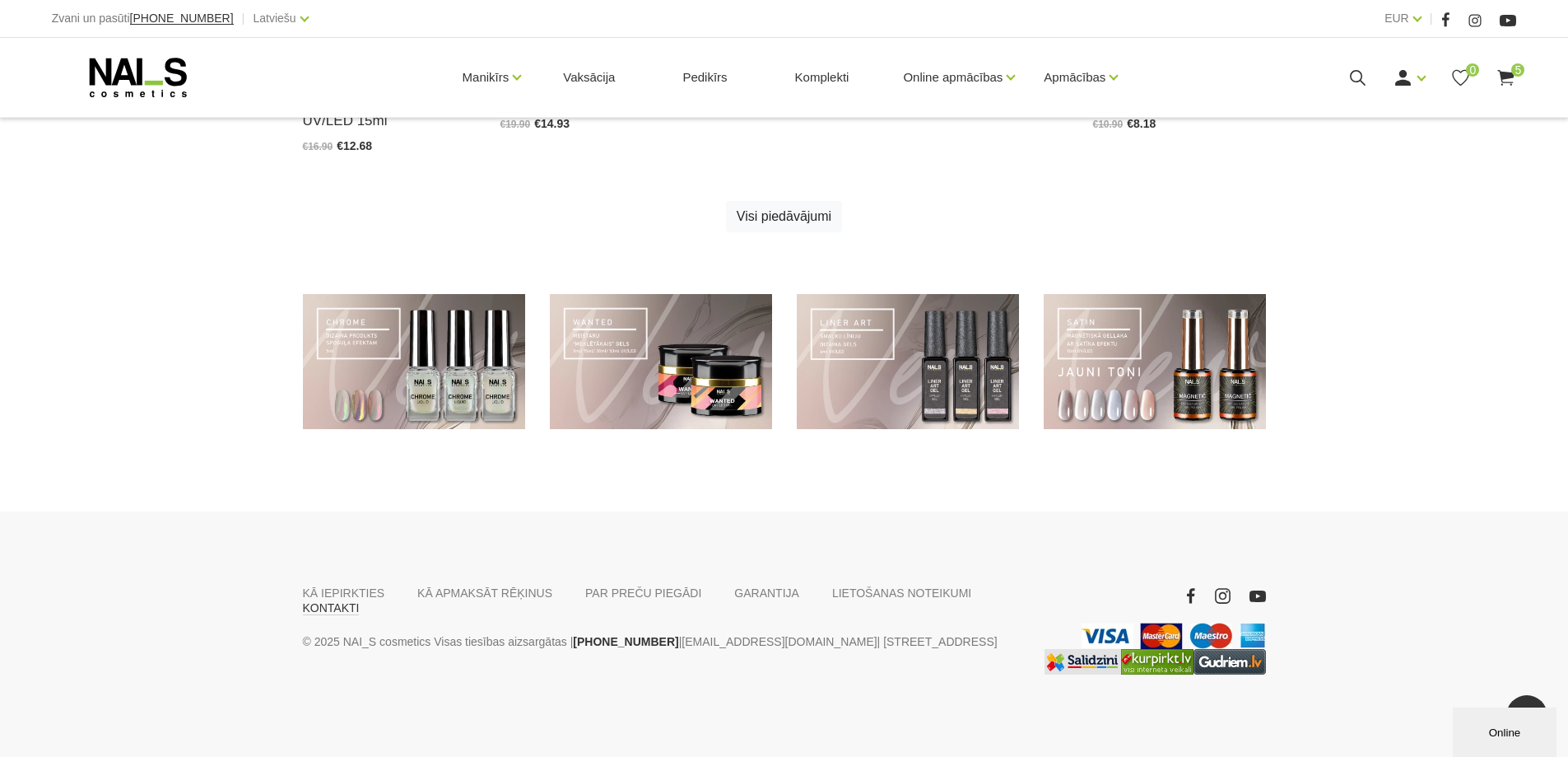
click at [360, 600] on link "KONTAKTI" at bounding box center [331, 607] width 56 height 15
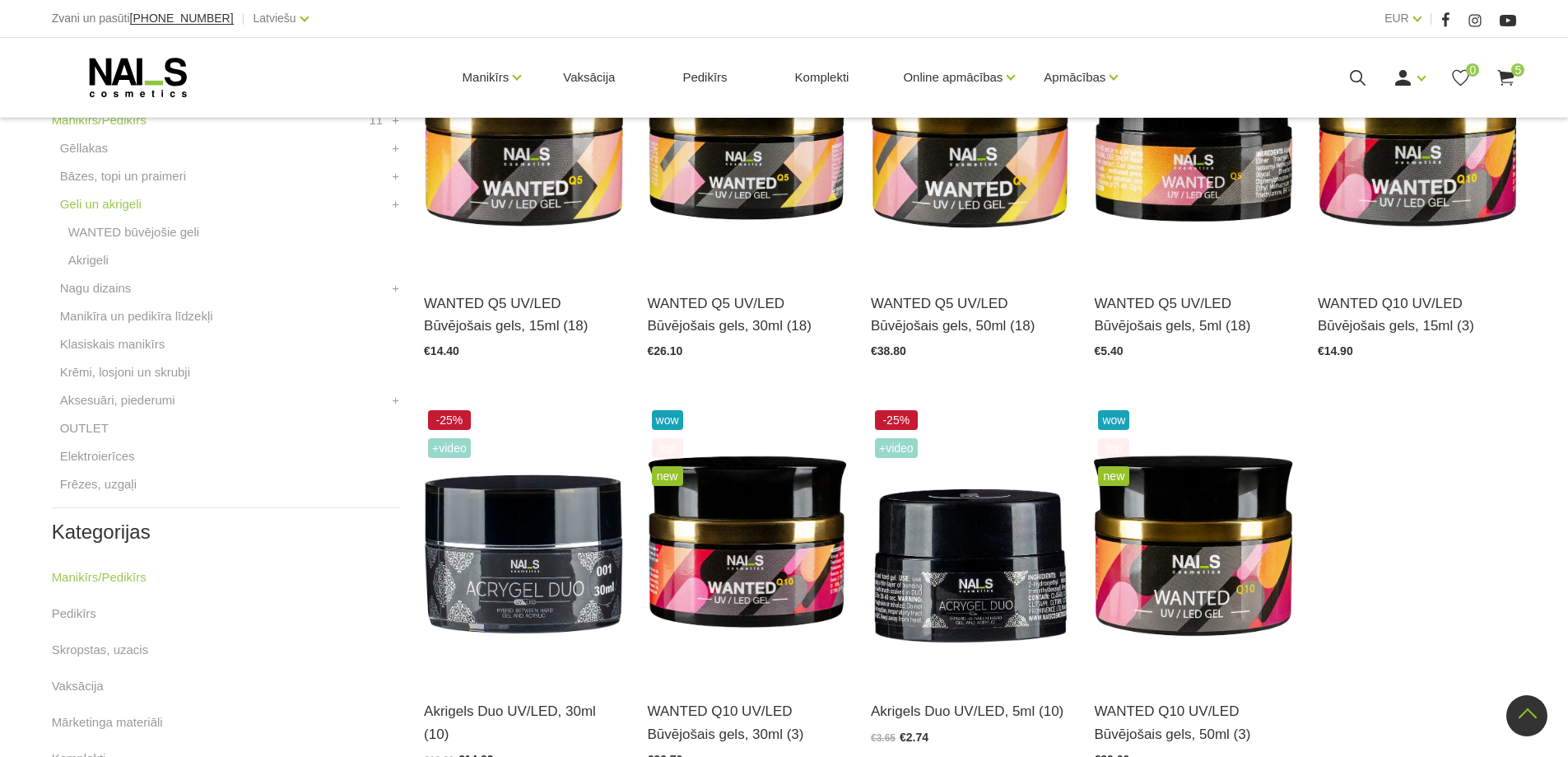
scroll to position [659, 0]
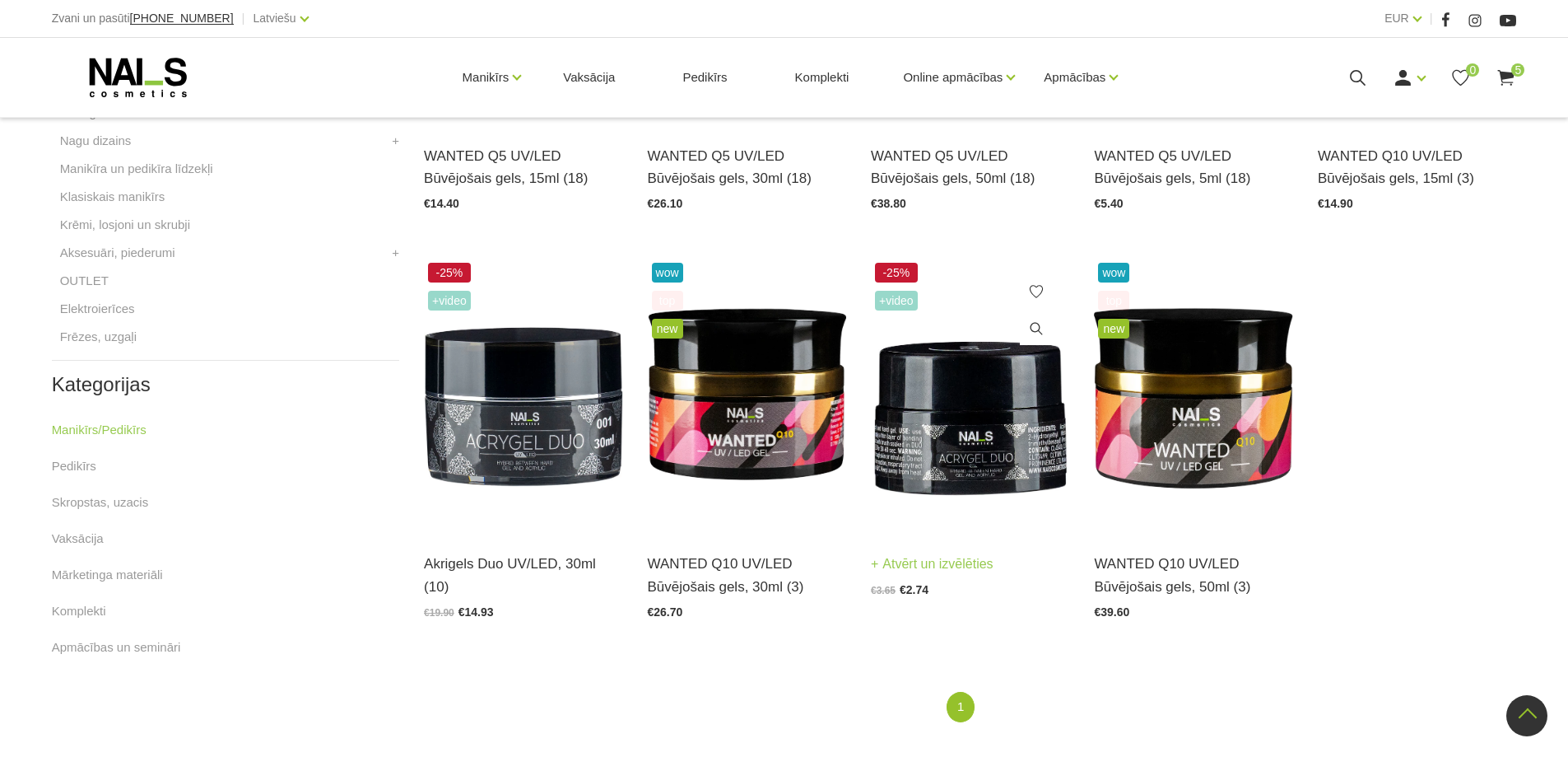
click at [965, 439] on img at bounding box center [971, 395] width 198 height 273
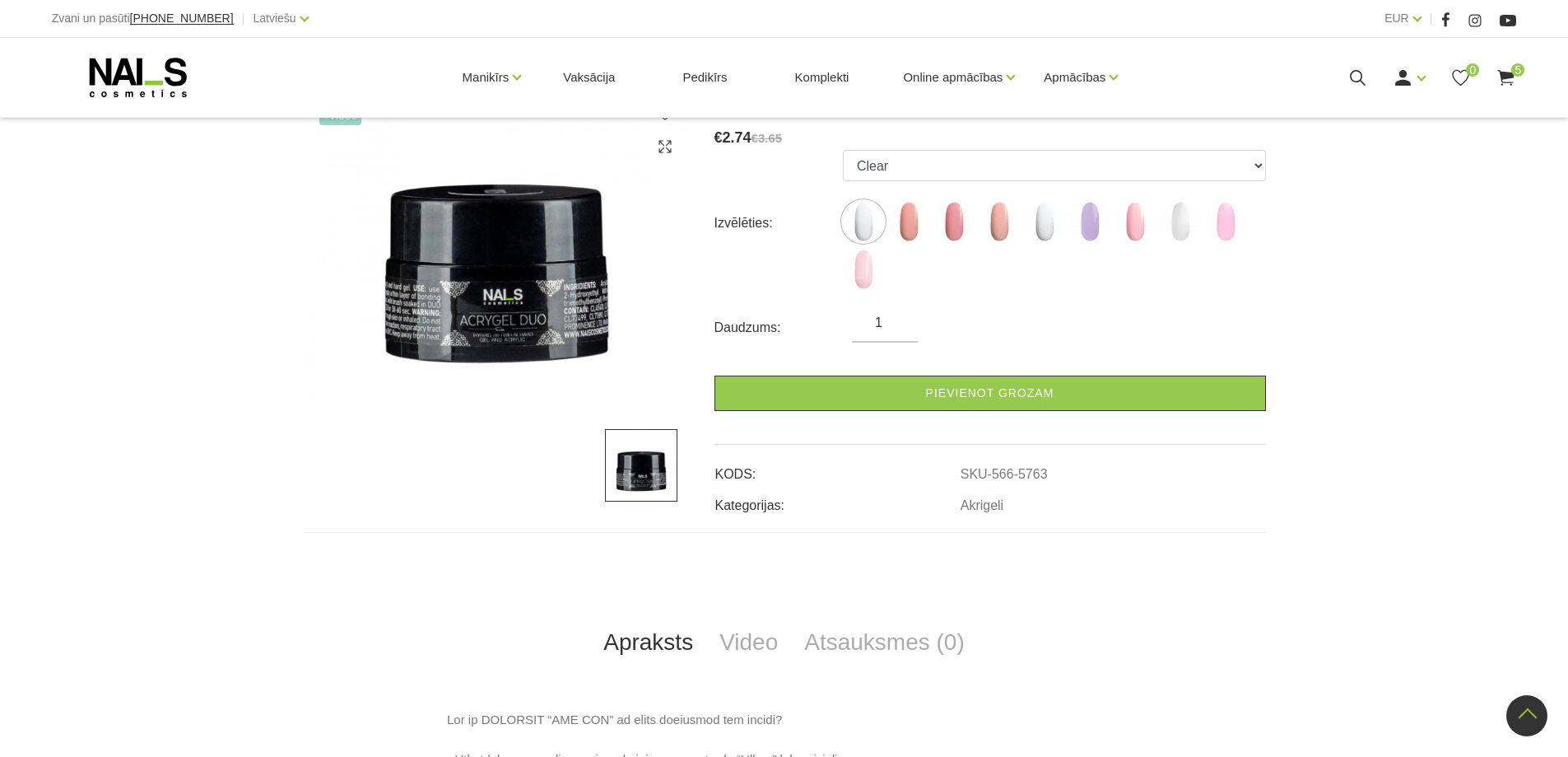
scroll to position [164, 0]
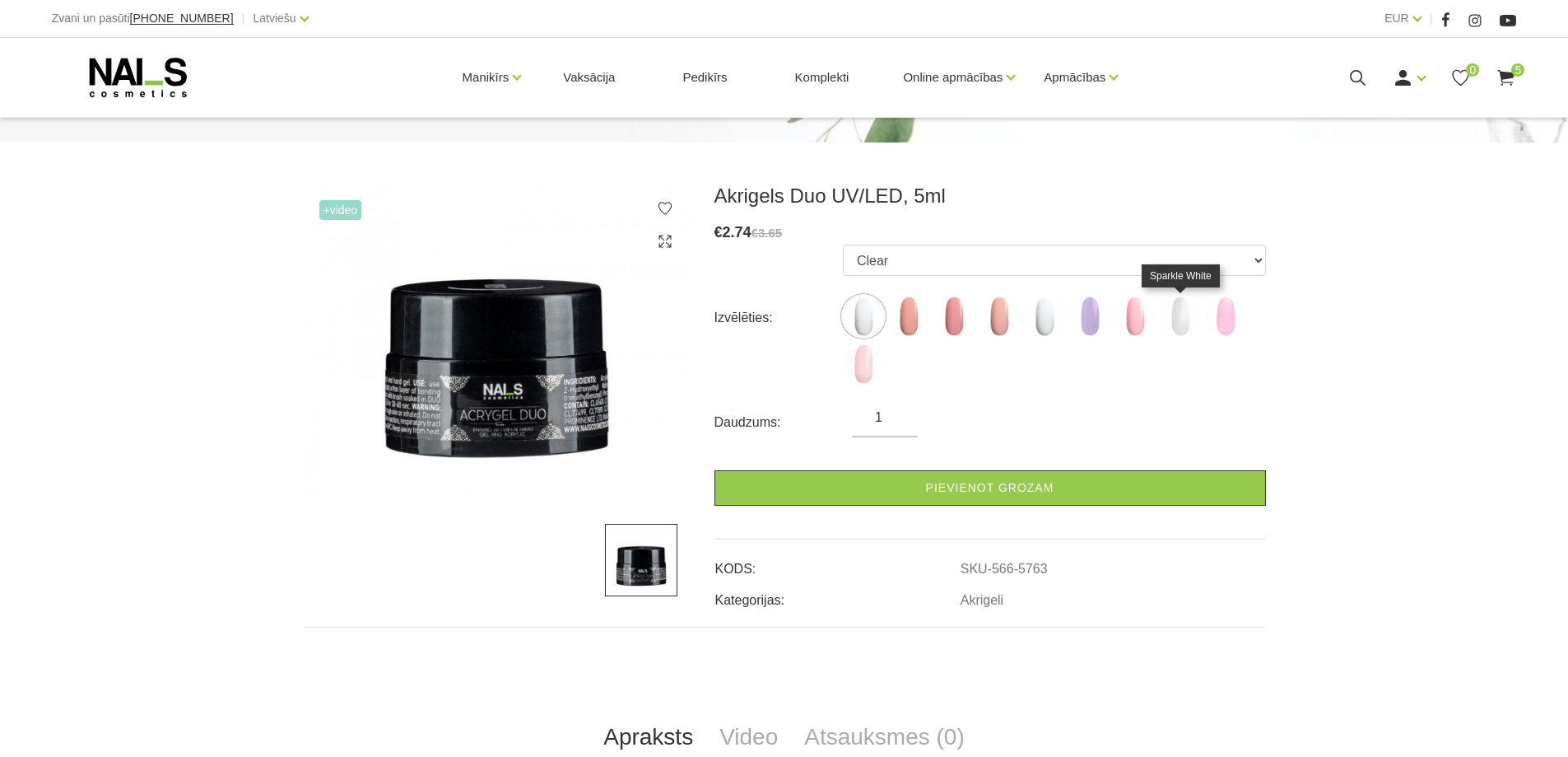
click at [1182, 322] on img at bounding box center [1181, 316] width 41 height 41
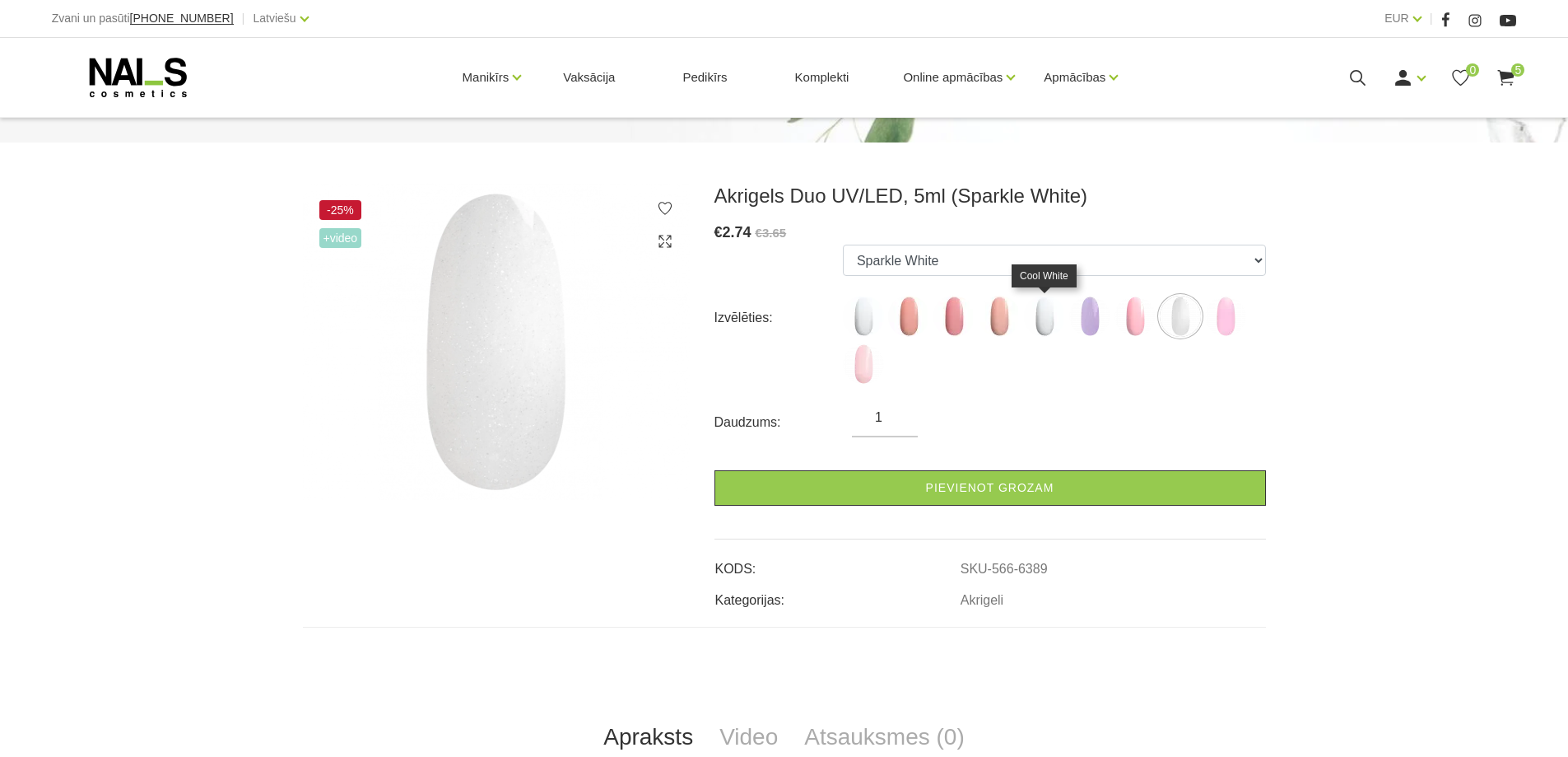
click at [1044, 316] on img at bounding box center [1045, 316] width 41 height 41
select select "5767"
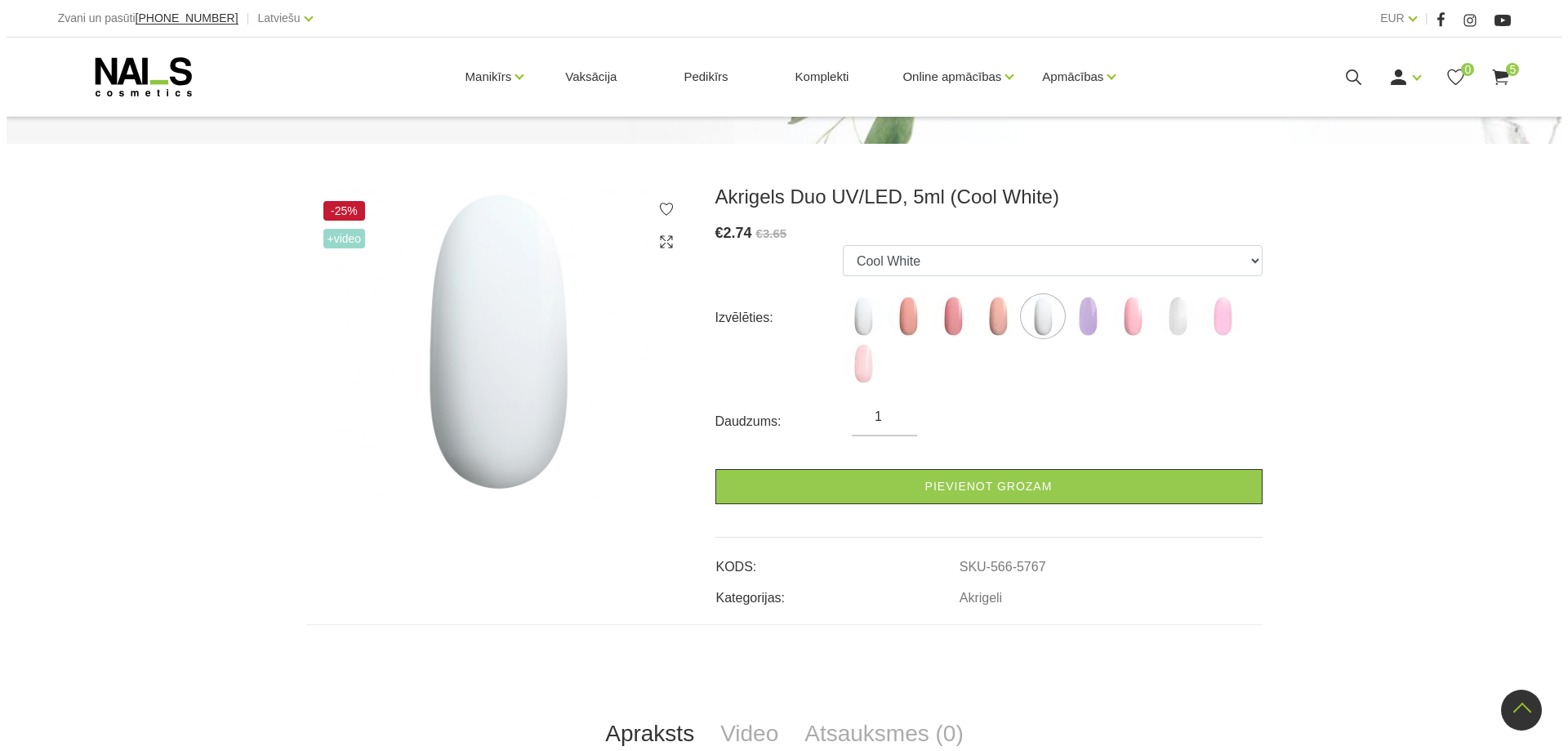
scroll to position [0, 0]
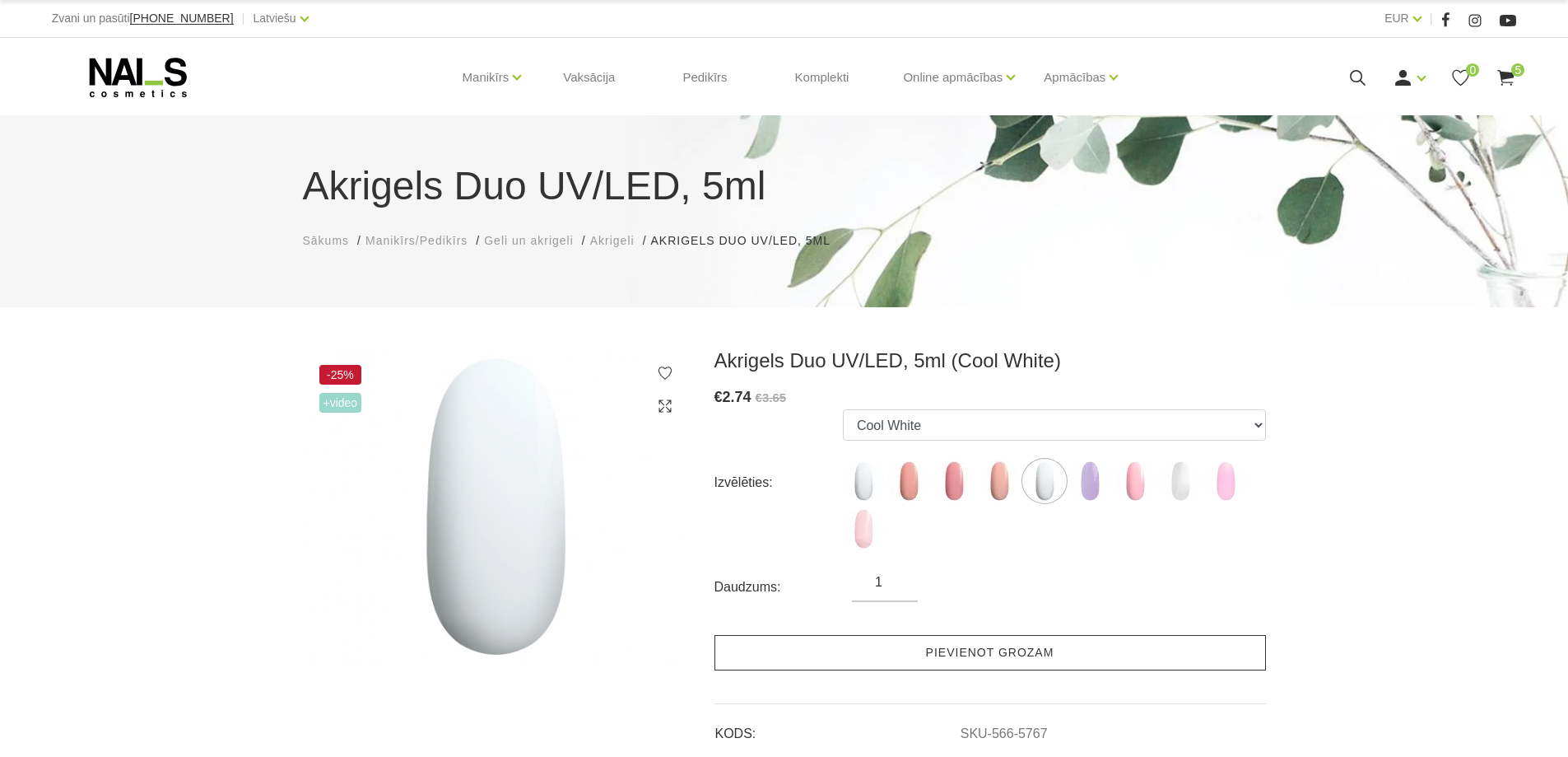
click at [990, 663] on link "Pievienot grozam" at bounding box center [990, 653] width 552 height 35
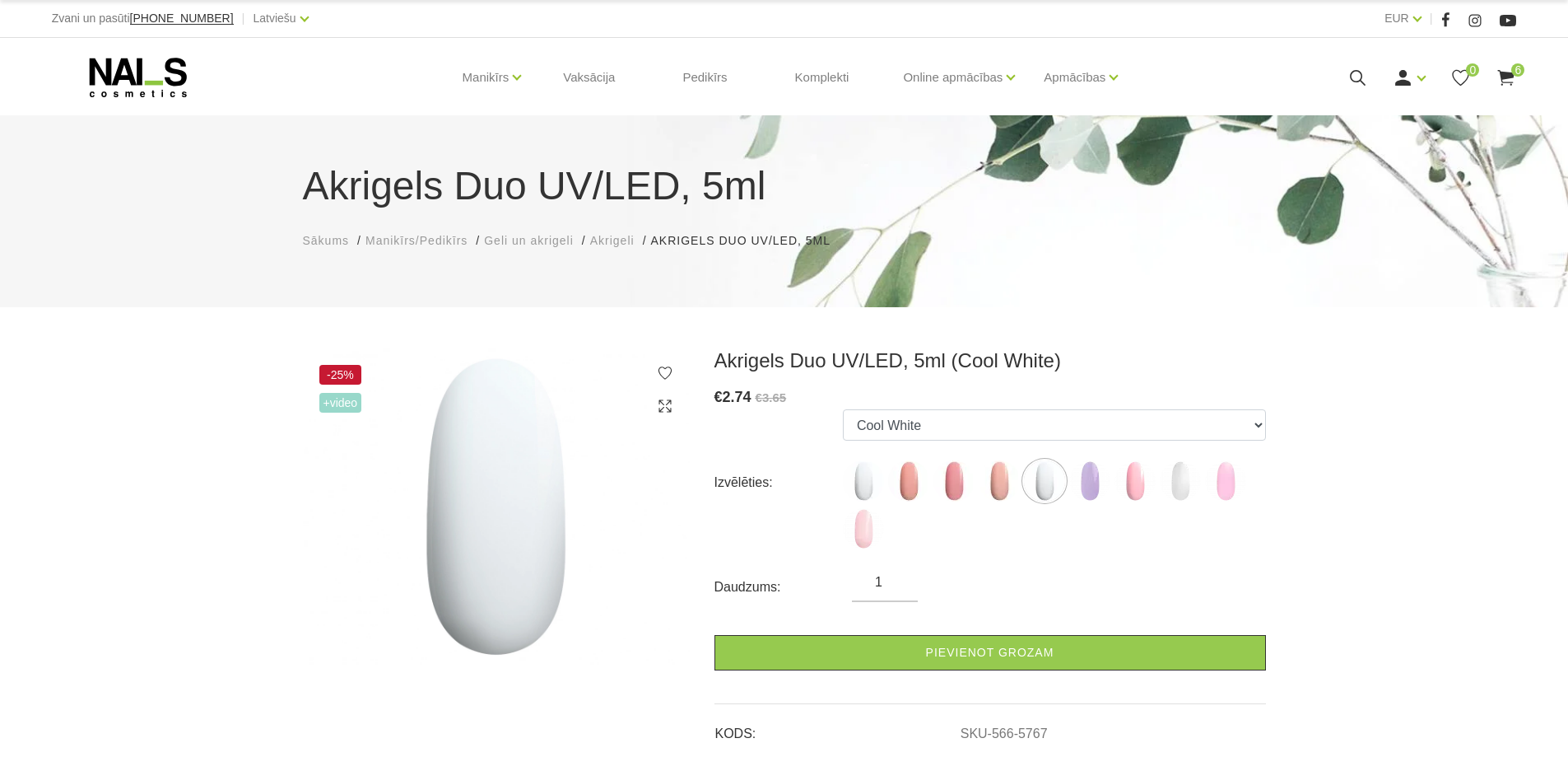
click at [1502, 77] on use at bounding box center [1507, 78] width 17 height 16
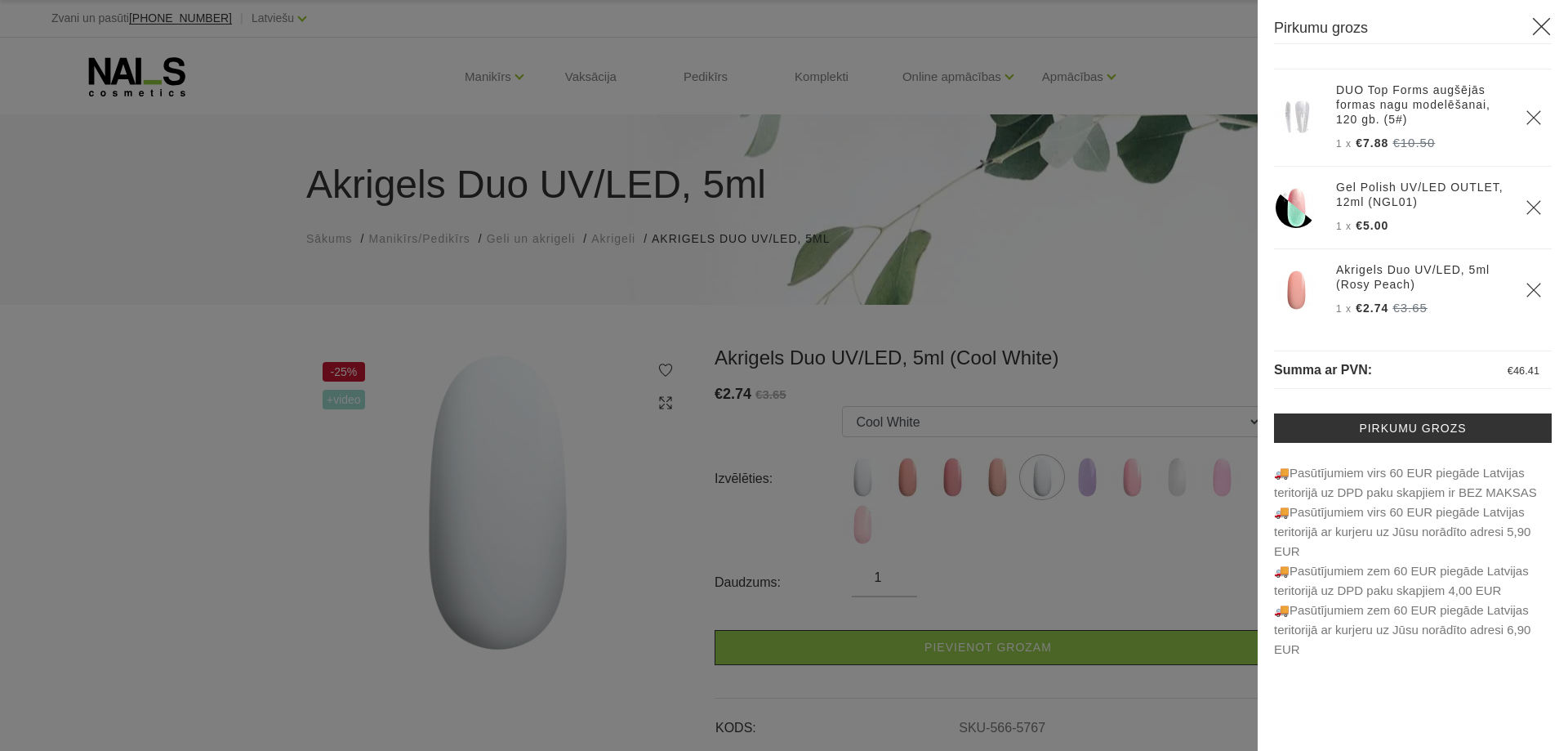
scroll to position [266, 0]
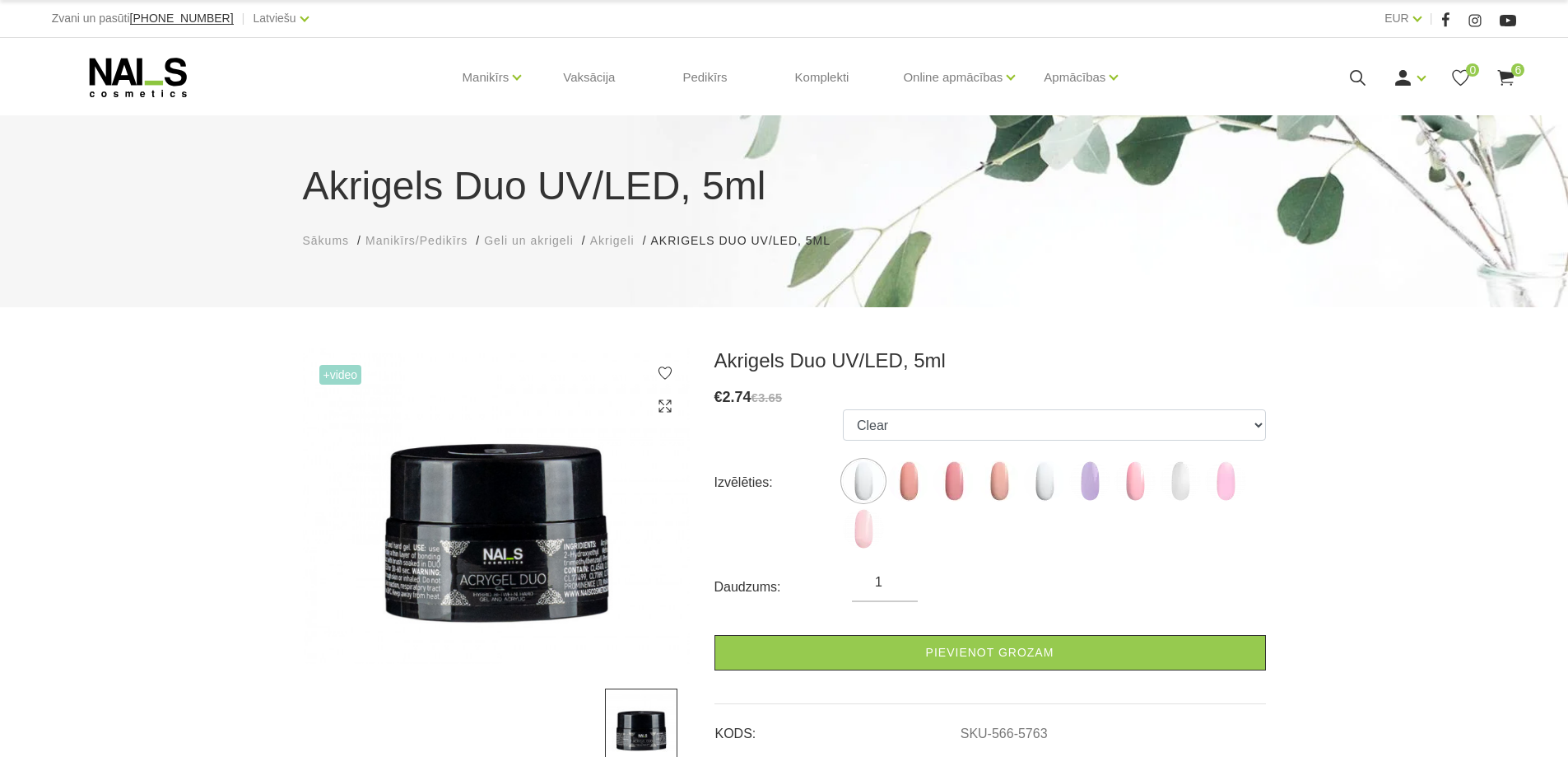
click at [1509, 68] on icon at bounding box center [1506, 77] width 20 height 20
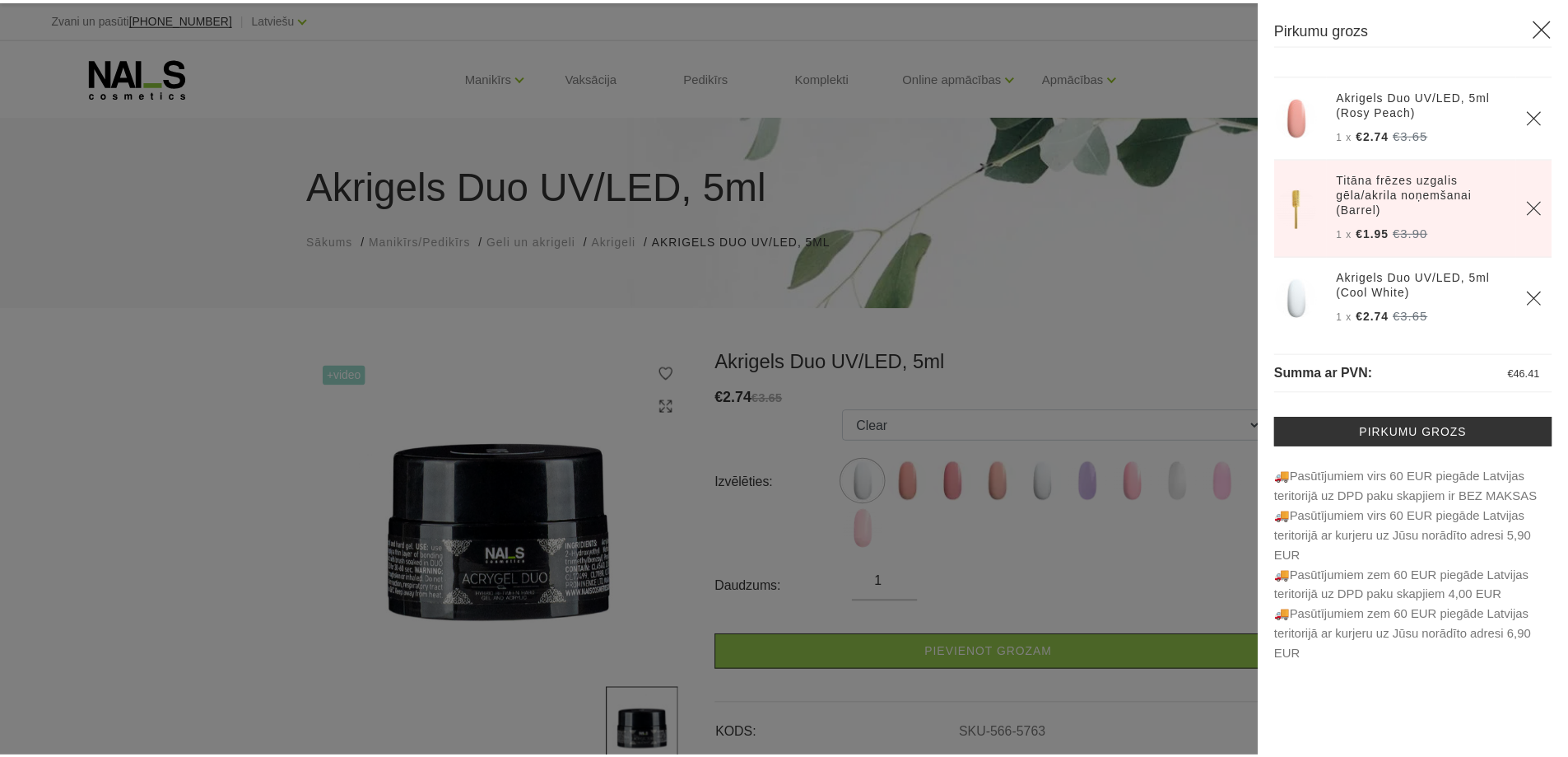
scroll to position [269, 0]
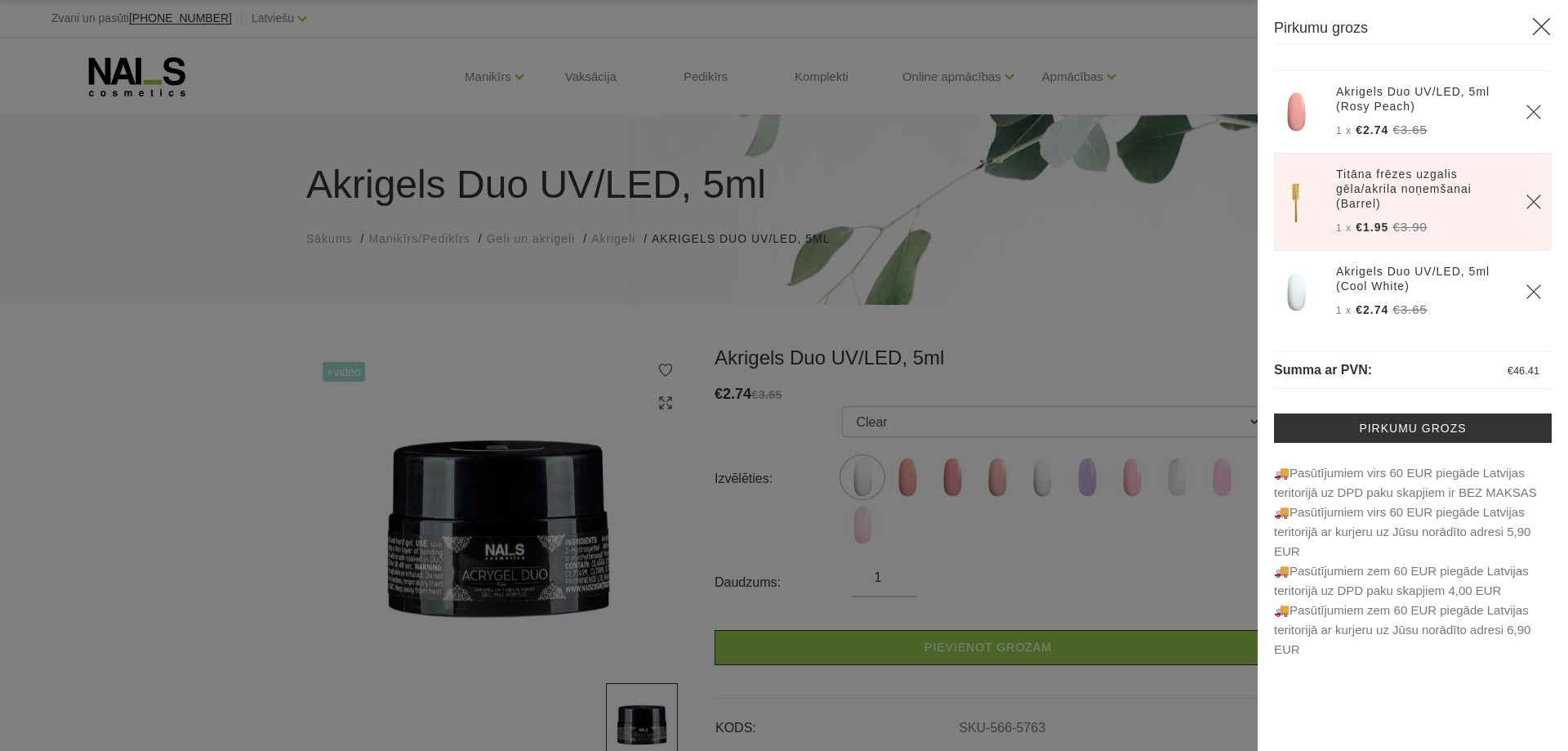
click at [210, 362] on div at bounding box center [784, 376] width 1568 height 751
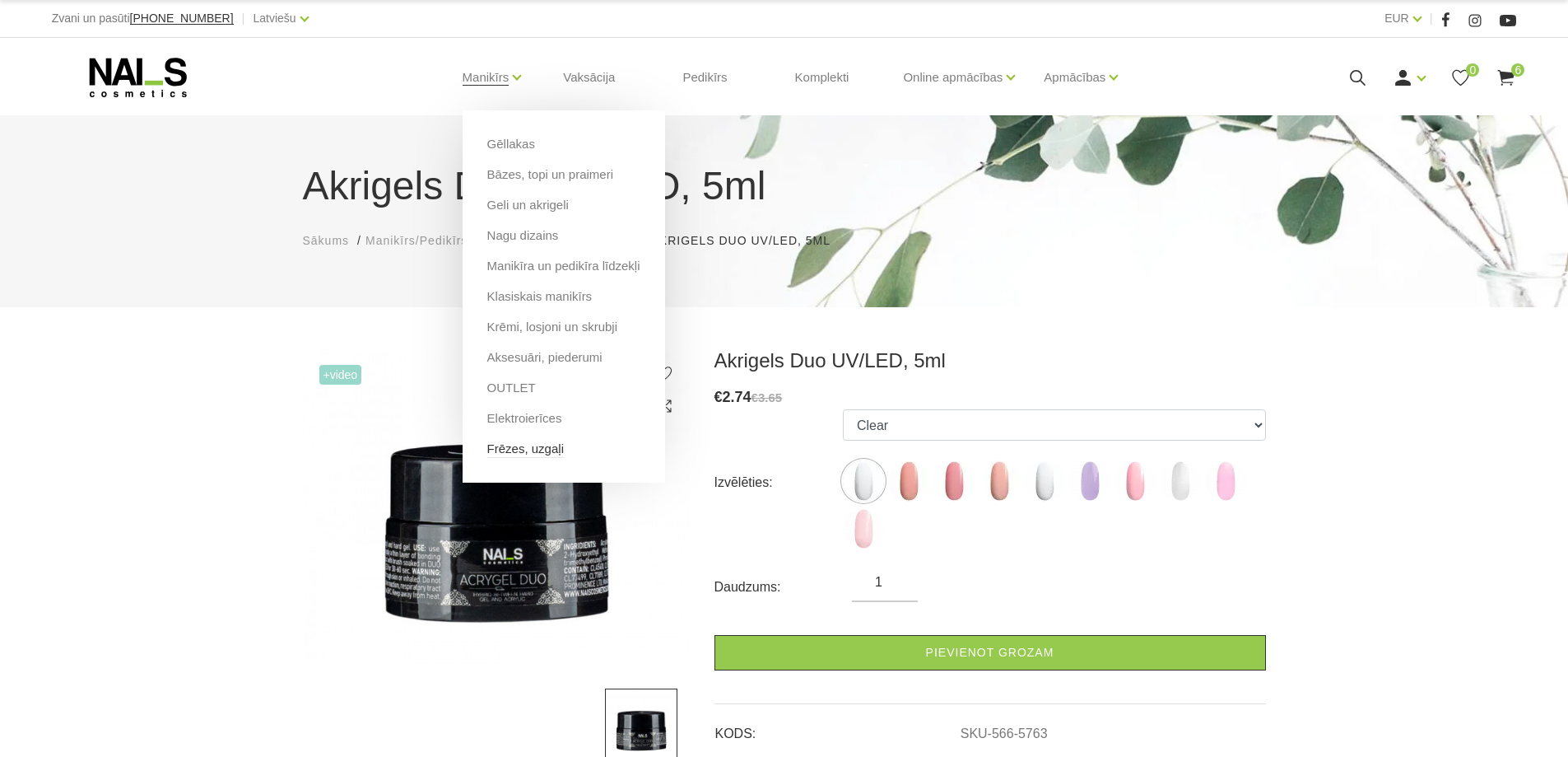
click at [517, 454] on link "Frēzes, uzgaļi" at bounding box center [525, 449] width 77 height 18
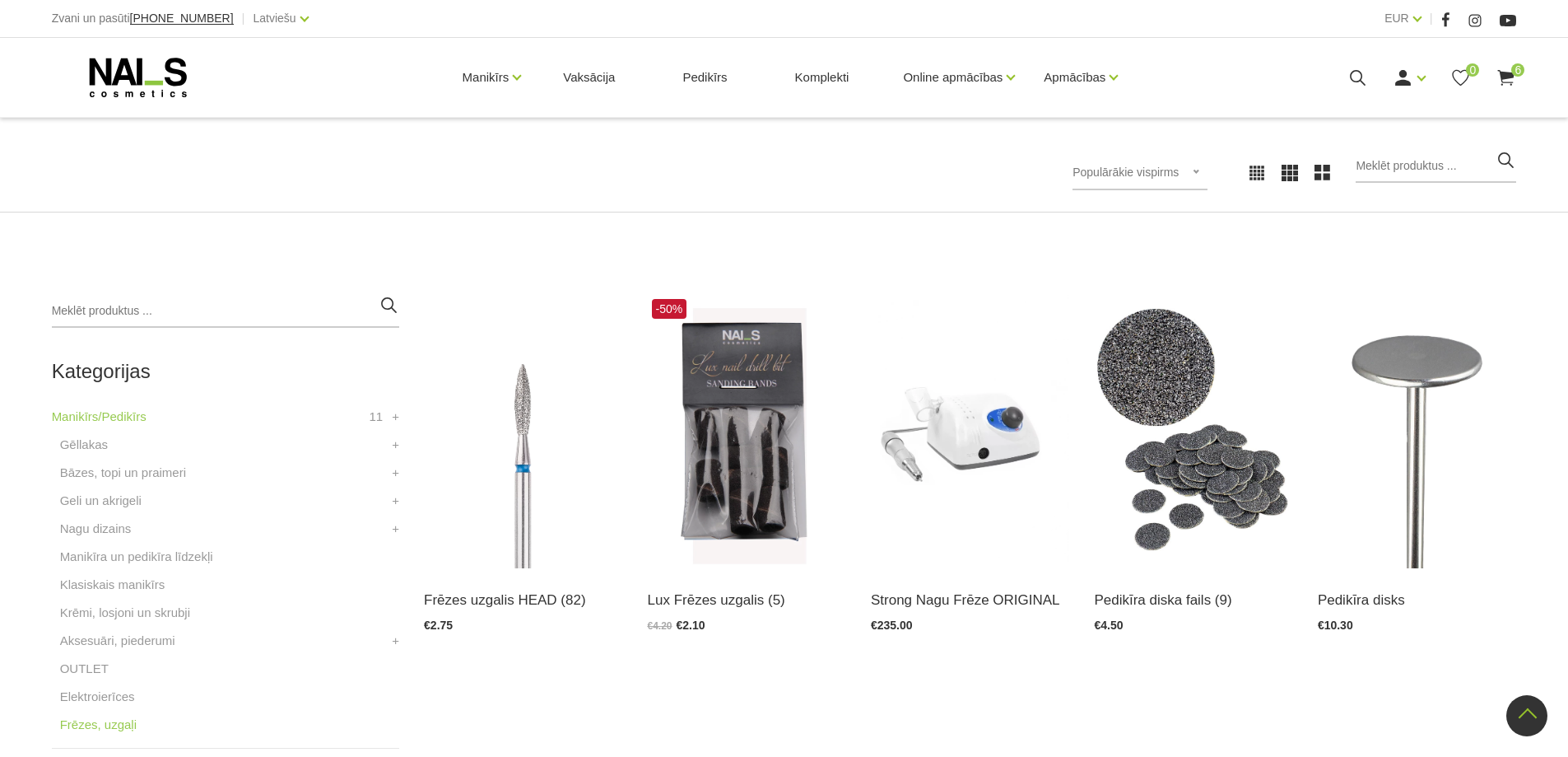
scroll to position [164, 0]
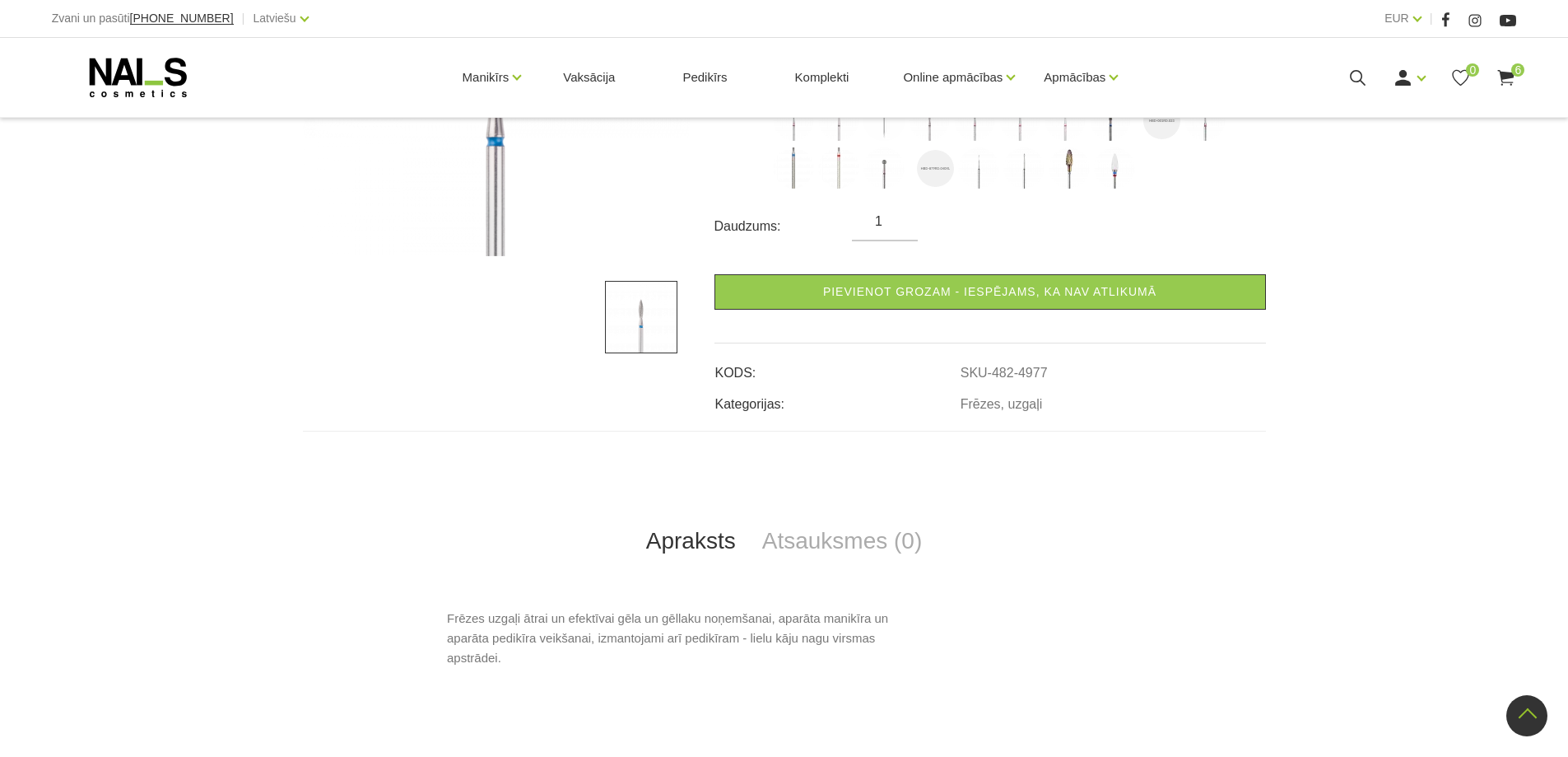
scroll to position [164, 0]
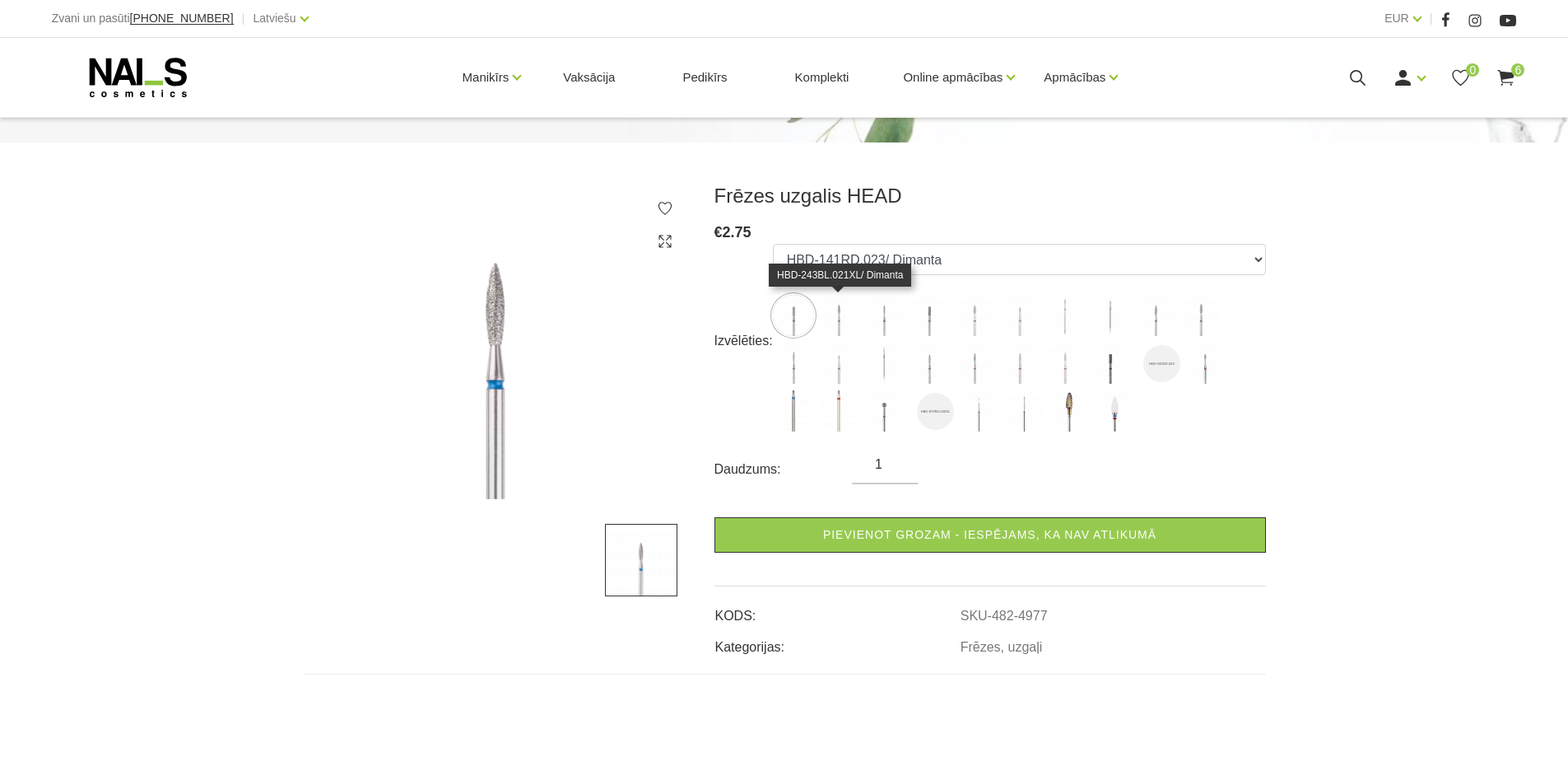
click at [829, 315] on img at bounding box center [838, 315] width 41 height 41
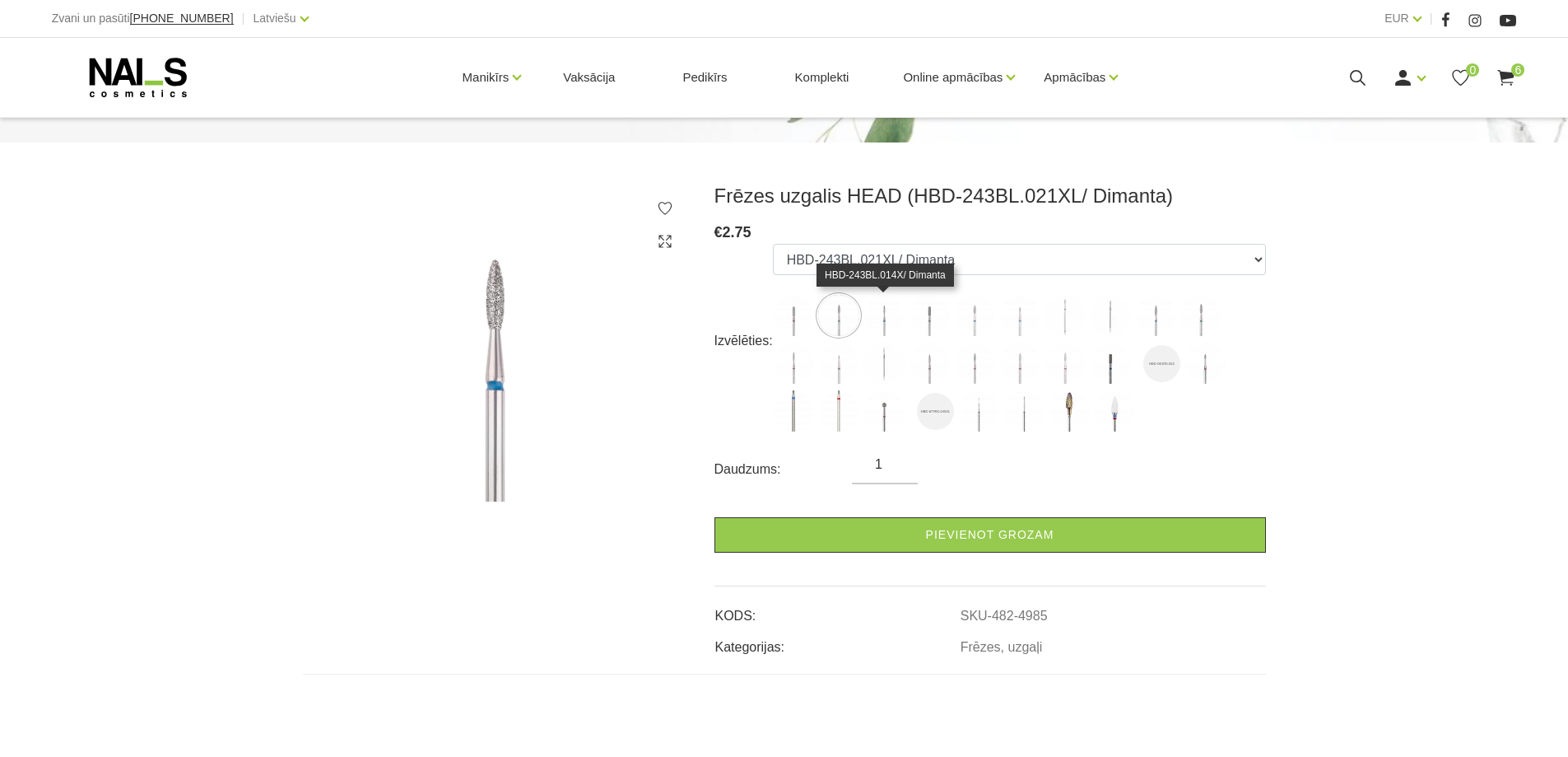
click at [881, 321] on img at bounding box center [884, 315] width 41 height 41
click at [920, 319] on img at bounding box center [929, 315] width 41 height 41
click at [979, 324] on img at bounding box center [975, 315] width 41 height 41
click at [1018, 330] on img at bounding box center [1020, 315] width 41 height 41
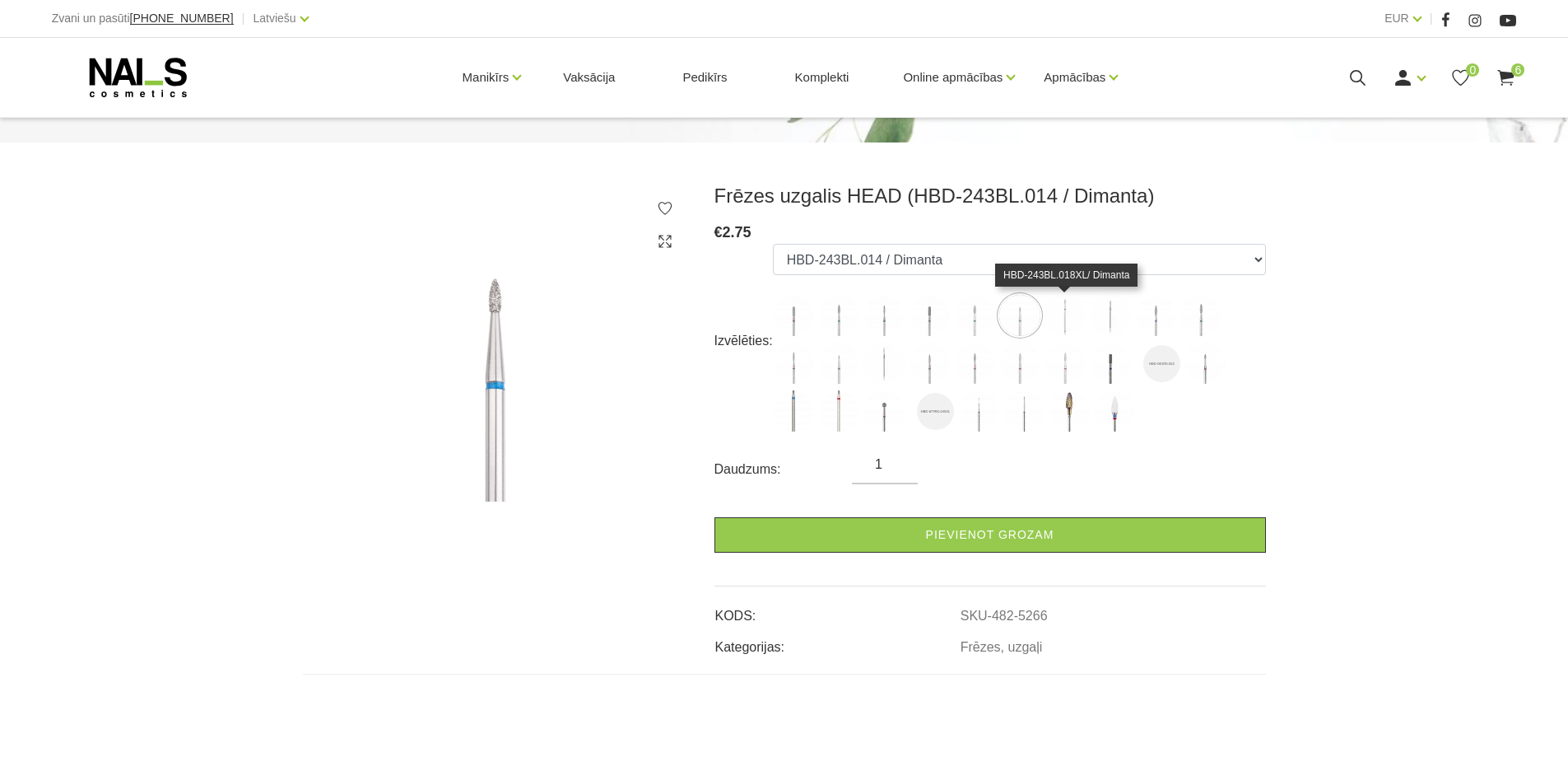
click at [1063, 321] on img at bounding box center [1065, 315] width 41 height 41
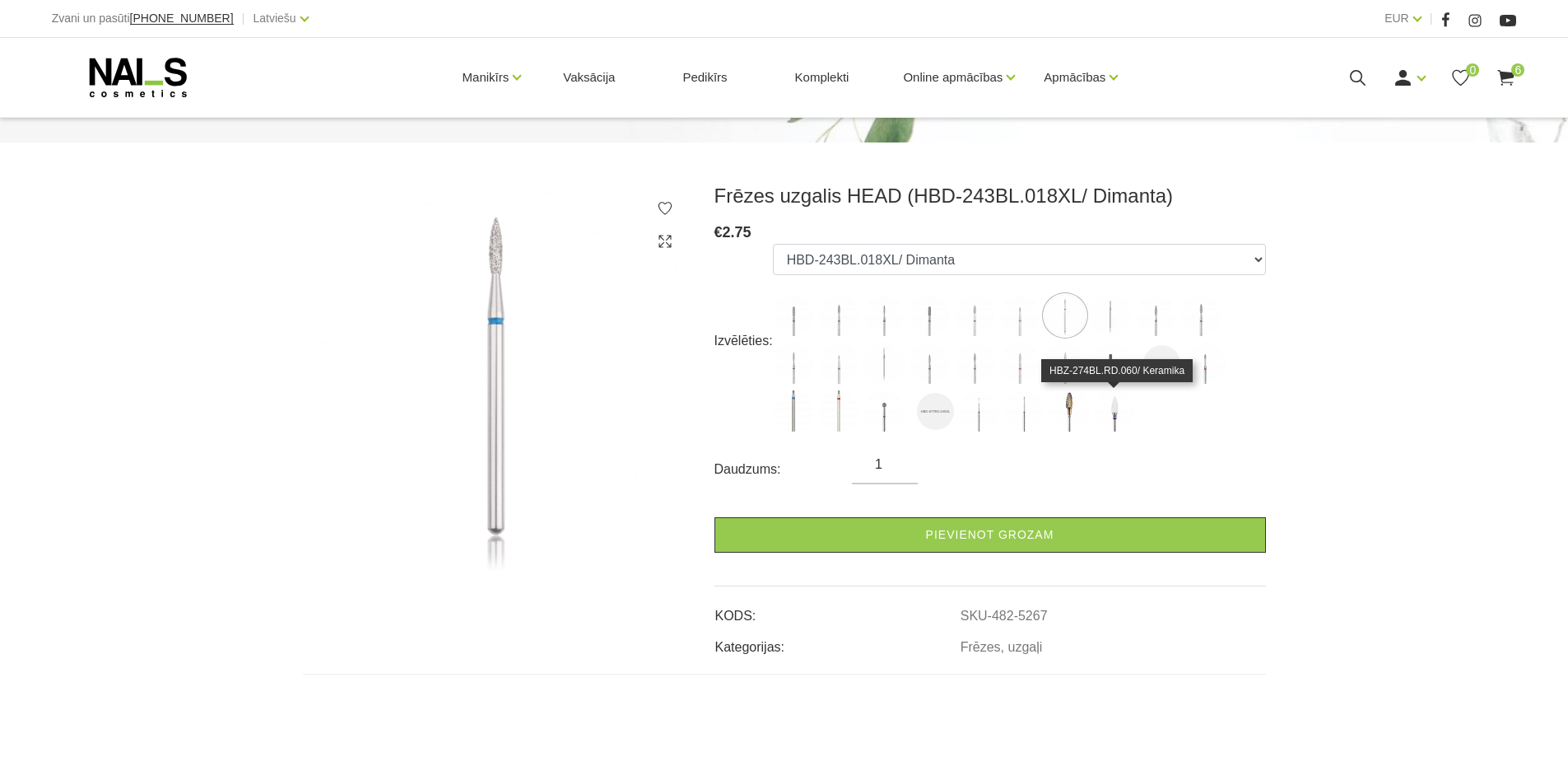
click at [1111, 419] on img at bounding box center [1115, 411] width 41 height 41
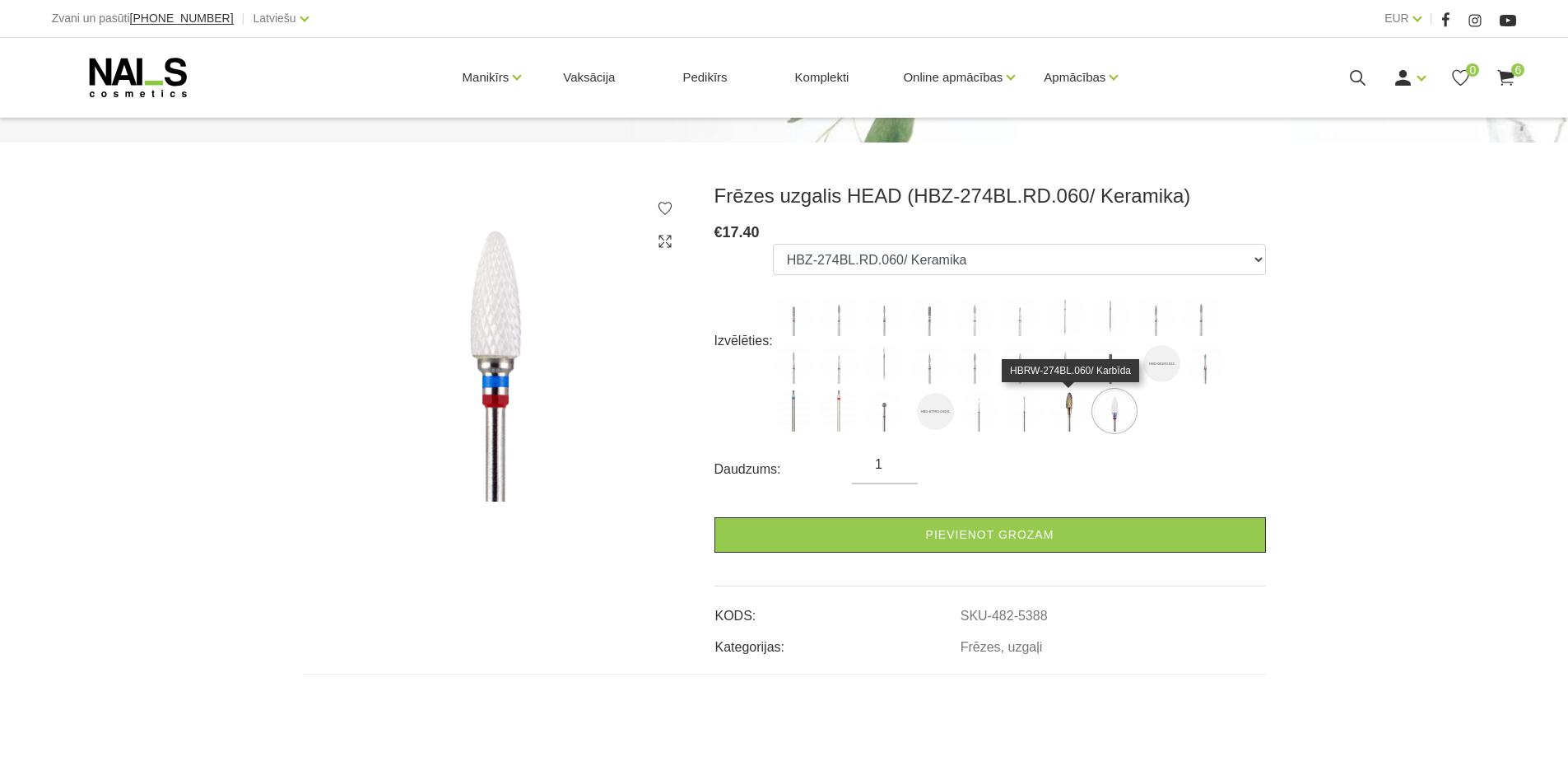
click at [1064, 415] on img at bounding box center [1069, 411] width 41 height 41
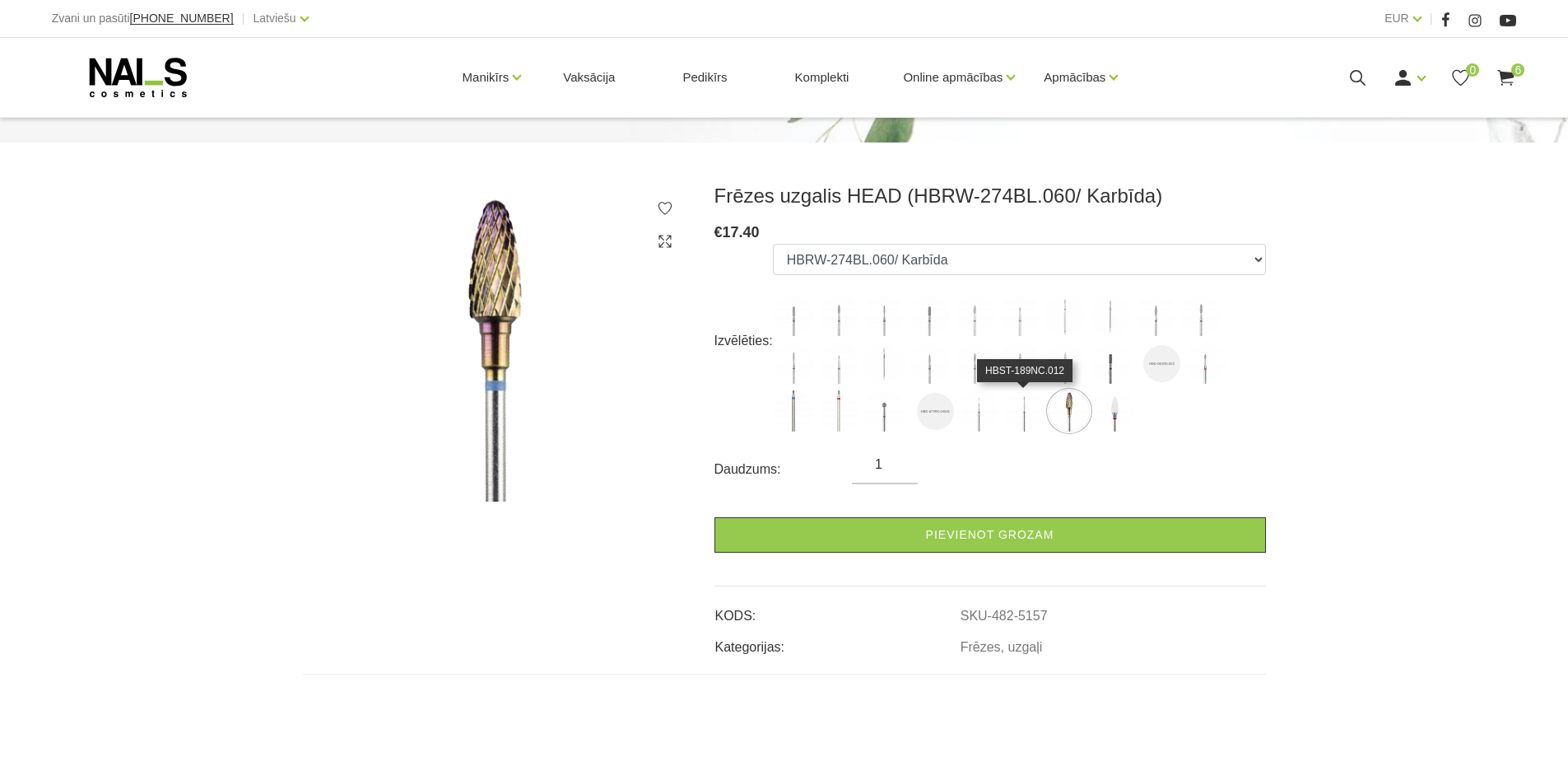
click at [1025, 415] on img at bounding box center [1024, 411] width 41 height 41
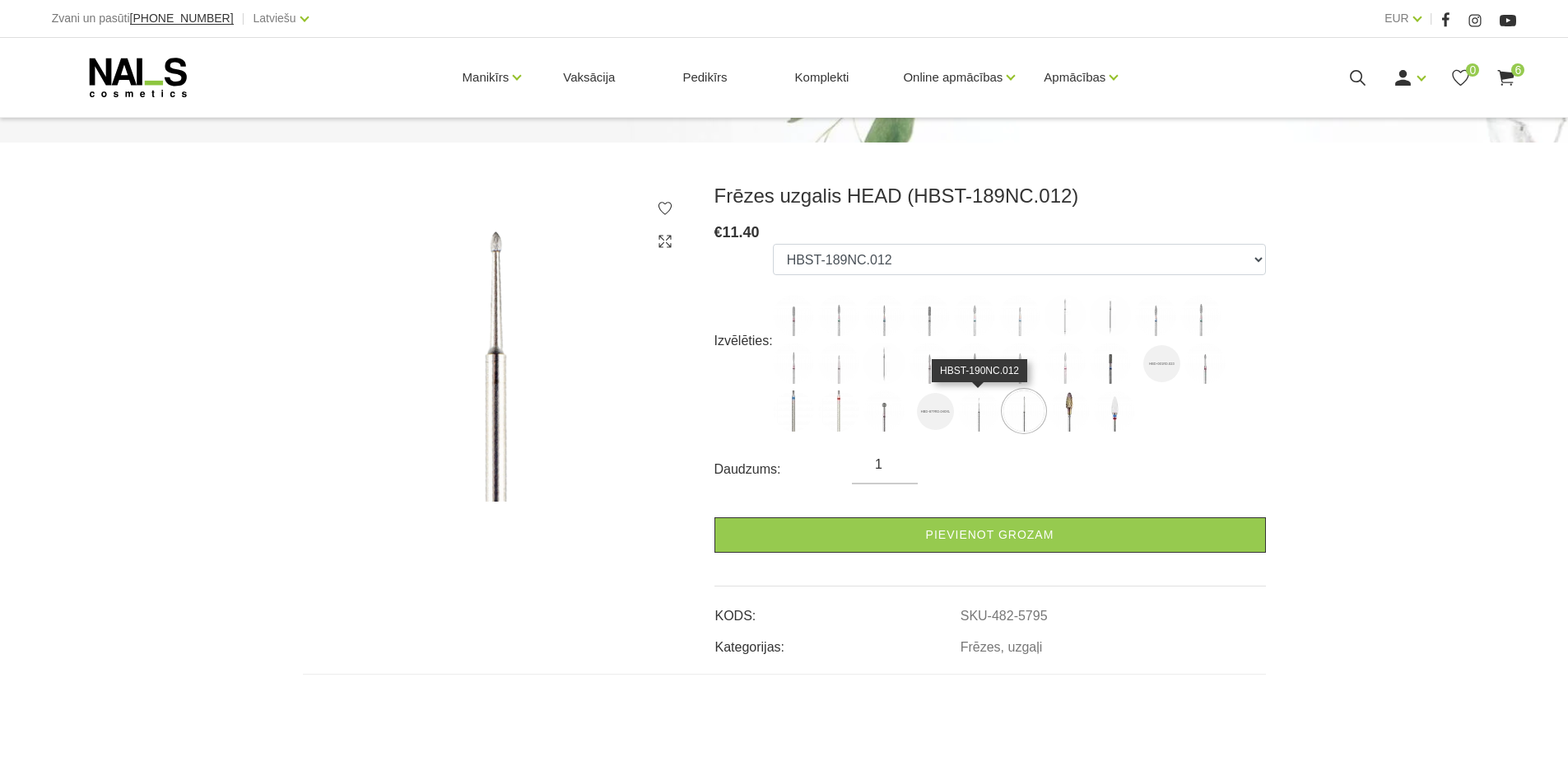
click at [977, 415] on img at bounding box center [979, 411] width 41 height 41
click at [926, 419] on img at bounding box center [936, 412] width 37 height 37
click at [878, 425] on img at bounding box center [884, 411] width 41 height 41
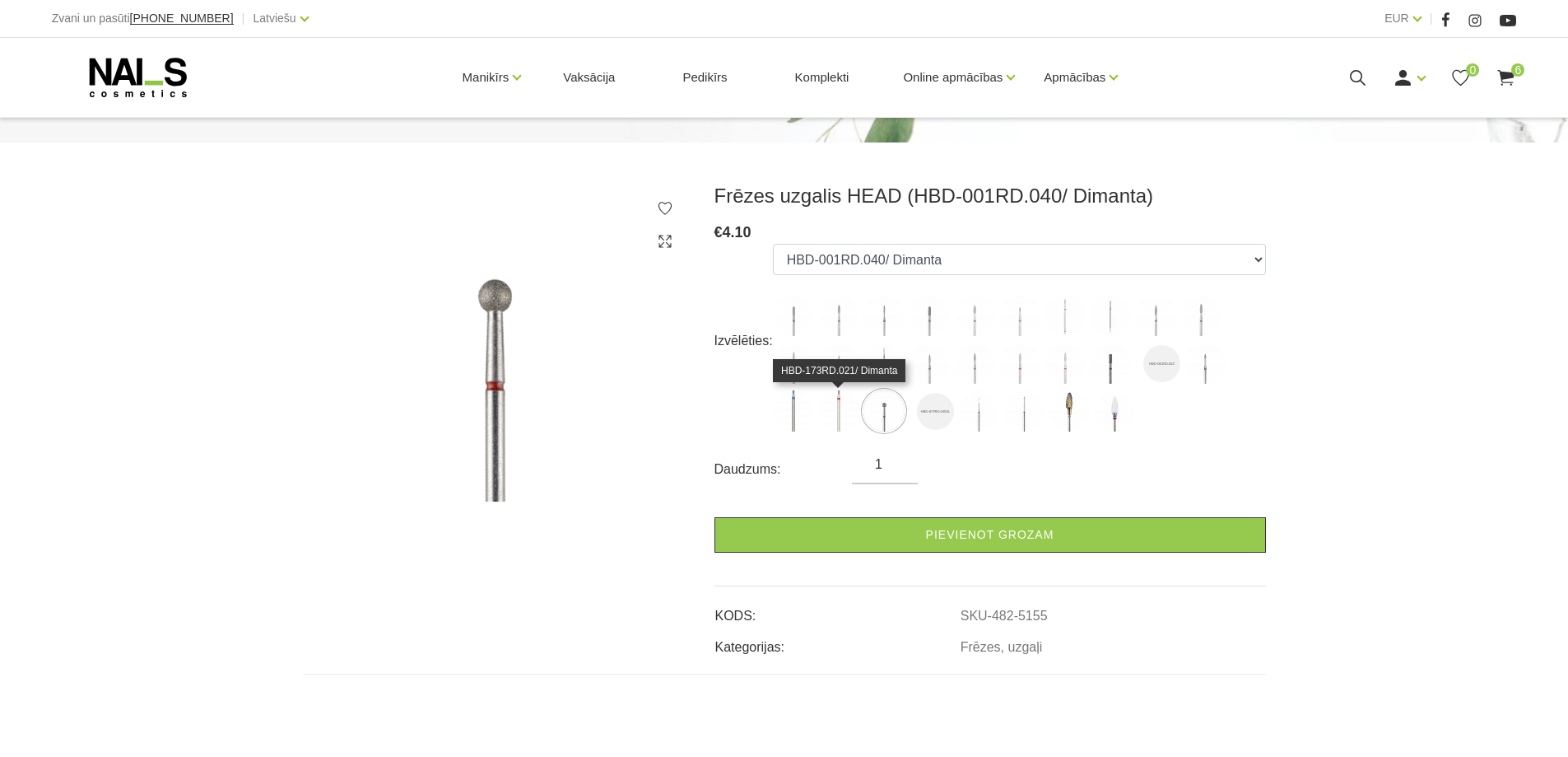
click at [835, 417] on img at bounding box center [838, 411] width 41 height 41
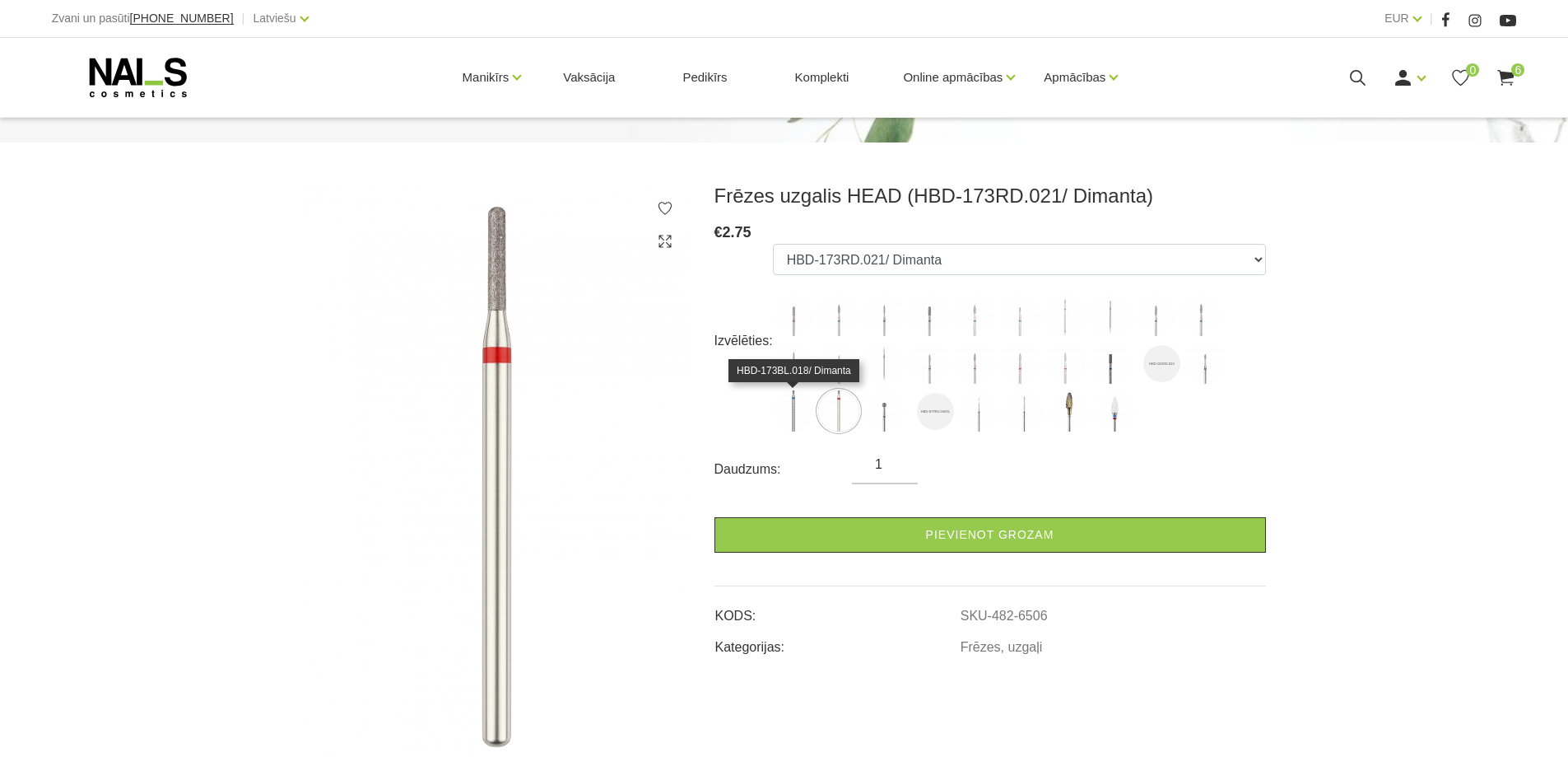
click at [794, 412] on img at bounding box center [794, 411] width 41 height 41
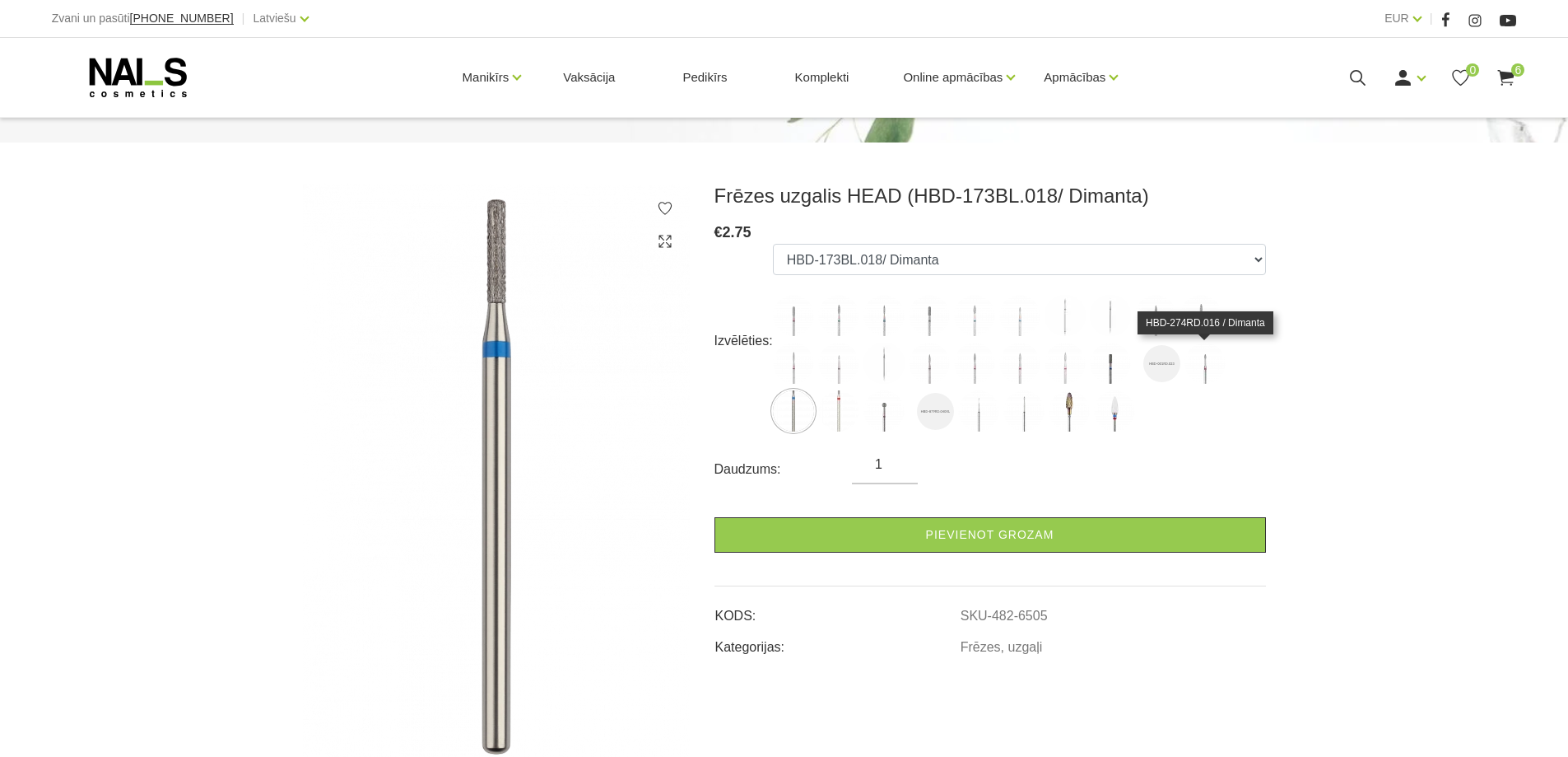
click at [1208, 367] on img at bounding box center [1205, 363] width 41 height 41
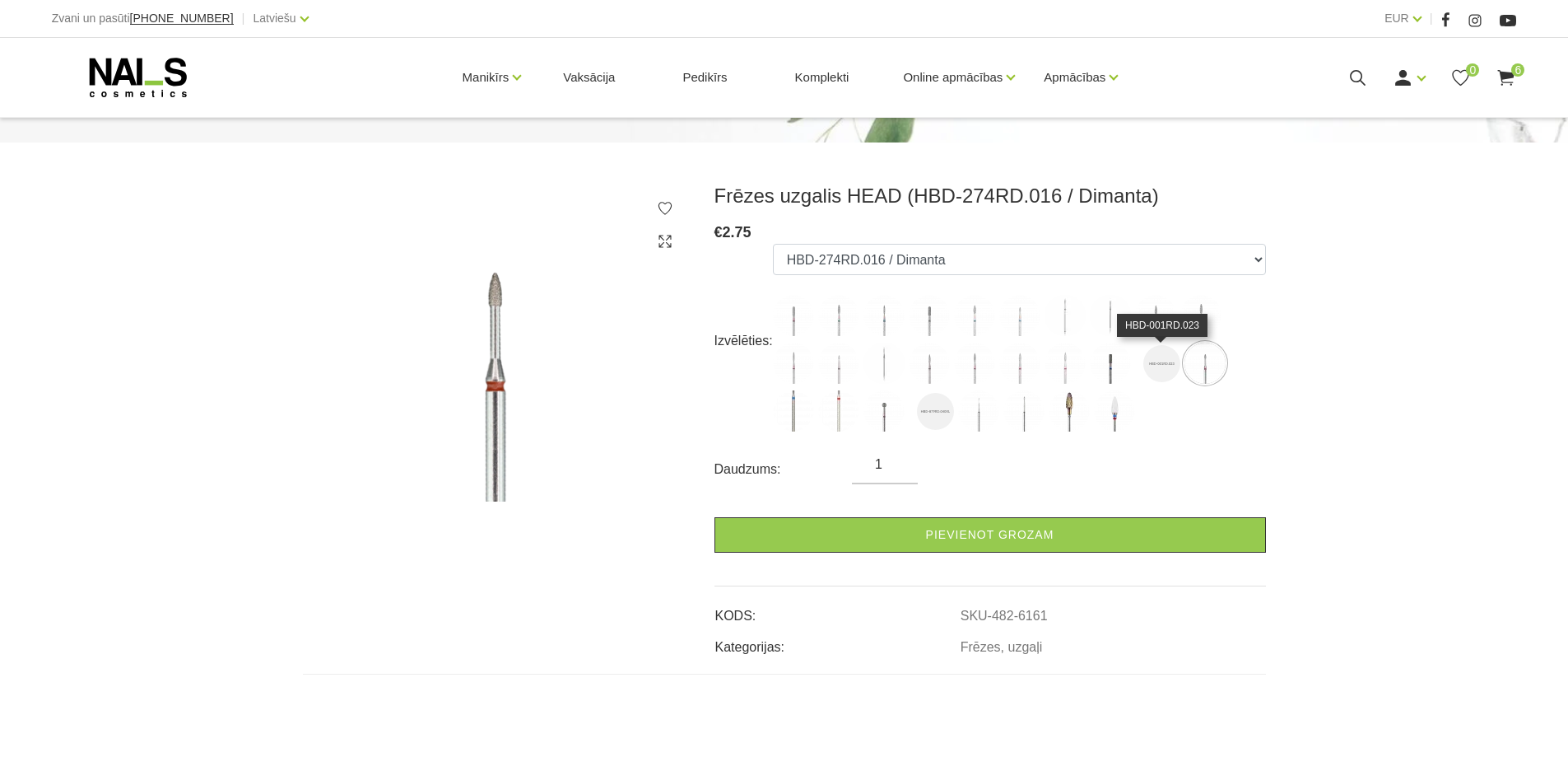
click at [1148, 372] on img at bounding box center [1162, 364] width 37 height 37
click at [1110, 370] on img at bounding box center [1111, 363] width 41 height 41
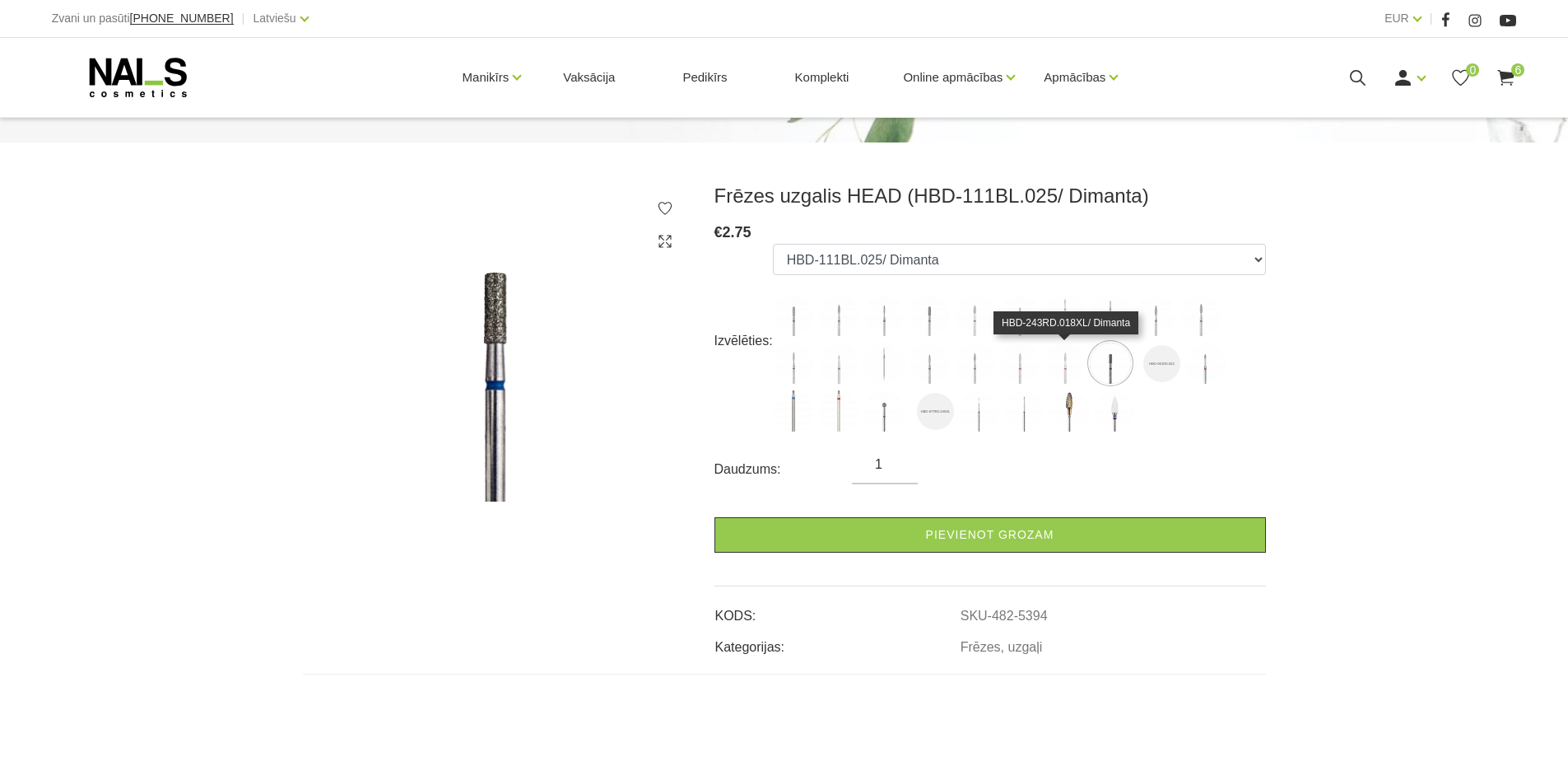
click at [1058, 358] on img at bounding box center [1065, 363] width 41 height 41
click at [1020, 372] on img at bounding box center [1020, 363] width 41 height 41
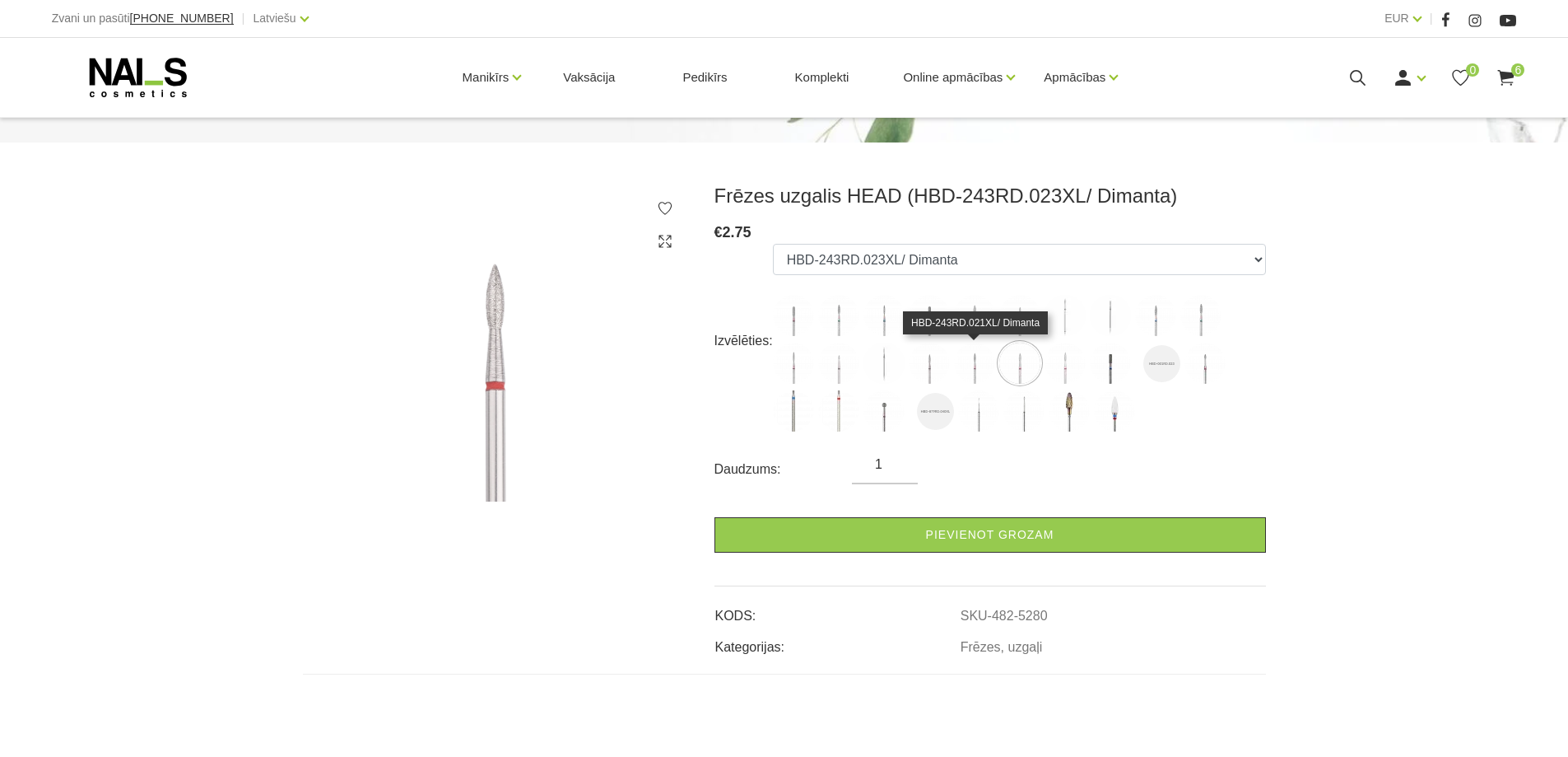
click at [967, 372] on img at bounding box center [975, 363] width 41 height 41
click at [930, 368] on img at bounding box center [929, 363] width 41 height 41
click at [969, 368] on img at bounding box center [975, 363] width 41 height 41
click at [973, 366] on img at bounding box center [975, 363] width 41 height 41
click at [979, 365] on img at bounding box center [975, 363] width 41 height 41
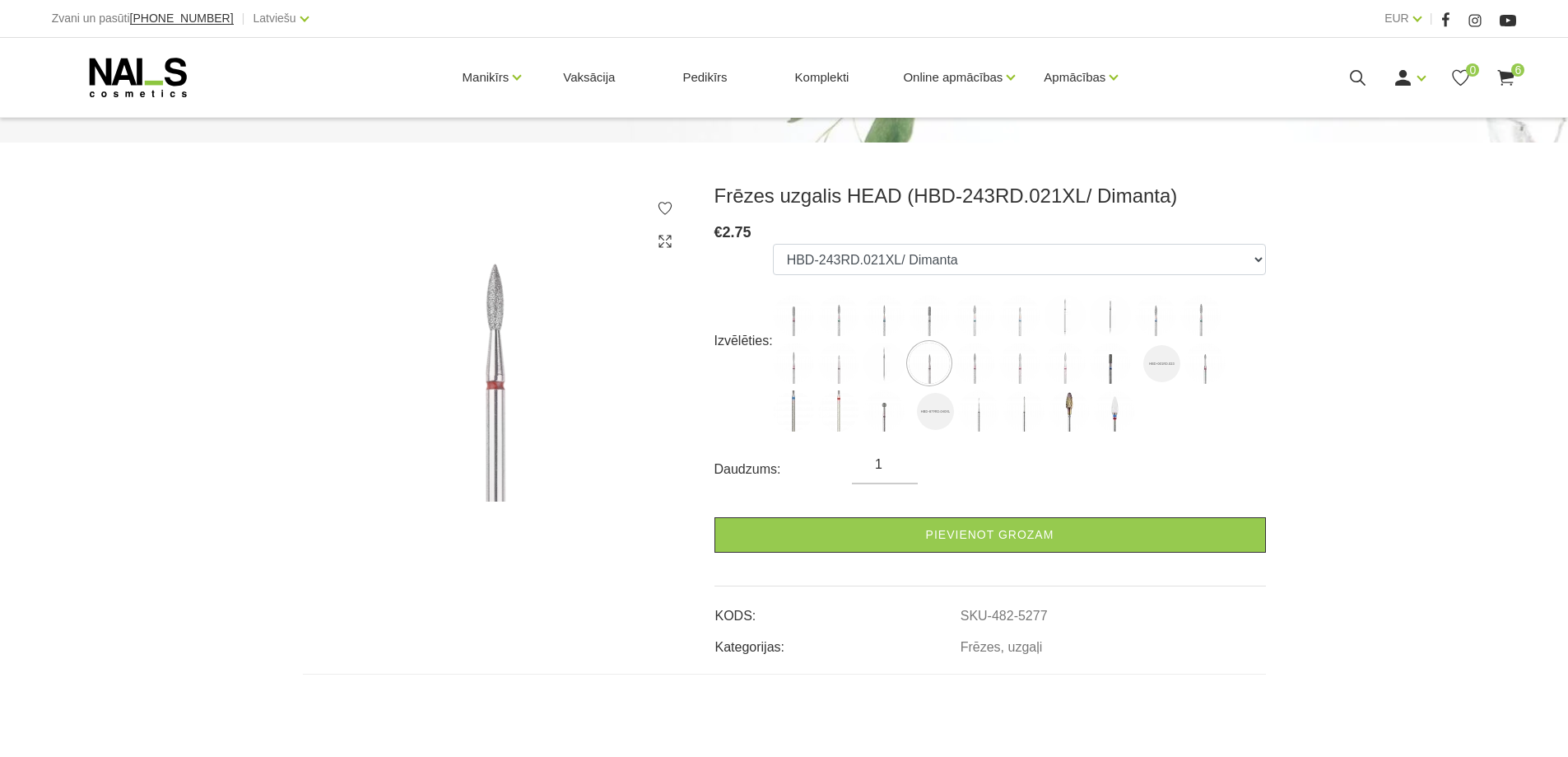
click at [972, 368] on img at bounding box center [975, 363] width 41 height 41
click at [883, 373] on img at bounding box center [884, 363] width 41 height 41
click at [843, 371] on img at bounding box center [838, 363] width 41 height 41
click at [791, 374] on img at bounding box center [794, 363] width 41 height 41
click at [1104, 316] on img at bounding box center [1111, 315] width 41 height 41
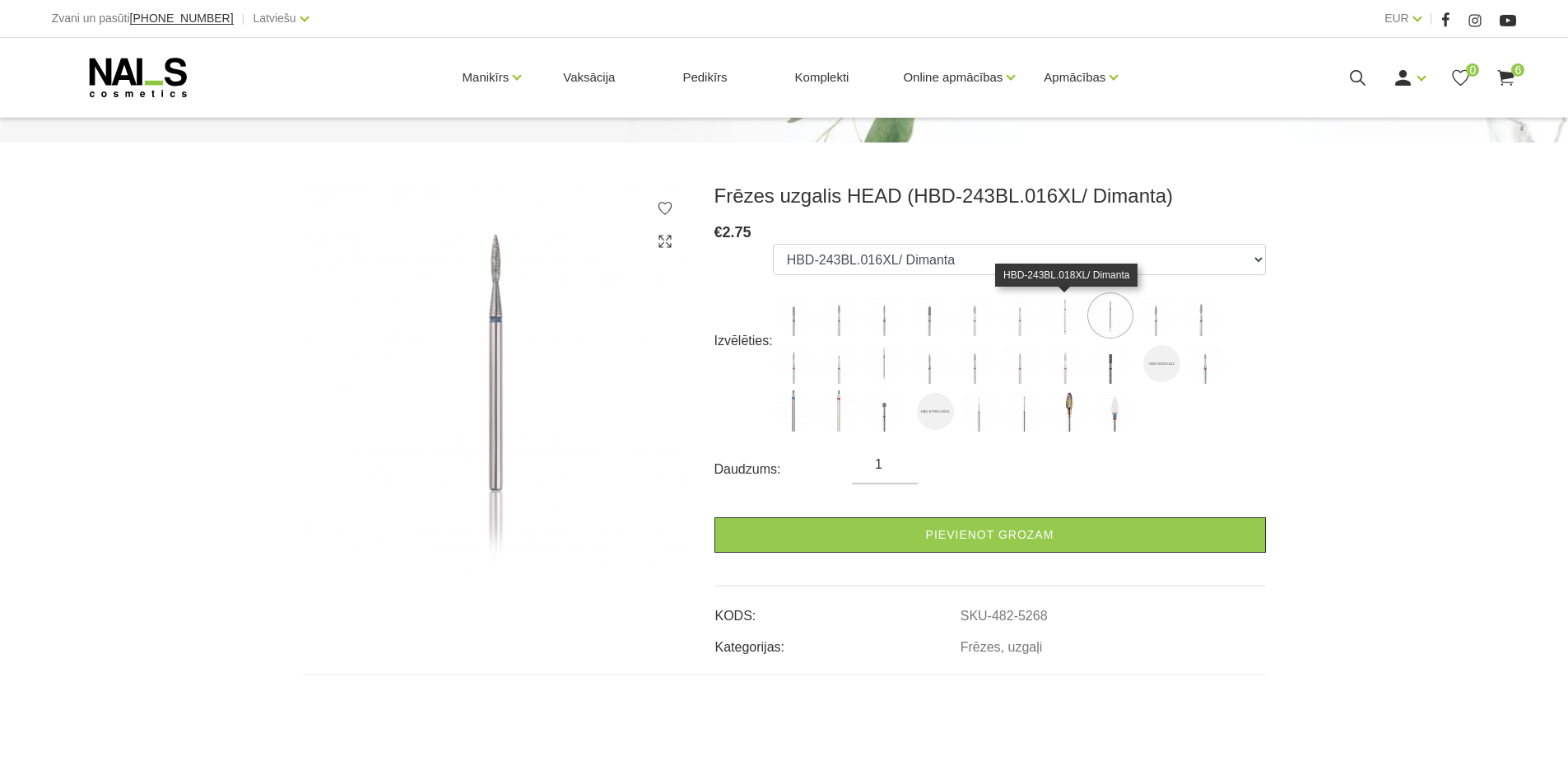
click at [1068, 313] on img at bounding box center [1065, 315] width 41 height 41
click at [1019, 323] on img at bounding box center [1020, 315] width 41 height 41
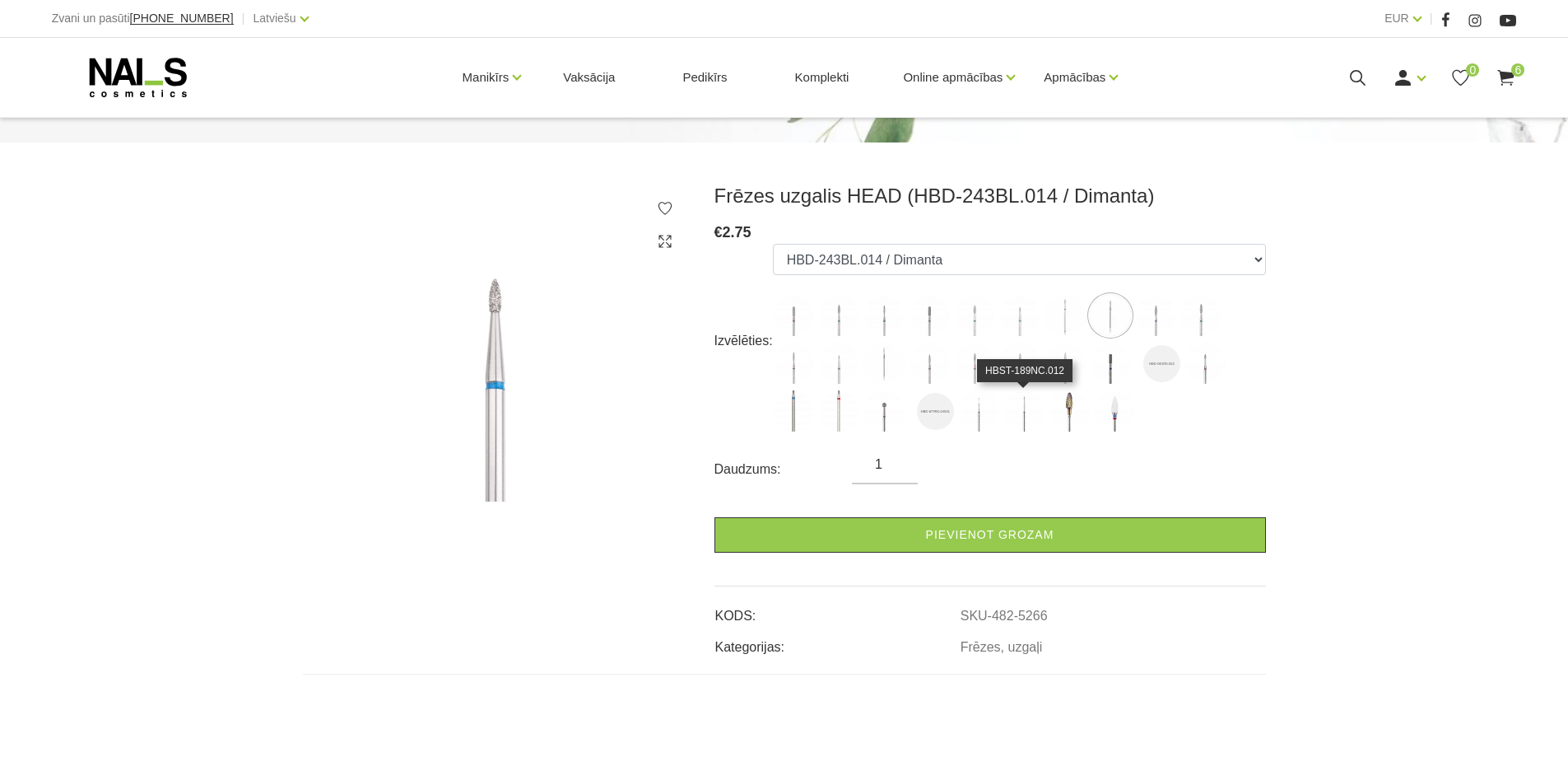
click at [1021, 419] on img at bounding box center [1024, 411] width 41 height 41
click at [1070, 418] on img at bounding box center [1069, 411] width 41 height 41
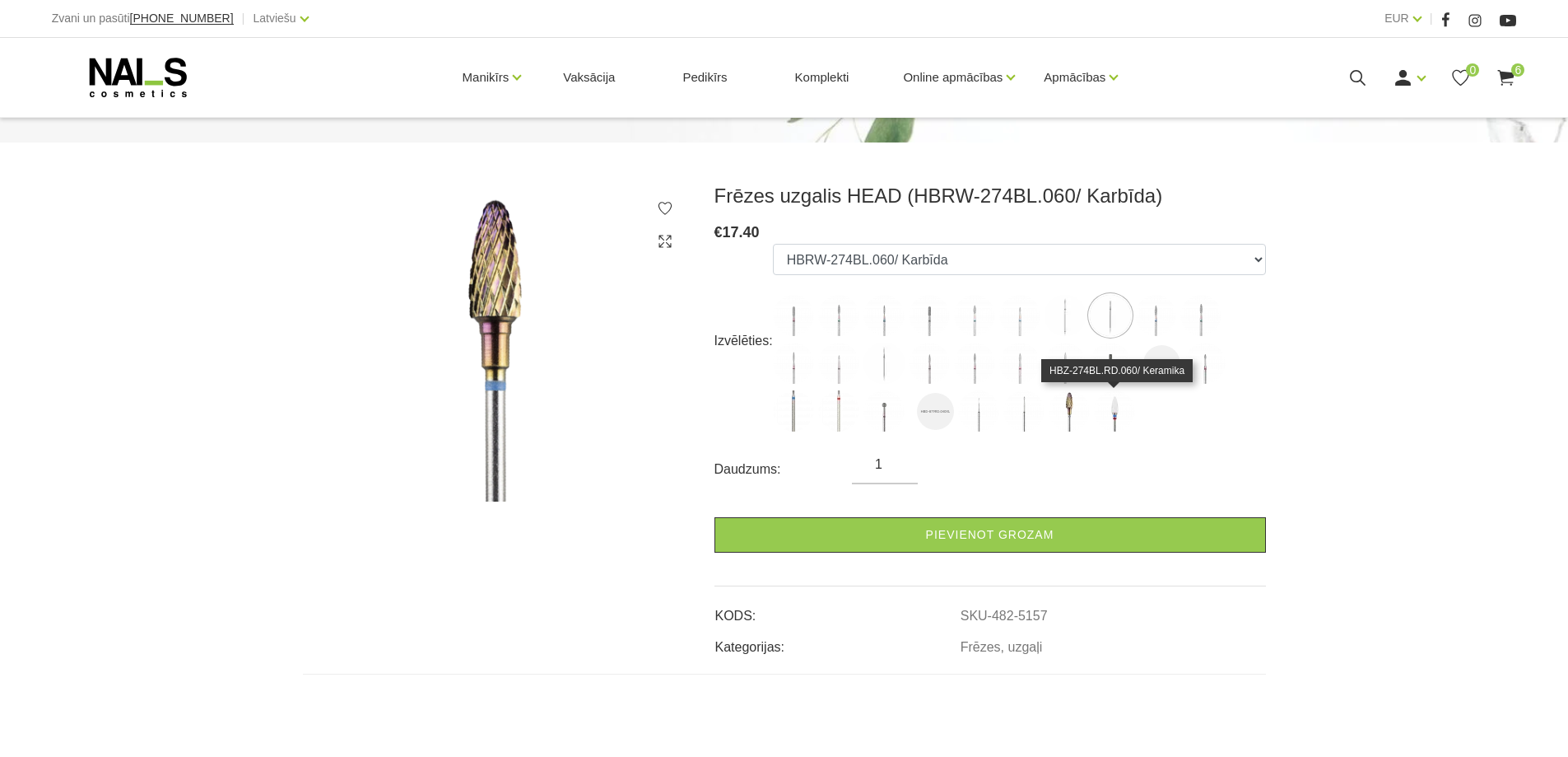
click at [1115, 406] on img at bounding box center [1115, 411] width 41 height 41
select select "5388"
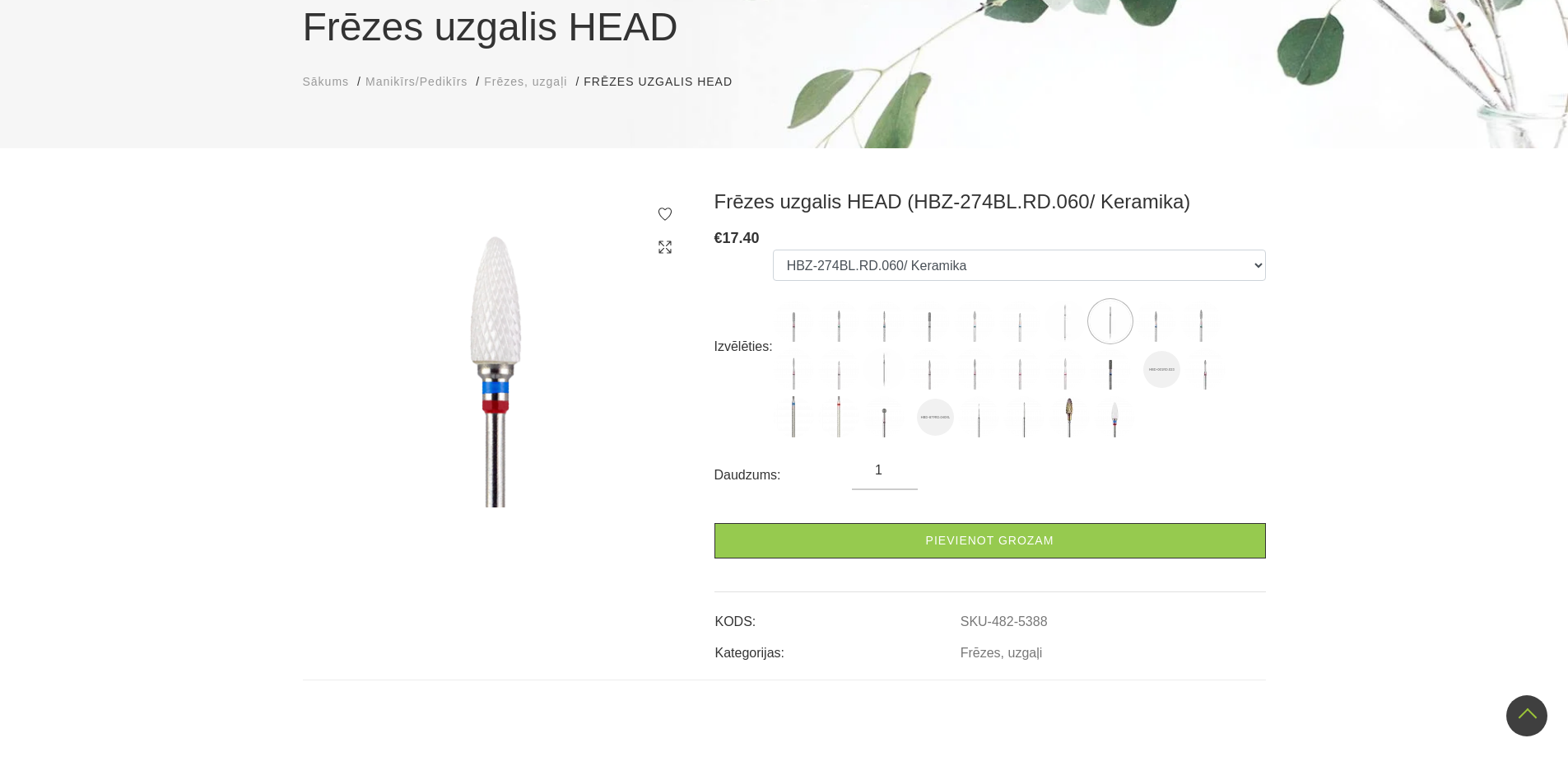
scroll to position [0, 0]
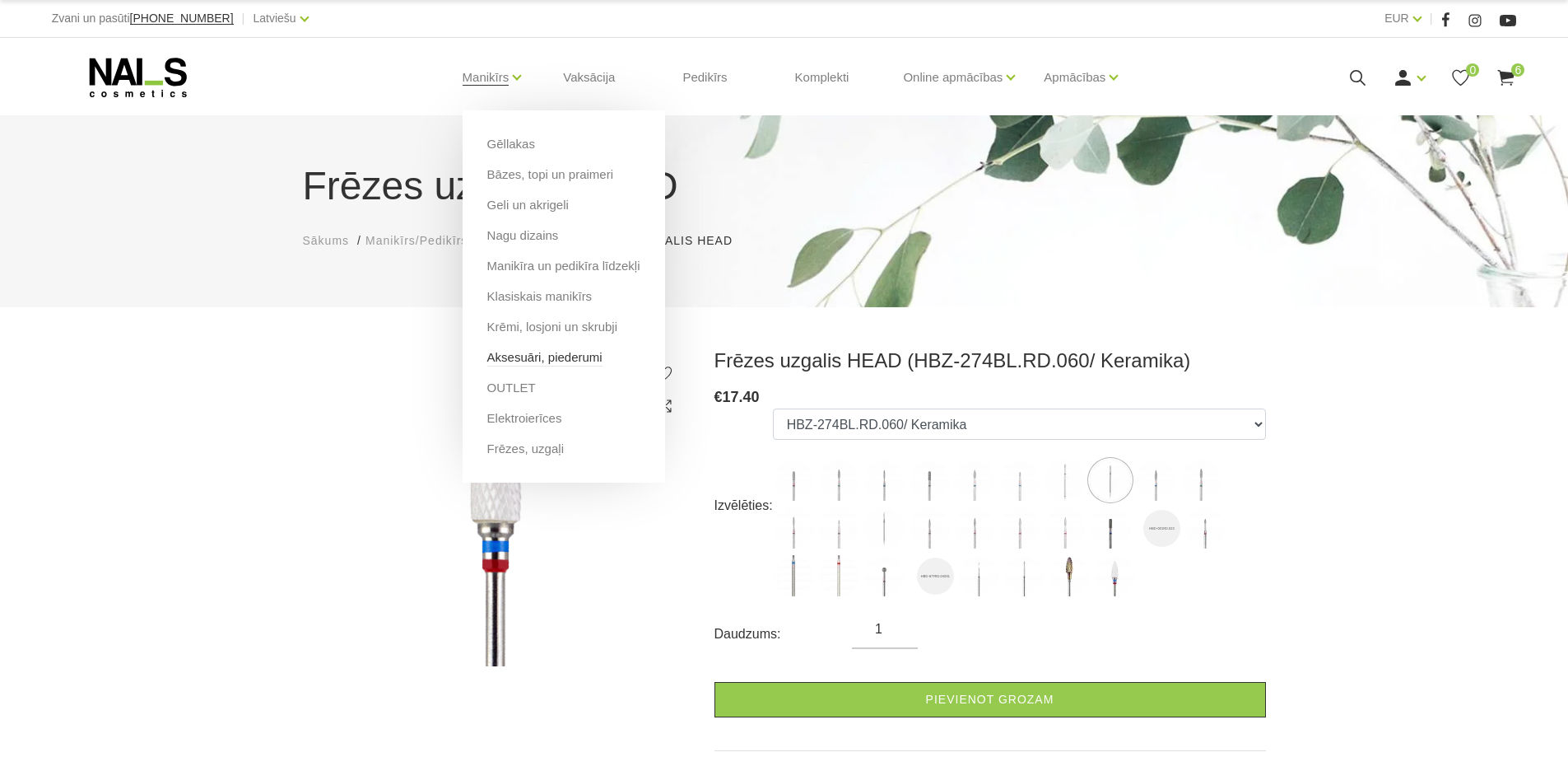
click at [507, 362] on link "Aksesuāri, piederumi" at bounding box center [545, 357] width 116 height 18
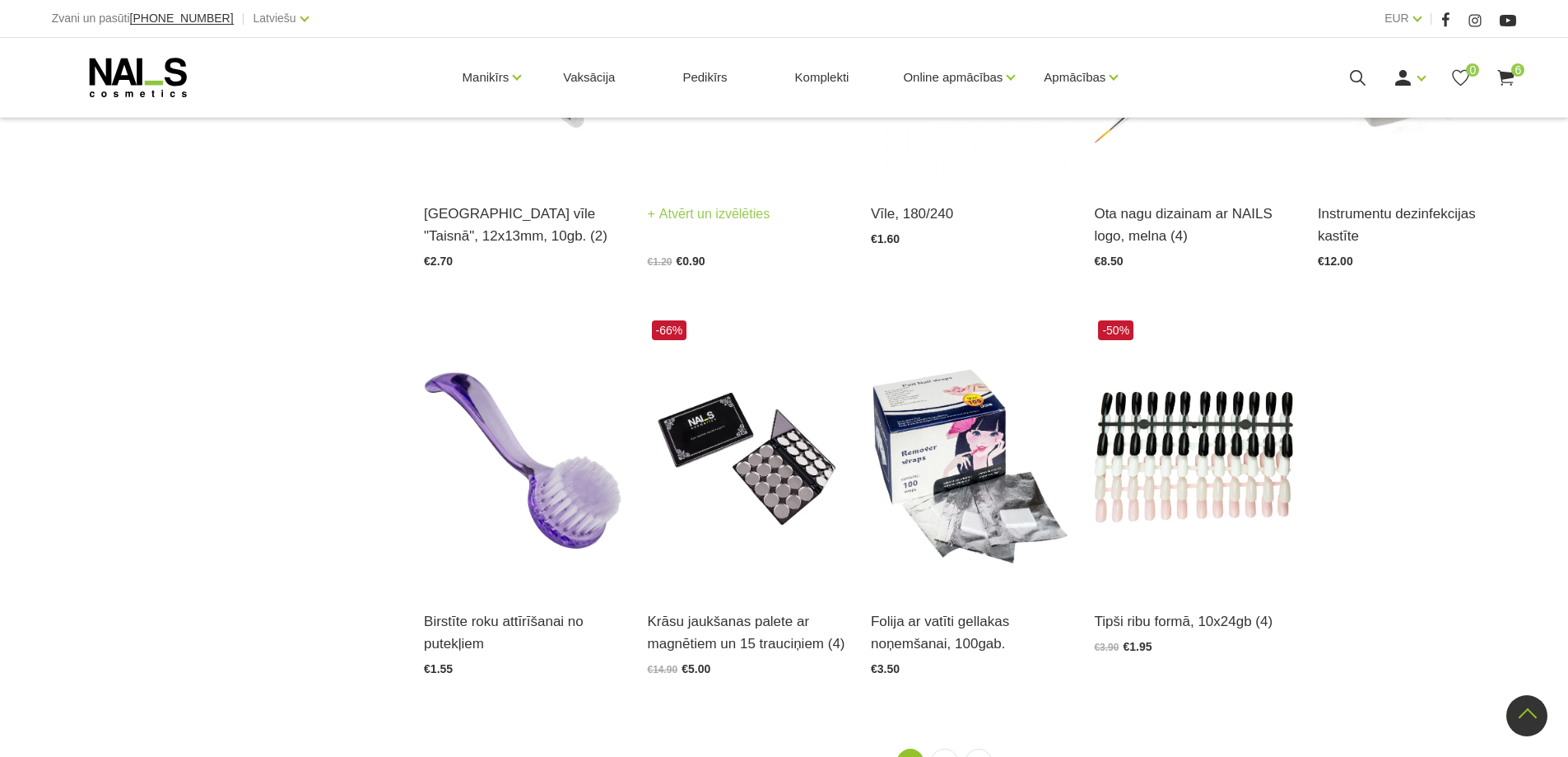
scroll to position [1894, 0]
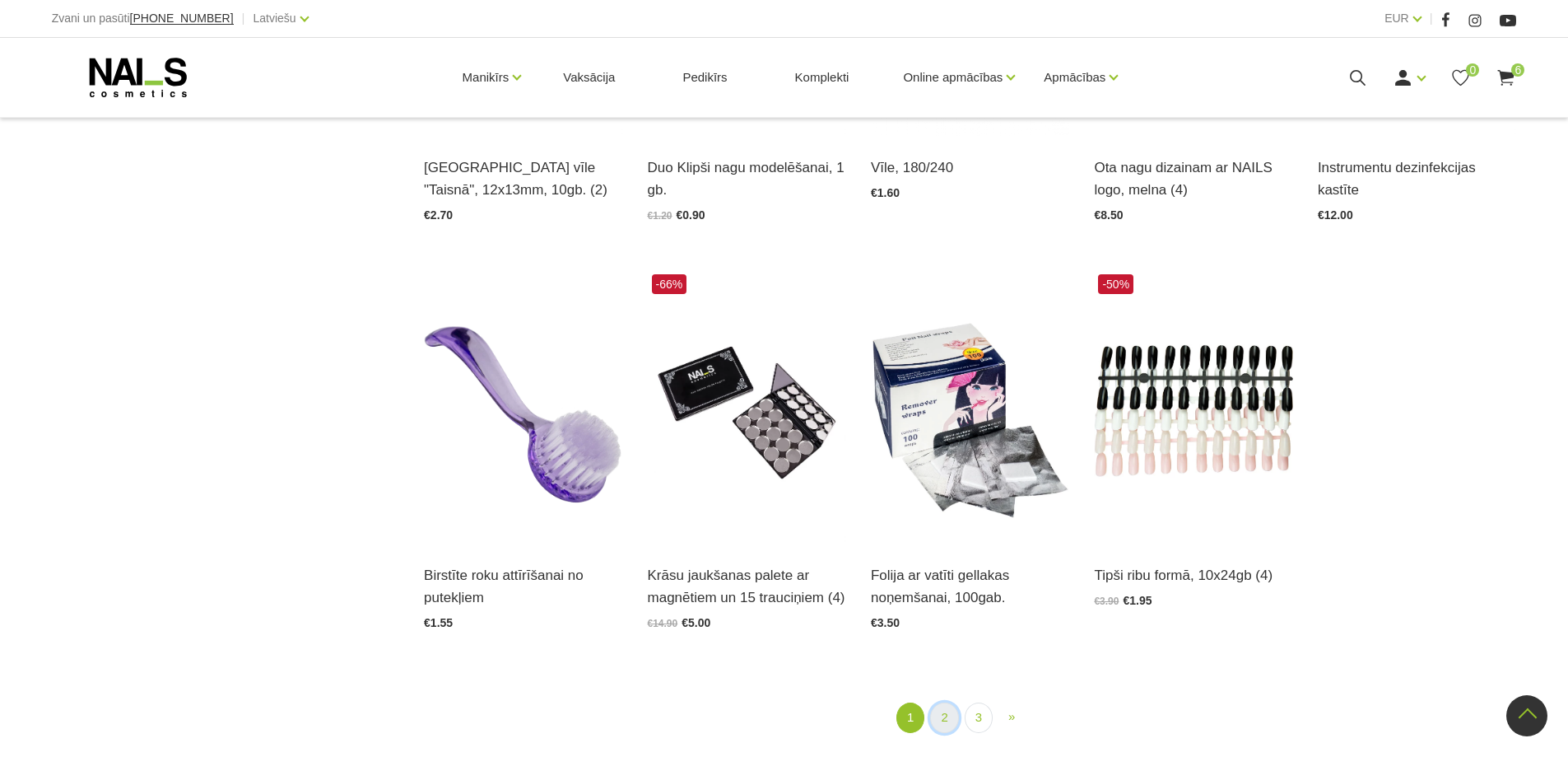
click at [948, 723] on link "2" at bounding box center [944, 717] width 28 height 30
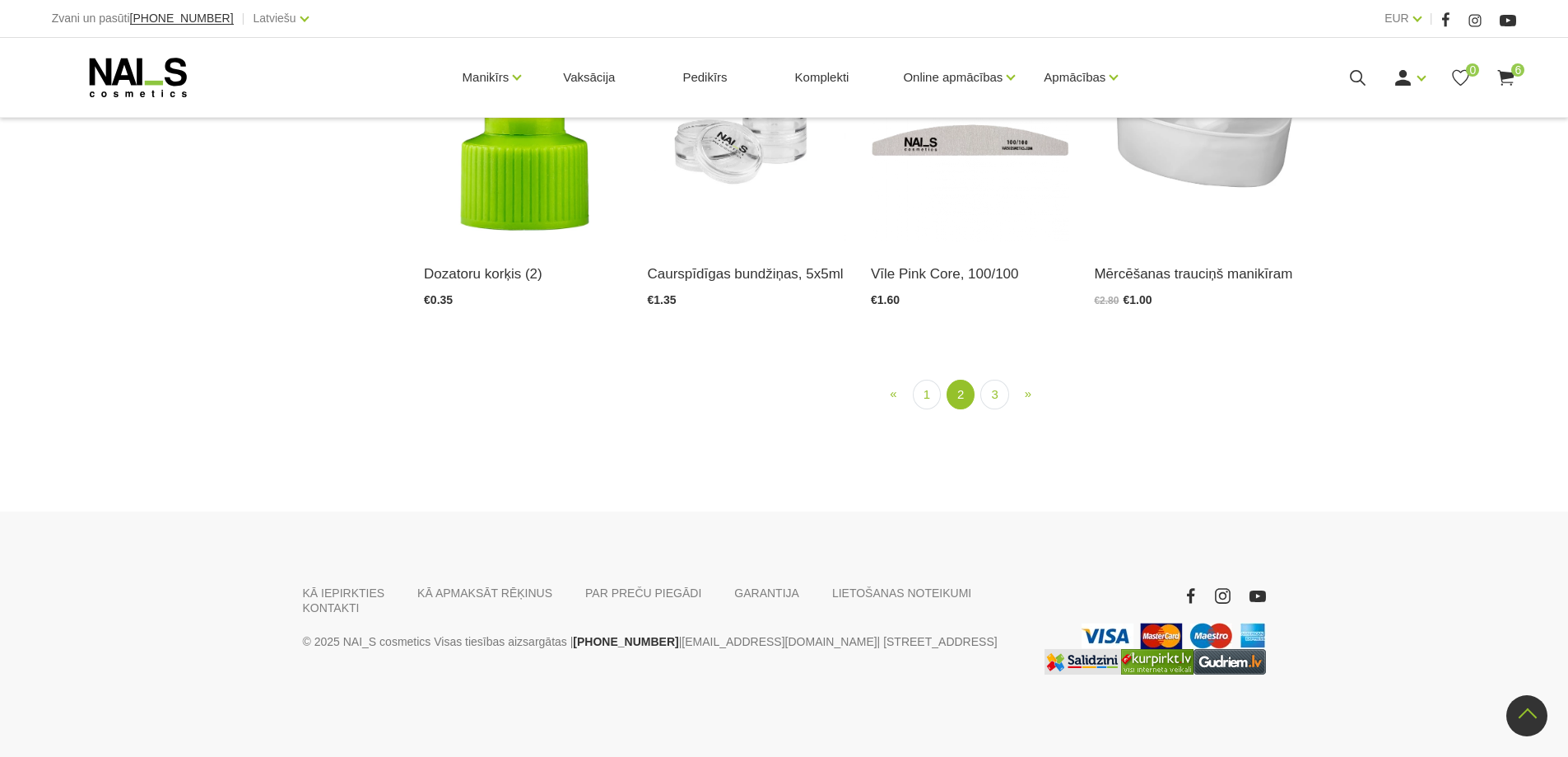
scroll to position [2067, 0]
click at [1000, 411] on link "3" at bounding box center [994, 394] width 28 height 30
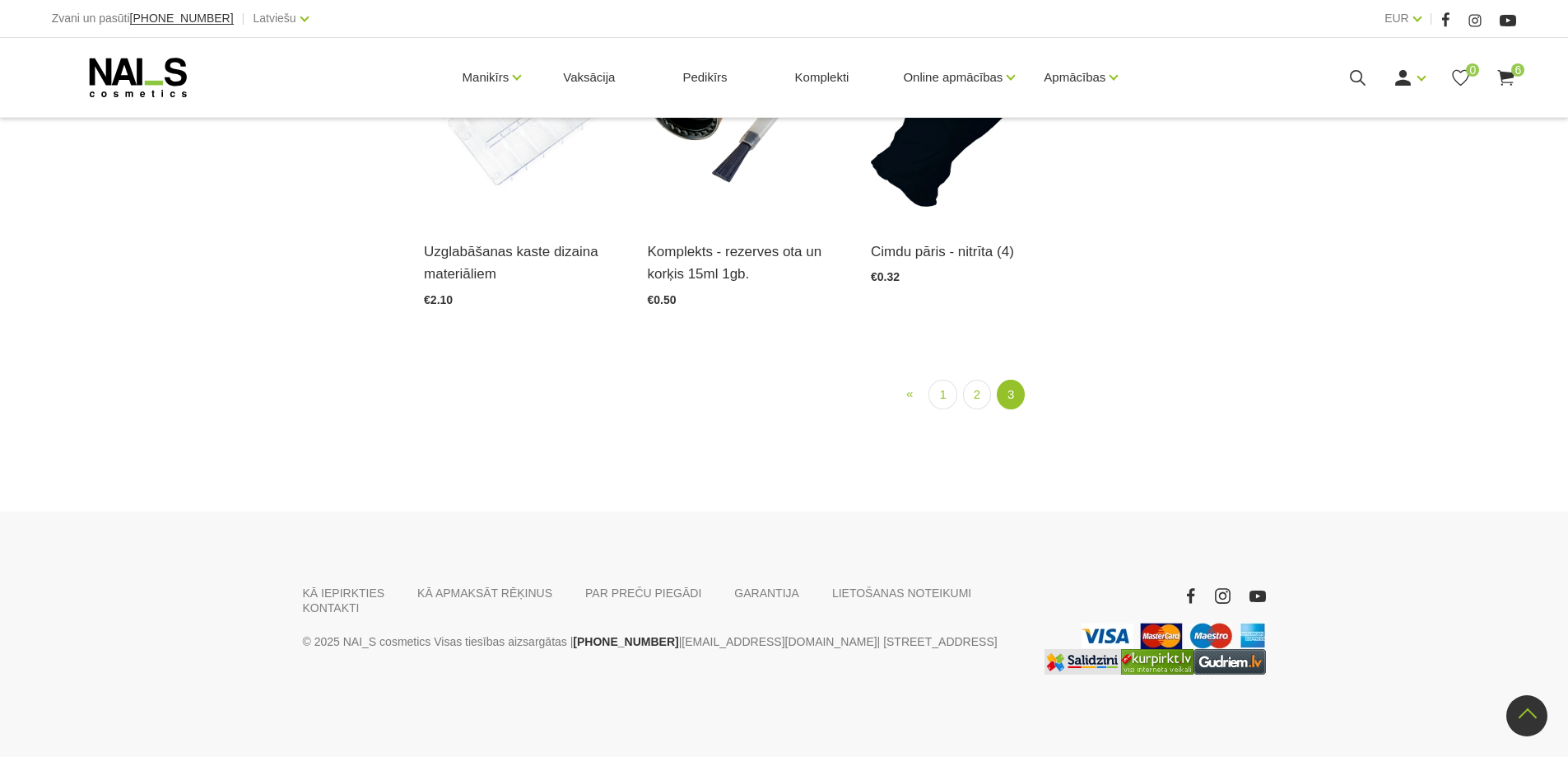
scroll to position [1655, 0]
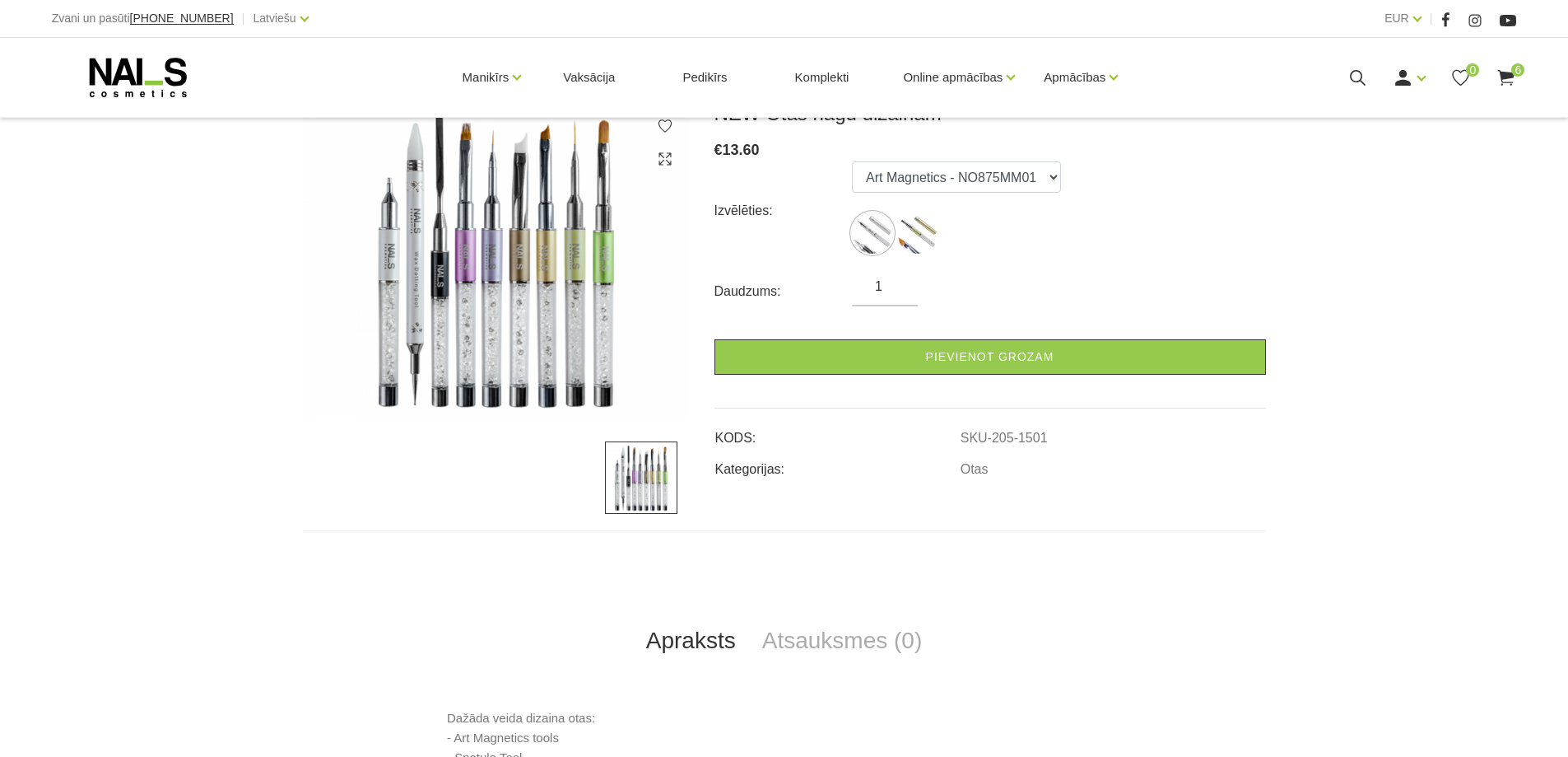
scroll to position [164, 0]
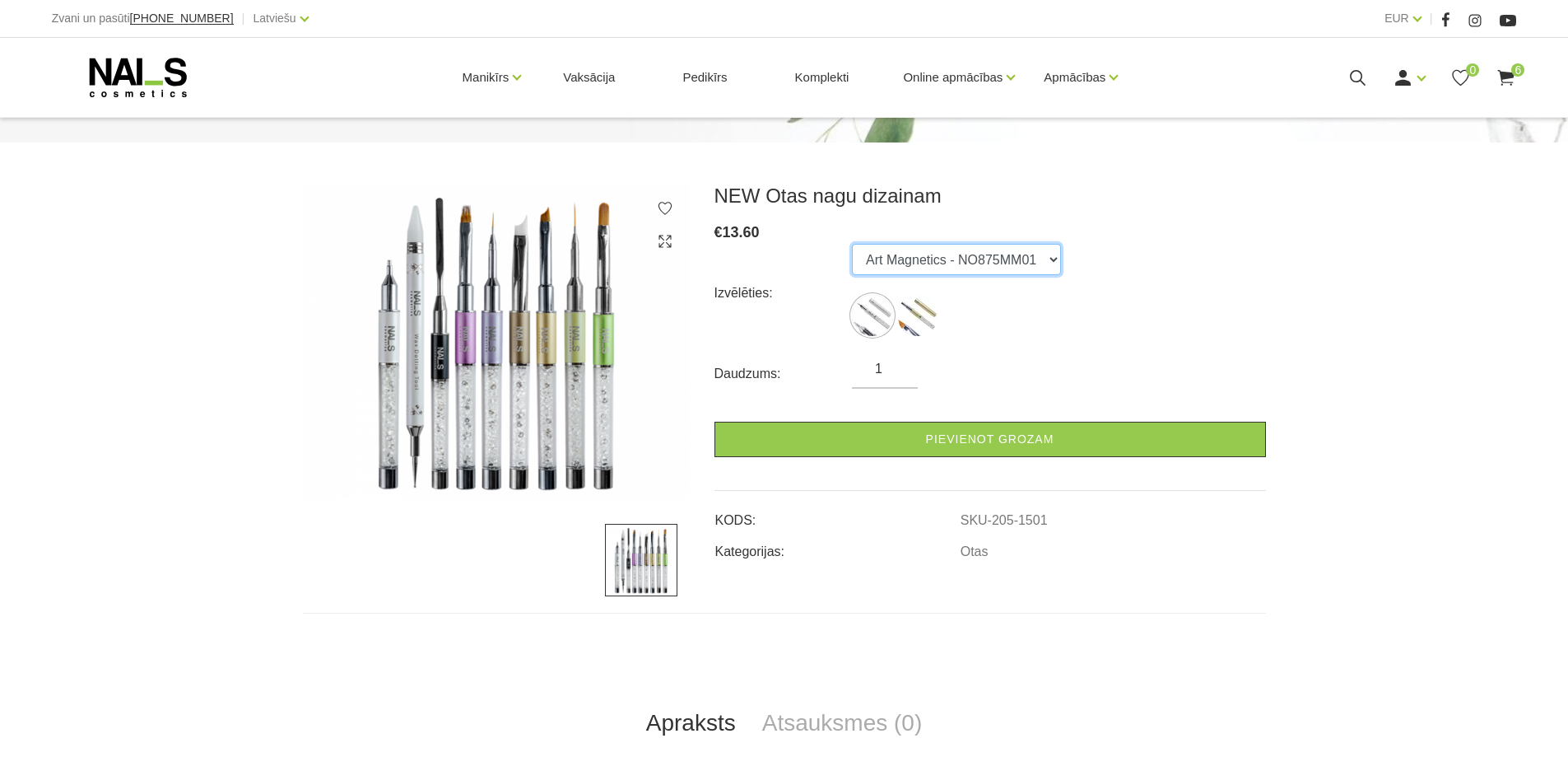
click at [960, 255] on select "Art Magnetics - NO875MM01 Art U Slant - NO875OB06" at bounding box center [956, 260] width 209 height 31
click at [852, 244] on select "Art Magnetics - NO875MM01 Art U Slant - NO875OB06" at bounding box center [956, 260] width 209 height 31
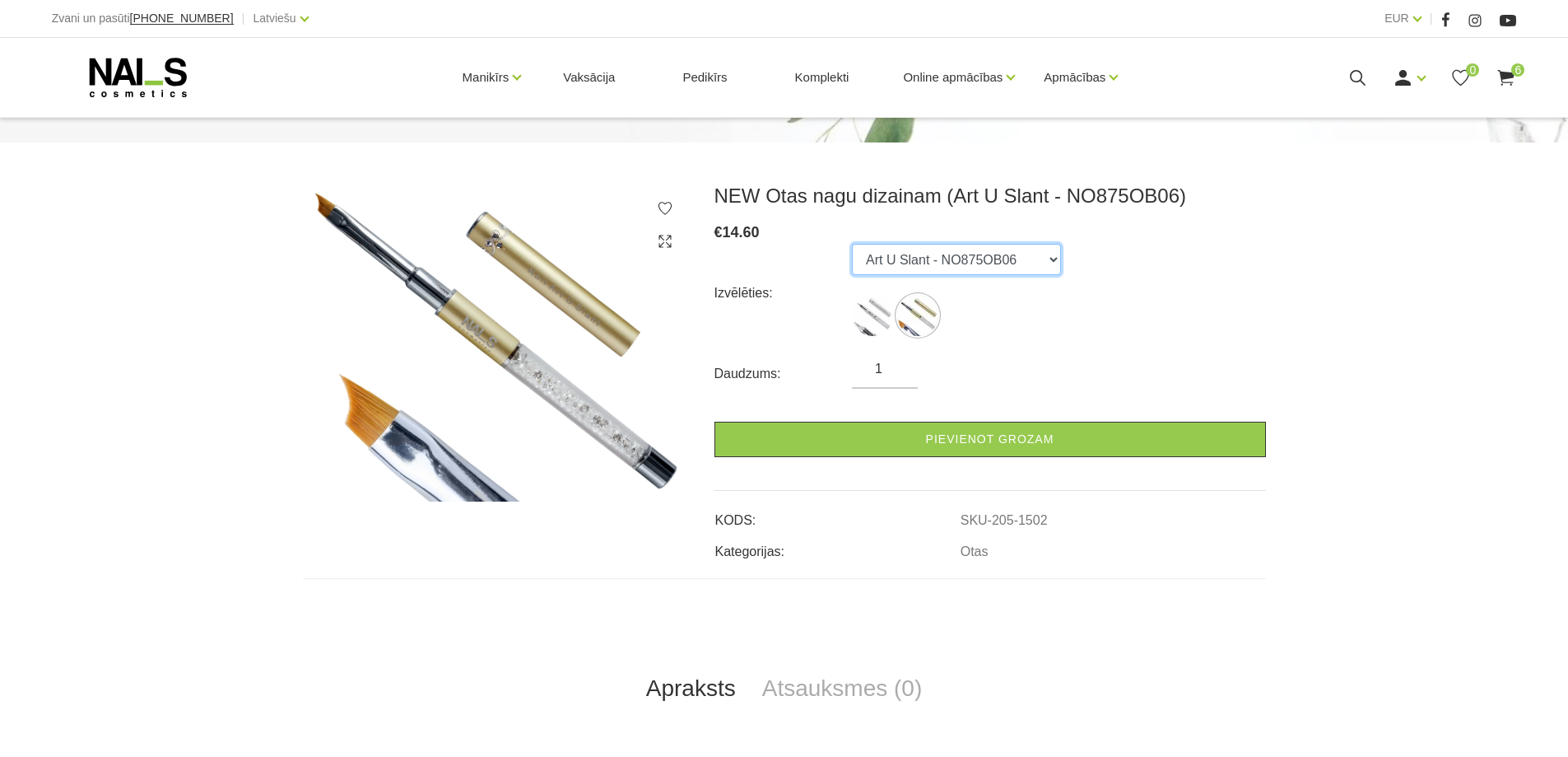
click at [882, 255] on select "Art Magnetics - NO875MM01 Art U Slant - NO875OB06" at bounding box center [956, 260] width 209 height 31
click at [852, 244] on select "Art Magnetics - NO875MM01 Art U Slant - NO875OB06" at bounding box center [956, 260] width 209 height 31
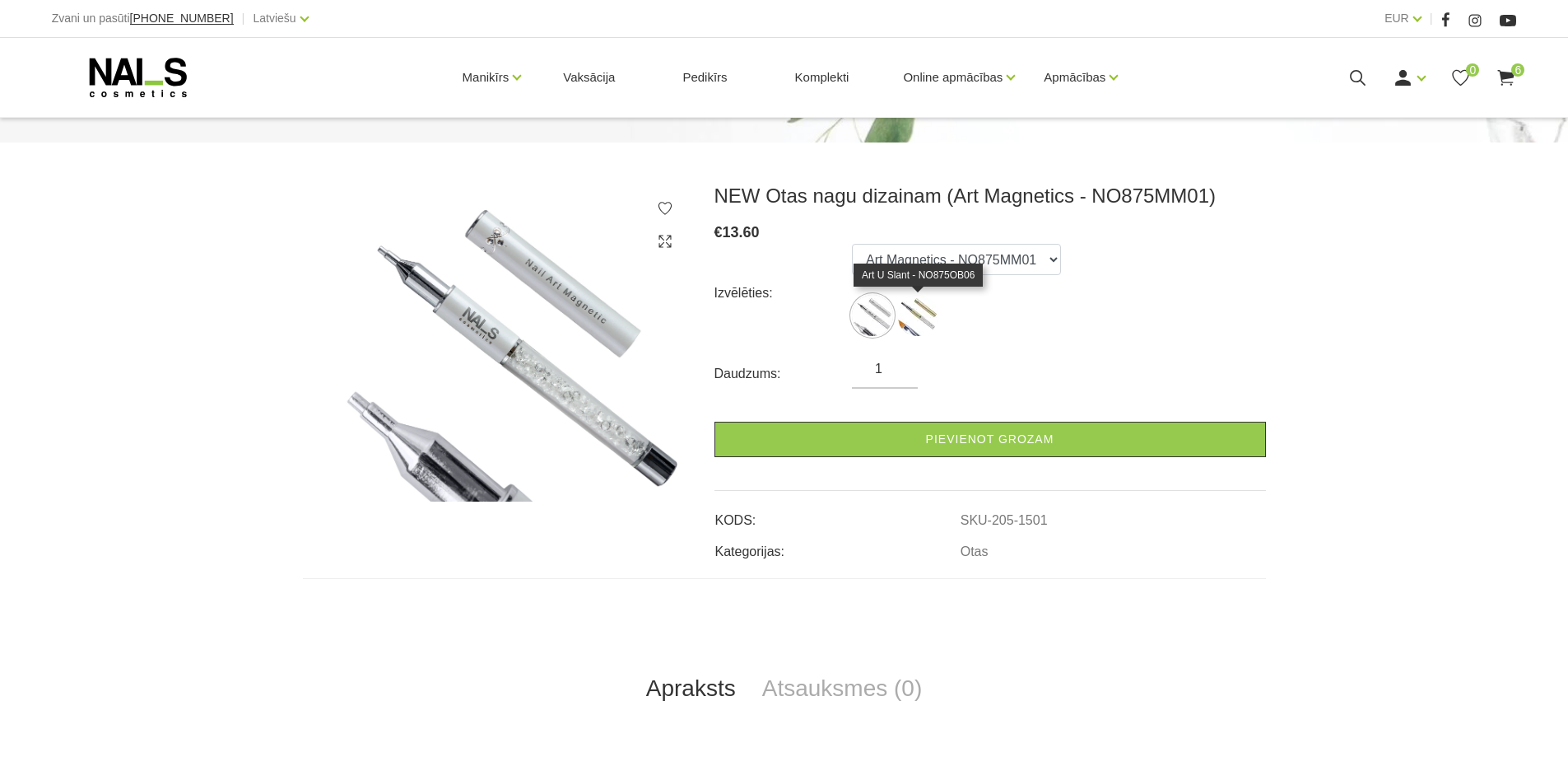
click at [903, 314] on img at bounding box center [918, 315] width 41 height 41
select select "1502"
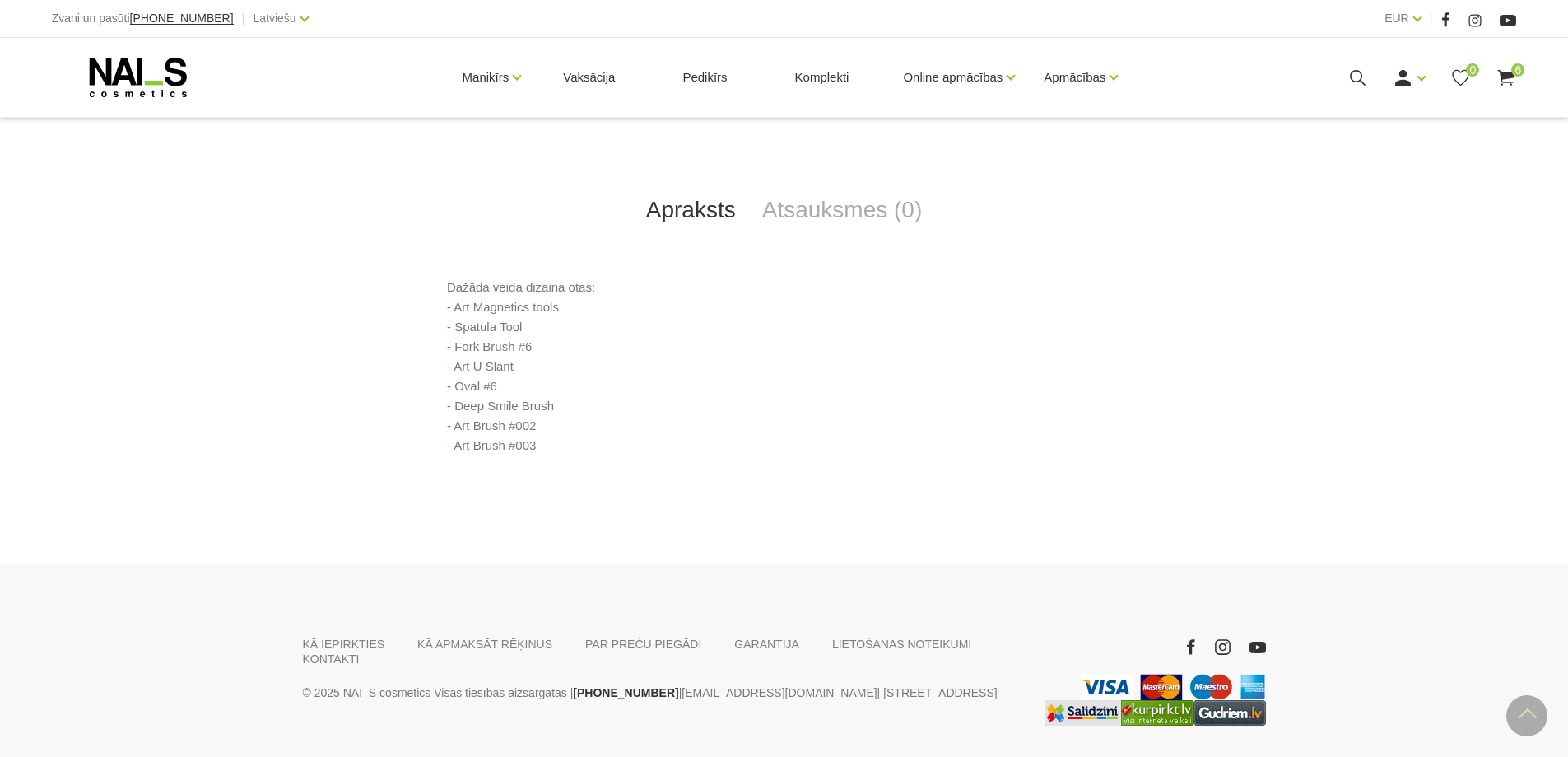
scroll to position [659, 0]
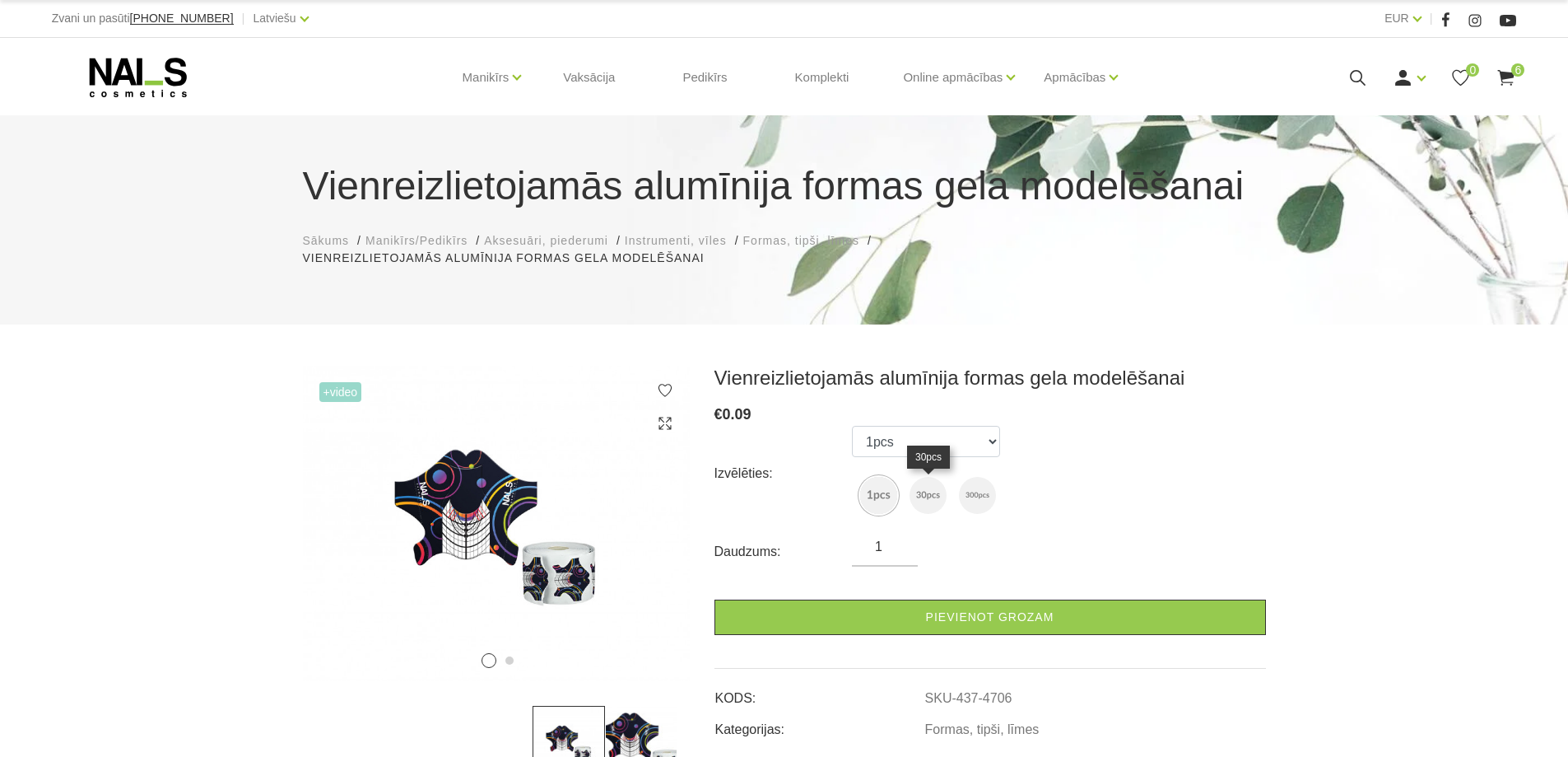
click at [927, 494] on img at bounding box center [928, 495] width 37 height 37
click at [967, 492] on img at bounding box center [978, 495] width 37 height 37
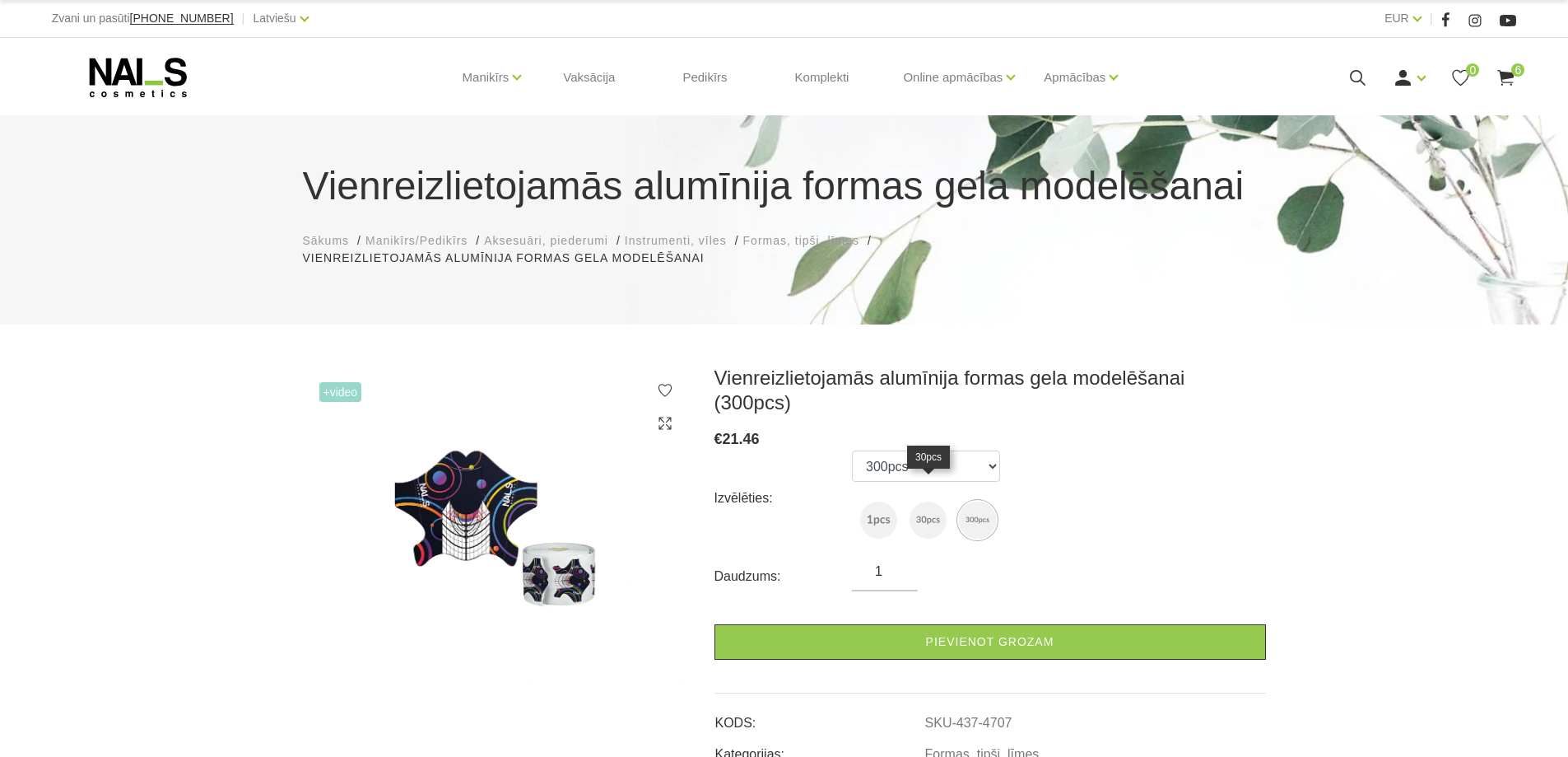
click at [928, 501] on img at bounding box center [928, 520] width 37 height 37
select select "4705"
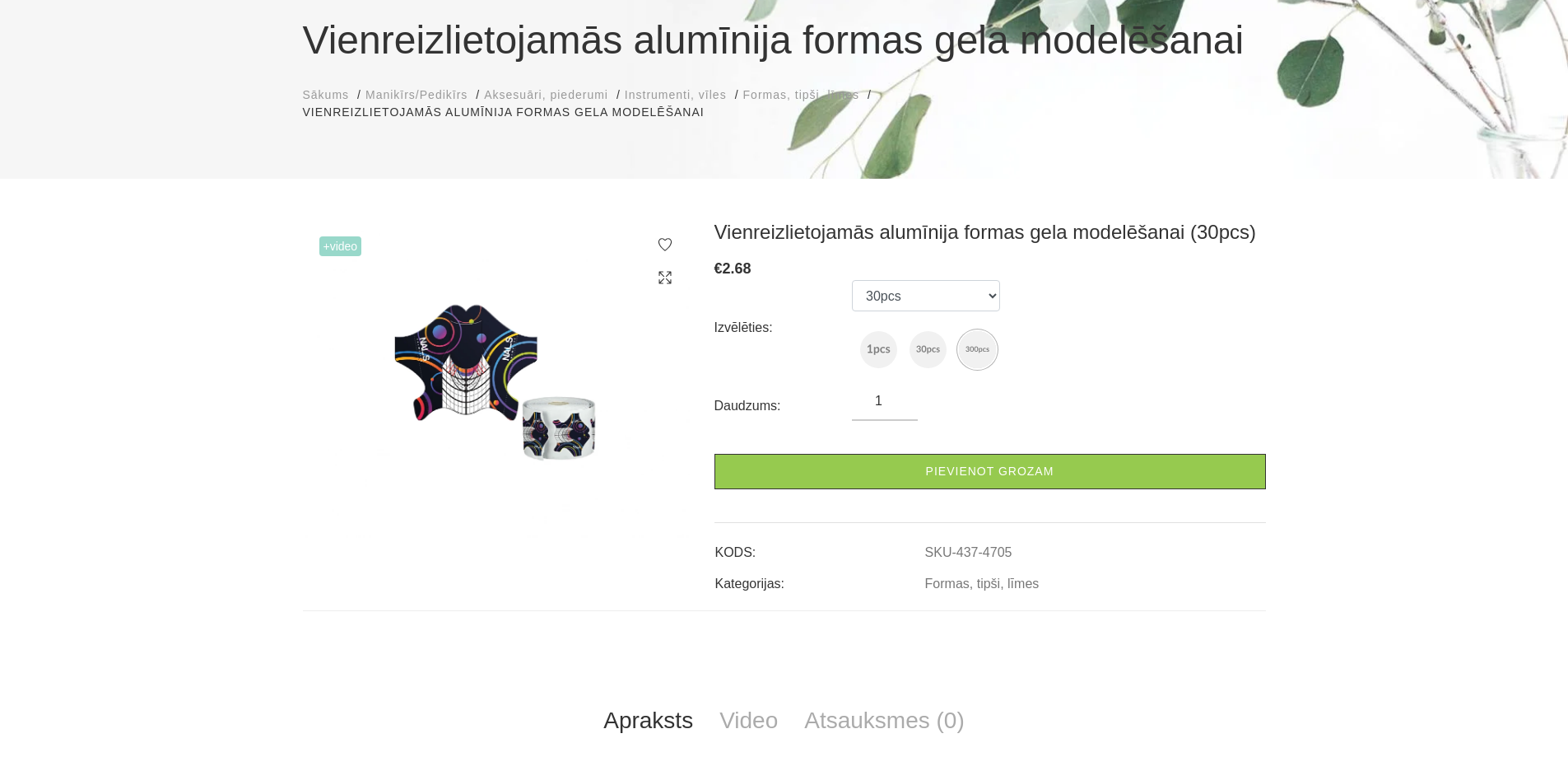
scroll to position [164, 0]
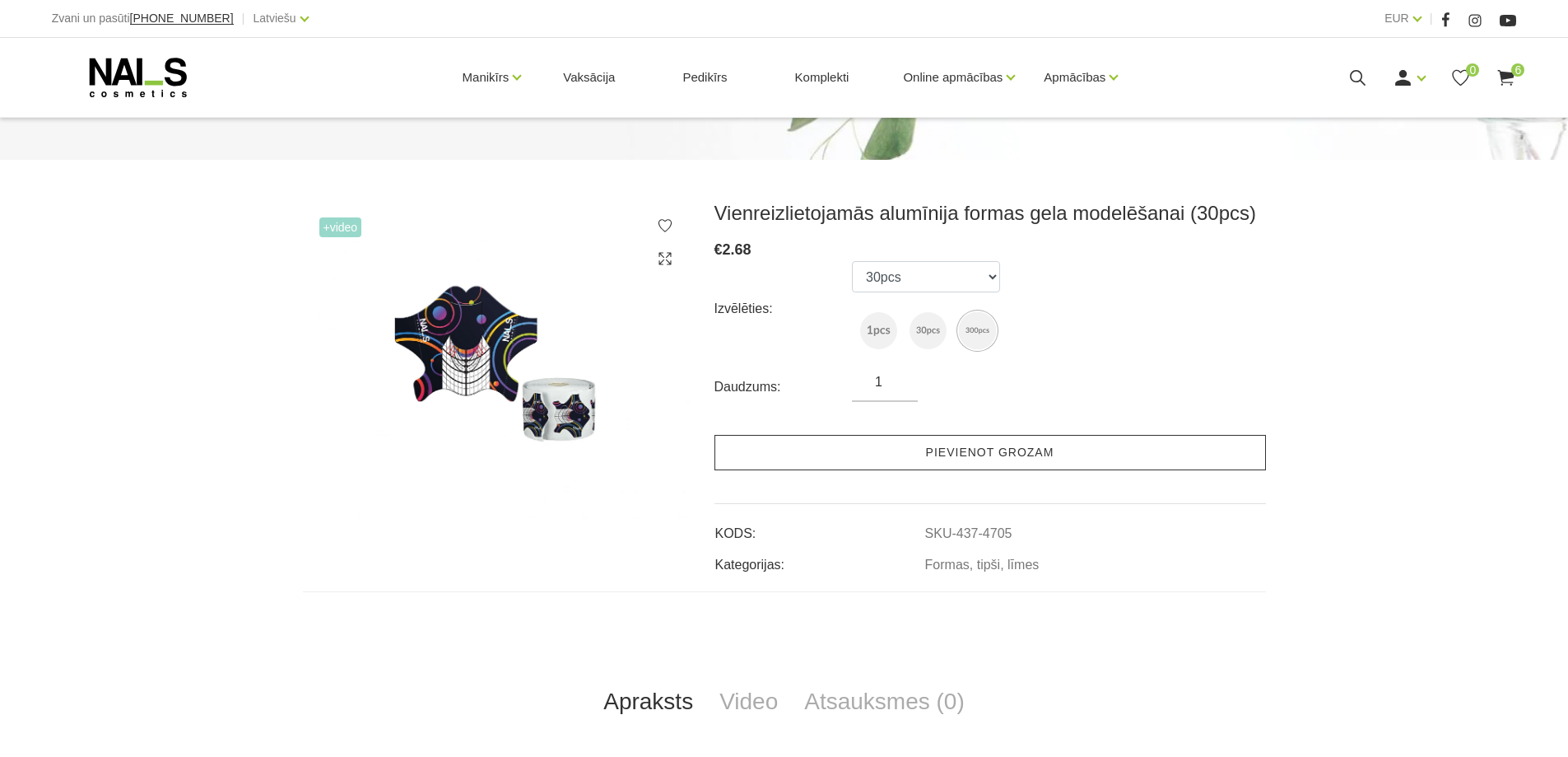
click at [979, 447] on link "Pievienot grozam" at bounding box center [990, 452] width 552 height 35
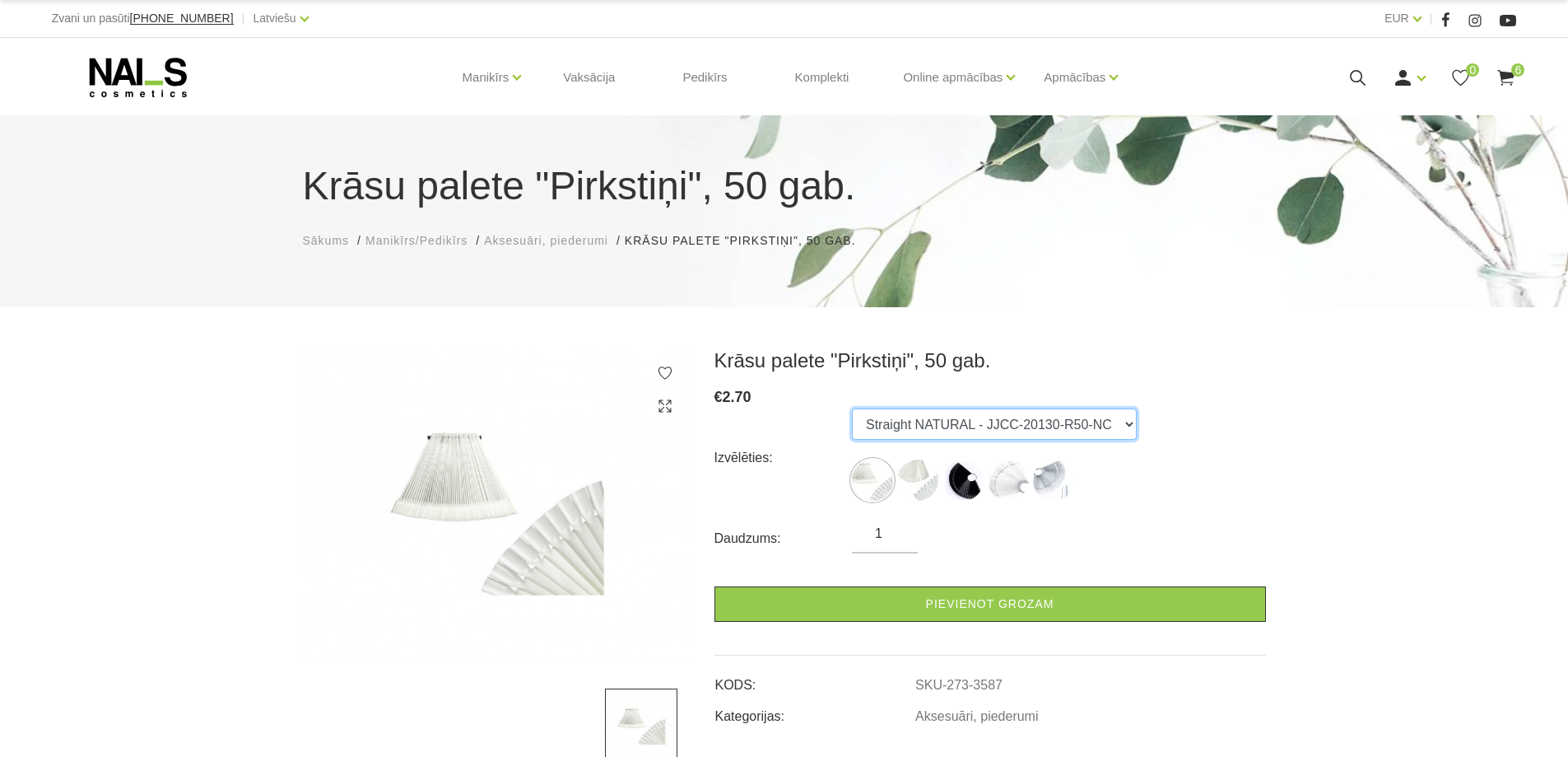
click at [962, 415] on select "Straight NATURAL - JJCC-20130-R50-NC Oval NATURAL - JJCC-20150-R50-NC Straight …" at bounding box center [994, 424] width 285 height 31
click at [852, 409] on select "Straight NATURAL - JJCC-20130-R50-NC Oval NATURAL - JJCC-20150-R50-NC Straight …" at bounding box center [994, 424] width 285 height 31
click at [901, 422] on select "Straight NATURAL - JJCC-20130-R50-NC Oval NATURAL - JJCC-20150-R50-NC Straight …" at bounding box center [994, 424] width 285 height 31
click at [852, 409] on select "Straight NATURAL - JJCC-20130-R50-NC Oval NATURAL - JJCC-20150-R50-NC Straight …" at bounding box center [994, 424] width 285 height 31
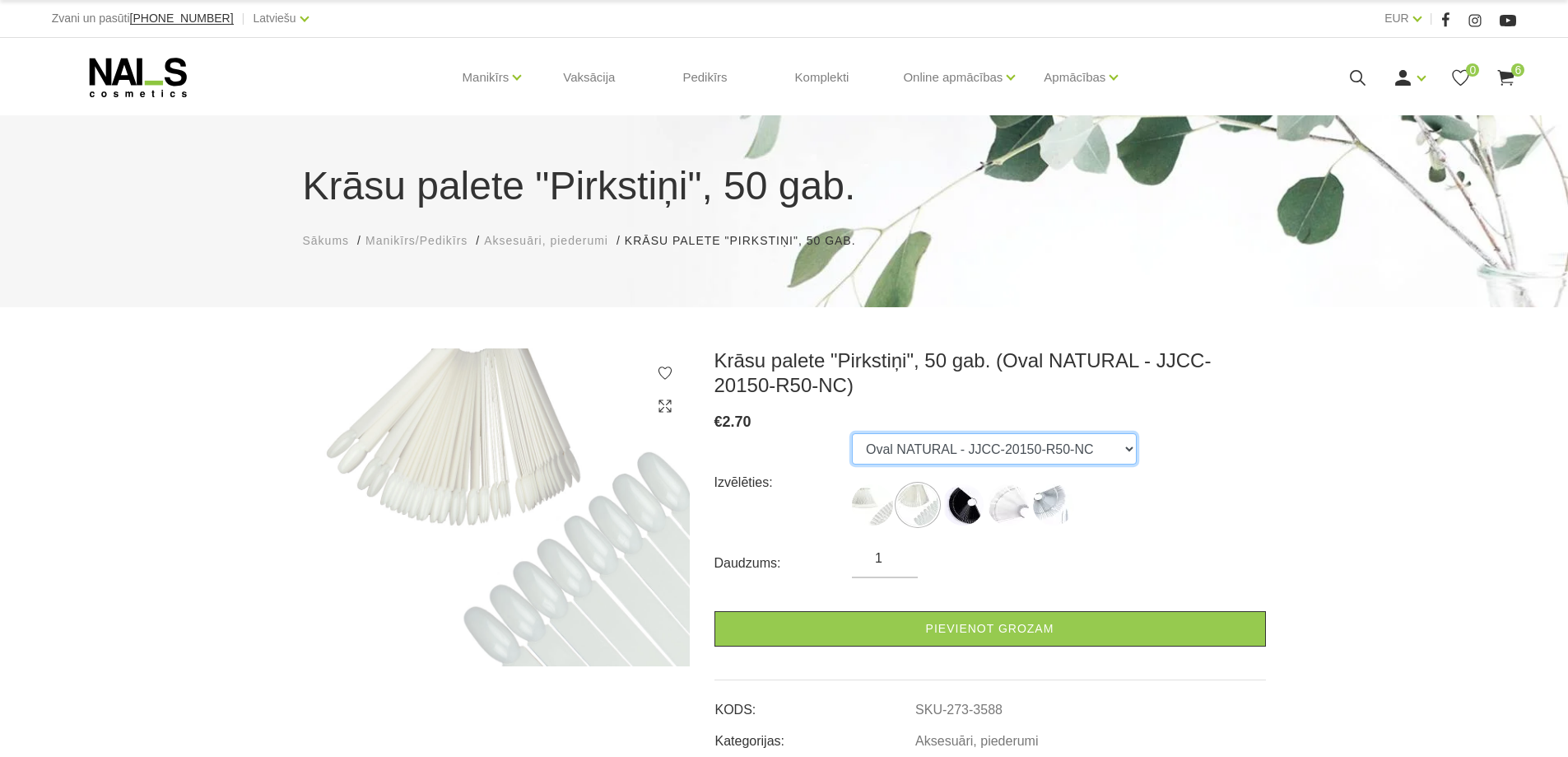
click at [879, 452] on select "Straight NATURAL - JJCC-20130-R50-NC Oval NATURAL - JJCC-20150-R50-NC Straight …" at bounding box center [994, 449] width 285 height 31
click at [852, 433] on select "Straight NATURAL - JJCC-20130-R50-NC Oval NATURAL - JJCC-20150-R50-NC Straight …" at bounding box center [994, 449] width 285 height 31
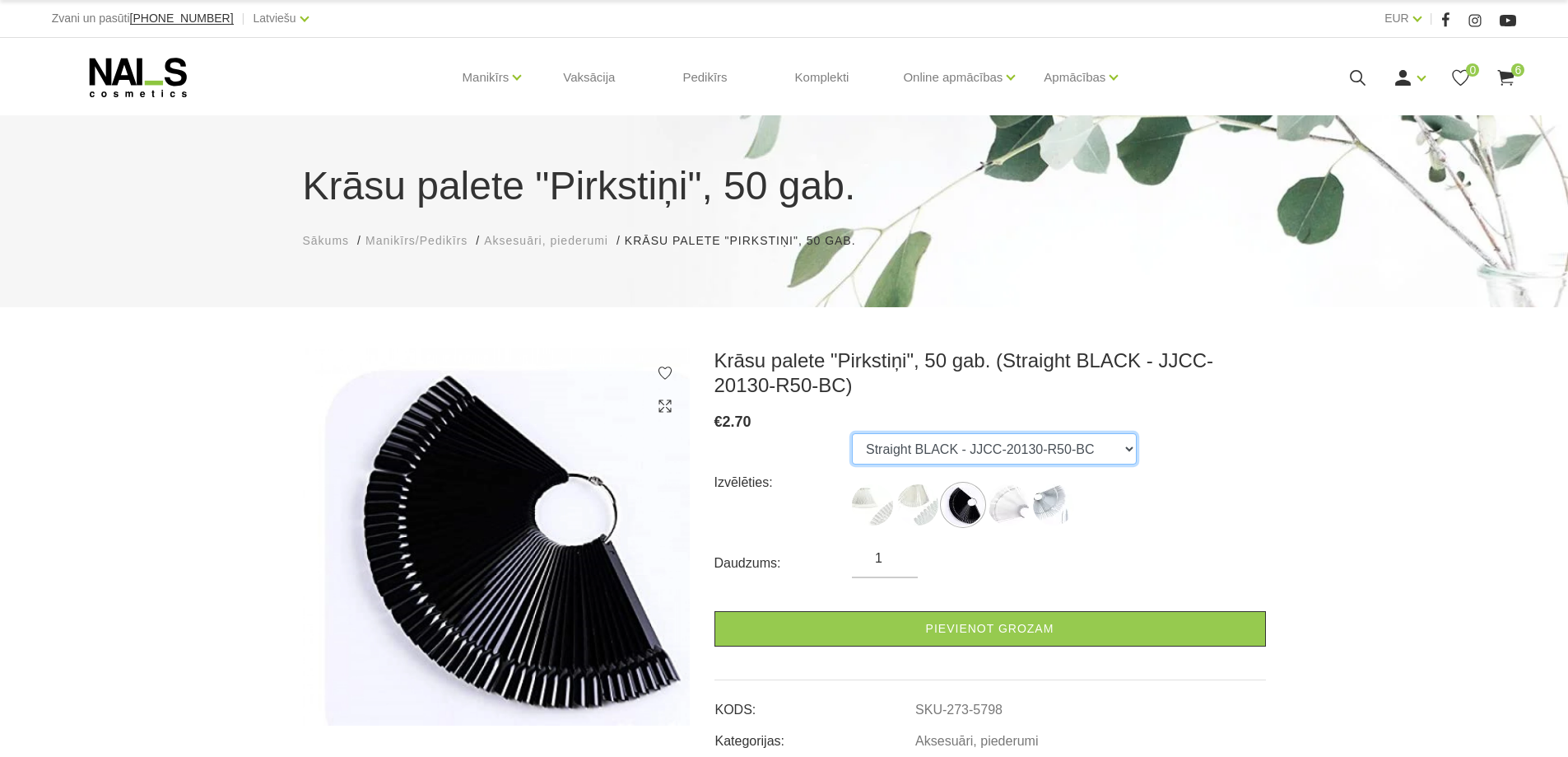
click at [887, 445] on select "Straight NATURAL - JJCC-20130-R50-NC Oval NATURAL - JJCC-20150-R50-NC Straight …" at bounding box center [994, 449] width 285 height 31
click at [852, 433] on select "Straight NATURAL - JJCC-20130-R50-NC Oval NATURAL - JJCC-20150-R50-NC Straight …" at bounding box center [994, 449] width 285 height 31
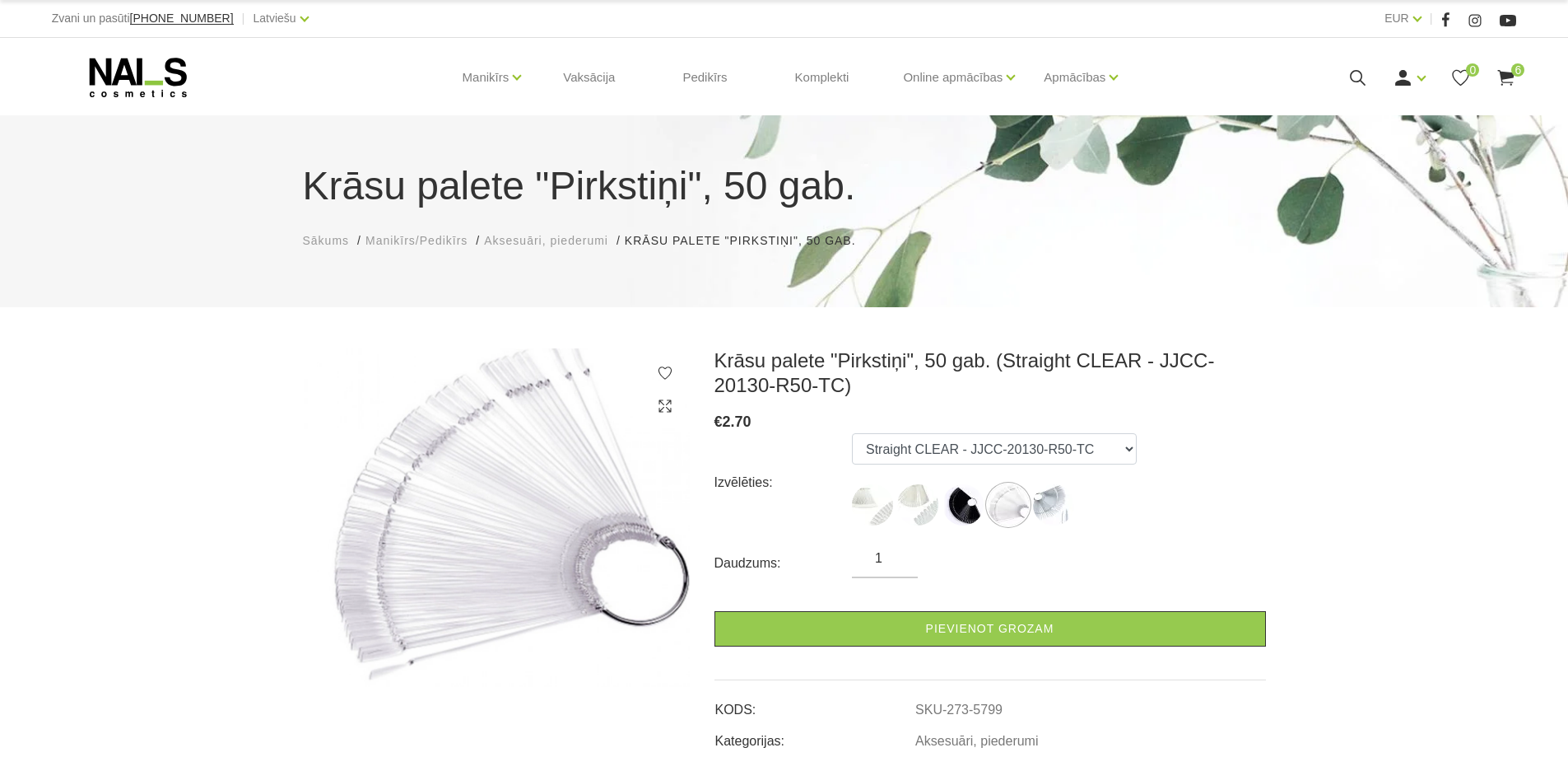
click at [885, 432] on div "€ 2.70" at bounding box center [990, 422] width 552 height 23
click at [882, 453] on select "Straight NATURAL - JJCC-20130-R50-NC Oval NATURAL - JJCC-20150-R50-NC Straight …" at bounding box center [994, 449] width 285 height 31
click at [852, 433] on select "Straight NATURAL - JJCC-20130-R50-NC Oval NATURAL - JJCC-20150-R50-NC Straight …" at bounding box center [994, 449] width 285 height 31
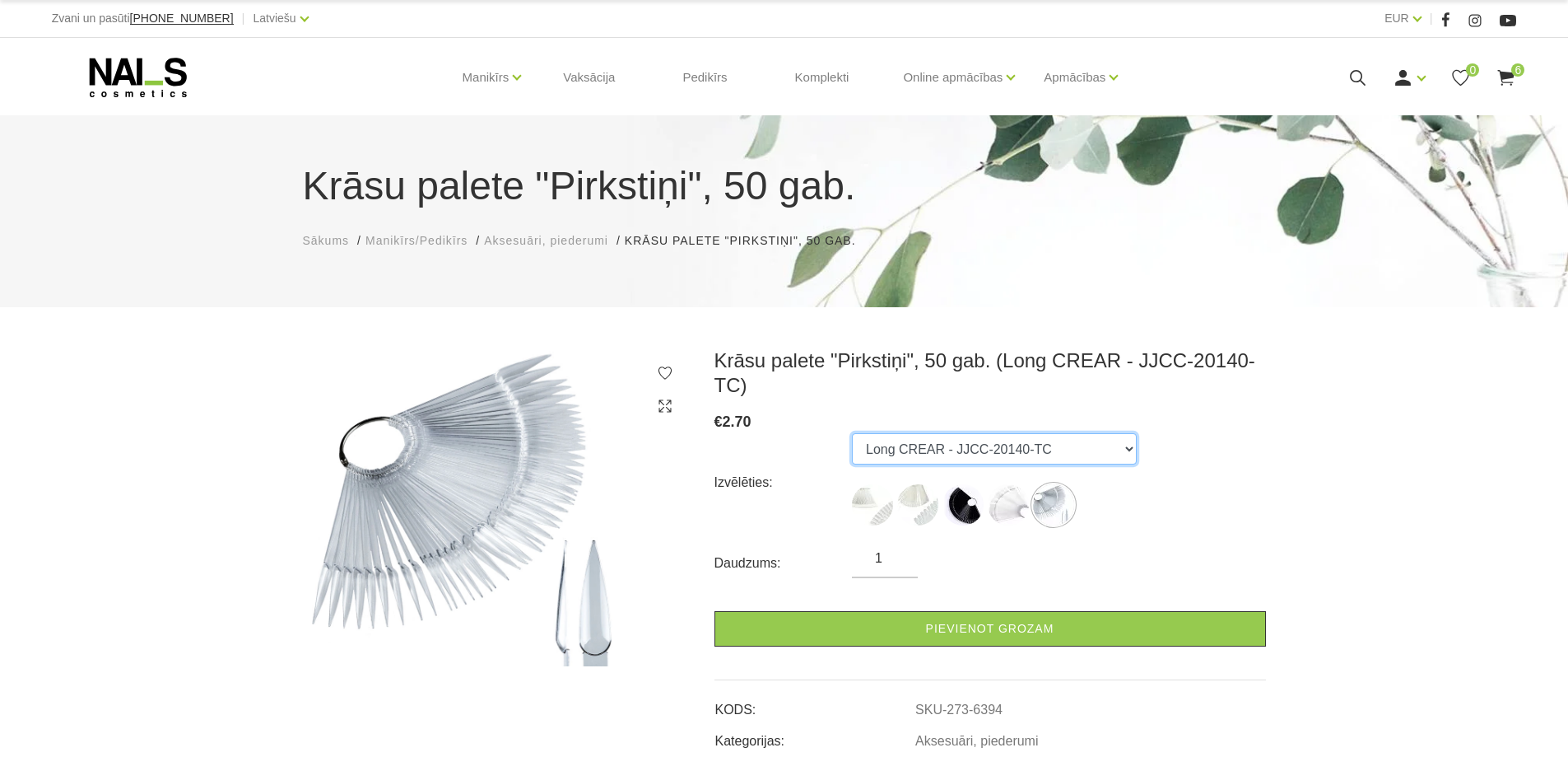
click at [901, 433] on select "Straight NATURAL - JJCC-20130-R50-NC Oval NATURAL - JJCC-20150-R50-NC Straight …" at bounding box center [994, 449] width 285 height 31
select select "3588"
click at [852, 433] on select "Straight NATURAL - JJCC-20130-R50-NC Oval NATURAL - JJCC-20150-R50-NC Straight …" at bounding box center [994, 449] width 285 height 31
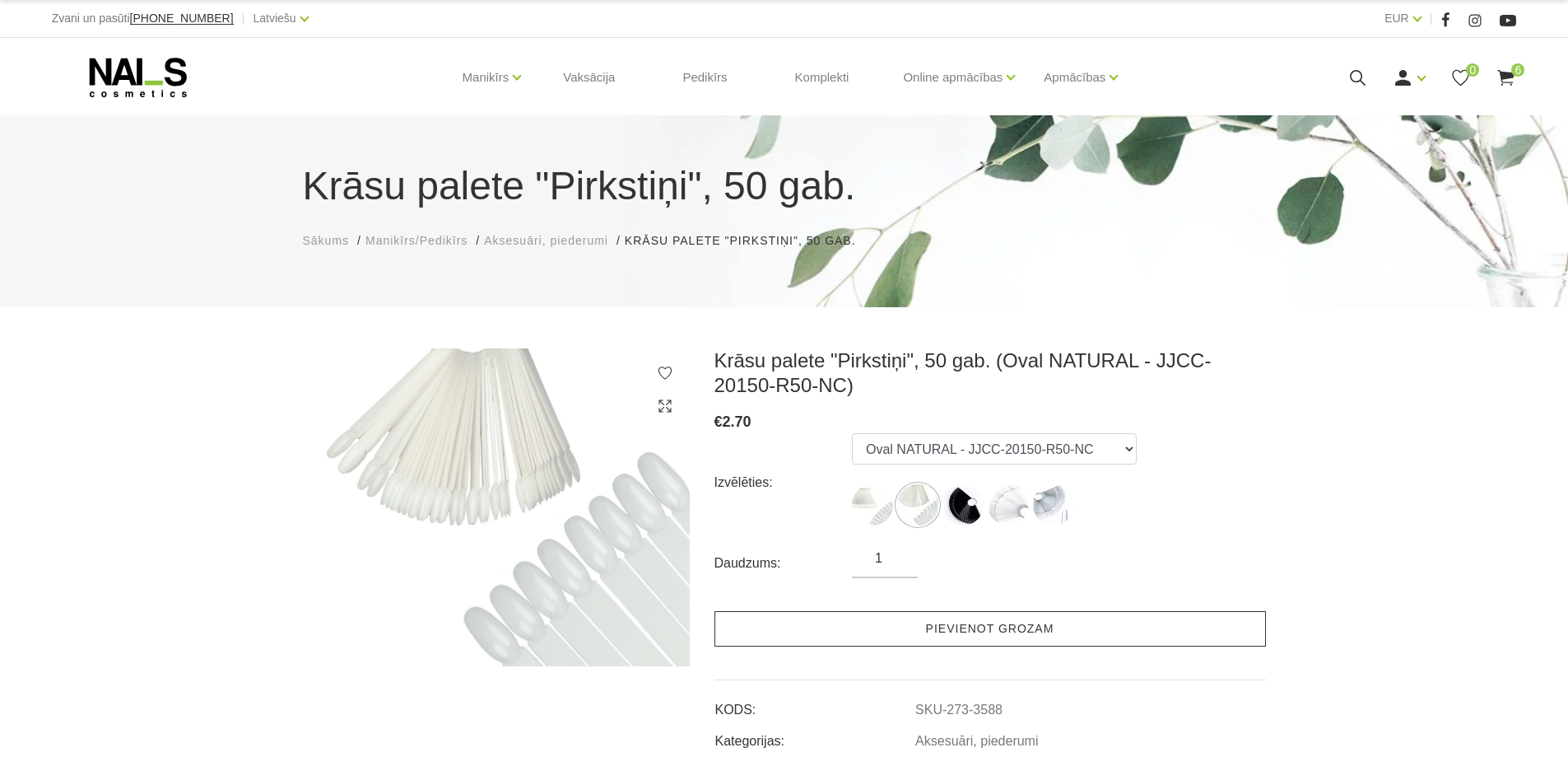
click at [980, 630] on link "Pievienot grozam" at bounding box center [990, 629] width 552 height 35
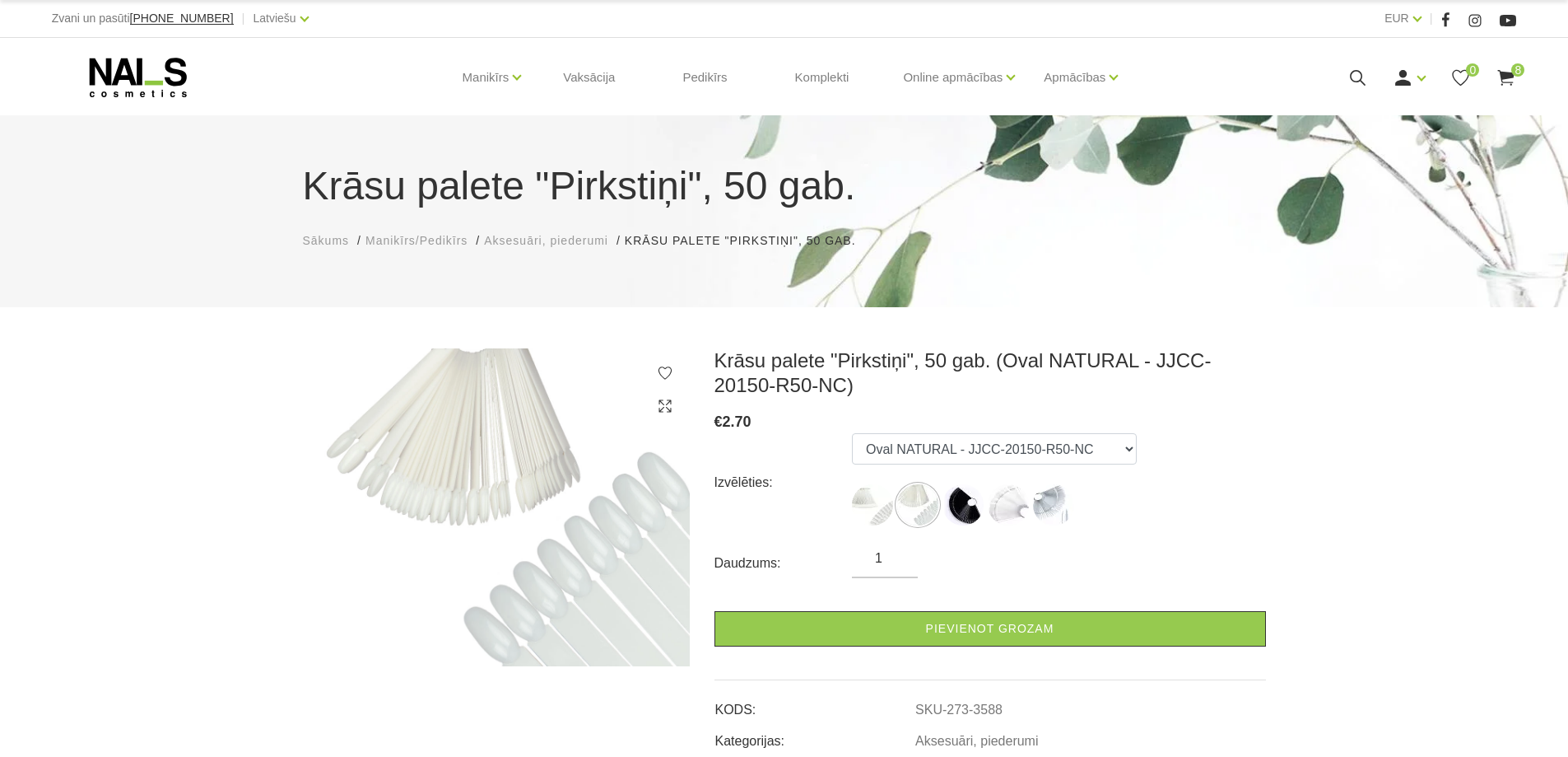
click at [1513, 78] on use at bounding box center [1507, 78] width 17 height 16
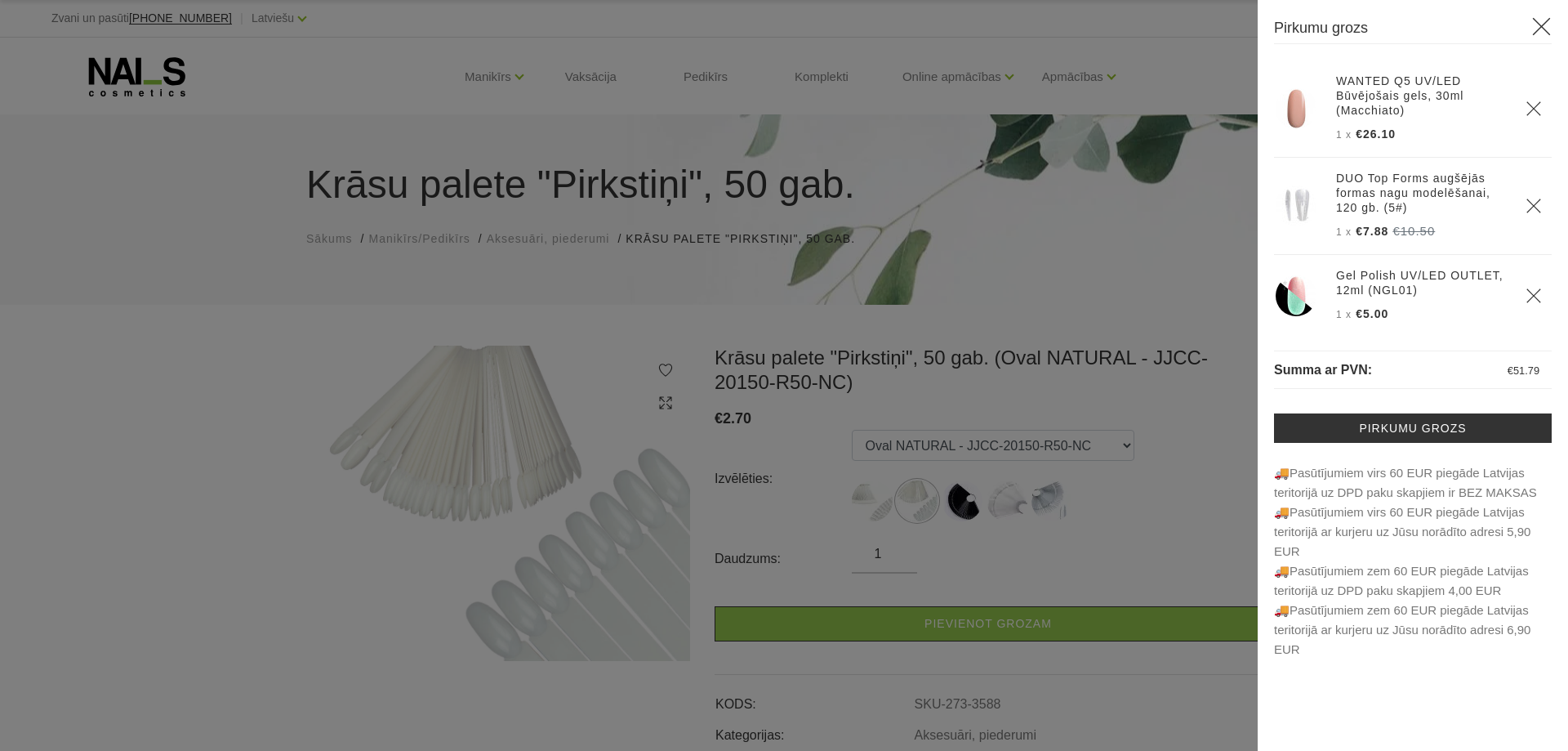
click at [163, 462] on div at bounding box center [784, 376] width 1568 height 751
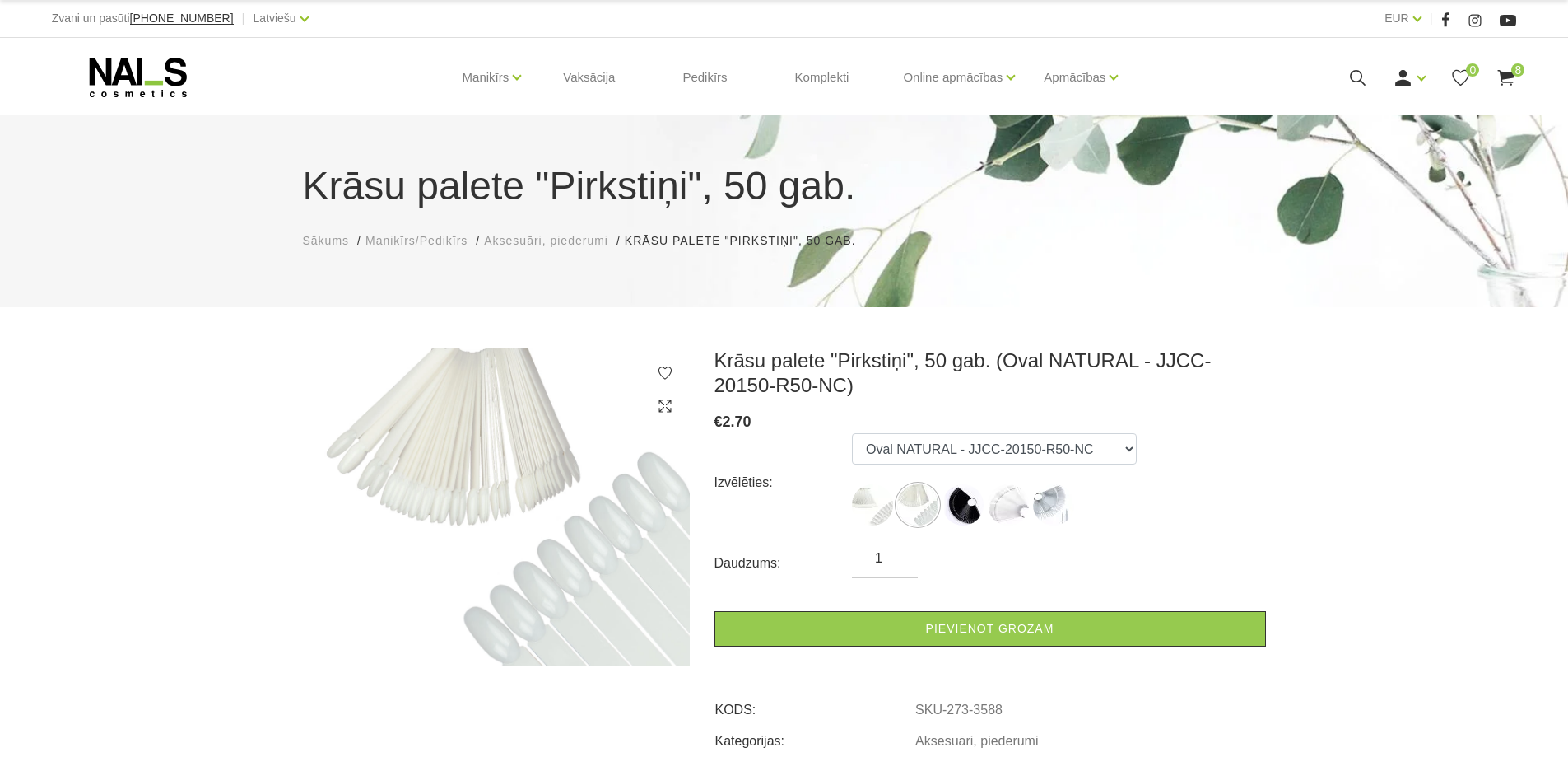
click at [1357, 76] on icon at bounding box center [1358, 77] width 20 height 20
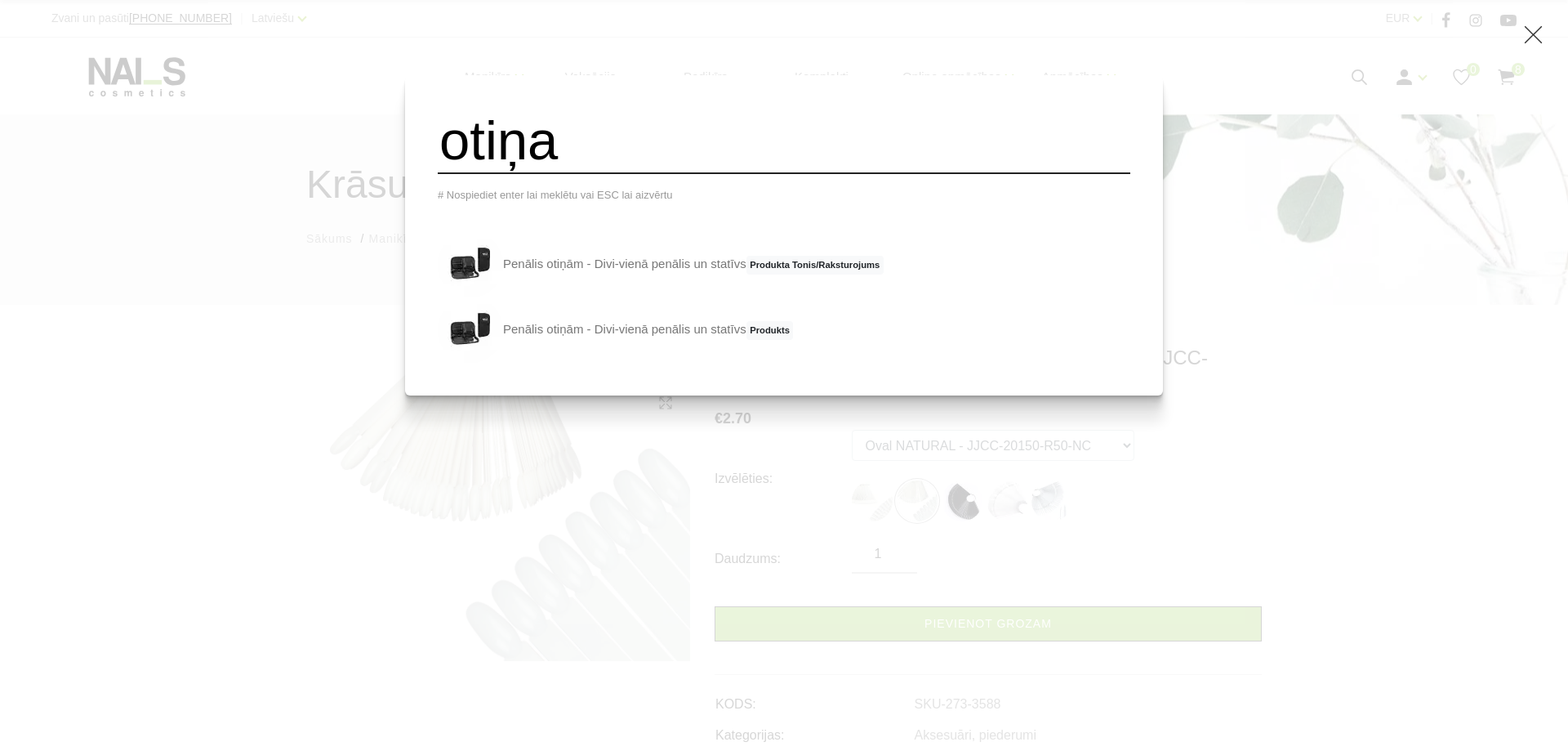
type input "otiņa"
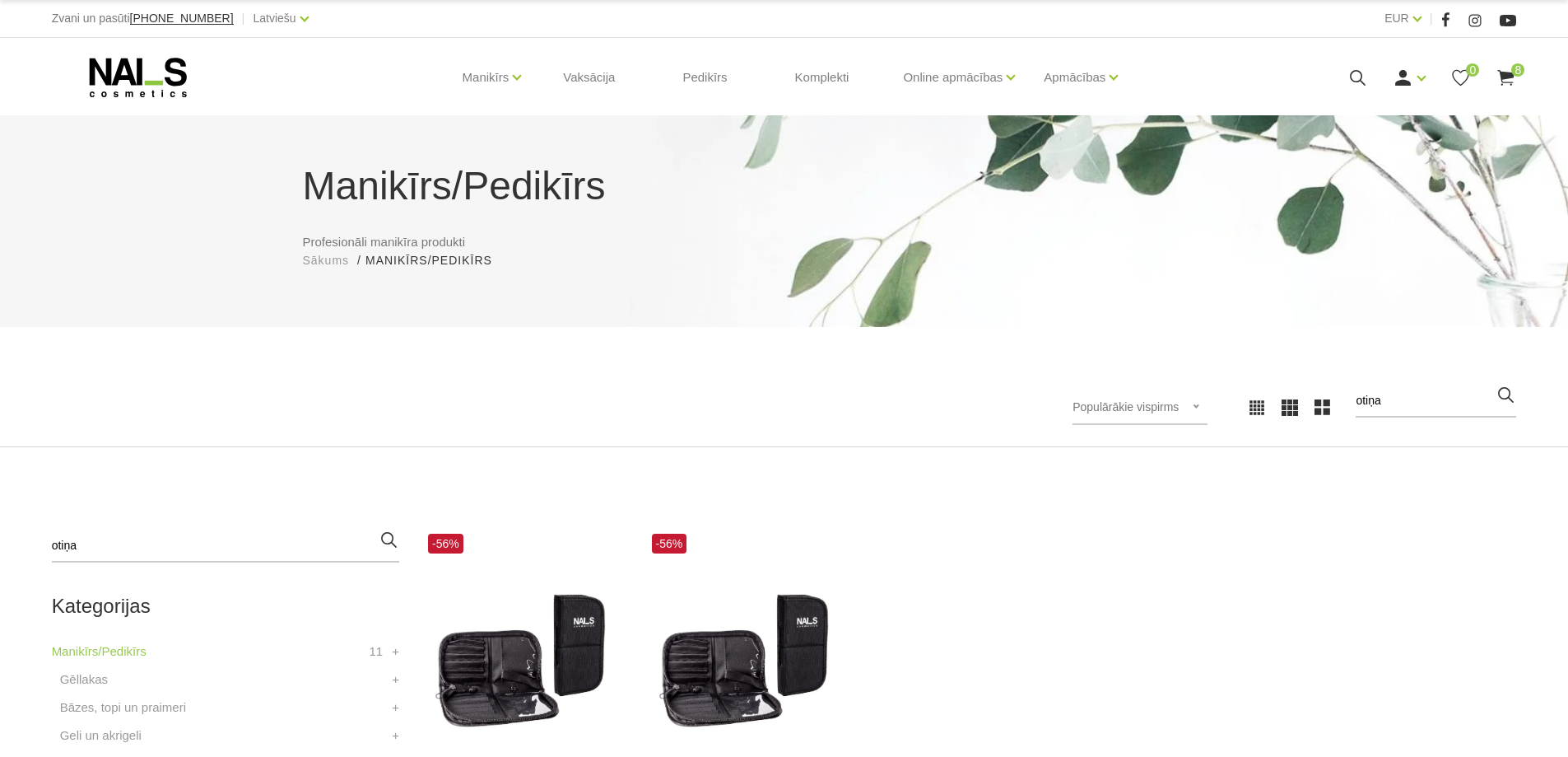
click at [1363, 84] on icon at bounding box center [1358, 77] width 20 height 20
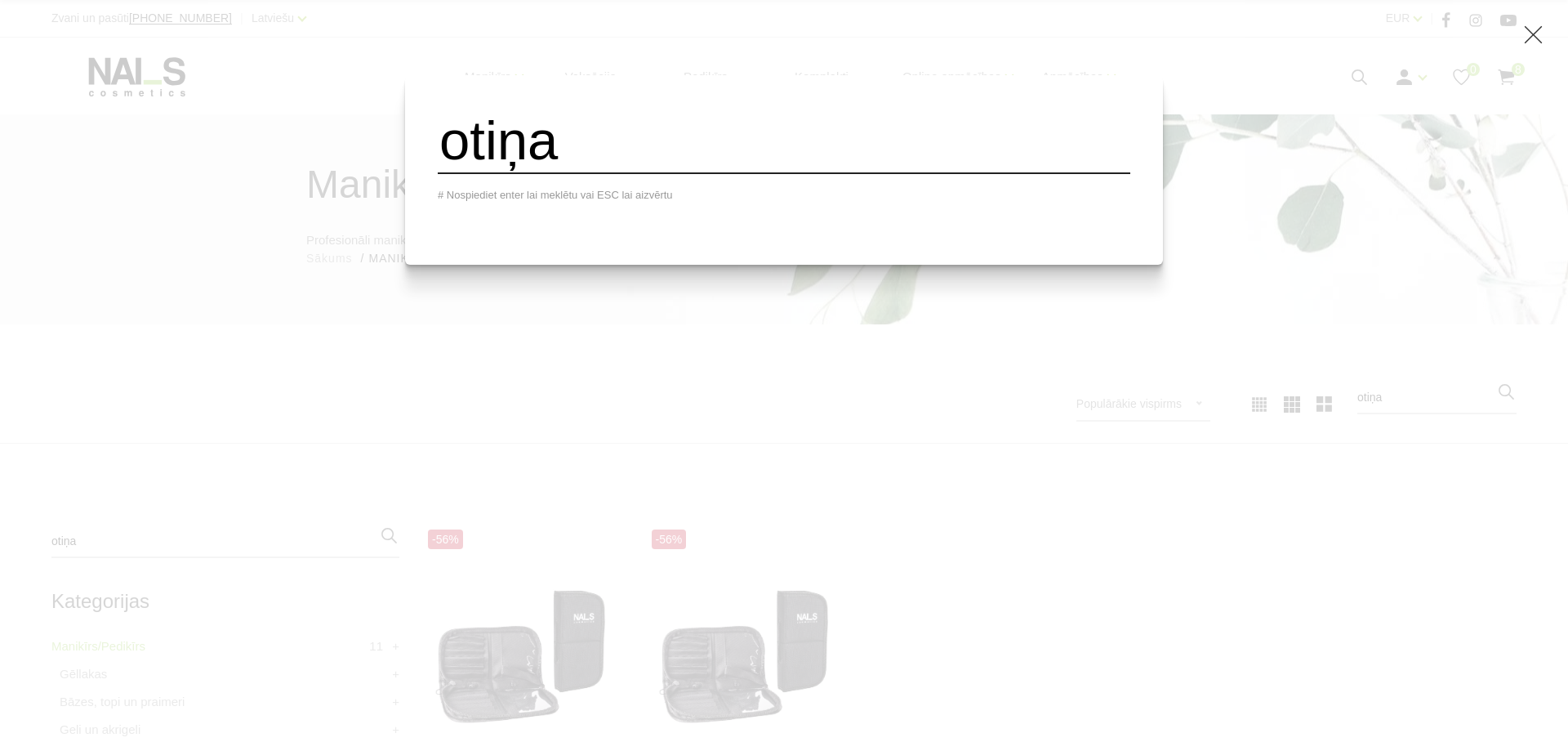
drag, startPoint x: 668, startPoint y: 138, endPoint x: 524, endPoint y: 138, distance: 144.0
click at [524, 138] on input "otiņa" at bounding box center [784, 141] width 693 height 67
type input "ota"
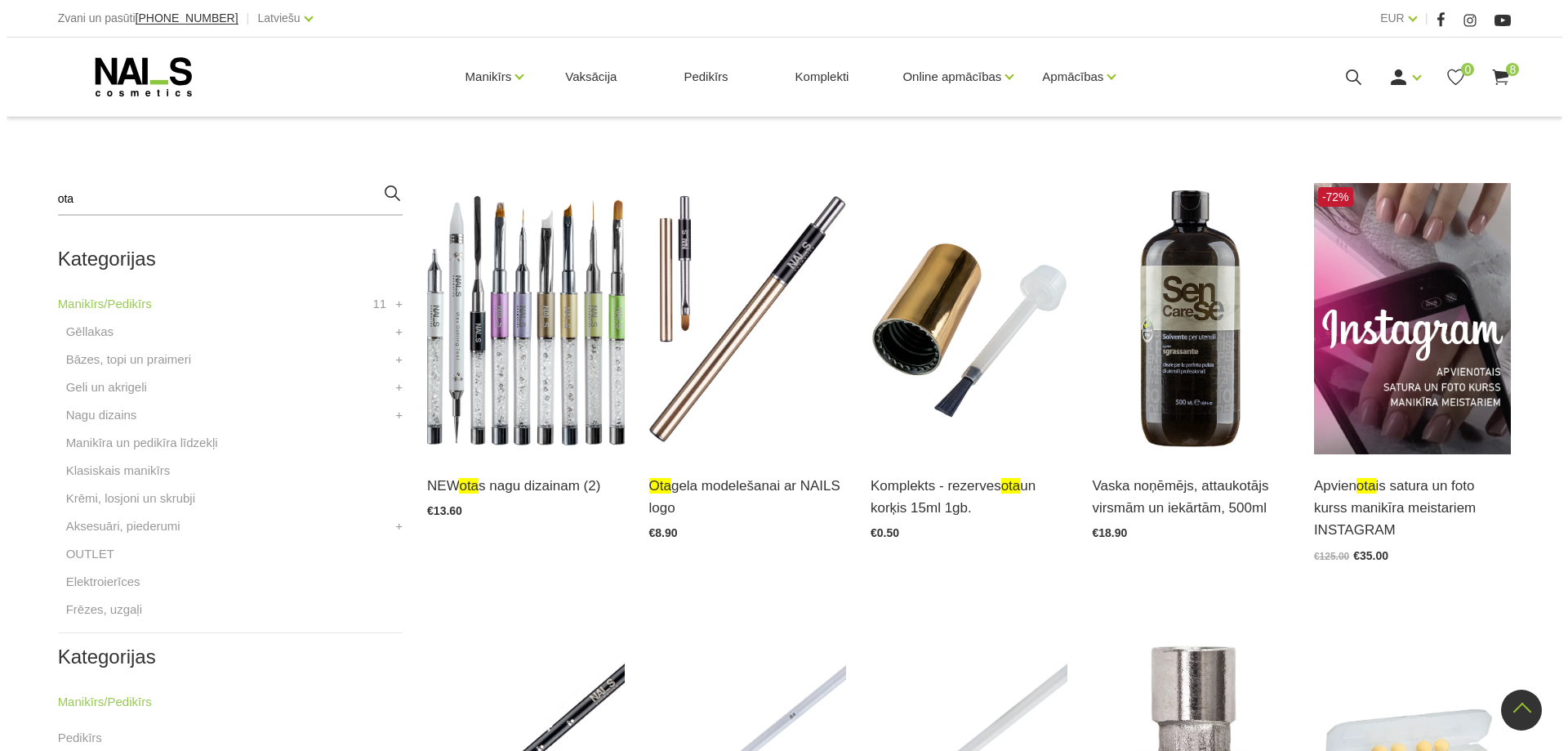
scroll to position [327, 0]
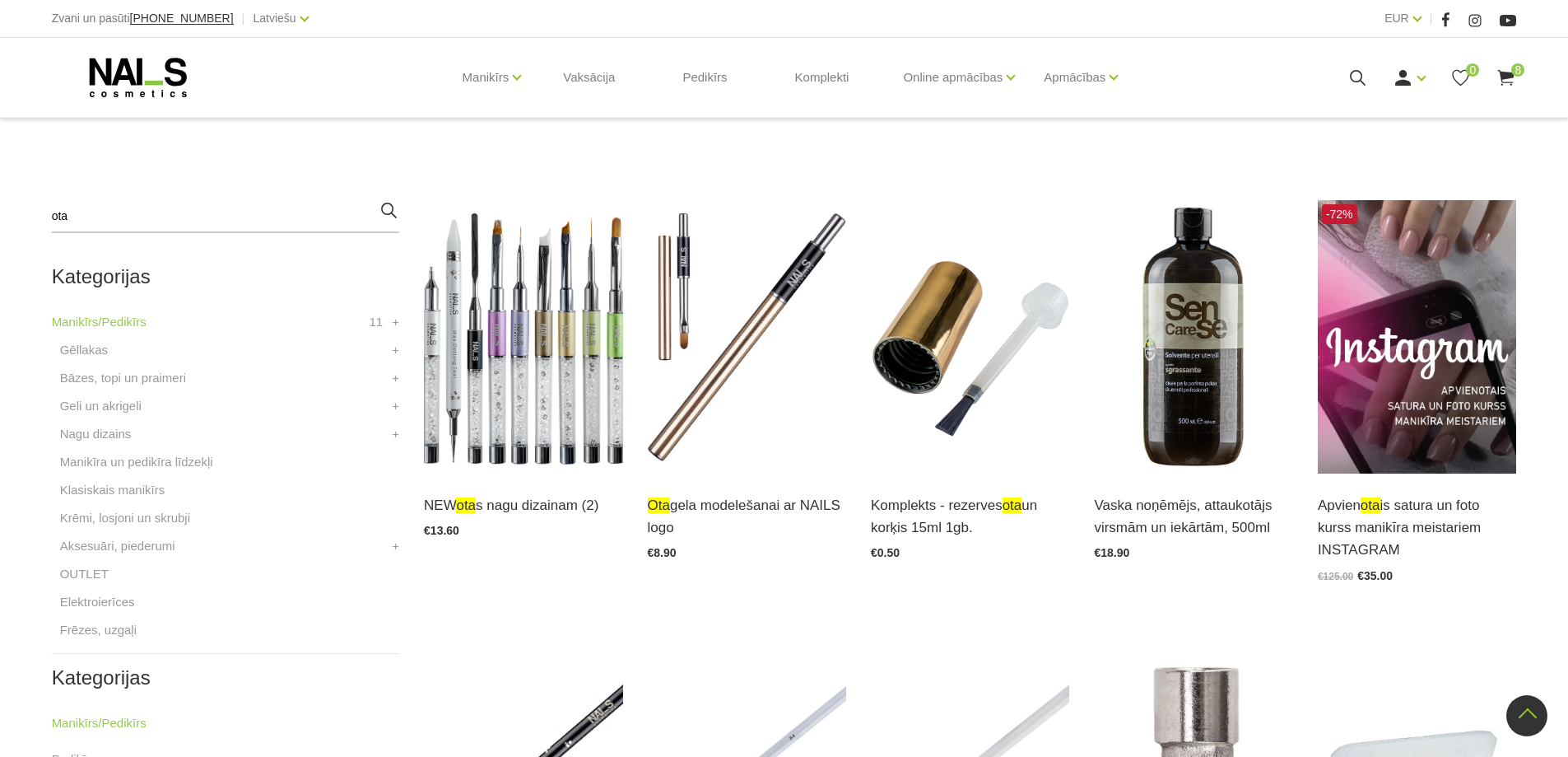
click at [1349, 76] on icon at bounding box center [1358, 77] width 20 height 20
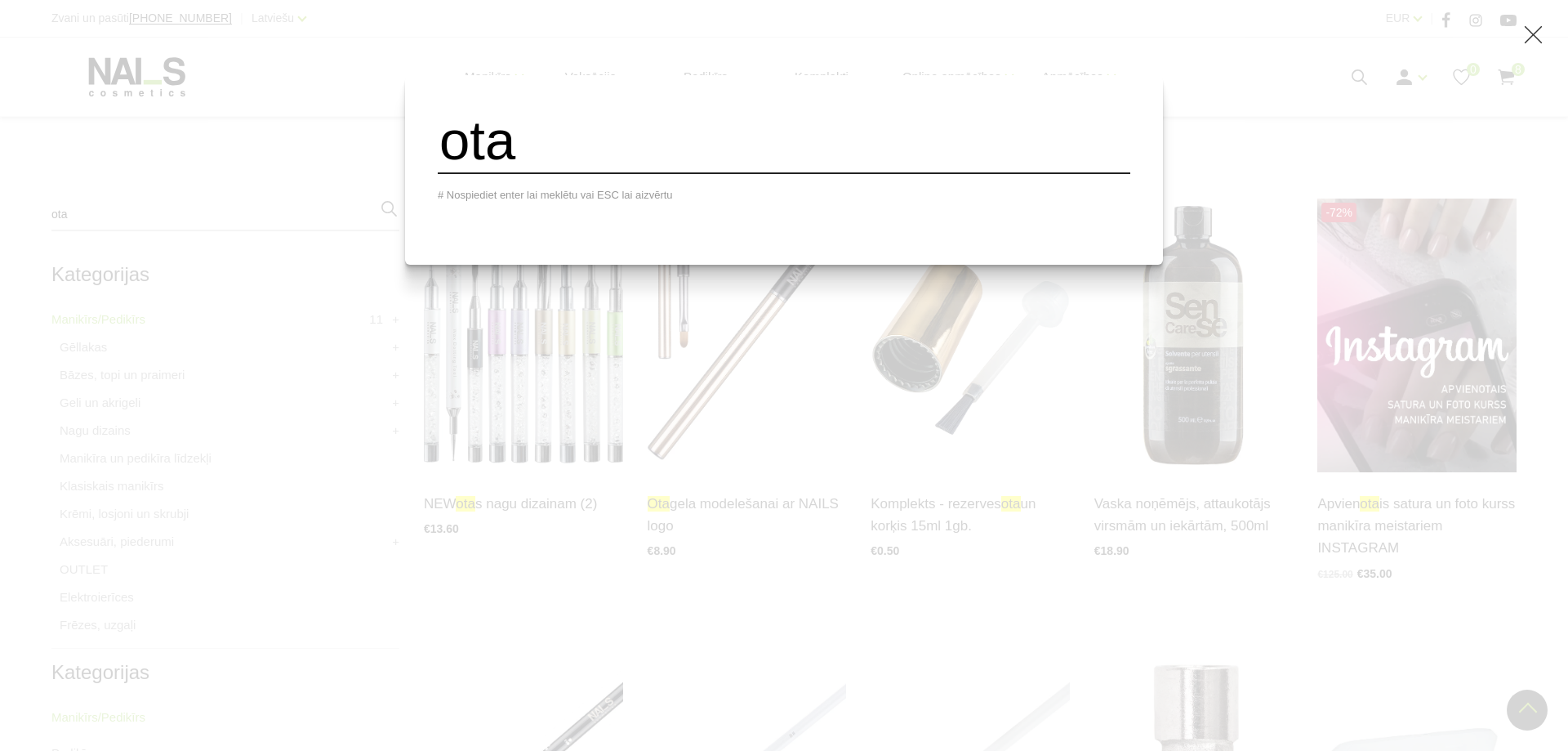
drag, startPoint x: 597, startPoint y: 158, endPoint x: 316, endPoint y: 143, distance: 281.4
click at [316, 143] on div "ota # Nospiediet enter lai meklētu vai ESC lai aizvērtu" at bounding box center [784, 376] width 1568 height 751
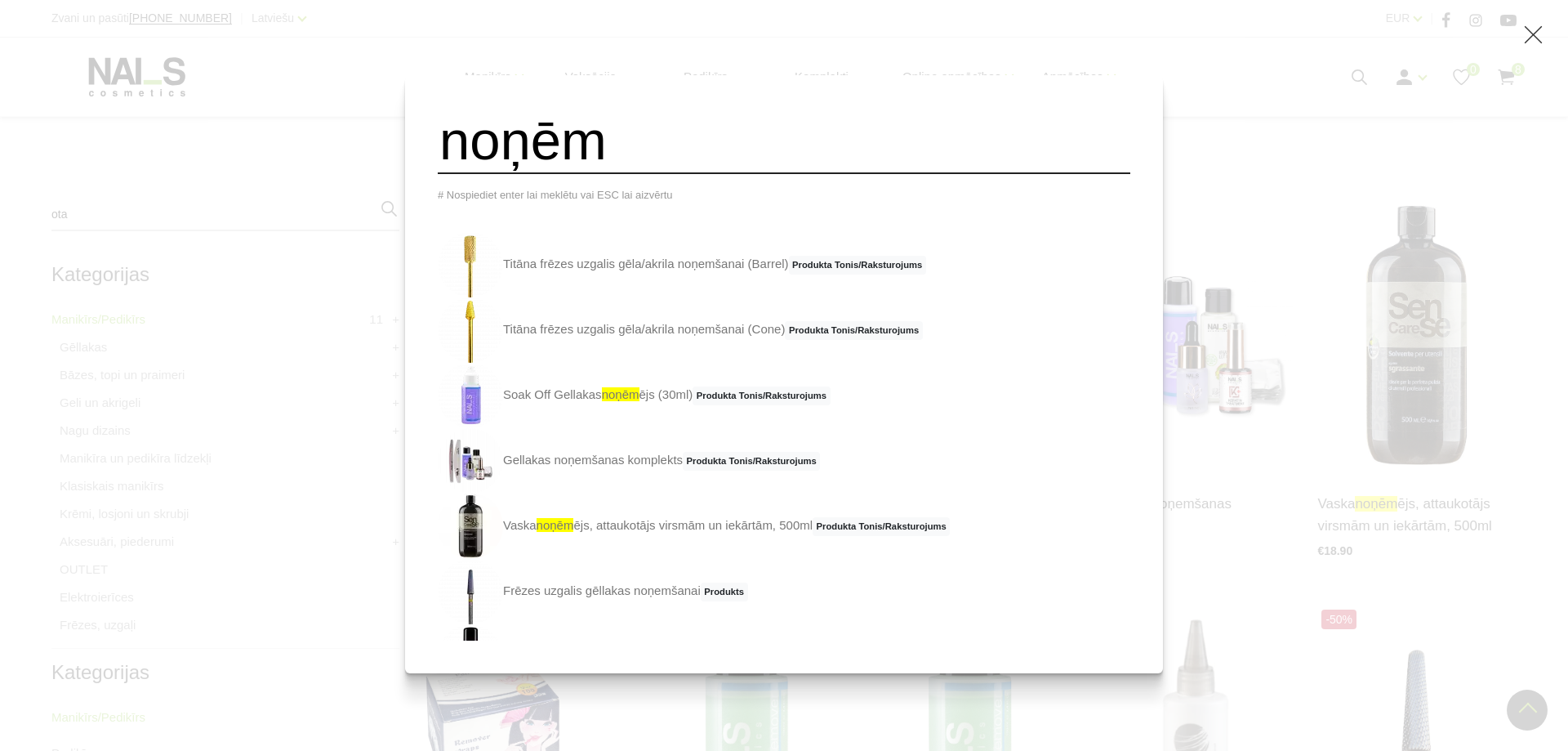
type input "noņēm"
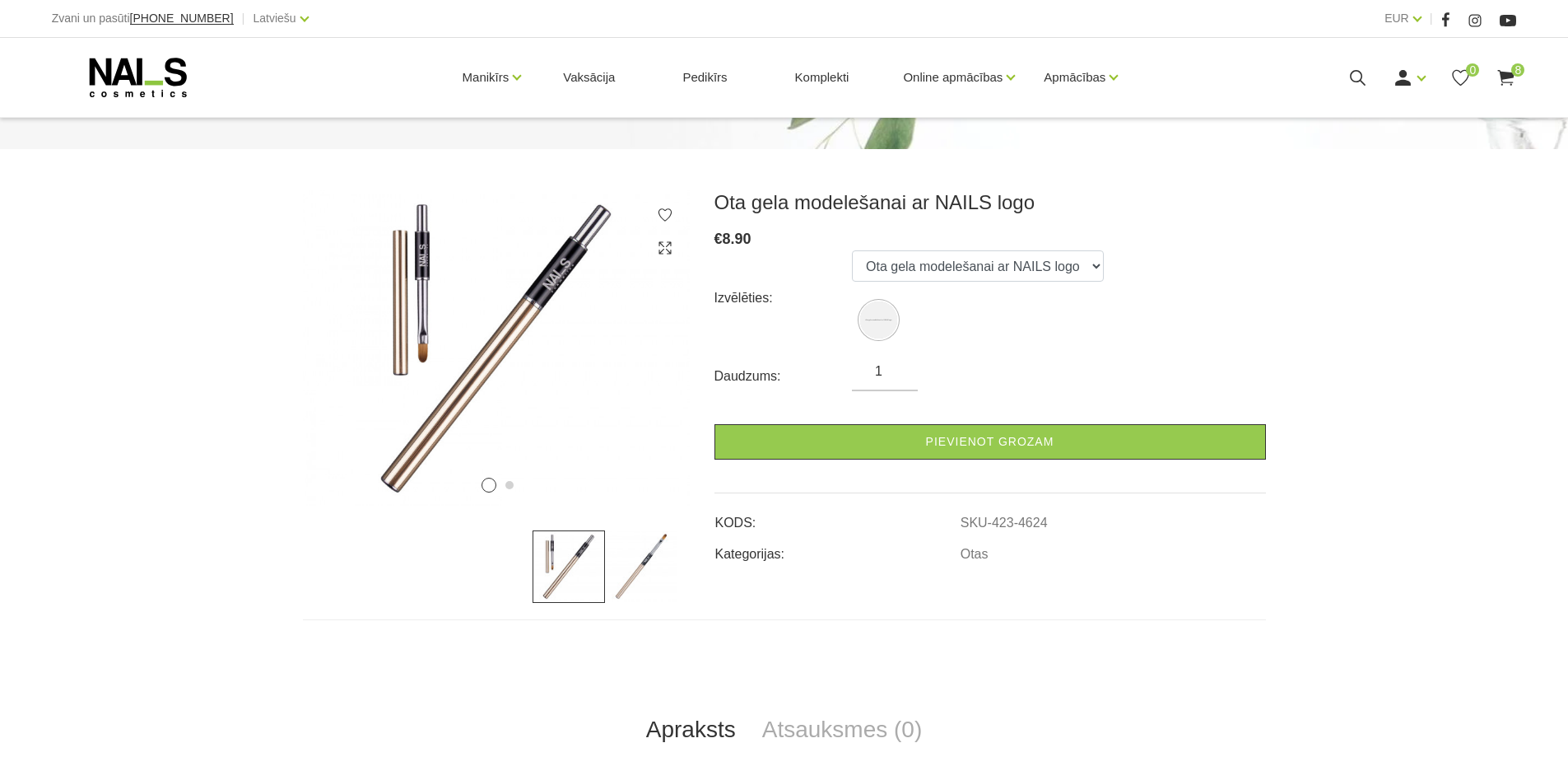
scroll to position [164, 0]
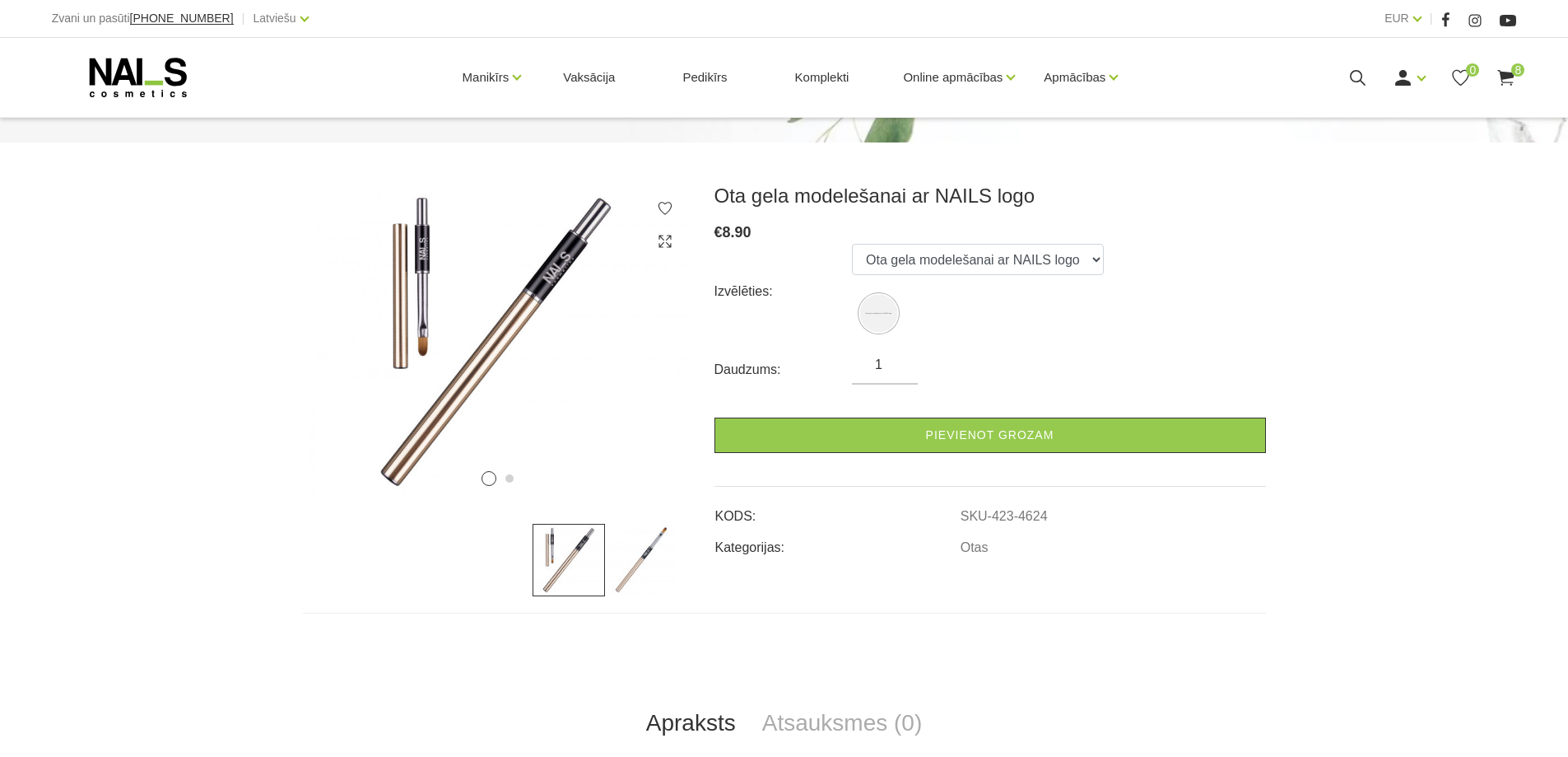
click at [651, 537] on img at bounding box center [641, 559] width 72 height 72
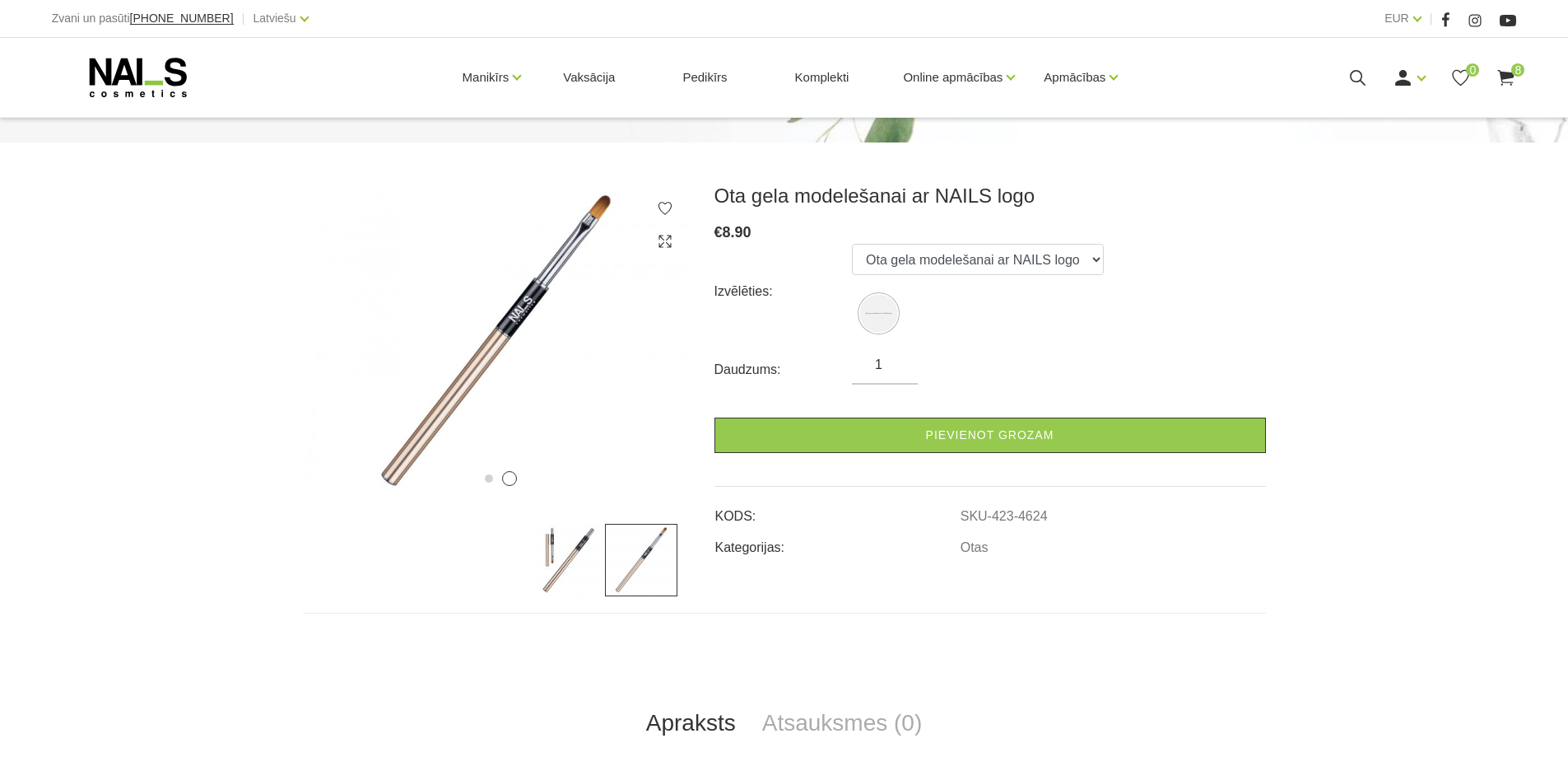
click at [582, 558] on img at bounding box center [569, 559] width 72 height 72
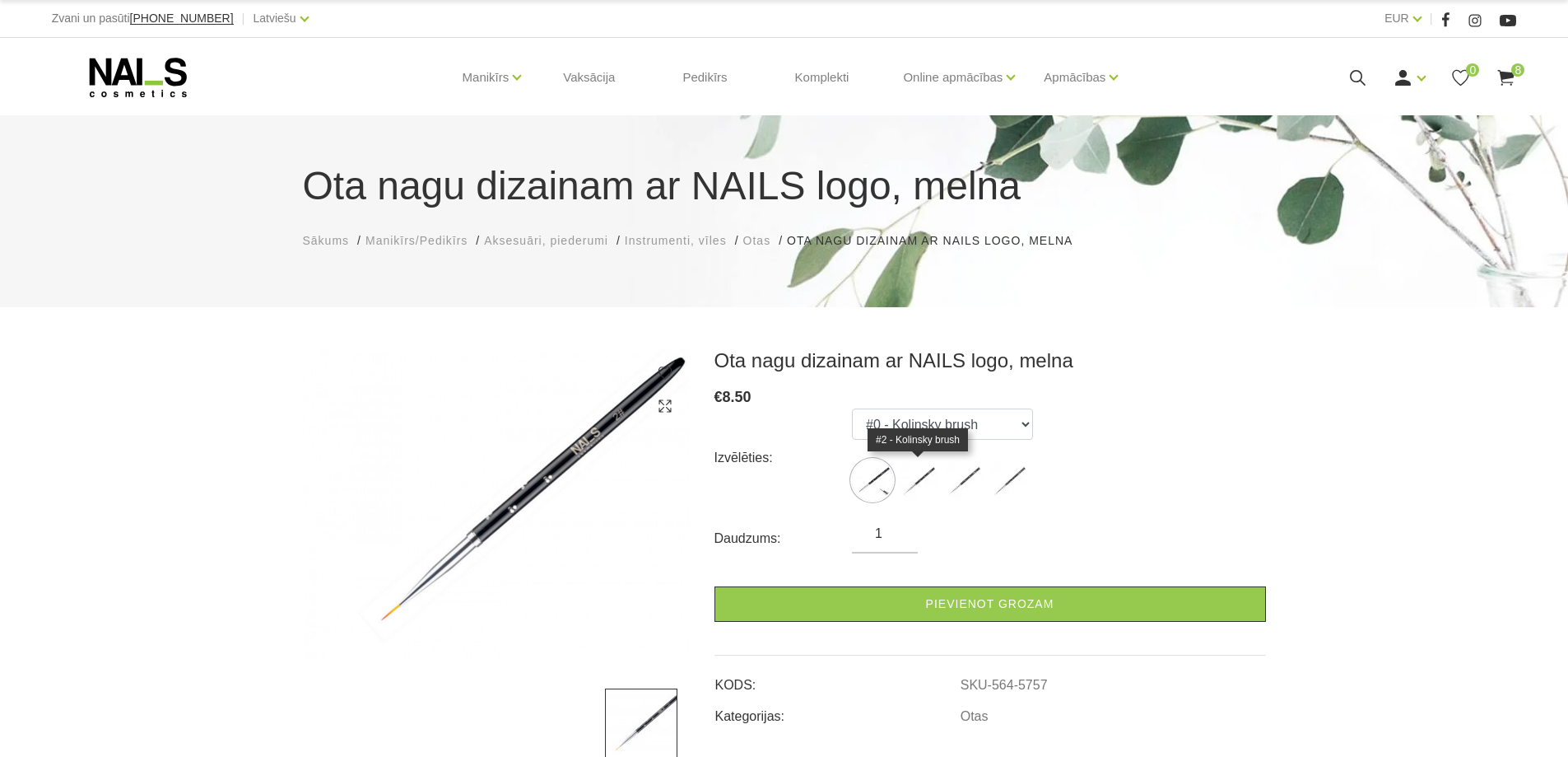
click at [935, 472] on img at bounding box center [918, 480] width 41 height 41
click at [978, 473] on img at bounding box center [963, 480] width 41 height 41
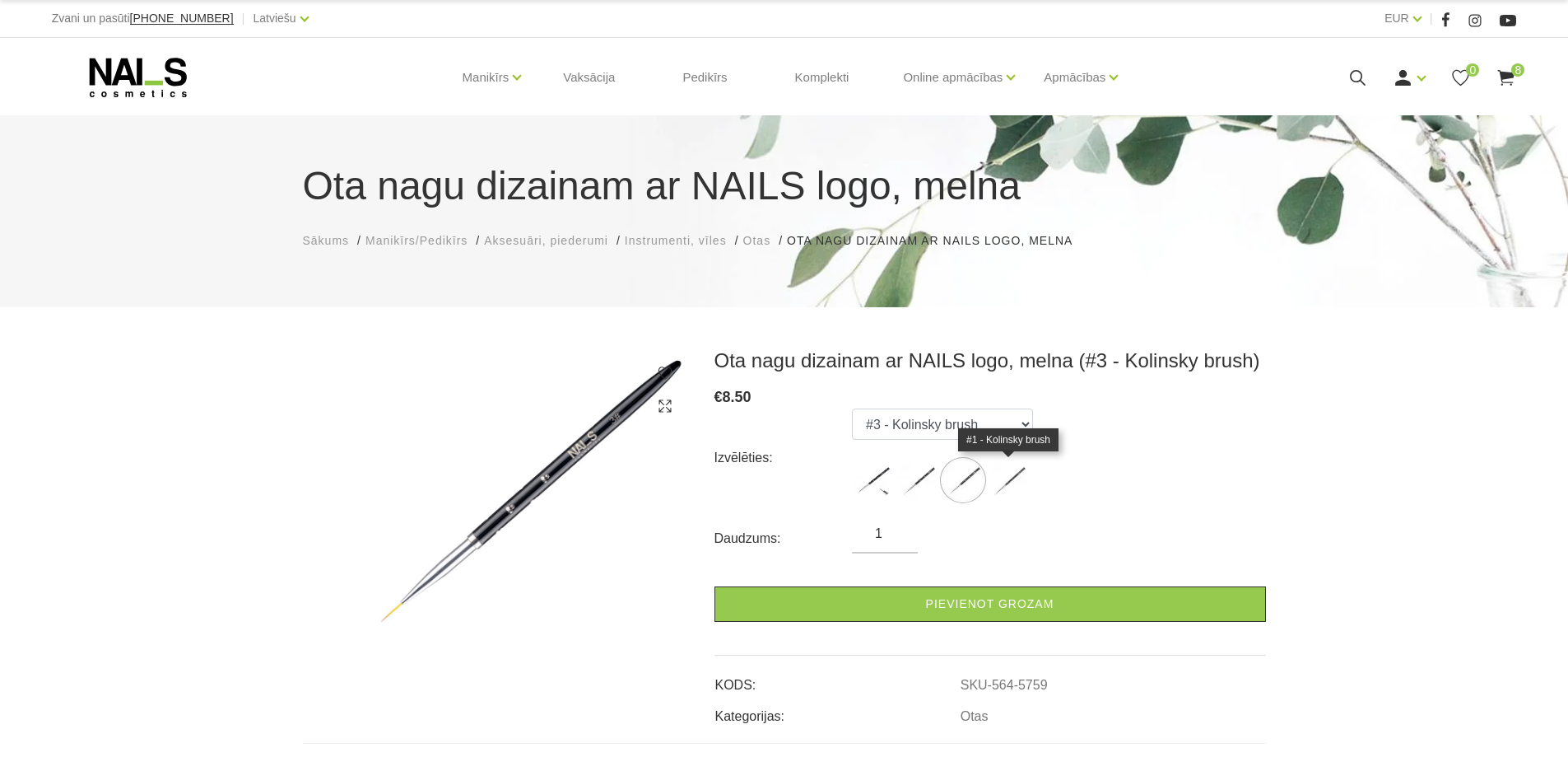
click at [1006, 469] on img at bounding box center [1009, 480] width 41 height 41
click at [876, 478] on img at bounding box center [873, 480] width 41 height 41
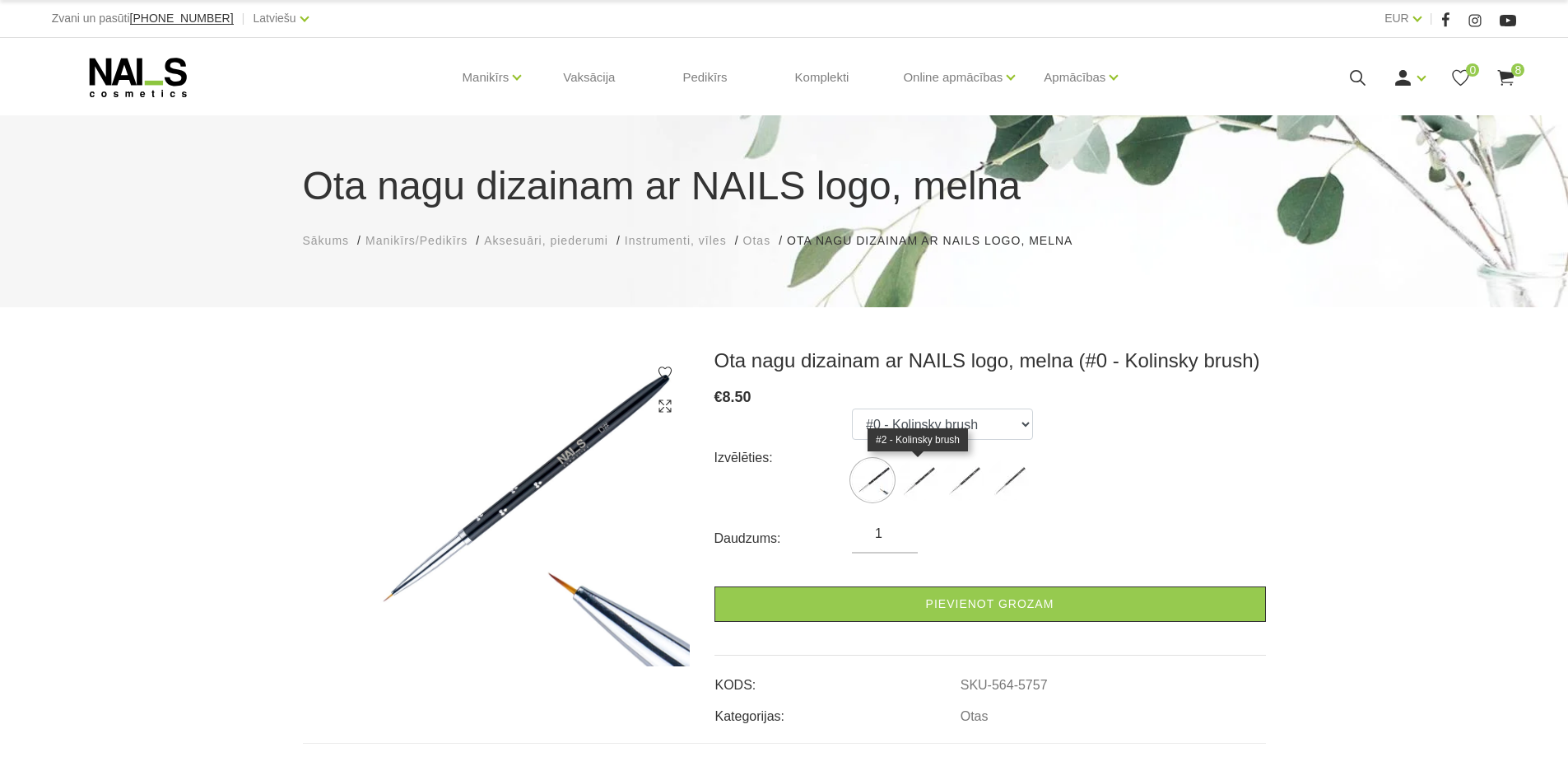
click at [909, 484] on img at bounding box center [918, 480] width 41 height 41
select select "5758"
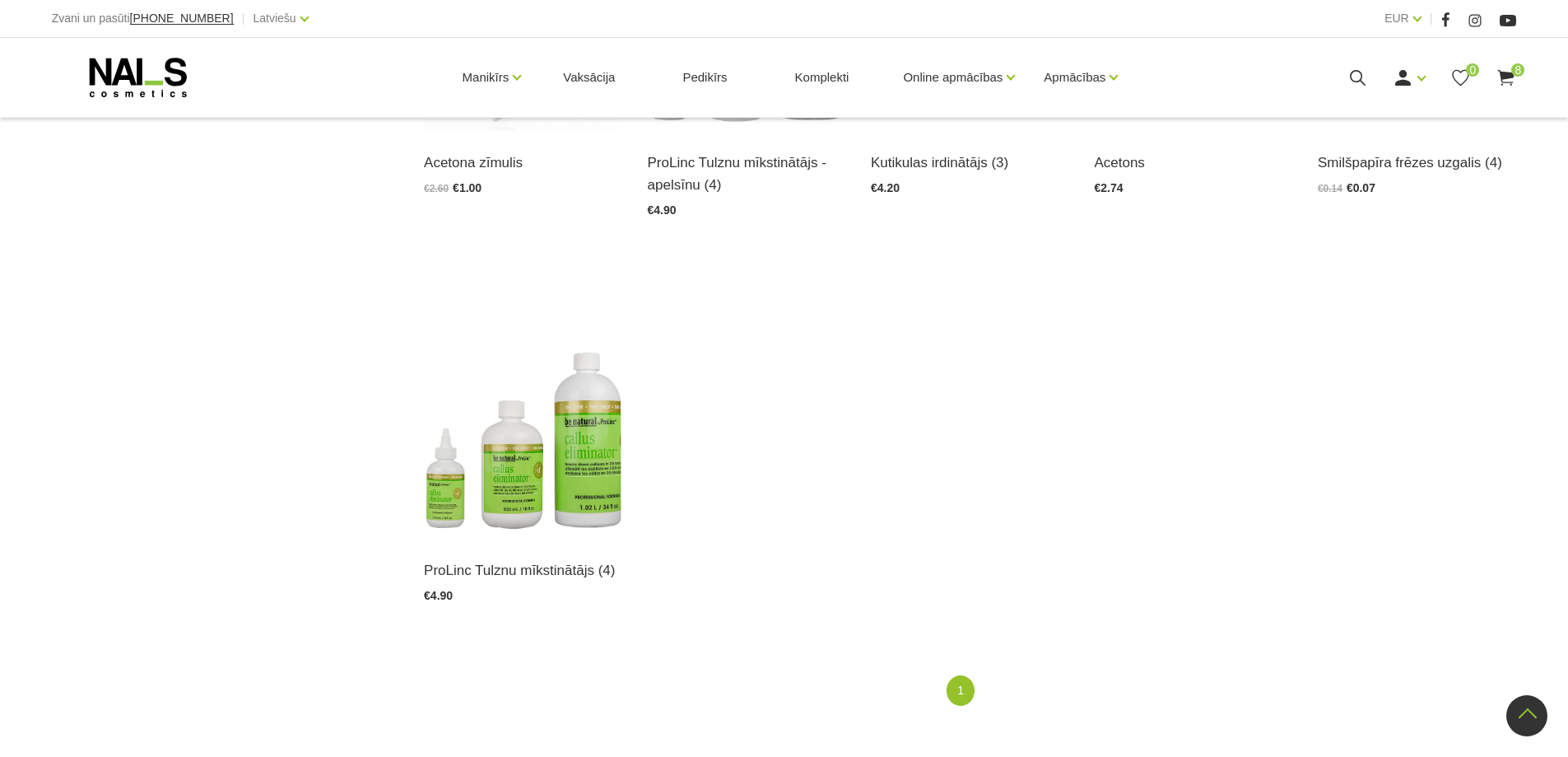
scroll to position [2306, 0]
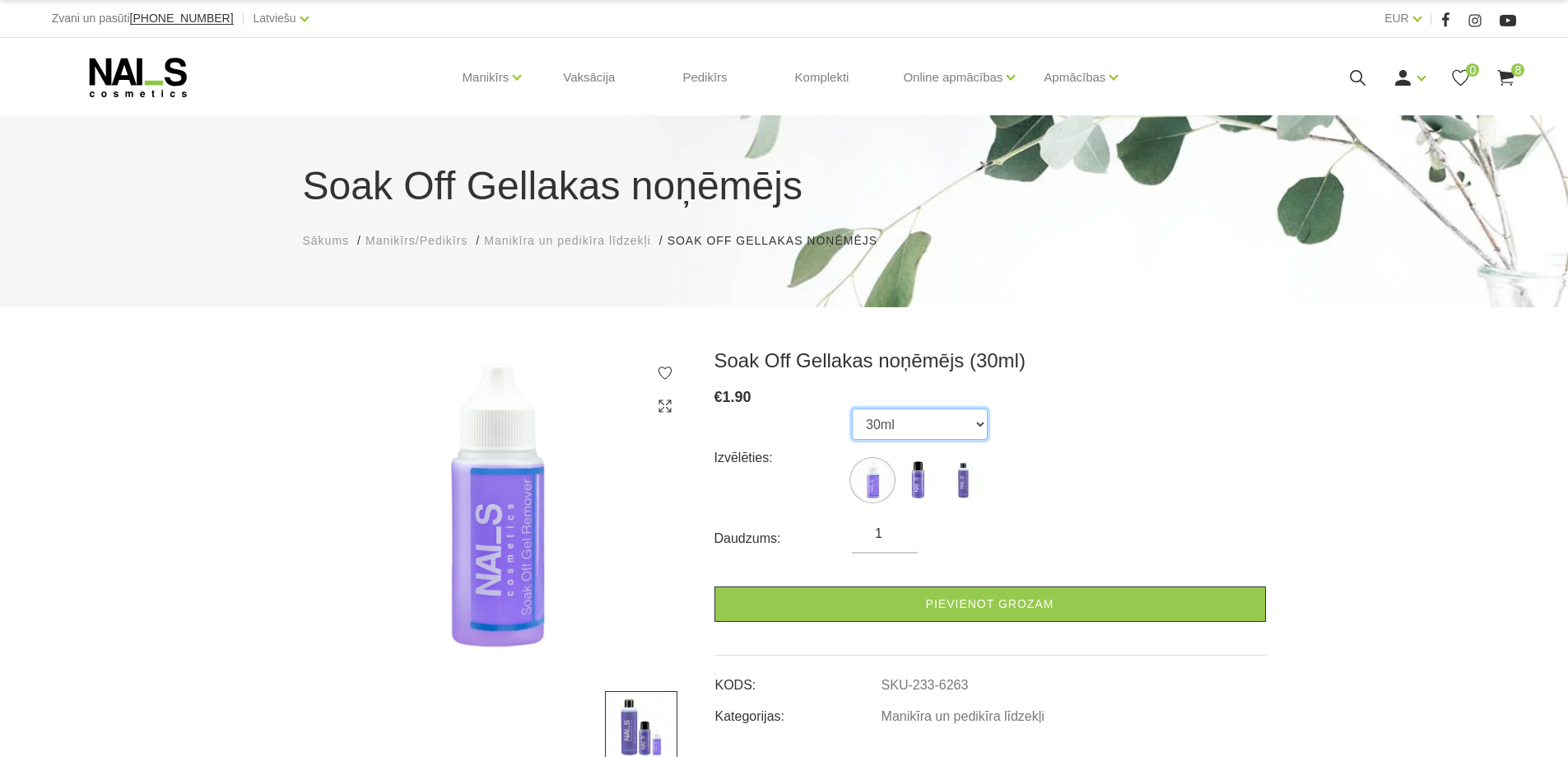
click at [940, 416] on select "30ml 100ml 500ml" at bounding box center [920, 424] width 136 height 31
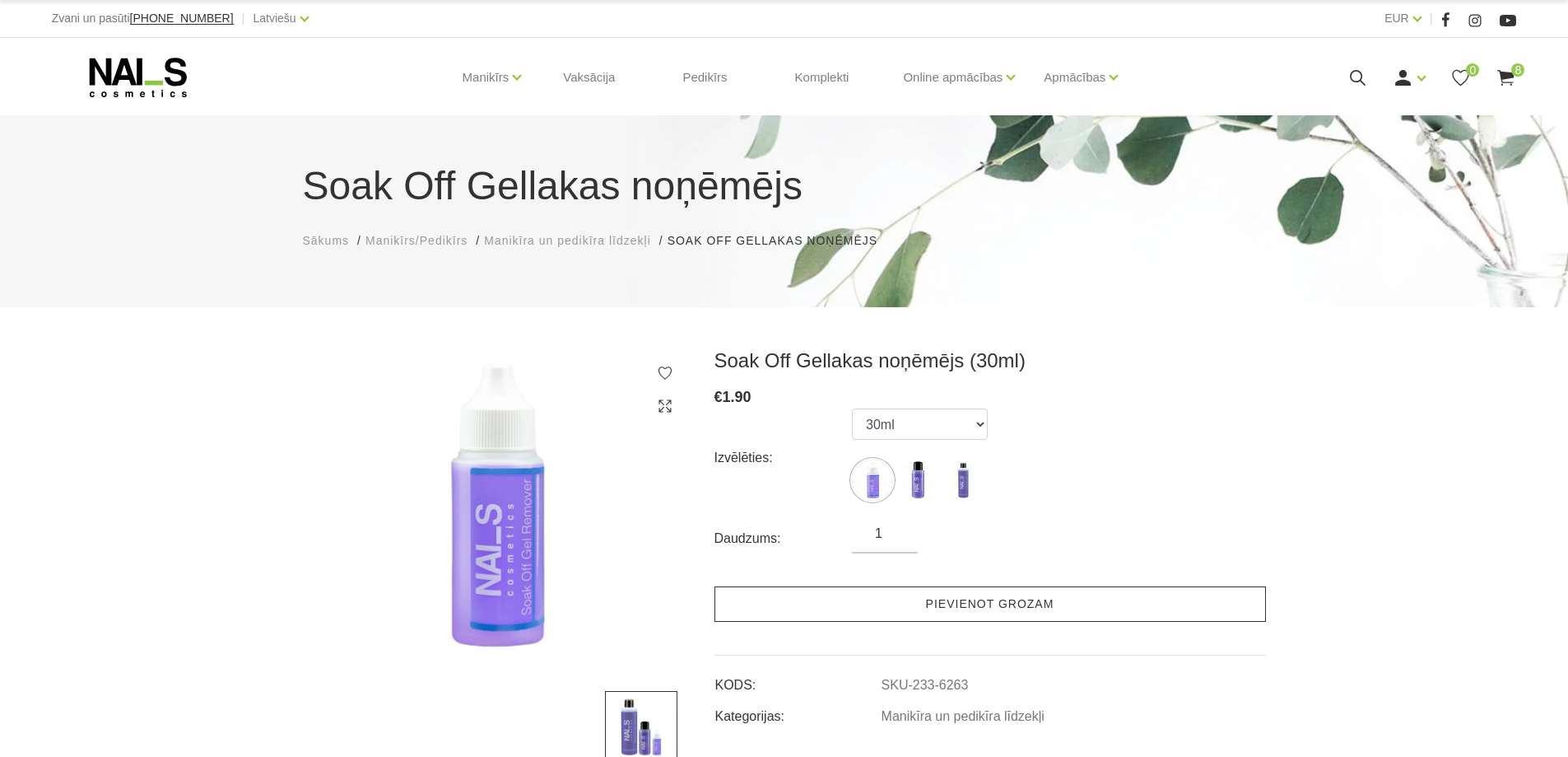
click at [889, 605] on link "Pievienot grozam" at bounding box center [990, 604] width 552 height 35
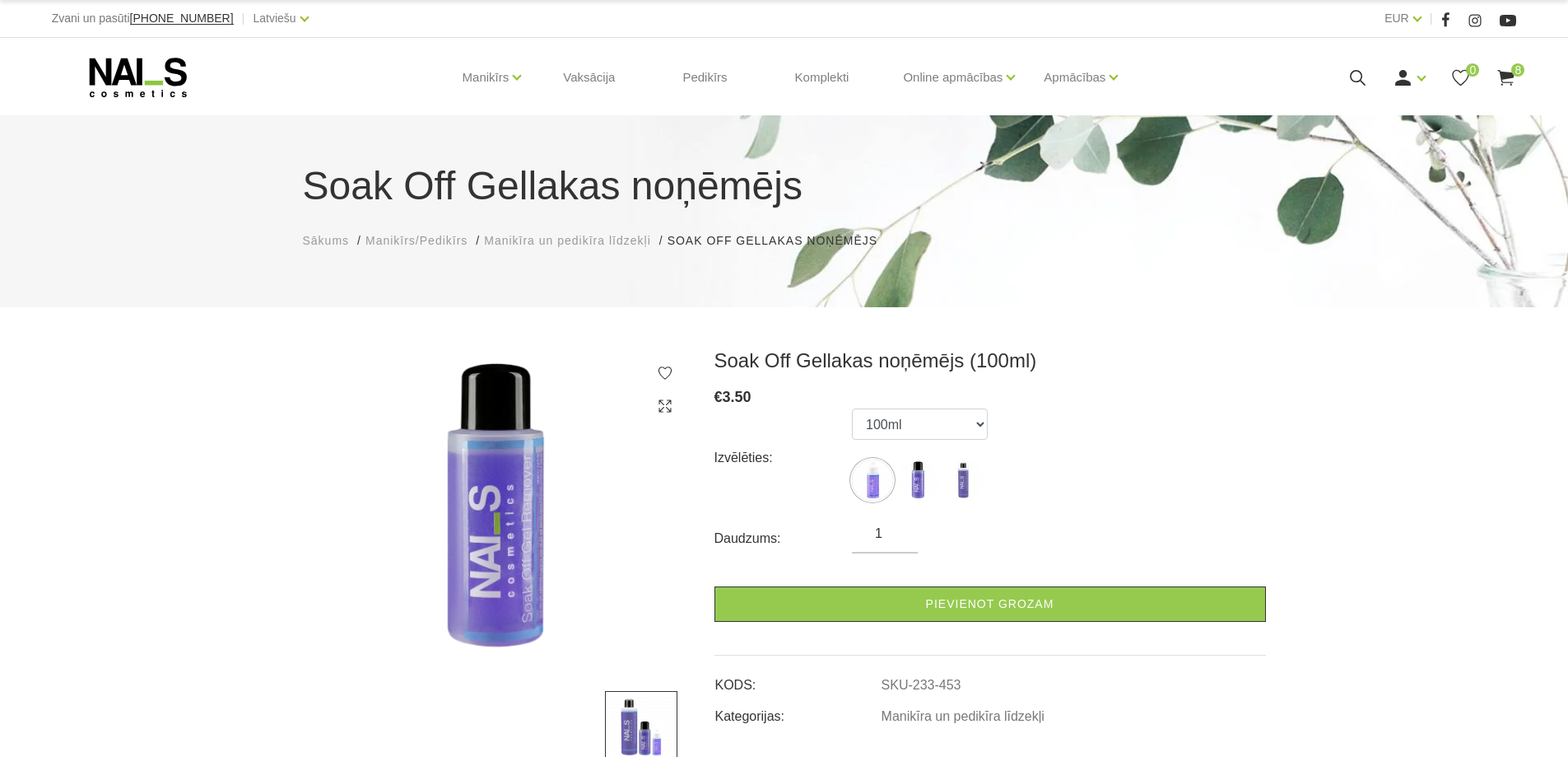
select select "453"
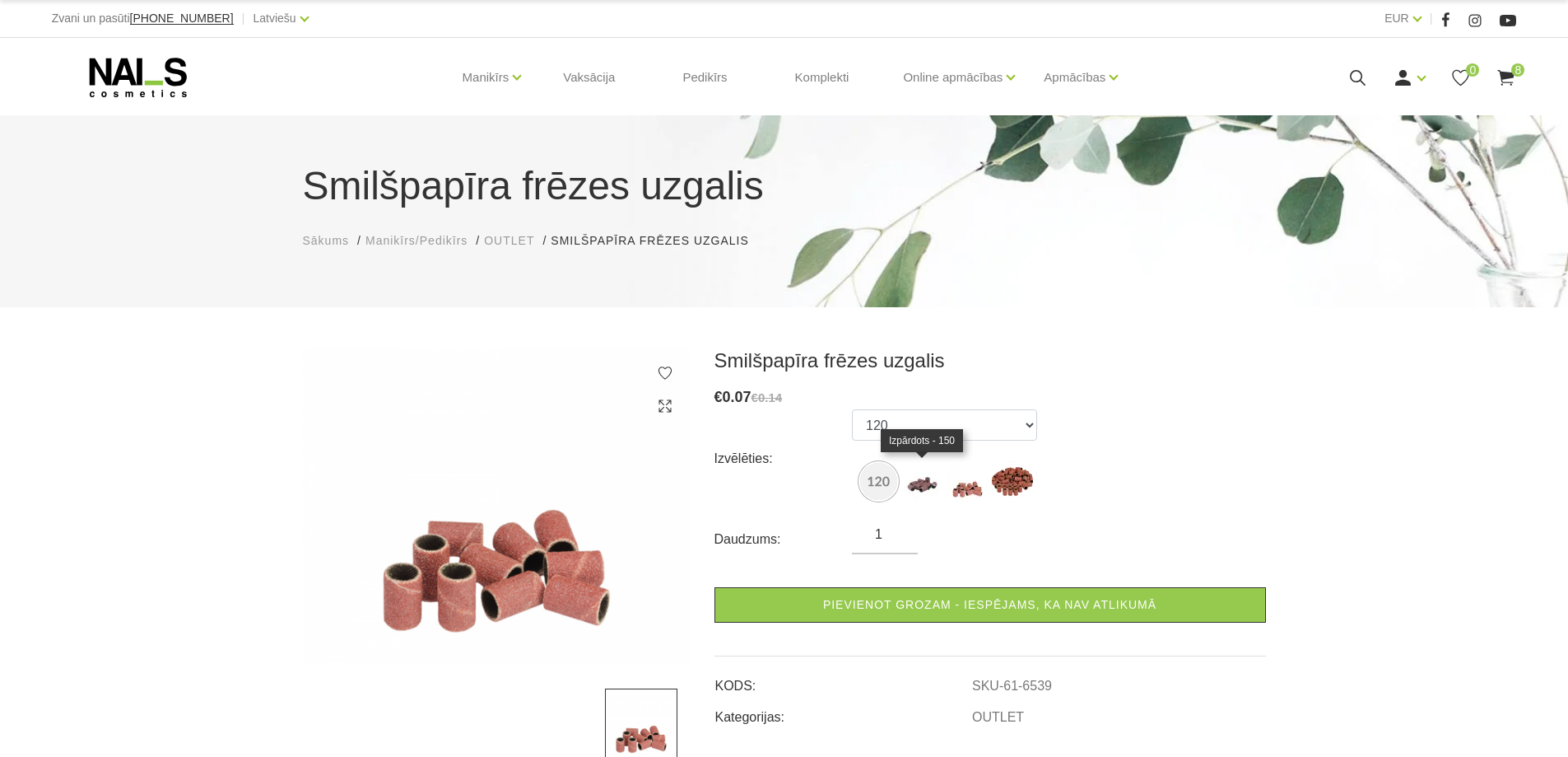
click at [919, 486] on img at bounding box center [922, 481] width 41 height 41
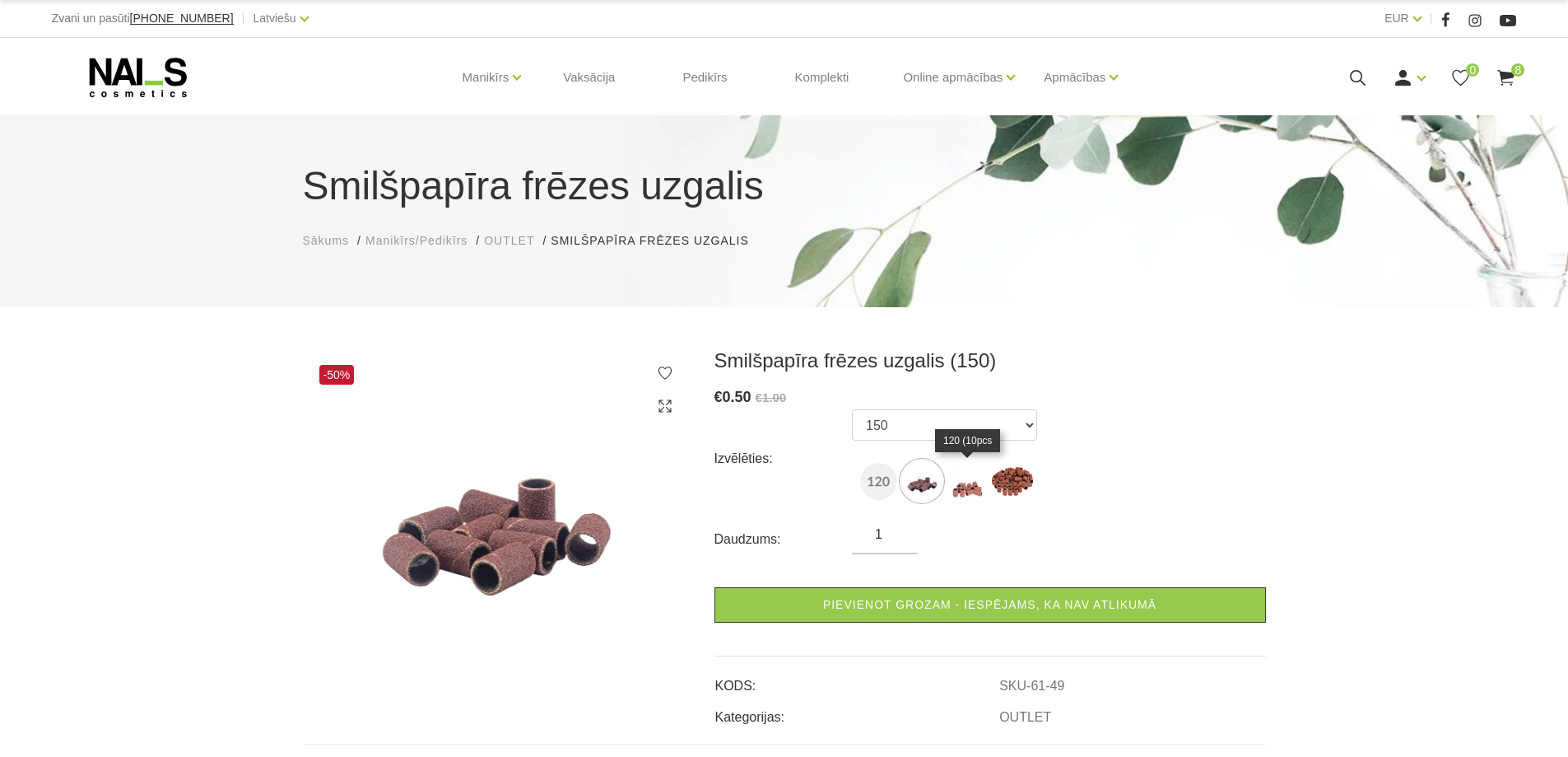
click at [956, 483] on img at bounding box center [967, 481] width 41 height 41
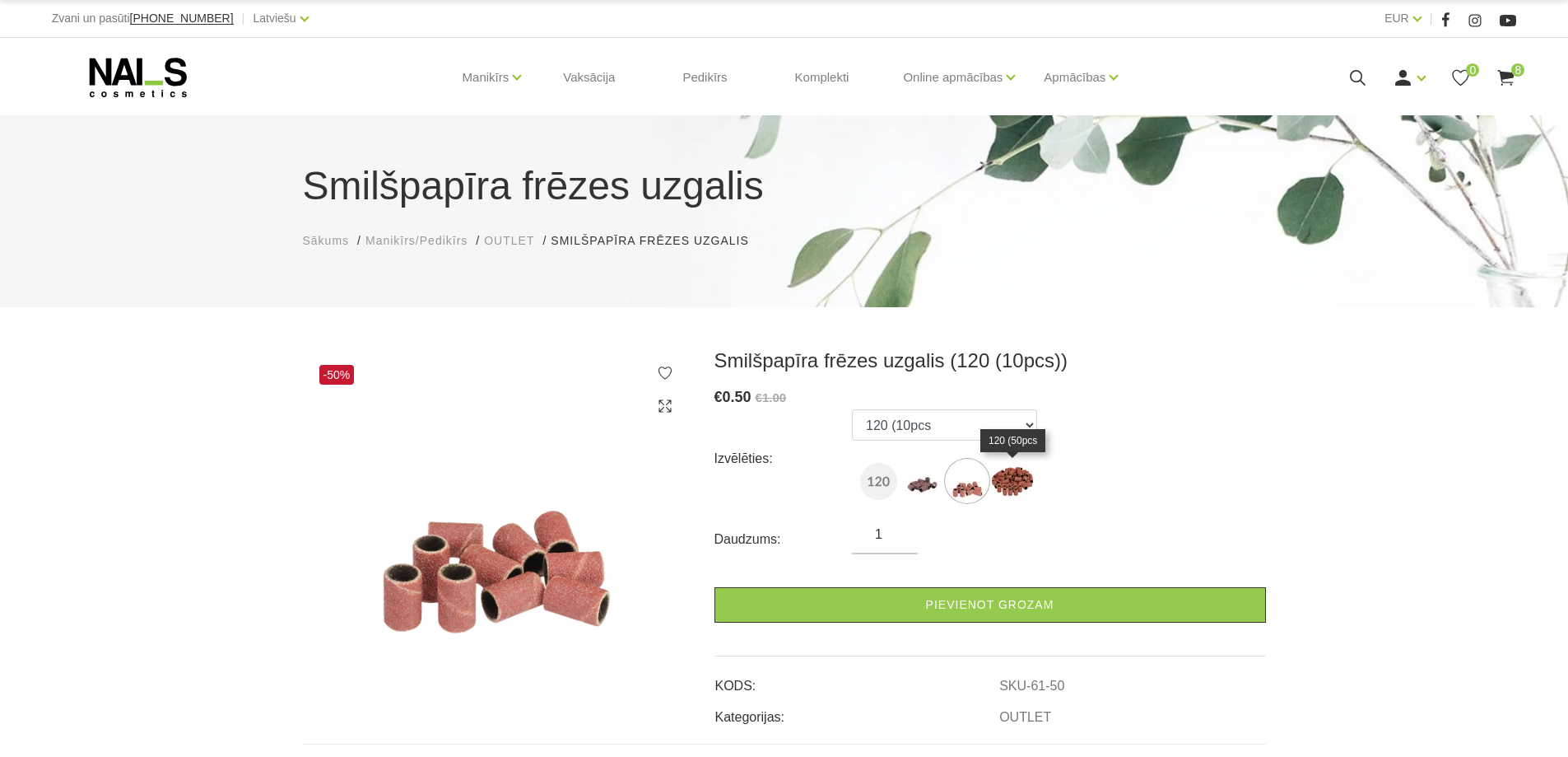
click at [1005, 473] on img at bounding box center [1013, 481] width 41 height 41
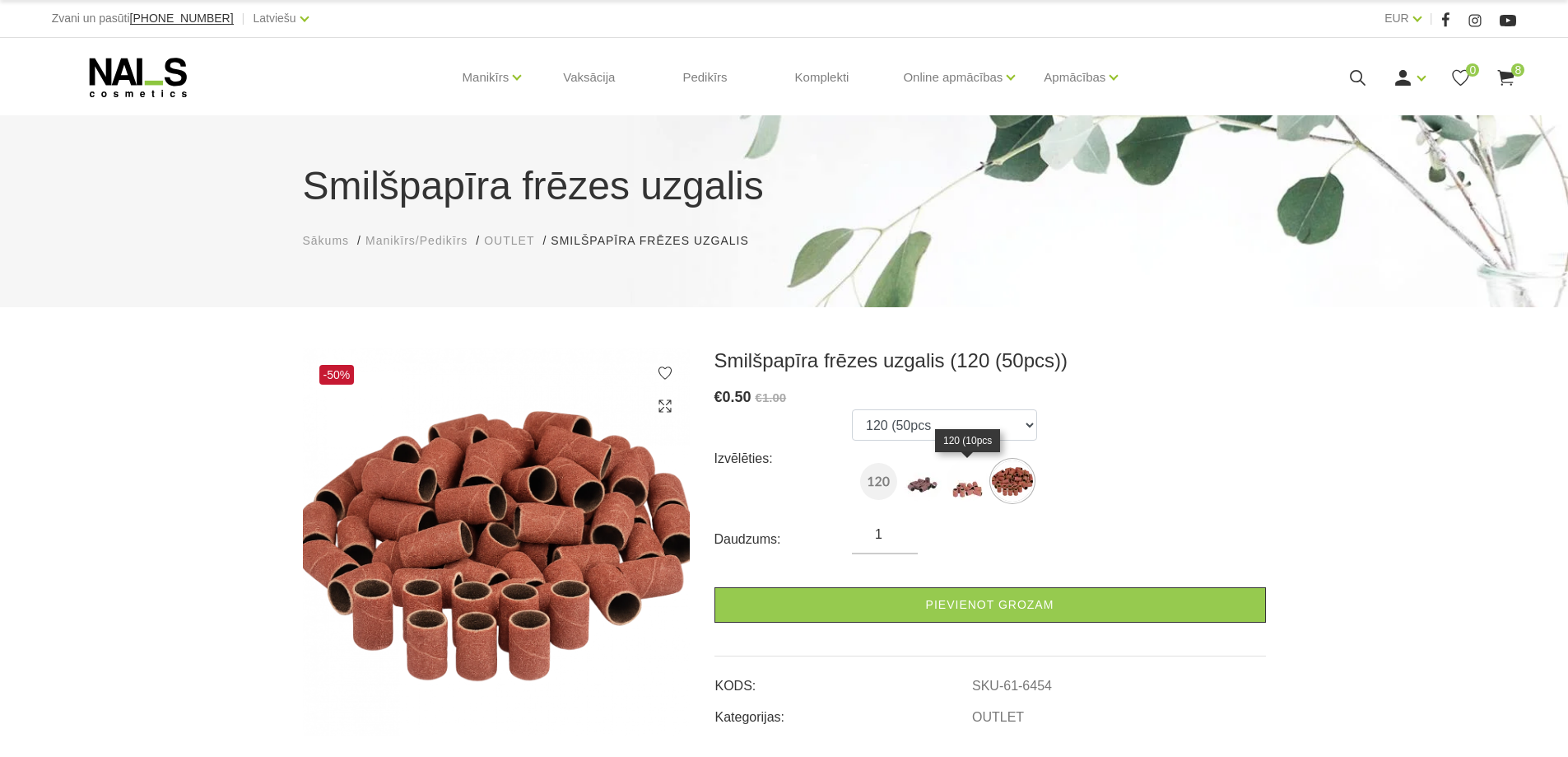
click at [956, 486] on img at bounding box center [967, 481] width 41 height 41
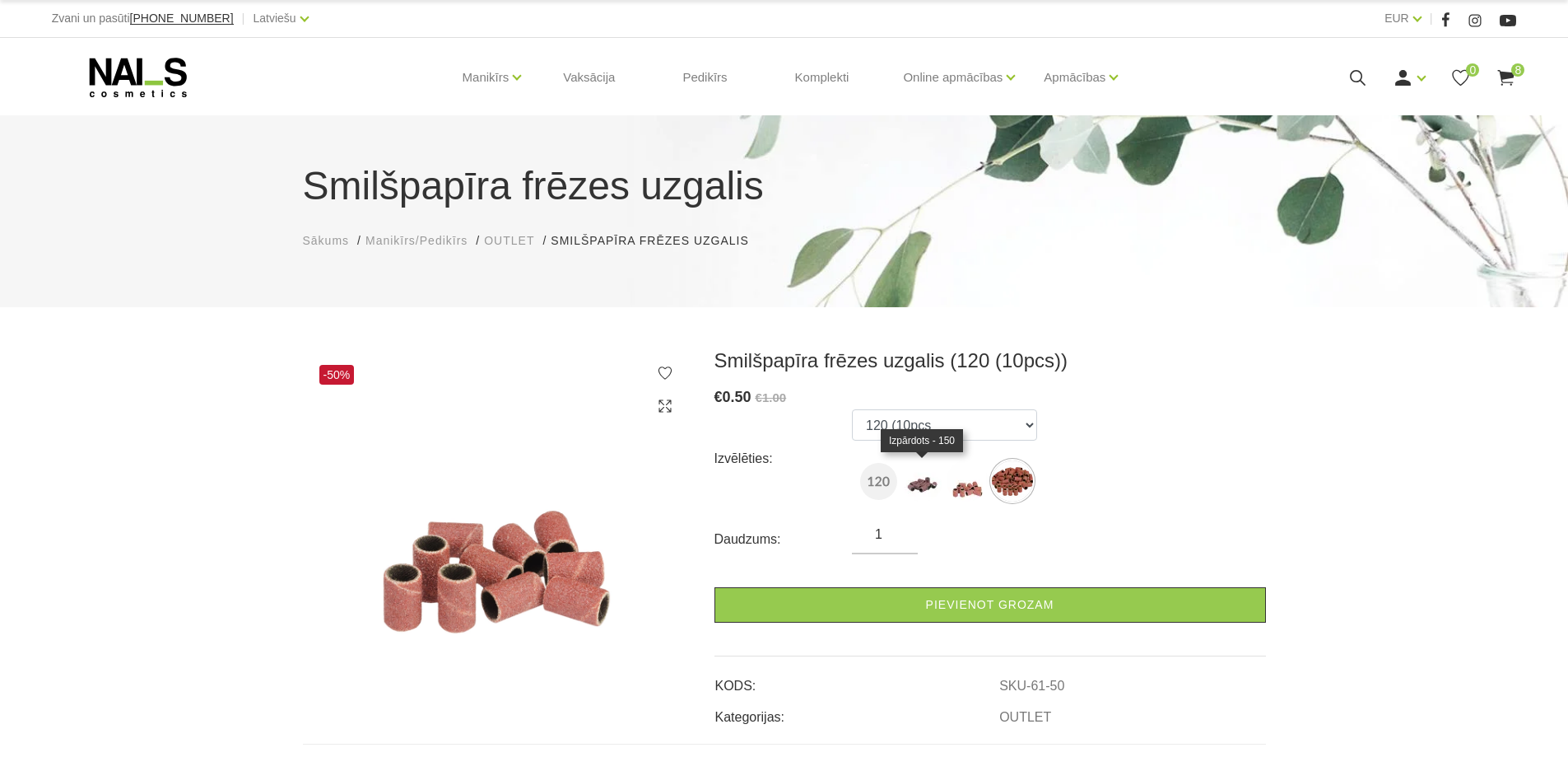
click at [921, 480] on img at bounding box center [922, 481] width 41 height 41
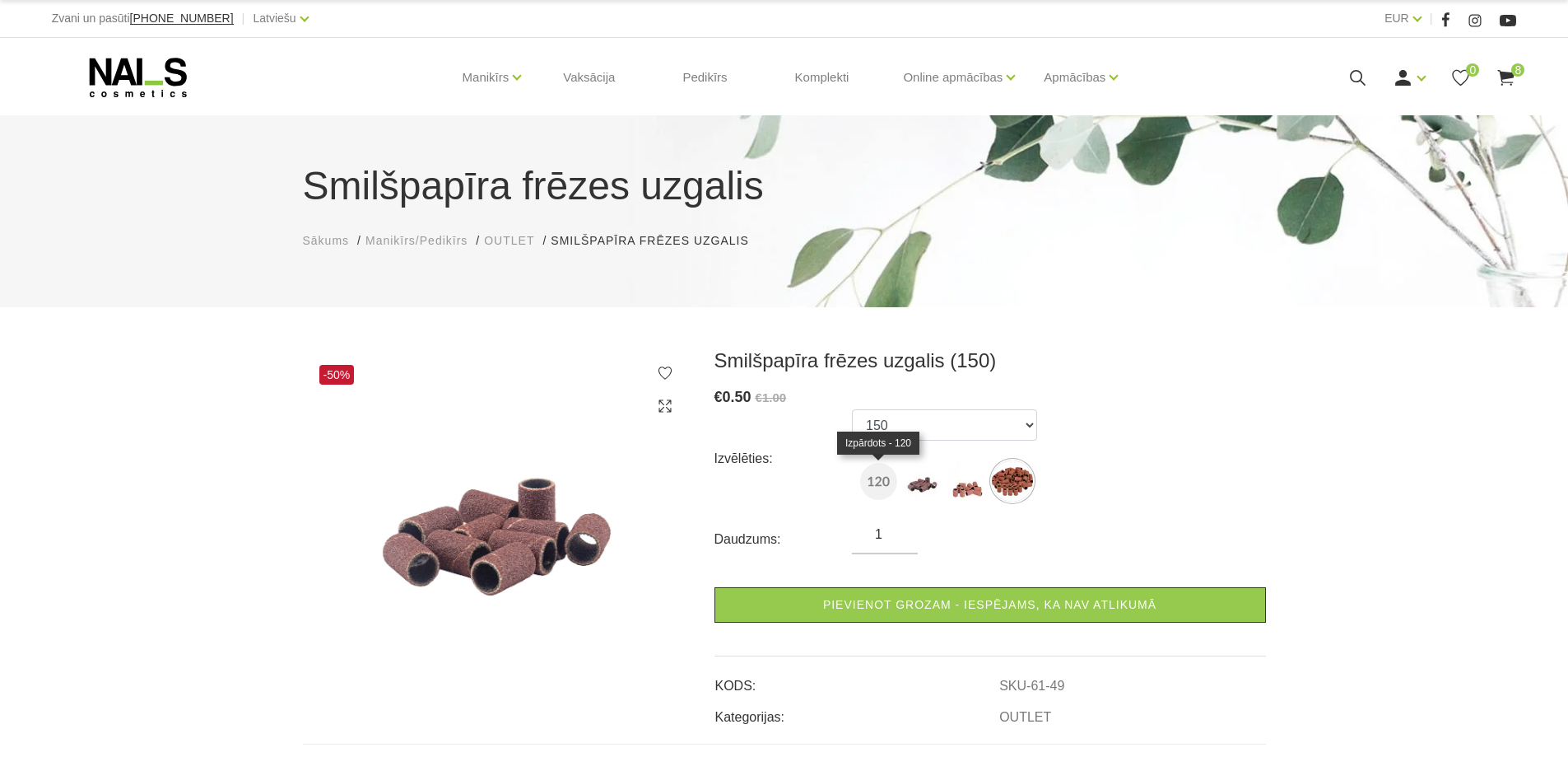
click at [874, 482] on img at bounding box center [879, 482] width 37 height 37
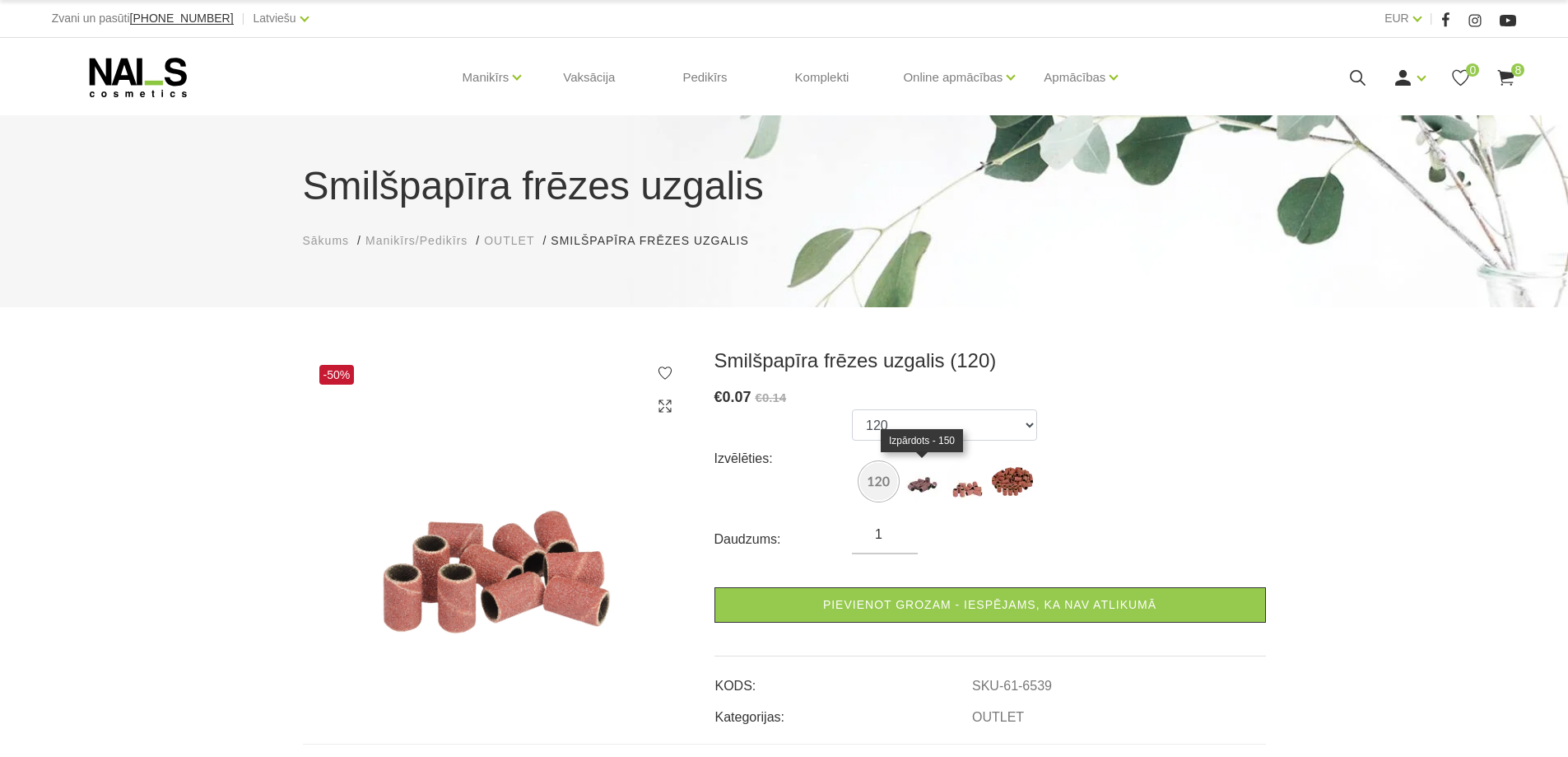
click at [925, 482] on img at bounding box center [922, 481] width 41 height 41
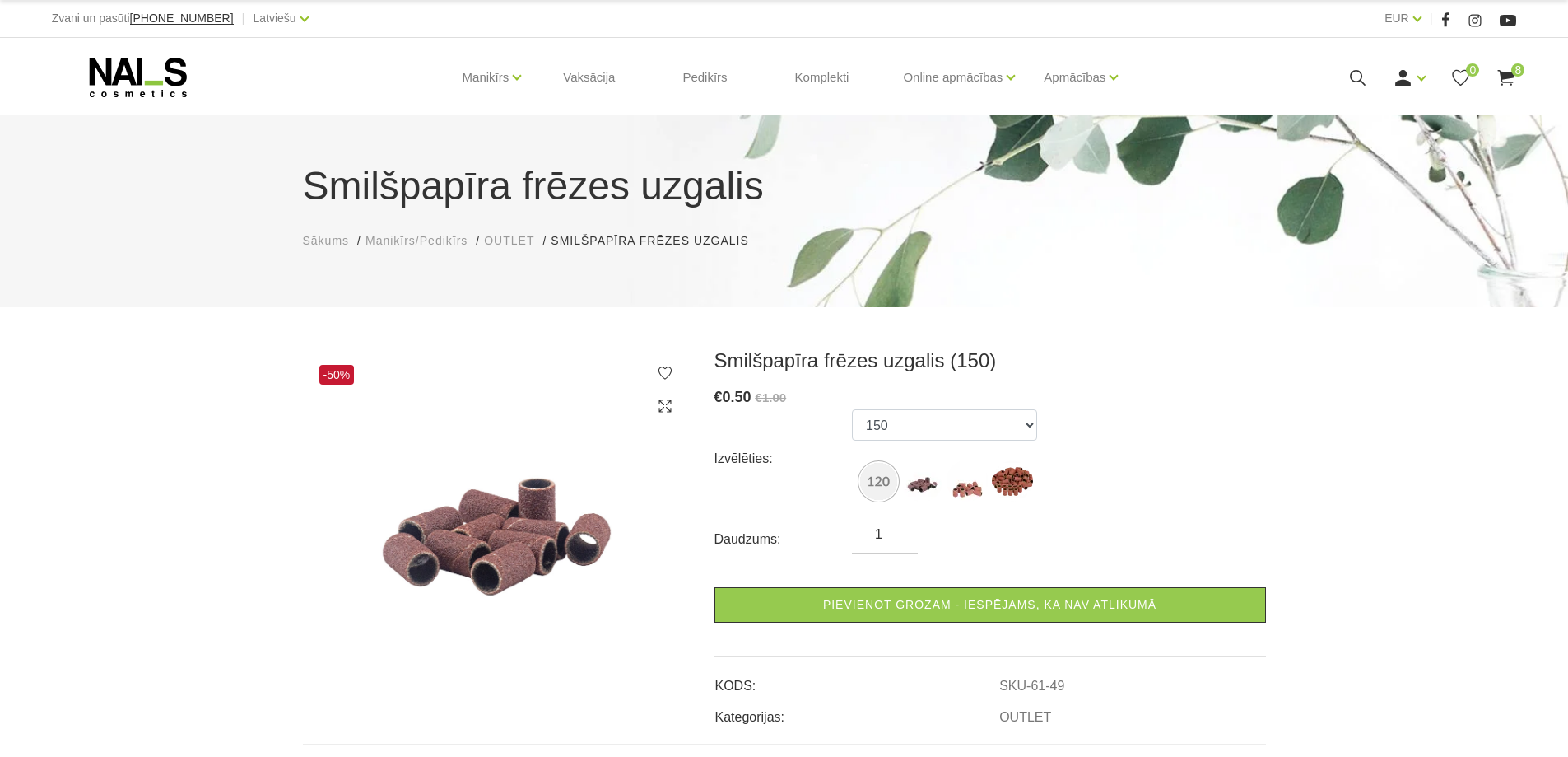
click at [916, 486] on img at bounding box center [922, 481] width 41 height 41
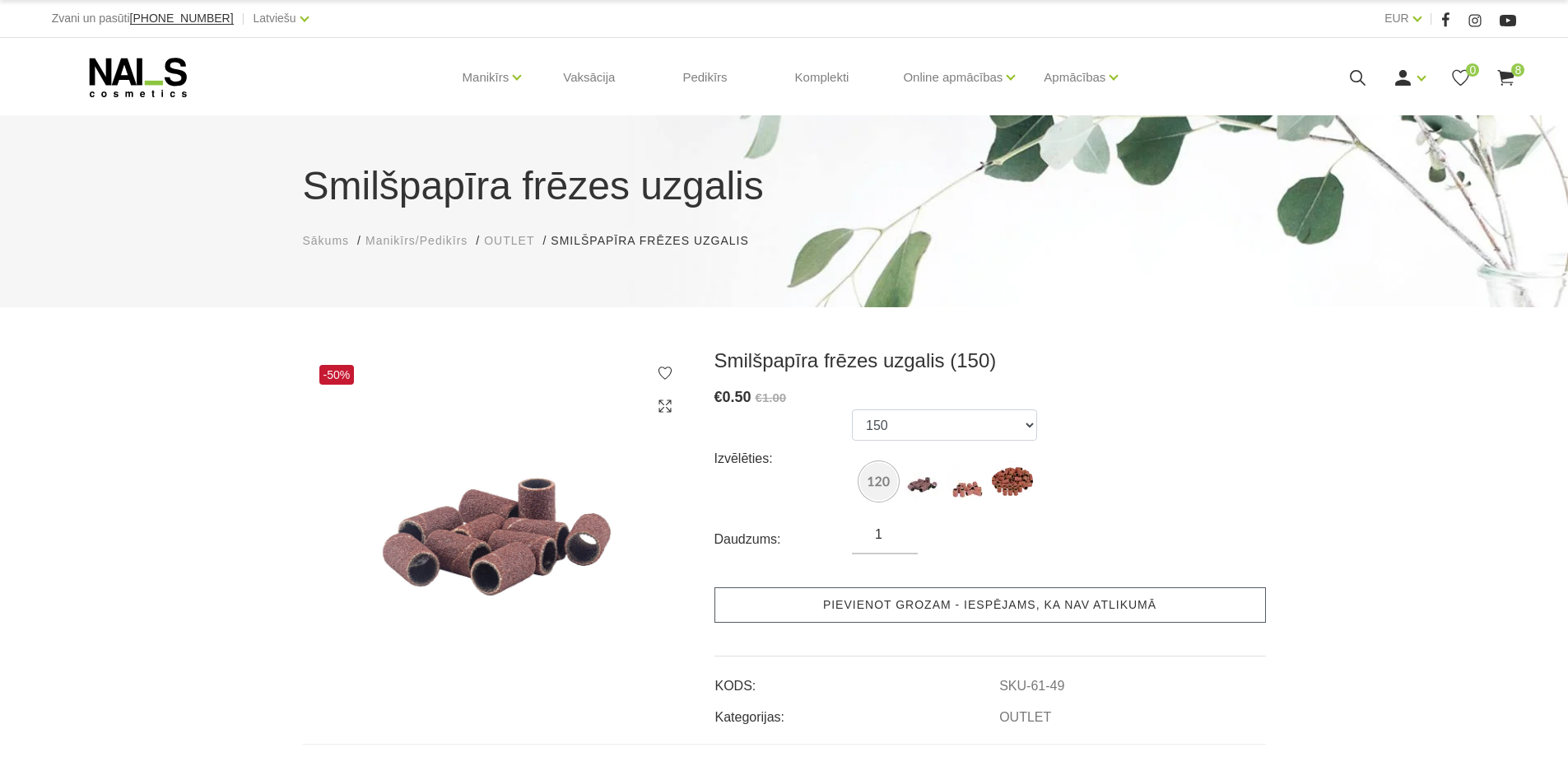
click at [892, 603] on link "Pievienot grozam - iespējams, ka nav atlikumā" at bounding box center [990, 605] width 552 height 35
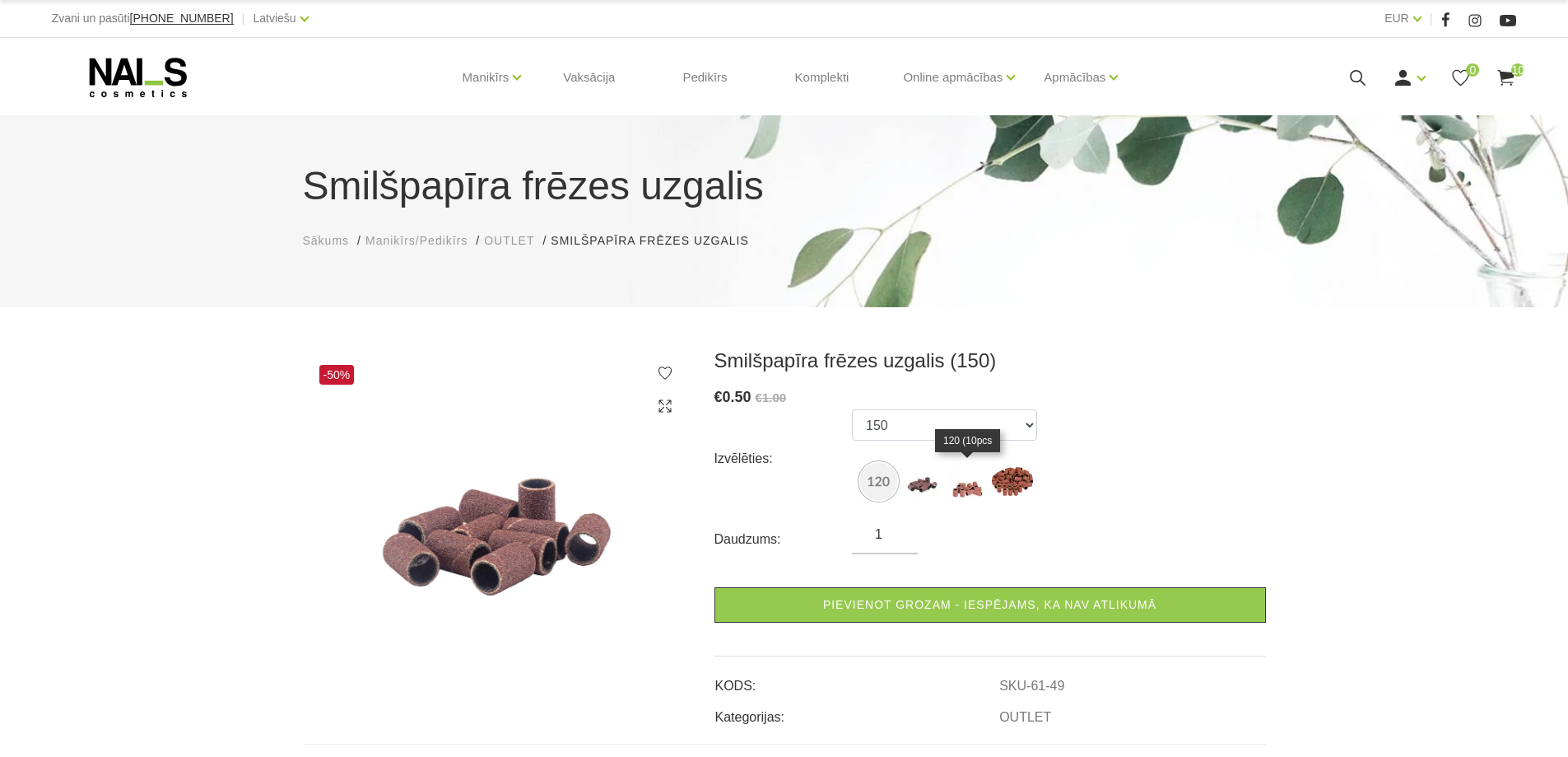
click at [960, 491] on img at bounding box center [967, 481] width 41 height 41
select select "50"
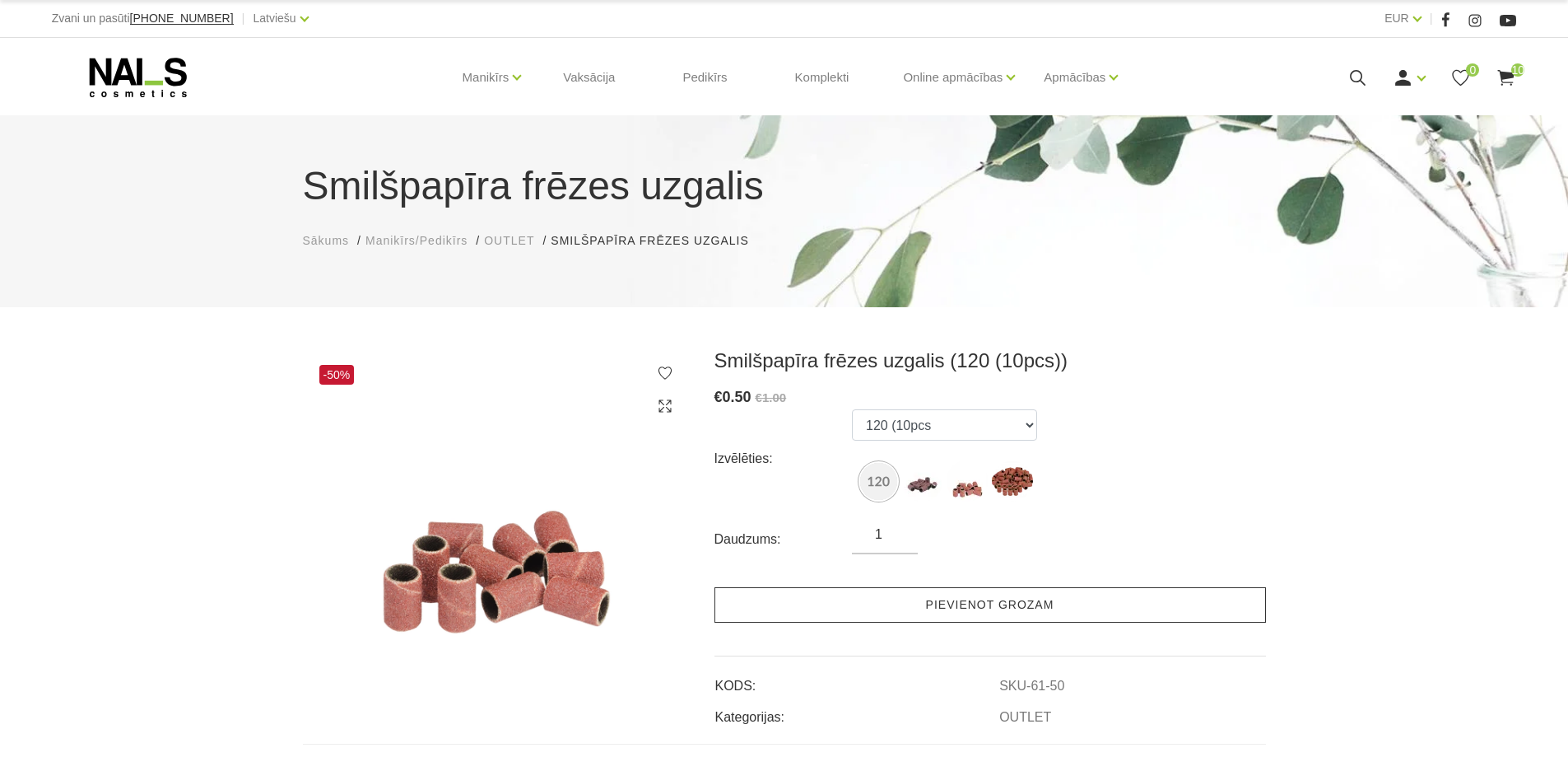
click at [927, 603] on link "Pievienot grozam" at bounding box center [990, 605] width 552 height 35
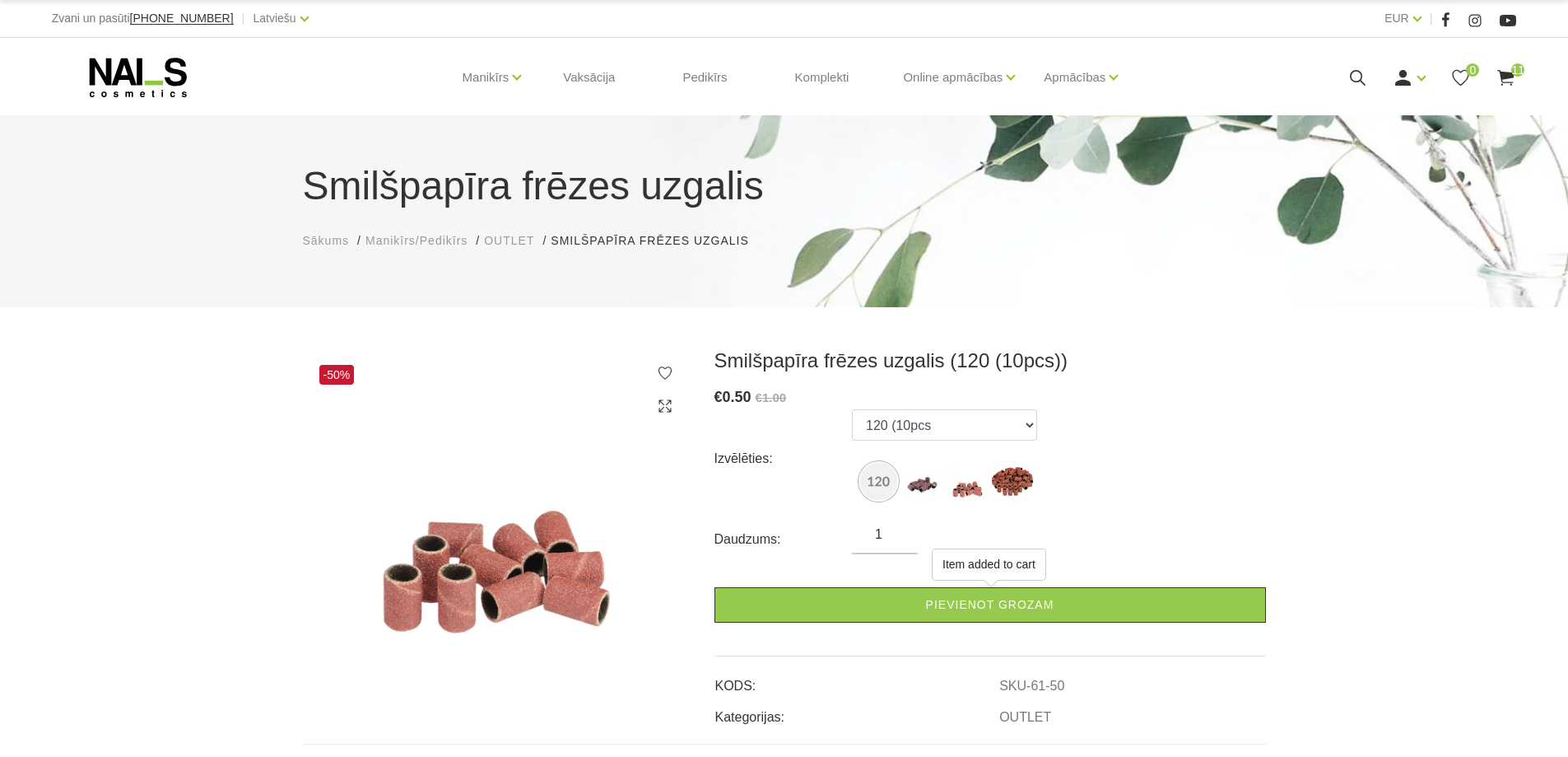
click at [1508, 78] on use at bounding box center [1507, 78] width 17 height 16
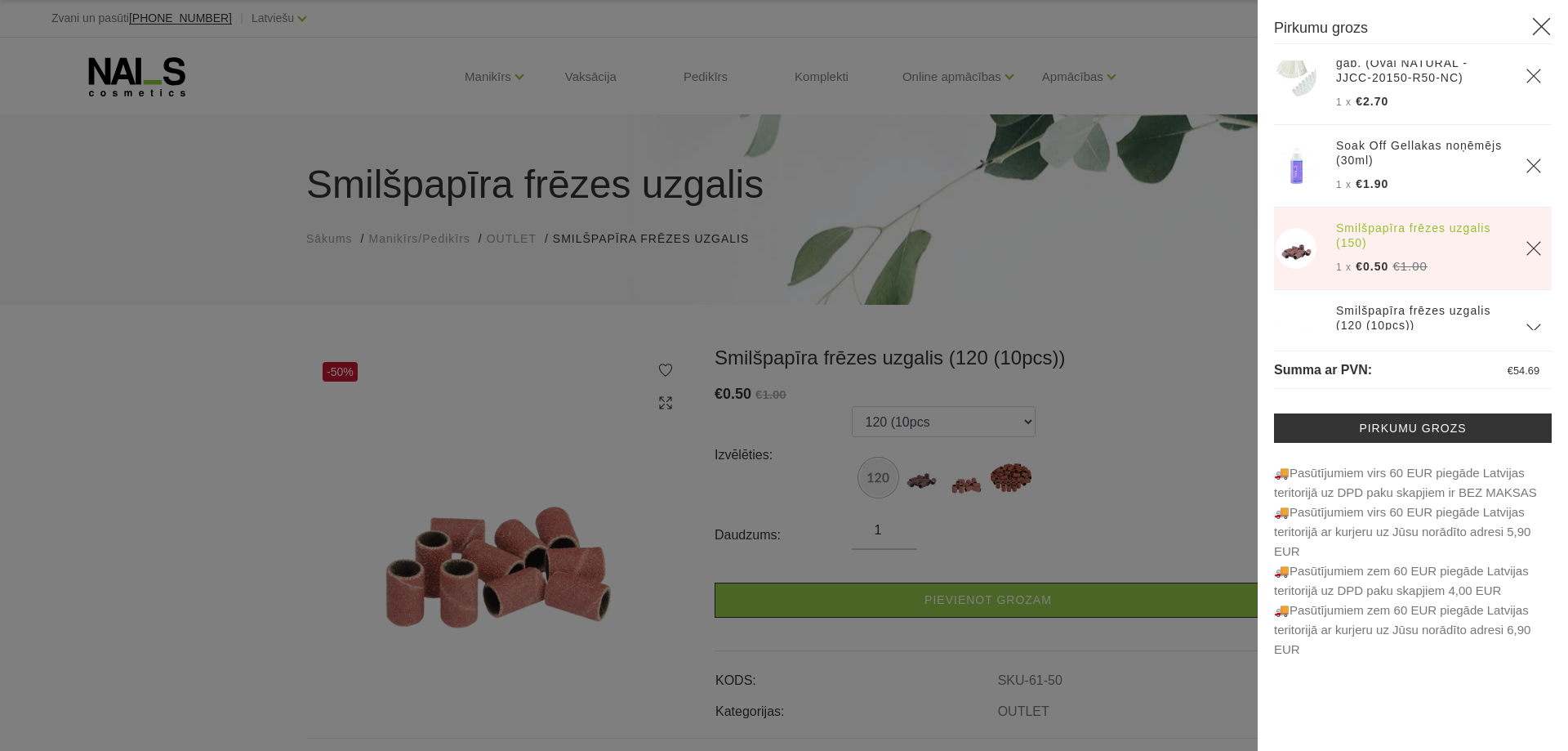
scroll to position [704, 0]
